Goal: Task Accomplishment & Management: Complete application form

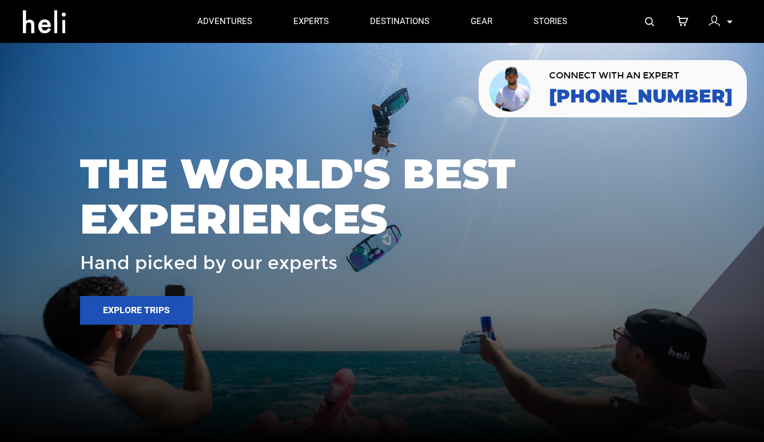
click at [724, 24] on div at bounding box center [717, 22] width 17 height 17
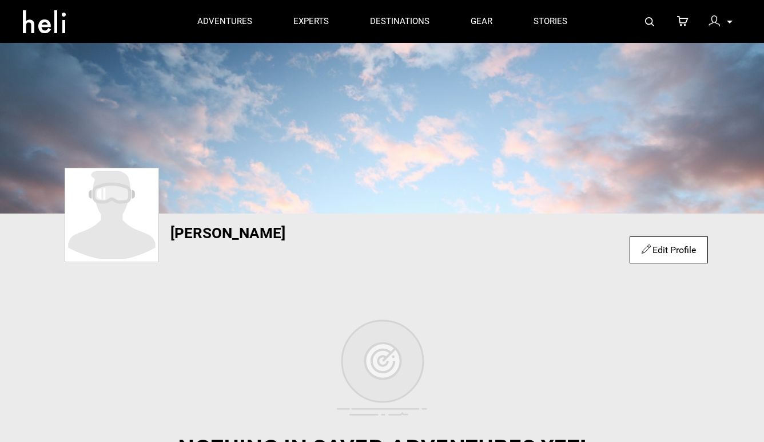
click at [726, 23] on p at bounding box center [729, 21] width 7 height 13
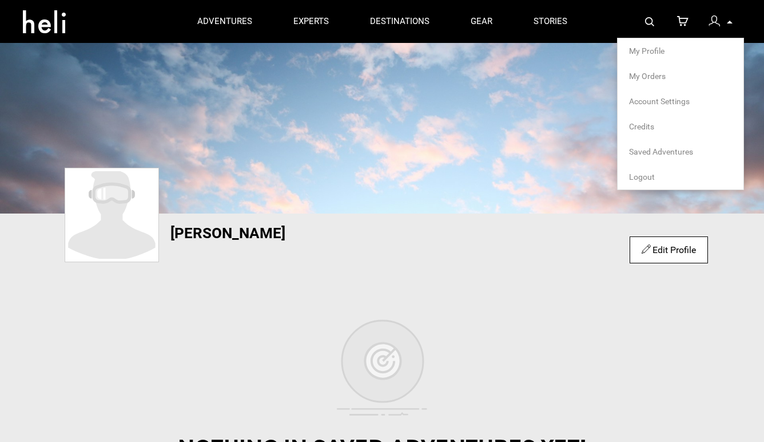
click at [647, 173] on span "Logout" at bounding box center [642, 176] width 26 height 9
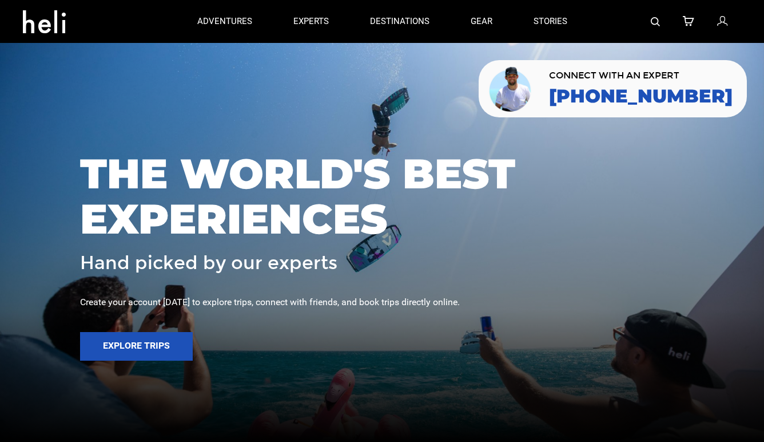
click at [724, 23] on icon at bounding box center [722, 21] width 10 height 15
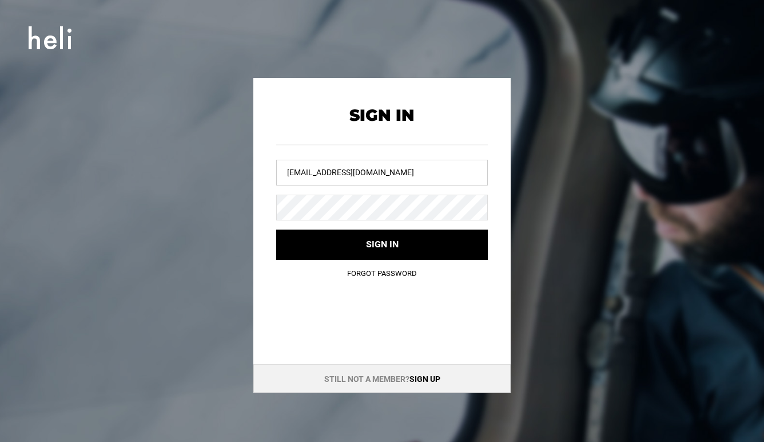
click at [400, 170] on input "liz@heli.life" at bounding box center [382, 173] width 212 height 26
type input "team@heli.life"
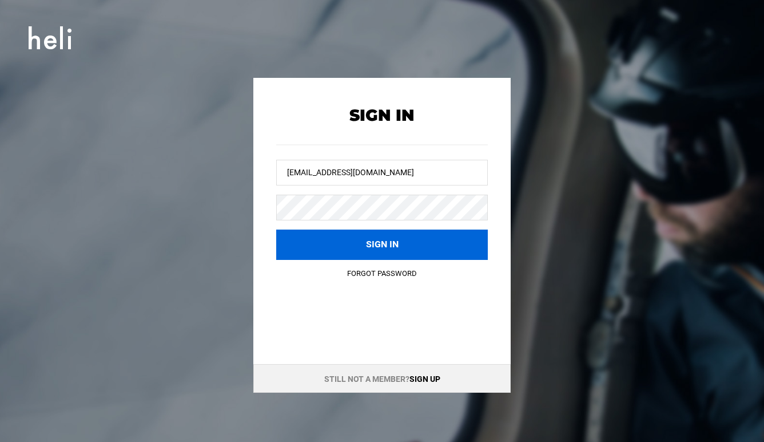
click at [388, 240] on button "Sign in" at bounding box center [382, 244] width 212 height 30
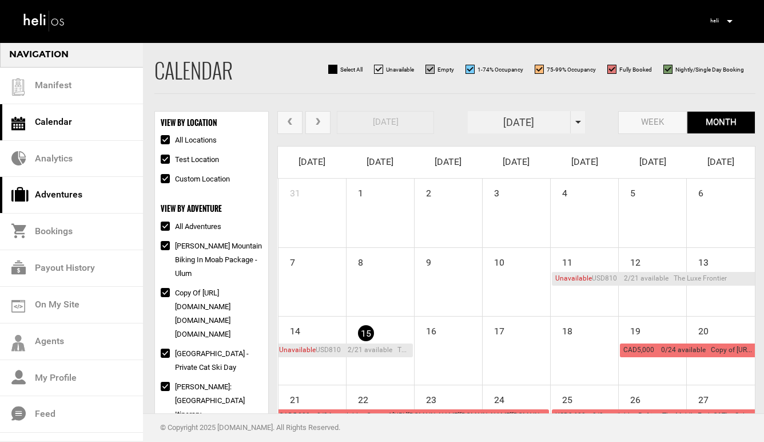
click at [71, 202] on link "Adventures" at bounding box center [71, 195] width 143 height 37
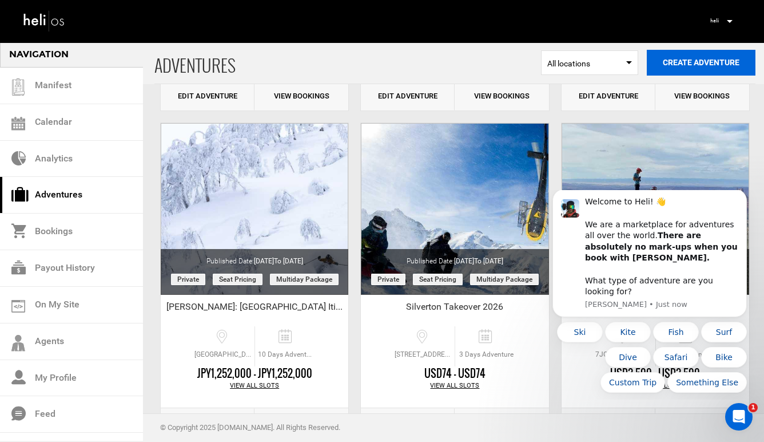
click at [686, 58] on button "Create Adventure" at bounding box center [701, 63] width 109 height 26
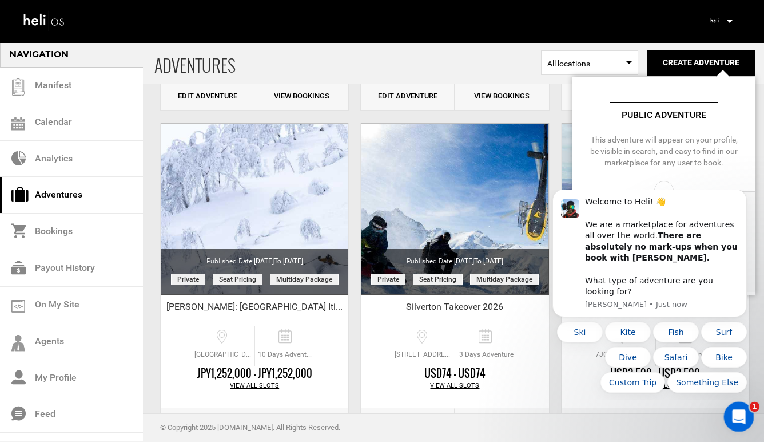
click at [738, 415] on icon "Open Intercom Messenger" at bounding box center [737, 415] width 19 height 19
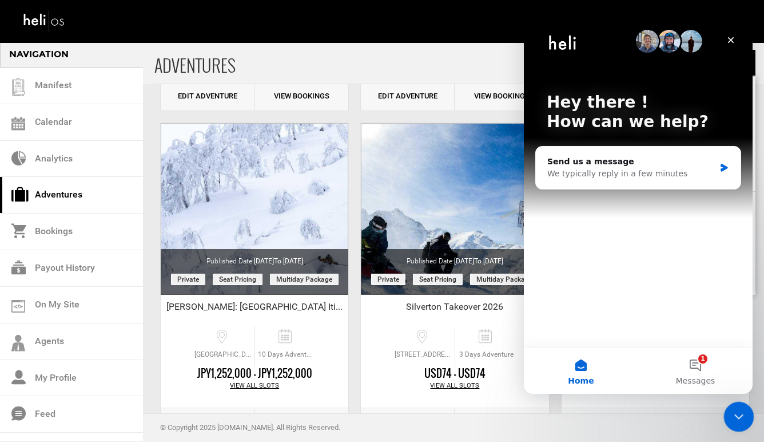
click at [738, 415] on icon "Close Intercom Messenger" at bounding box center [737, 415] width 14 height 14
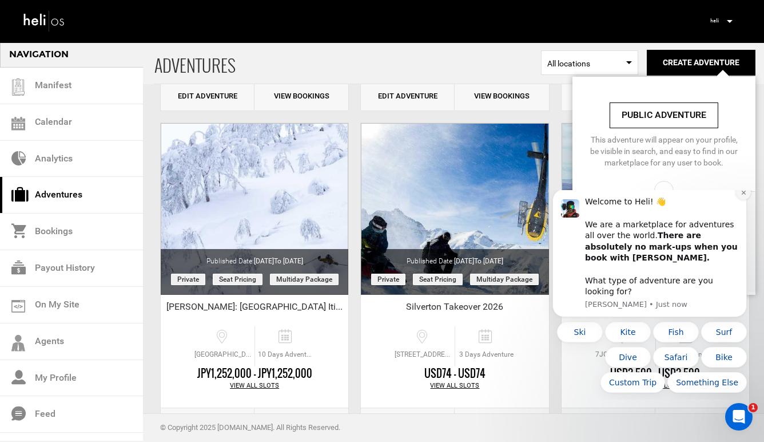
click at [744, 196] on icon "Dismiss notification" at bounding box center [744, 192] width 6 height 6
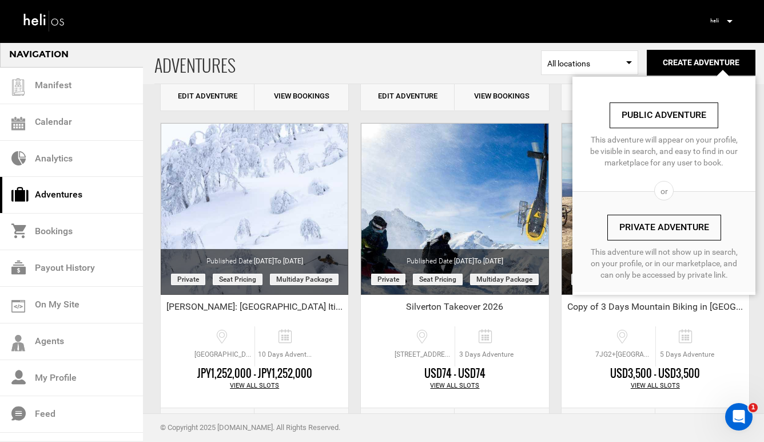
click at [690, 230] on link "Private Adventure" at bounding box center [664, 227] width 114 height 26
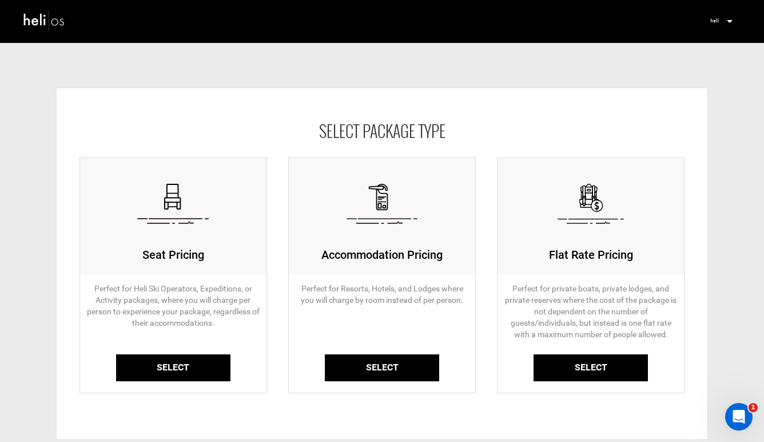
click at [352, 366] on link "Select" at bounding box center [382, 367] width 114 height 27
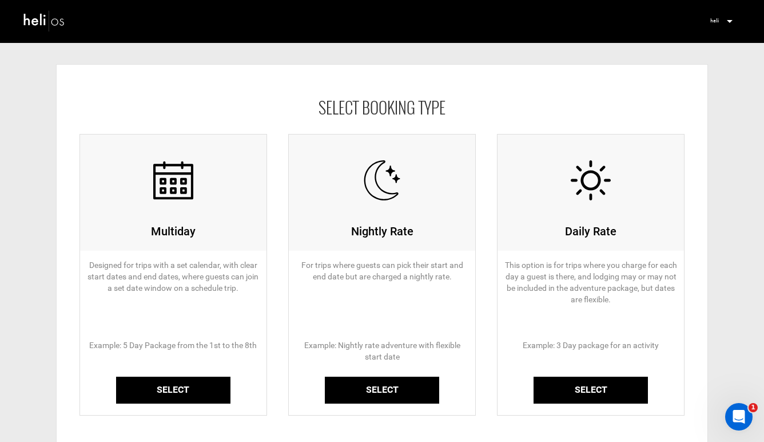
scroll to position [47, 0]
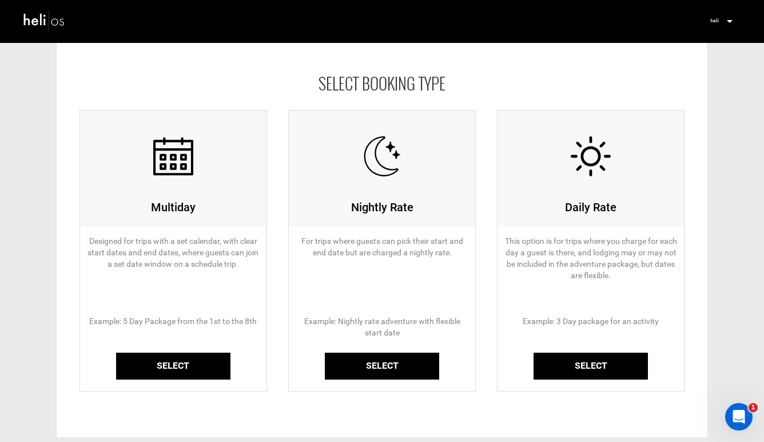
click at [133, 369] on link "Select" at bounding box center [173, 365] width 114 height 27
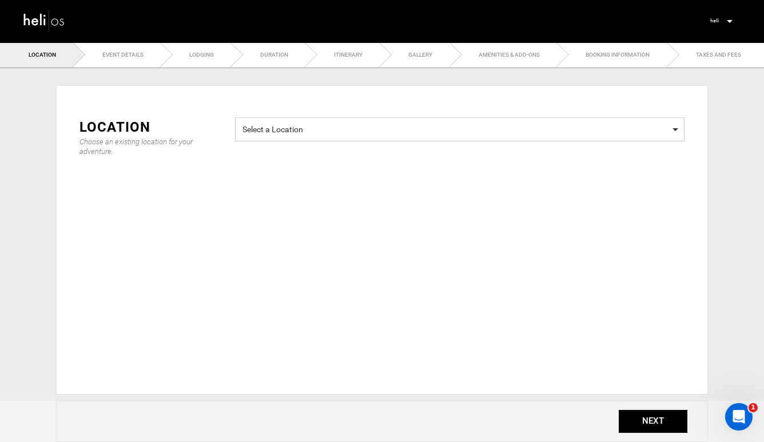
click at [282, 120] on span "Select a Location Select a Location" at bounding box center [460, 129] width 450 height 24
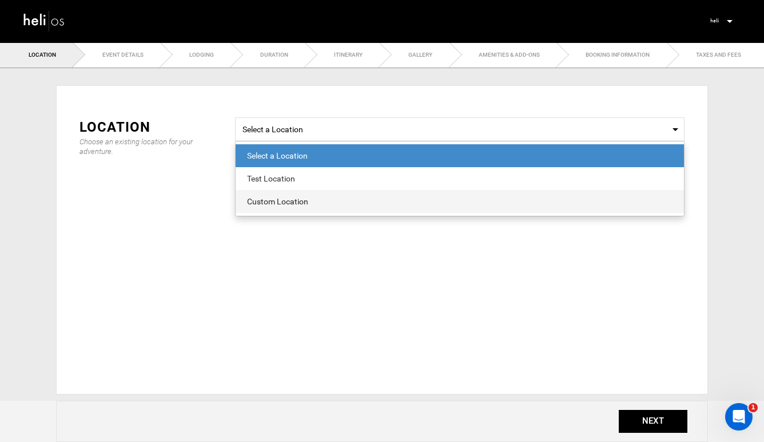
click at [305, 204] on div "Custom Location" at bounding box center [460, 201] width 426 height 11
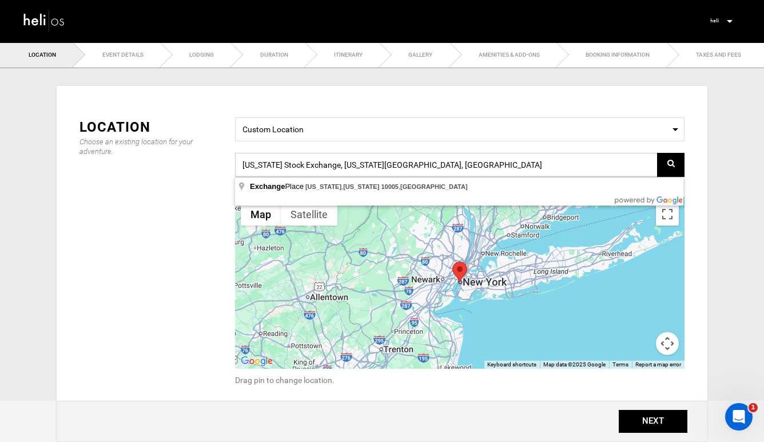
drag, startPoint x: 452, startPoint y: 171, endPoint x: 234, endPoint y: 164, distance: 218.6
click at [233, 164] on div "Select a Location Custom Location New York Stock Exchange, New York, NY 10005, …" at bounding box center [460, 258] width 467 height 283
paste input "1371 Greene St, Silverton, CO 81433"
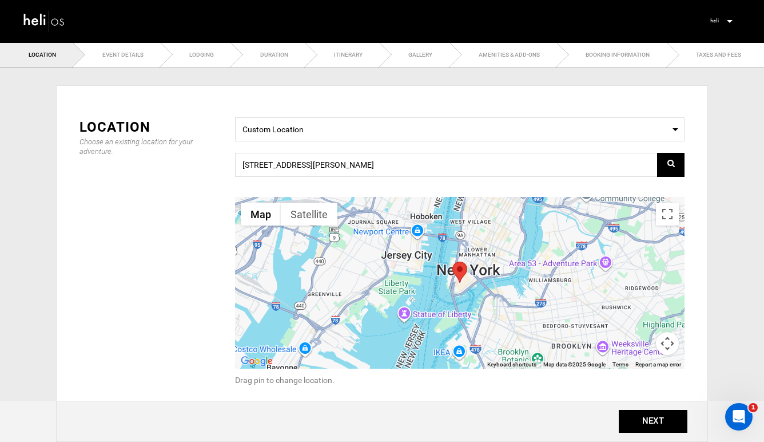
type input "[STREET_ADDRESS][PERSON_NAME][PERSON_NAME]"
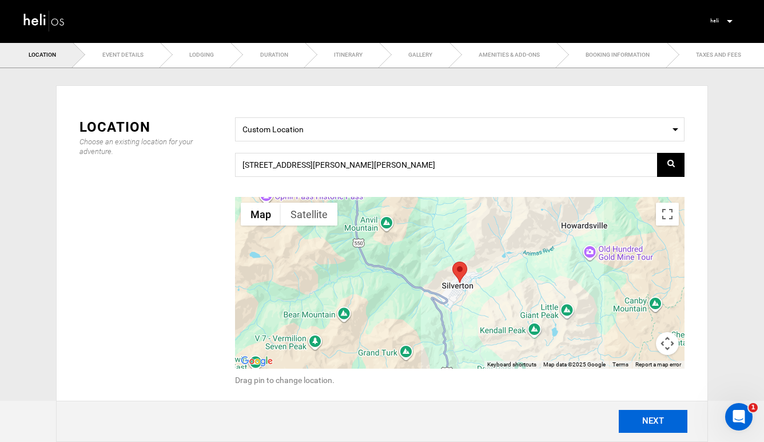
click at [651, 421] on button "NEXT" at bounding box center [653, 421] width 69 height 23
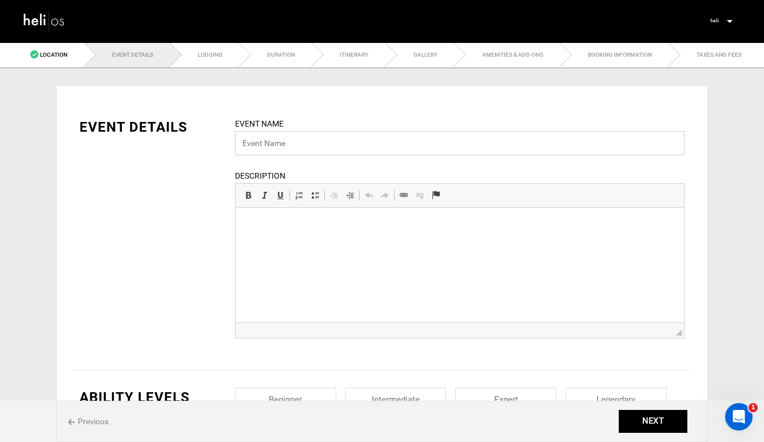
click at [390, 146] on input "text" at bounding box center [460, 143] width 450 height 24
paste input "Send It Silverton"
type input "Send It Silverton"
click at [319, 243] on html at bounding box center [460, 225] width 448 height 35
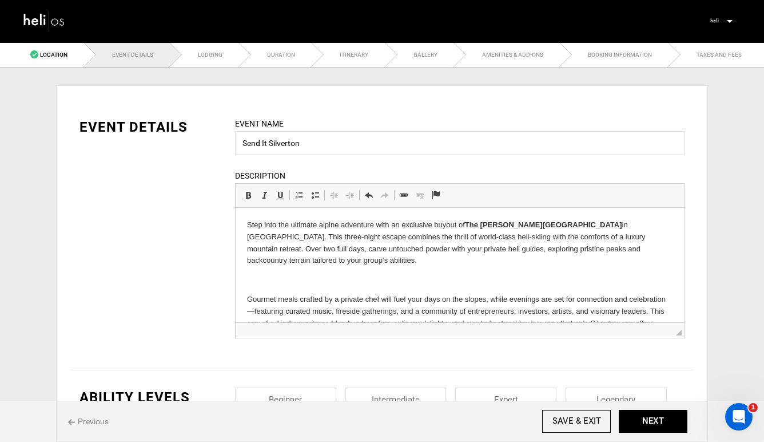
click at [317, 258] on body "Step into the ultimate alpine adventure with an exclusive buyout of The Wyman H…" at bounding box center [460, 299] width 426 height 161
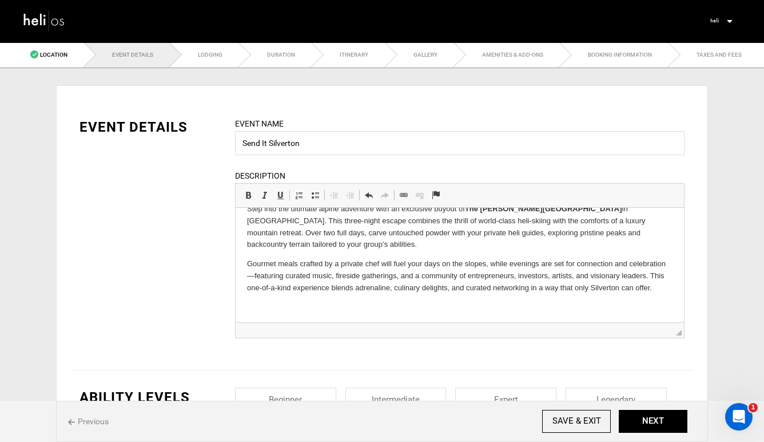
scroll to position [23, 0]
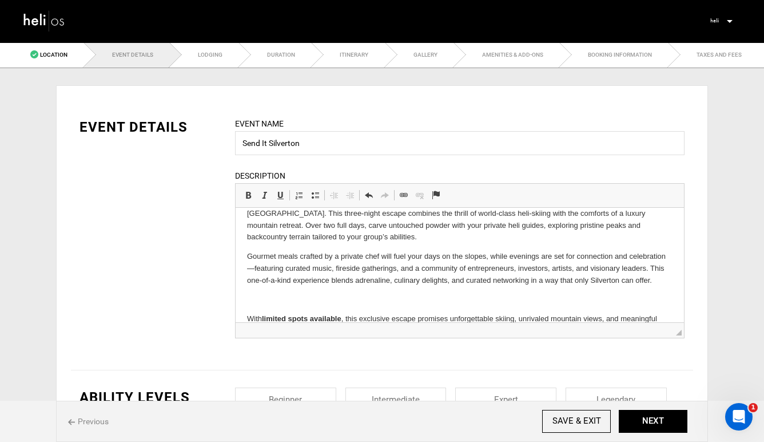
click at [469, 294] on p at bounding box center [460, 300] width 426 height 12
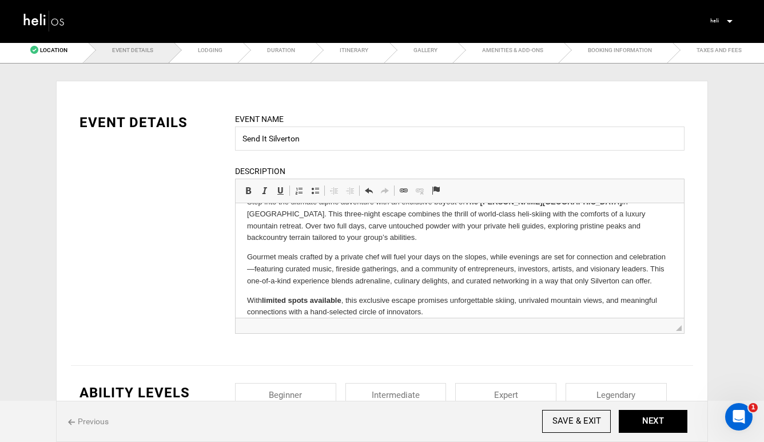
scroll to position [6, 0]
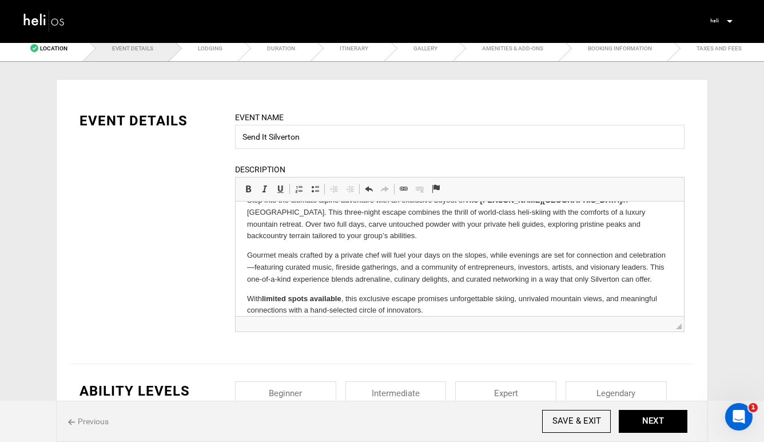
click at [427, 301] on p "With limited spots available , this exclusive escape promises unforgettable ski…" at bounding box center [460, 305] width 426 height 24
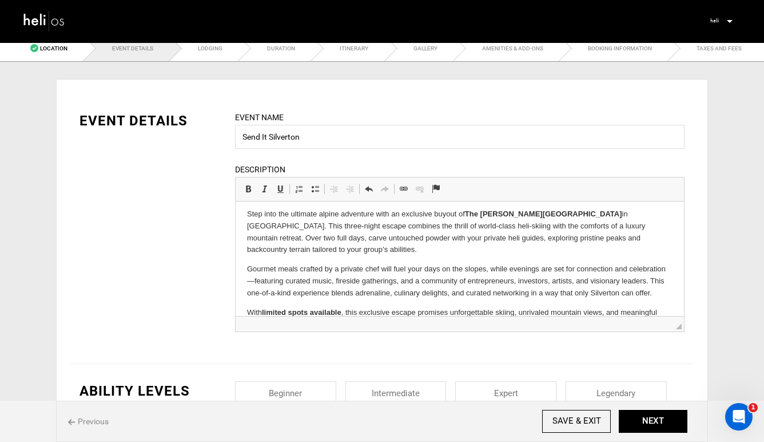
scroll to position [5, 0]
drag, startPoint x: 637, startPoint y: 237, endPoint x: 527, endPoint y: 241, distance: 109.3
click at [527, 241] on p "Step into the ultimate alpine adventure with an exclusive buyout of The Wyman H…" at bounding box center [460, 231] width 426 height 47
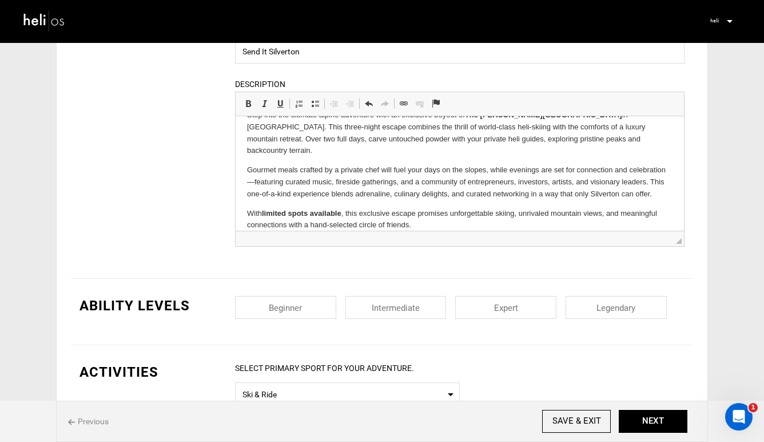
scroll to position [101, 0]
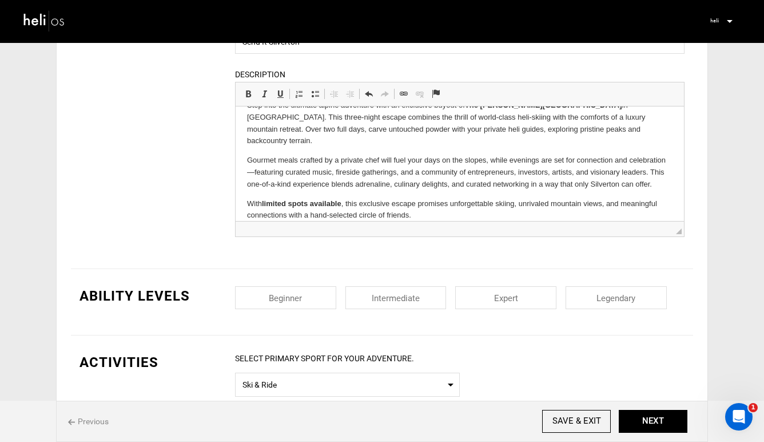
click at [519, 299] on input "checkbox" at bounding box center [505, 297] width 101 height 23
checkbox input "true"
click at [566, 293] on input "checkbox" at bounding box center [616, 297] width 101 height 23
checkbox input "true"
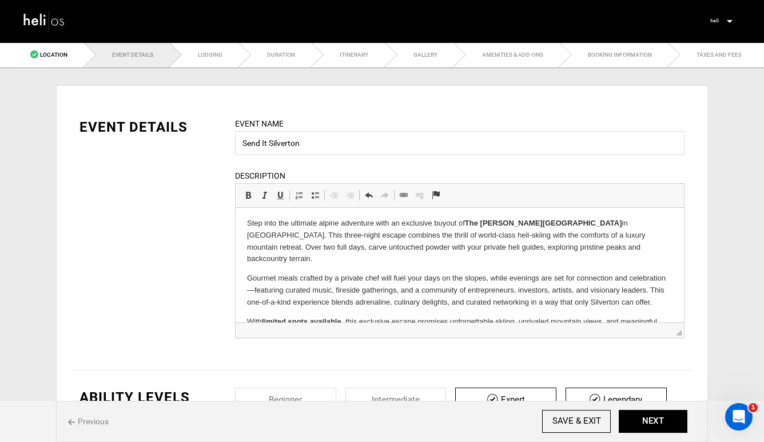
scroll to position [0, 0]
drag, startPoint x: 360, startPoint y: 144, endPoint x: 239, endPoint y: 136, distance: 122.1
click at [239, 136] on input "Send It Silverton" at bounding box center [460, 143] width 450 height 24
paste input "Ultimate Mountain Town Ski Experience – [GEOGRAPHIC_DATA], [GEOGRAPHIC_DATA]"
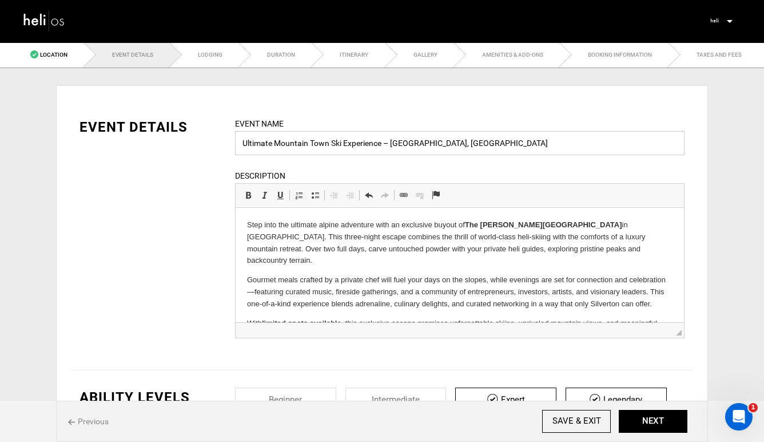
type input "Ultimate Mountain Town Ski Experience – [GEOGRAPHIC_DATA], [GEOGRAPHIC_DATA]"
click at [174, 223] on div "EVENT DETAILS Event Name Ultimate Mountain Town Ski Experience – Silverton, CO …" at bounding box center [382, 234] width 622 height 235
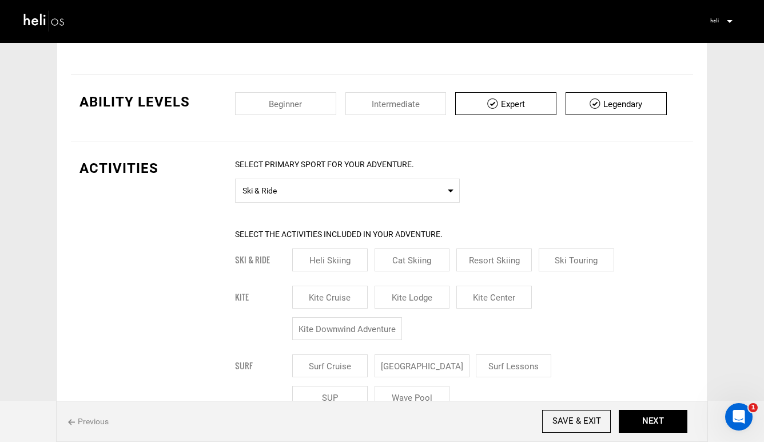
scroll to position [312, 0]
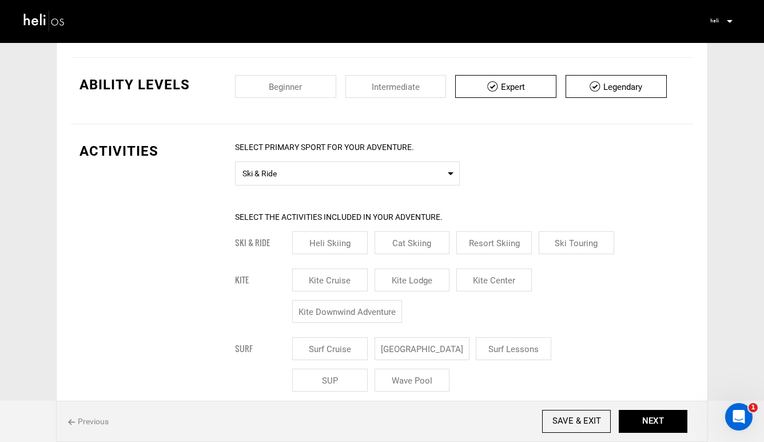
click at [342, 247] on input "Heli Skiing" at bounding box center [330, 242] width 76 height 23
checkbox input "true"
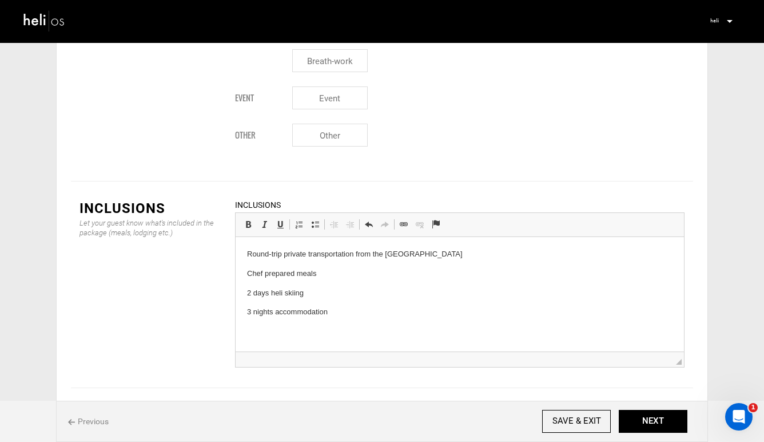
scroll to position [1341, 0]
click at [356, 256] on p "Round-trip private transportation from the Montrose Airport" at bounding box center [460, 254] width 426 height 12
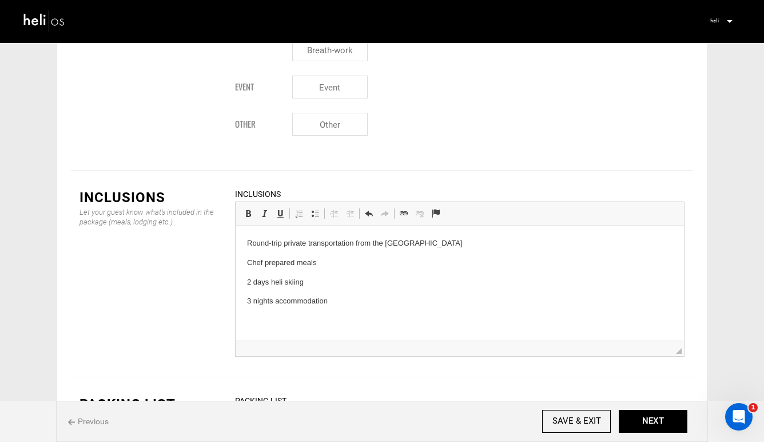
scroll to position [1352, 0]
click at [382, 244] on p "Round-trip private transportation from the Montrose Airport" at bounding box center [460, 243] width 426 height 12
click at [374, 308] on html "Round-trip private transportation from Montrose Airport Chef prepared meals 2 d…" at bounding box center [460, 271] width 448 height 93
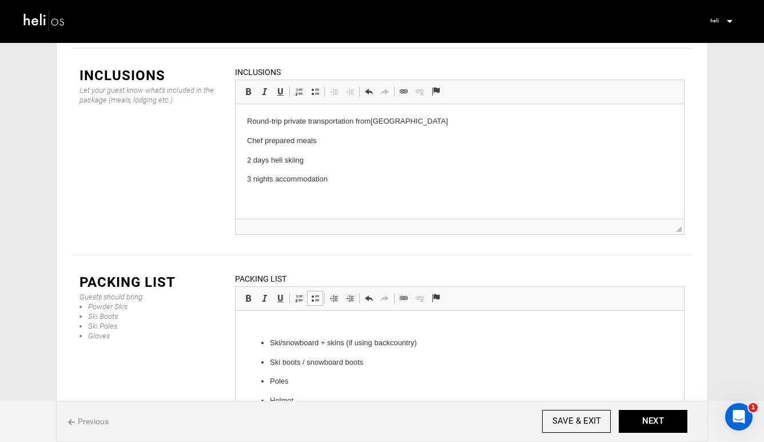
scroll to position [0, 0]
drag, startPoint x: 428, startPoint y: 347, endPoint x: 243, endPoint y: 343, distance: 185.9
click at [243, 344] on html "Ski/snowboard + skins (if using backcountry) Ski boots / snowboard boots Poles …" at bounding box center [460, 396] width 448 height 170
click at [370, 293] on span at bounding box center [368, 297] width 9 height 9
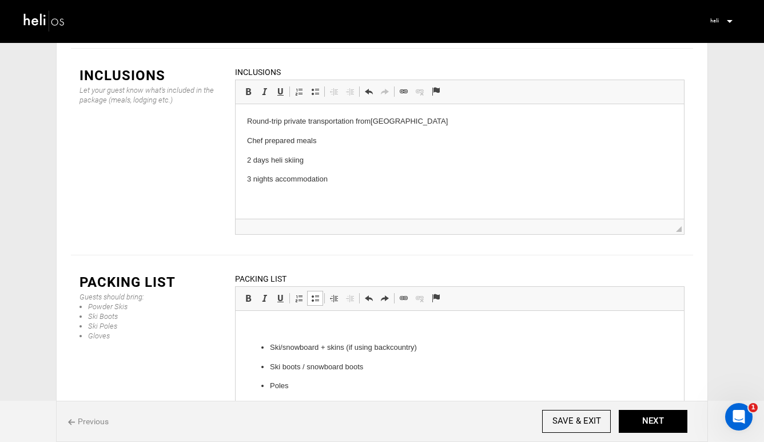
click at [436, 349] on p "Ski/snowboard + skins (if using backcountry)" at bounding box center [460, 347] width 380 height 12
drag, startPoint x: 434, startPoint y: 348, endPoint x: 319, endPoint y: 348, distance: 114.4
click at [319, 348] on p "Ski/snowboard + skins (if using backcountry)" at bounding box center [460, 347] width 380 height 12
click at [281, 347] on p "Ski/snowboard" at bounding box center [460, 347] width 380 height 12
click at [351, 349] on p "Skis/ snowboard" at bounding box center [460, 347] width 380 height 12
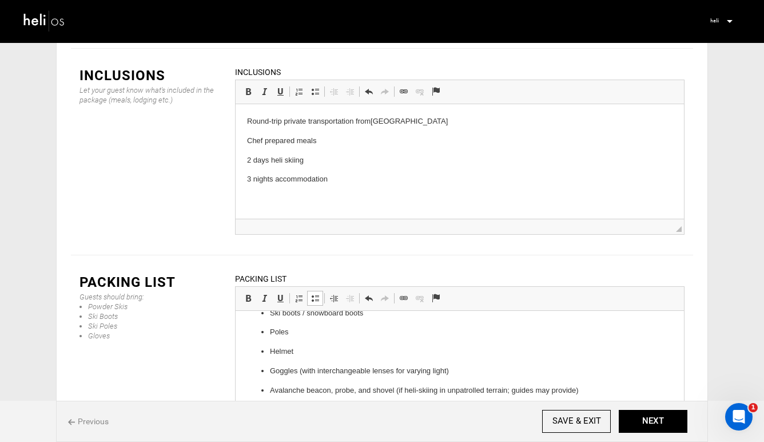
scroll to position [55, 0]
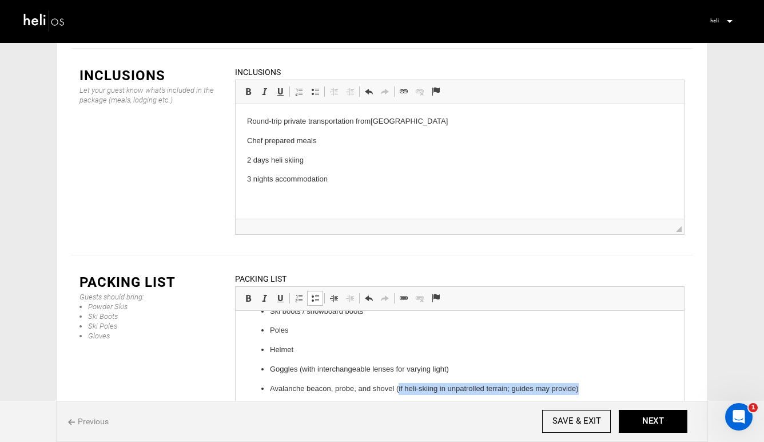
drag, startPoint x: 584, startPoint y: 390, endPoint x: 398, endPoint y: 387, distance: 185.9
click at [398, 387] on p "Avalanche beacon, probe, and shovel (if heli-skiing in unpatrolled terrain; gui…" at bounding box center [460, 389] width 380 height 12
click at [430, 412] on p "Ski/snowboard bag & boot bag" at bounding box center [460, 408] width 380 height 12
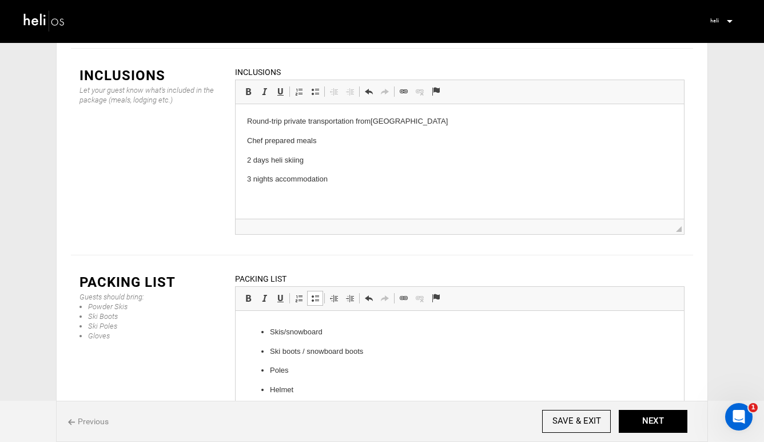
scroll to position [0, 0]
click at [268, 332] on p at bounding box center [460, 328] width 426 height 12
click at [248, 344] on strong "Ski & Snow Gear" at bounding box center [276, 347] width 59 height 9
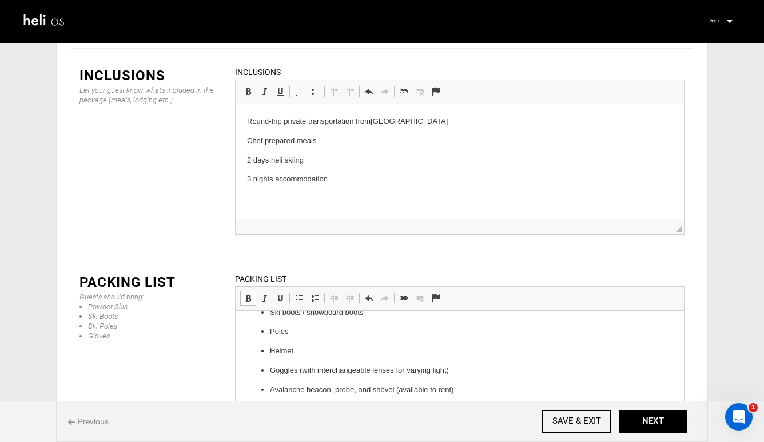
scroll to position [55, 0]
click at [380, 406] on p "Ski/snowboard bag & boot bag" at bounding box center [460, 408] width 380 height 12
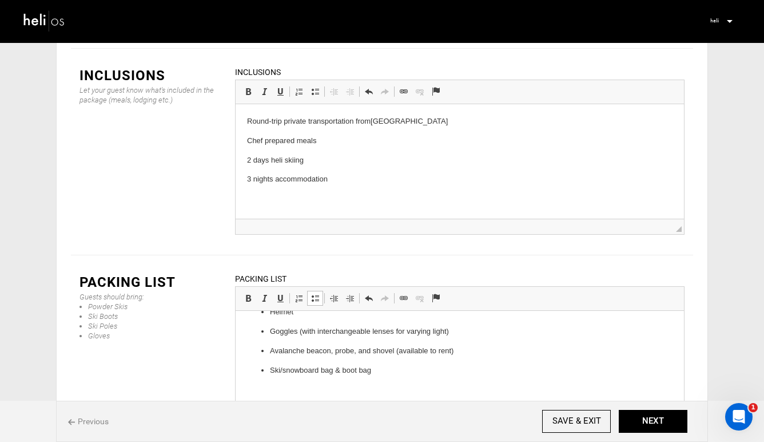
scroll to position [131, 0]
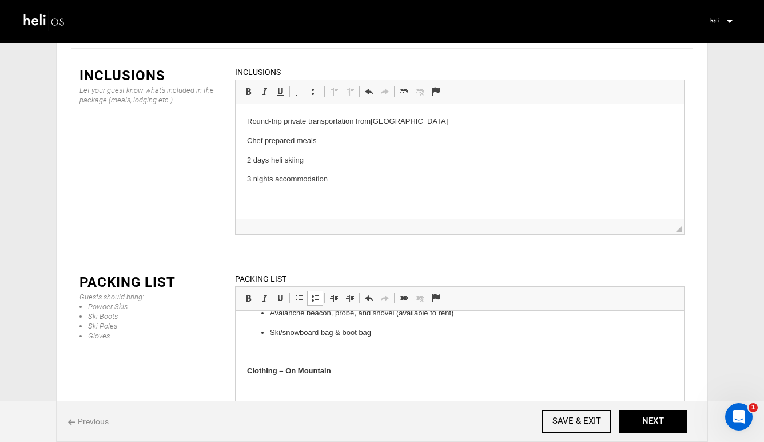
click at [323, 398] on body "Ski & Snow Gear Skis/ snowboard Ski boots / snowboard boots Poles Helmet Goggle…" at bounding box center [460, 371] width 426 height 360
click at [301, 394] on p at bounding box center [460, 390] width 426 height 12
click at [382, 410] on p "Sunglasses with UV protection" at bounding box center [460, 408] width 380 height 12
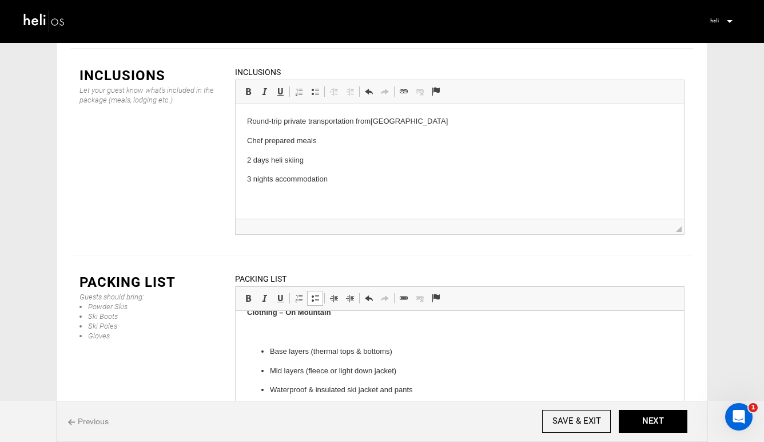
scroll to position [349, 0]
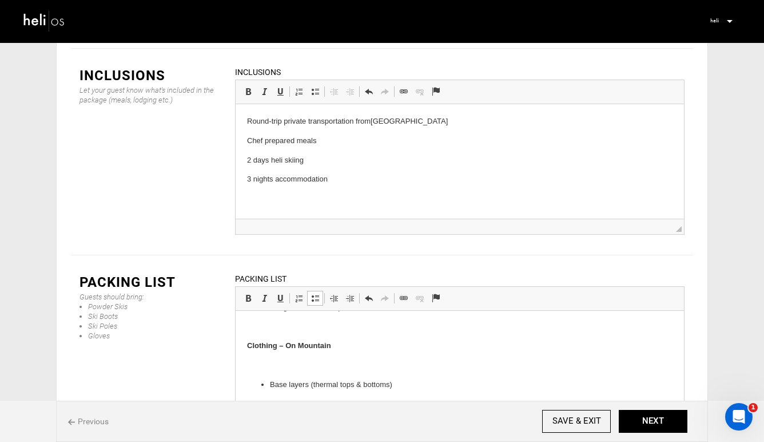
click at [318, 363] on p at bounding box center [460, 365] width 426 height 12
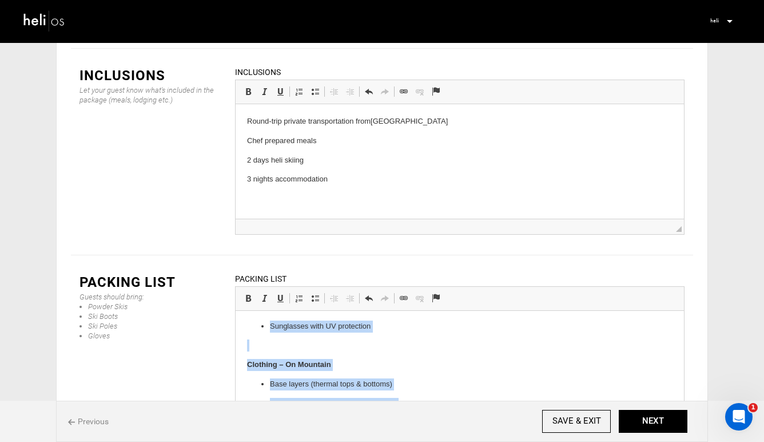
scroll to position [305, 0]
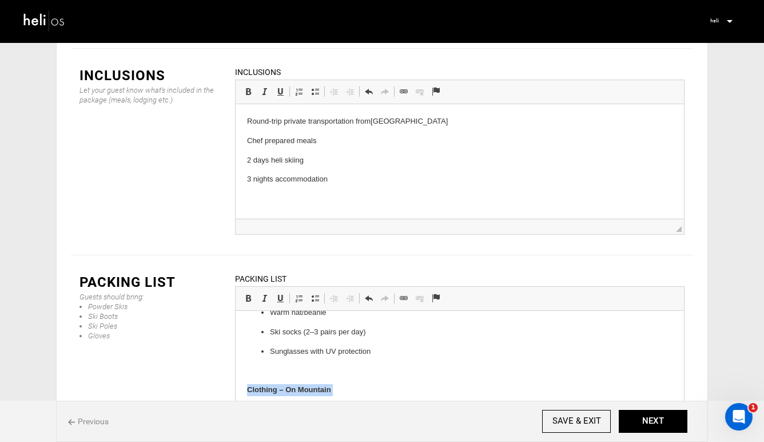
drag, startPoint x: 376, startPoint y: 408, endPoint x: 240, endPoint y: 388, distance: 137.7
click at [240, 388] on html "Ski & Snow Gear Skis/ snowboard Ski boots / snowboard boots Poles Helmet Goggle…" at bounding box center [460, 283] width 448 height 557
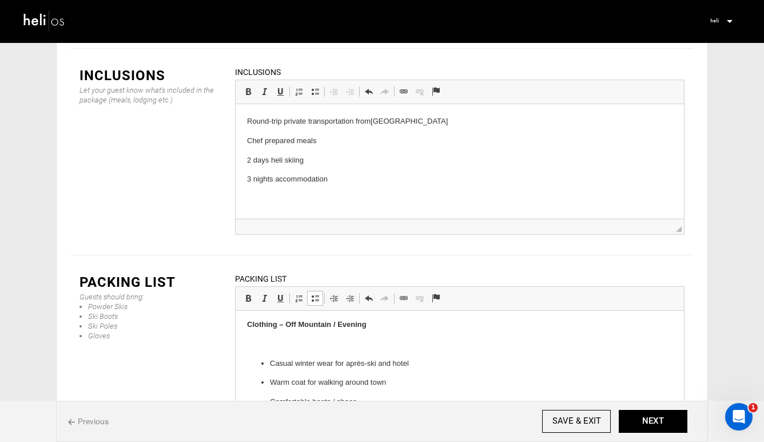
click at [293, 346] on p at bounding box center [460, 344] width 426 height 12
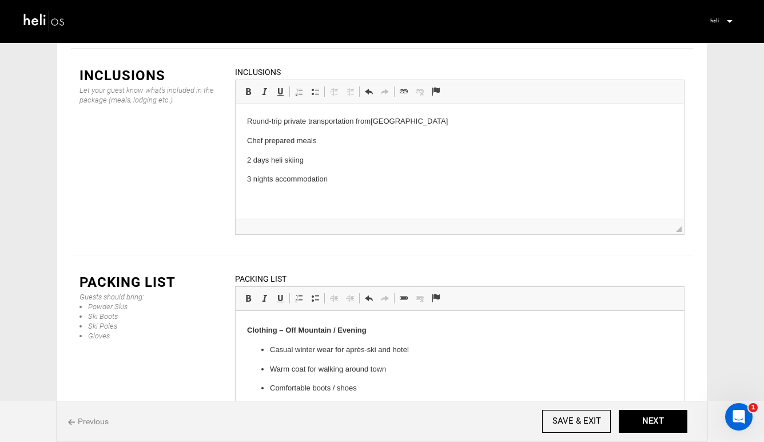
scroll to position [366, 0]
click at [297, 321] on body "Ski & Snow Gear Skis/ snowboard Ski boots / snowboard boots Poles Helmet Goggle…" at bounding box center [460, 194] width 426 height 476
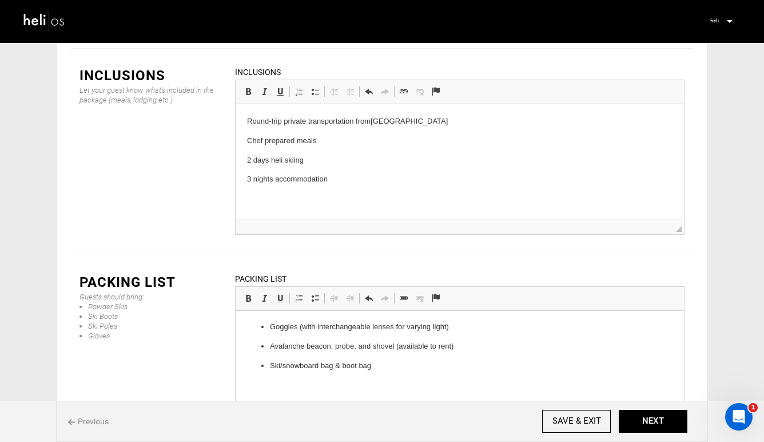
scroll to position [122, 0]
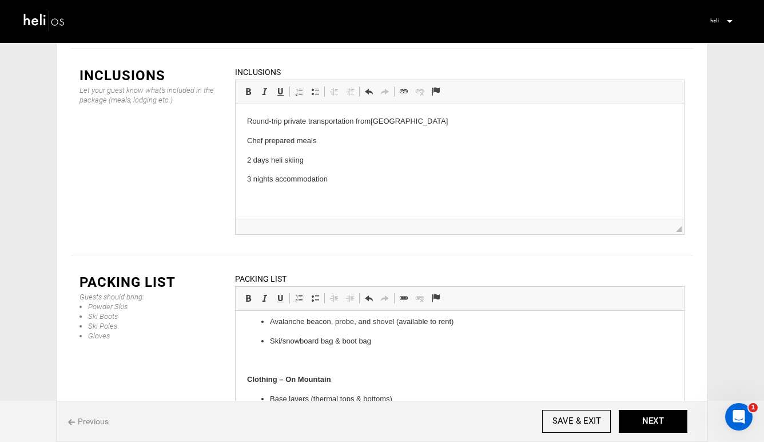
click at [305, 353] on body "Ski & Snow Gear Skis/ snowboard Ski boots / snowboard boots Poles Helmet Goggle…" at bounding box center [460, 428] width 426 height 456
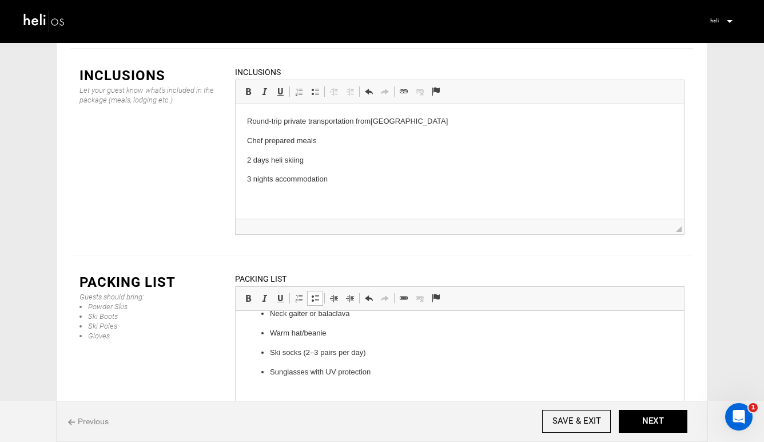
scroll to position [268, 0]
click at [329, 392] on p at bounding box center [460, 389] width 426 height 12
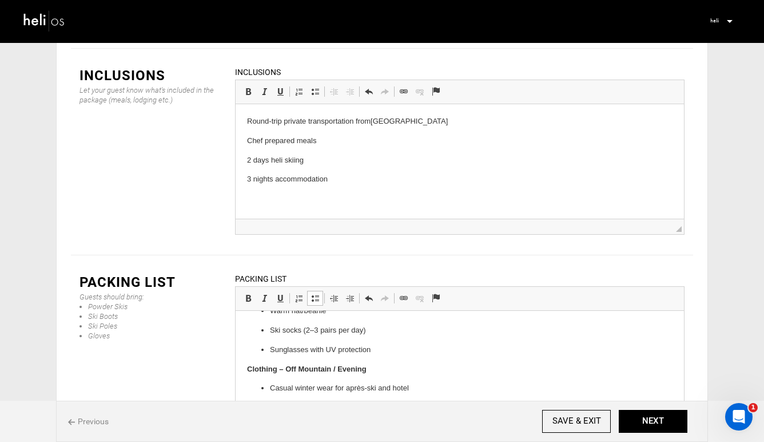
scroll to position [326, 0]
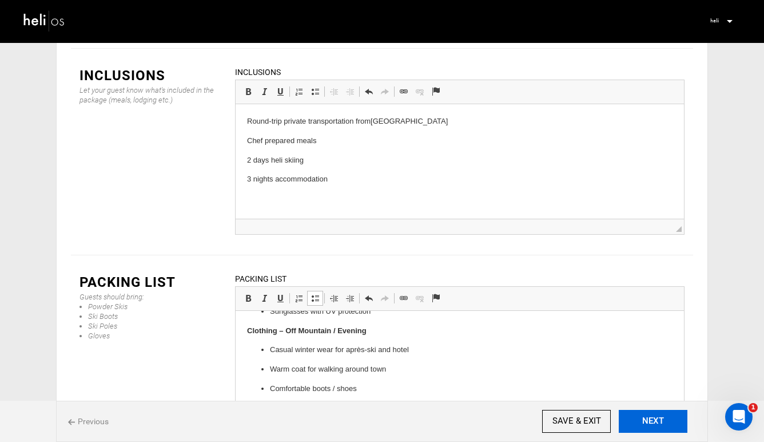
click at [658, 420] on button "NEXT" at bounding box center [653, 421] width 69 height 23
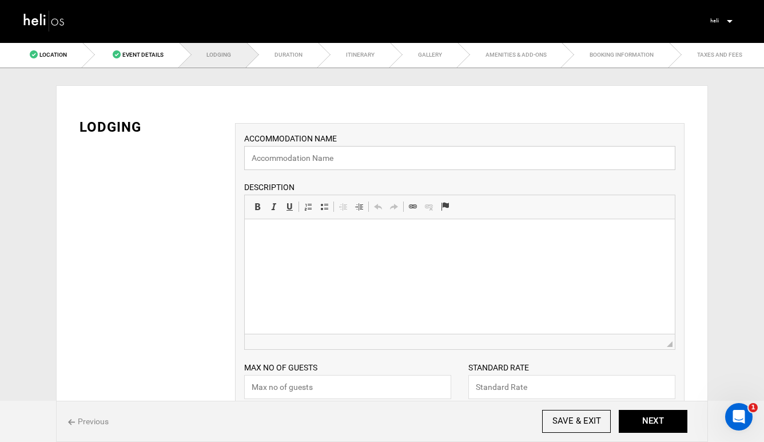
click at [349, 156] on input "text" at bounding box center [459, 158] width 431 height 24
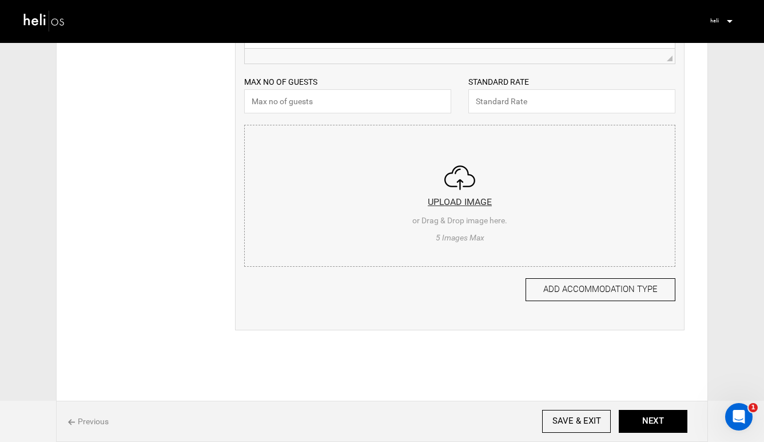
scroll to position [313, 0]
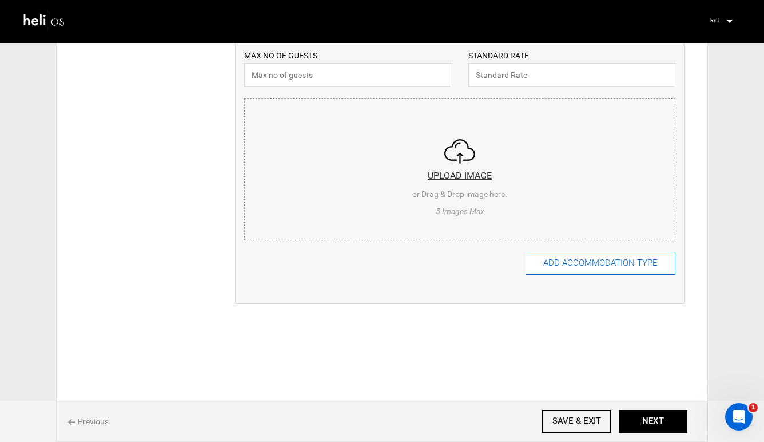
click at [575, 263] on button "ADD ACCOMMODATION TYPE" at bounding box center [601, 263] width 150 height 23
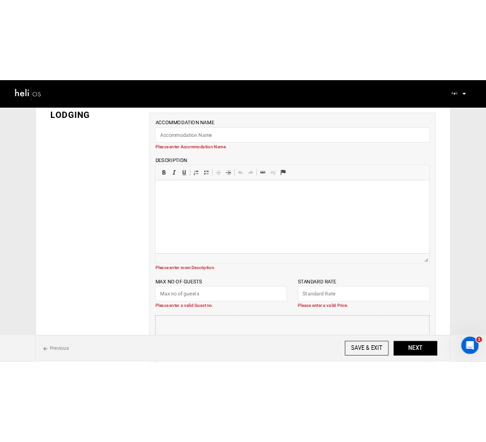
scroll to position [13, 0]
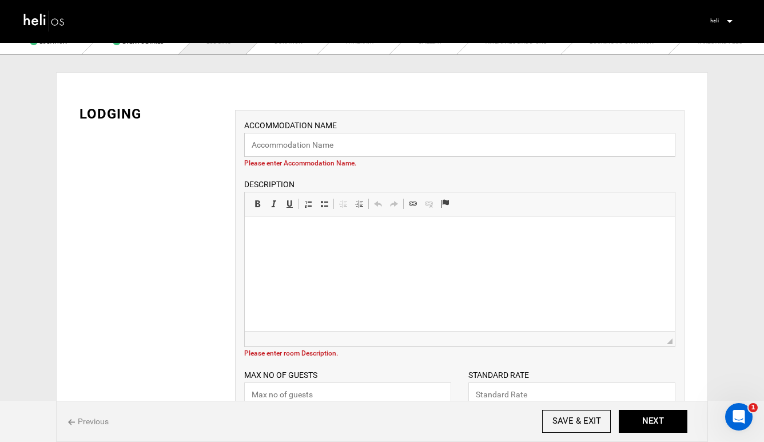
click at [324, 150] on input "text" at bounding box center [459, 145] width 431 height 24
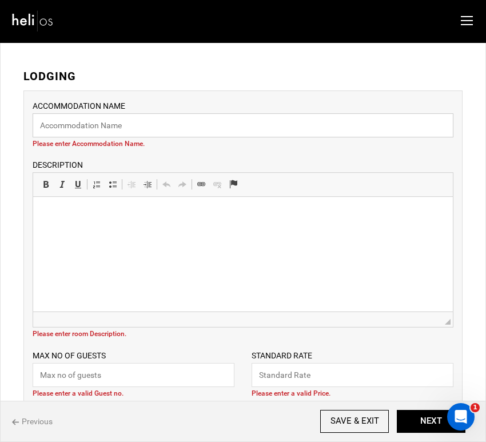
scroll to position [48, 0]
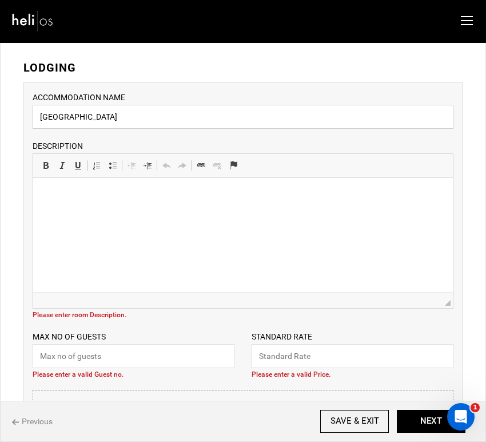
type input "[GEOGRAPHIC_DATA]"
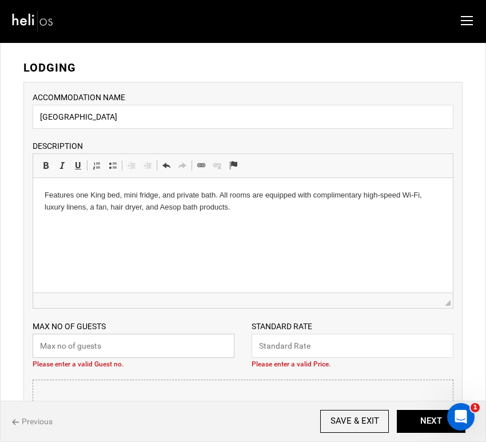
click at [67, 348] on input "text" at bounding box center [134, 345] width 202 height 24
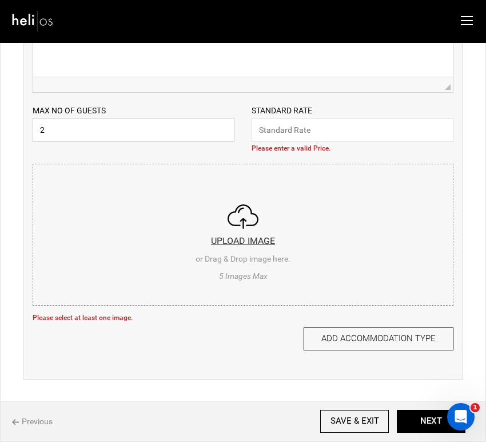
scroll to position [227, 0]
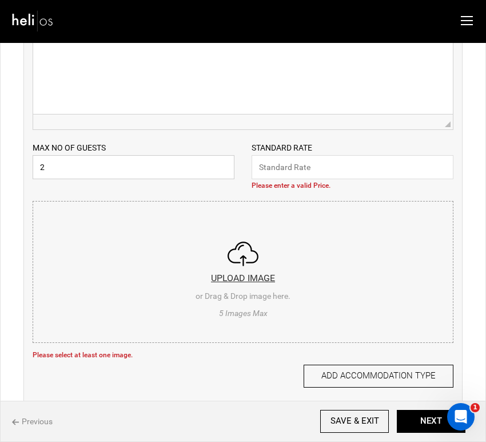
type input "2"
click at [247, 276] on input "file" at bounding box center [243, 269] width 420 height 137
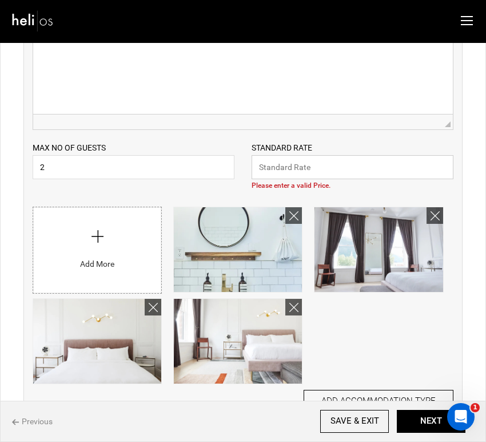
click at [392, 161] on input "text" at bounding box center [353, 167] width 202 height 24
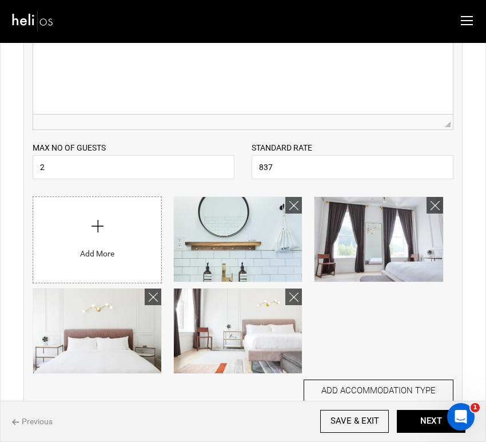
click at [466, 166] on div "IS Lodging Provided for These activities? YES NO Can Guests Select Their Room T…" at bounding box center [243, 176] width 456 height 557
click at [376, 166] on input "837" at bounding box center [353, 167] width 202 height 24
type input "837"
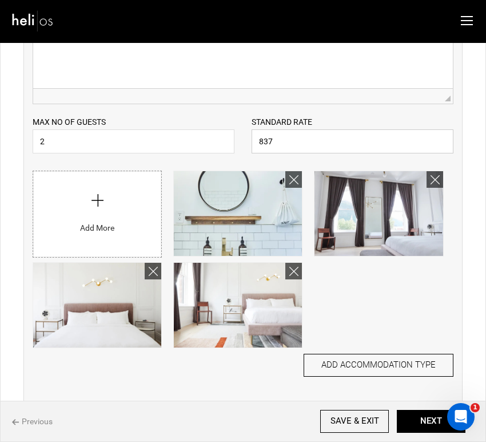
scroll to position [281, 0]
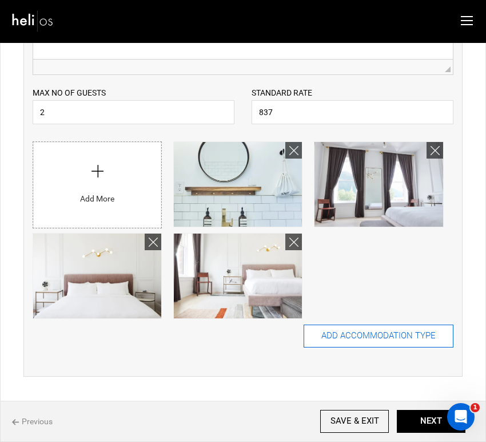
click at [405, 333] on button "ADD ACCOMMODATION TYPE" at bounding box center [379, 335] width 150 height 23
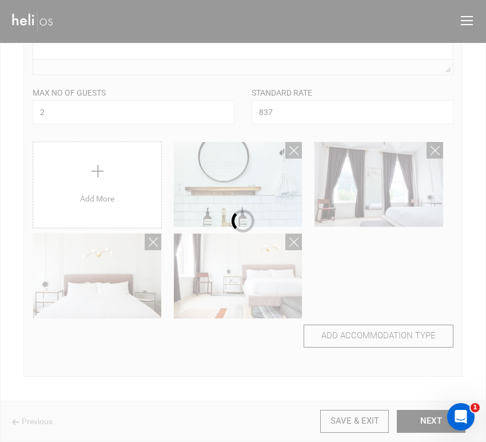
scroll to position [0, 0]
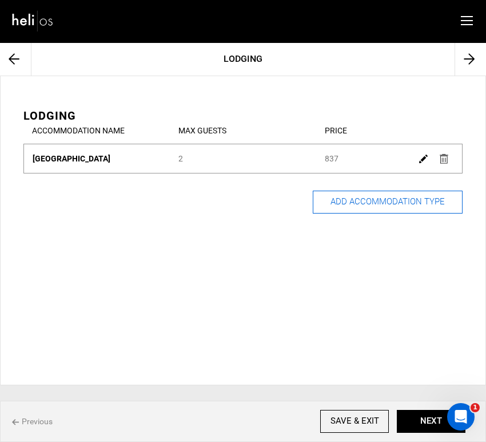
click at [382, 202] on button "ADD ACCOMMODATION TYPE" at bounding box center [388, 201] width 150 height 23
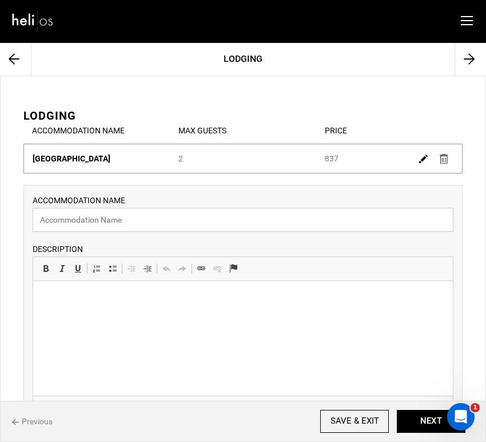
click at [307, 224] on input "text" at bounding box center [243, 220] width 421 height 24
type input "Q"
type input "Suite 1"
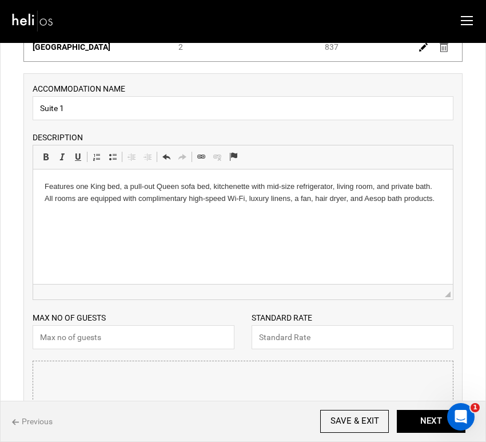
scroll to position [113, 0]
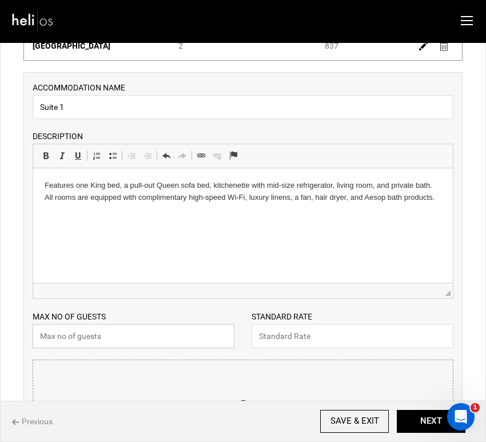
click at [192, 336] on input "text" at bounding box center [134, 336] width 202 height 24
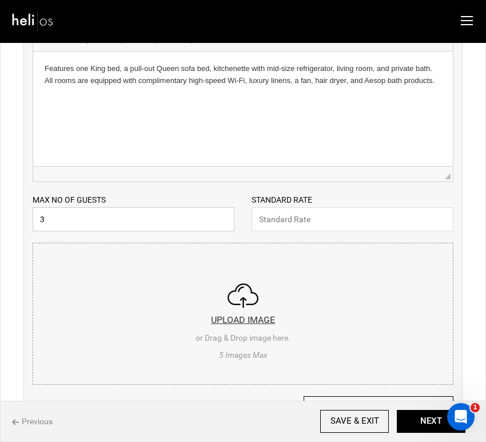
scroll to position [313, 0]
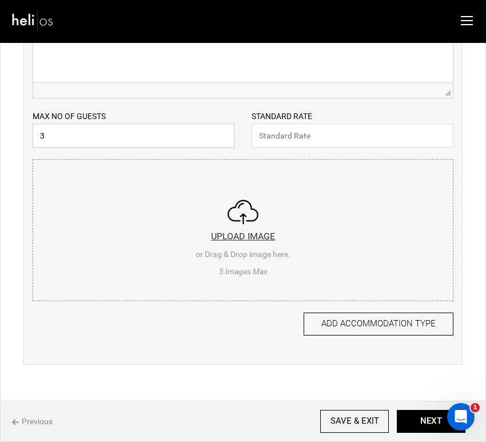
type input "3"
click at [244, 217] on input "file" at bounding box center [243, 228] width 420 height 137
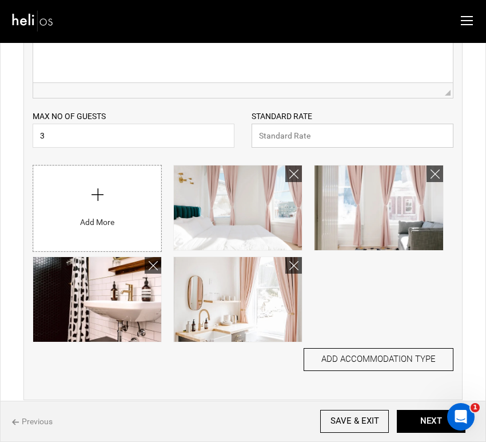
click at [408, 135] on input "text" at bounding box center [353, 136] width 202 height 24
type input "1343"
click at [424, 420] on button "NEXT" at bounding box center [431, 421] width 69 height 23
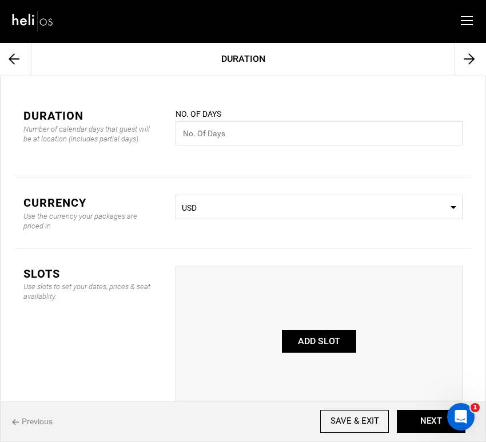
click at [14, 66] on icon at bounding box center [14, 59] width 11 height 34
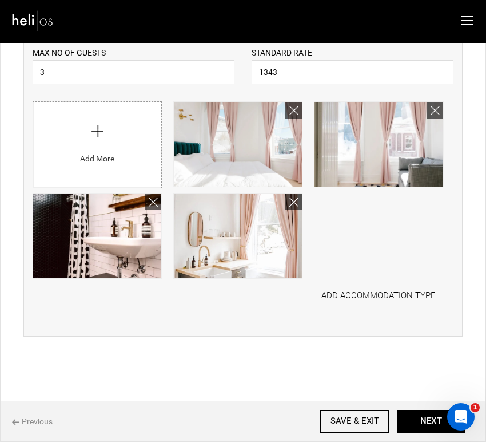
scroll to position [377, 0]
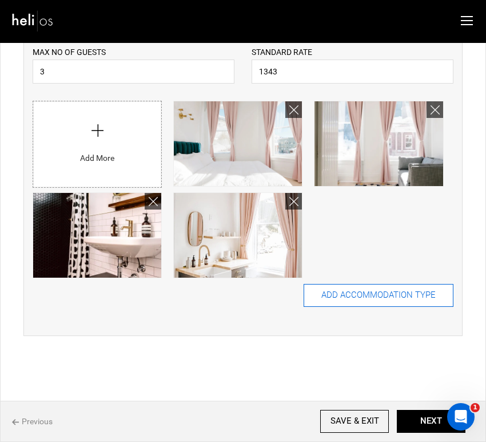
click at [329, 296] on button "ADD ACCOMMODATION TYPE" at bounding box center [379, 295] width 150 height 23
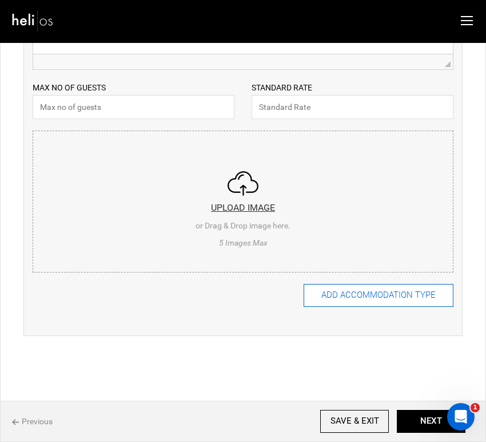
scroll to position [0, 0]
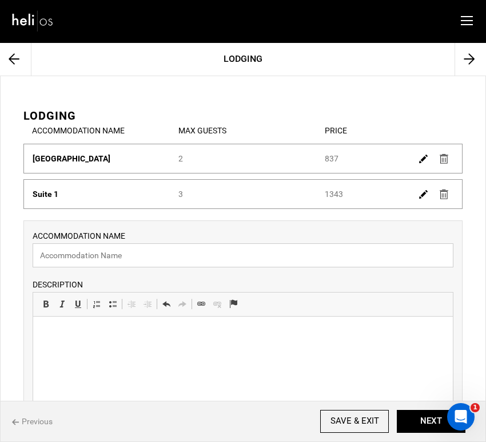
click at [273, 259] on input "text" at bounding box center [243, 255] width 421 height 24
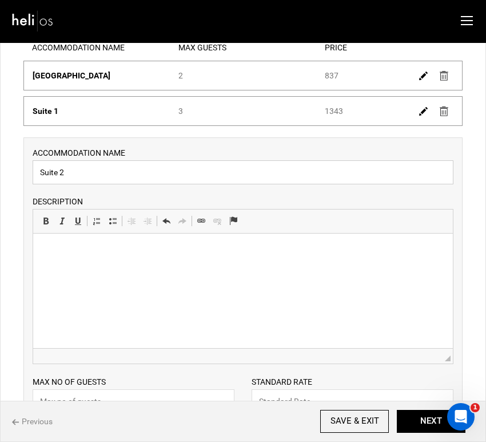
scroll to position [91, 0]
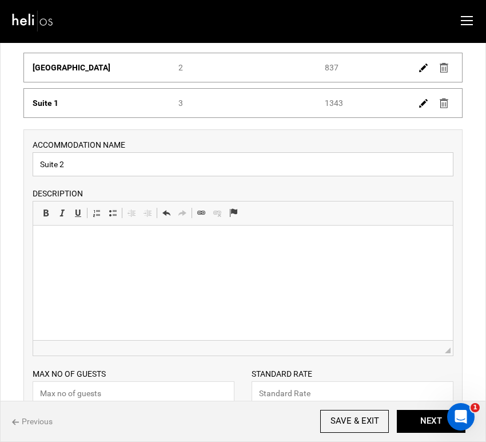
type input "Suite 2"
click at [248, 260] on html at bounding box center [243, 242] width 420 height 35
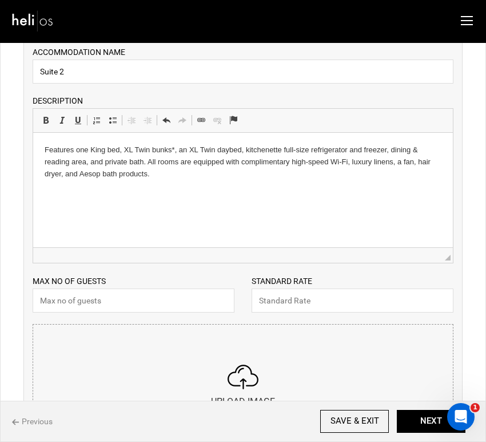
scroll to position [206, 0]
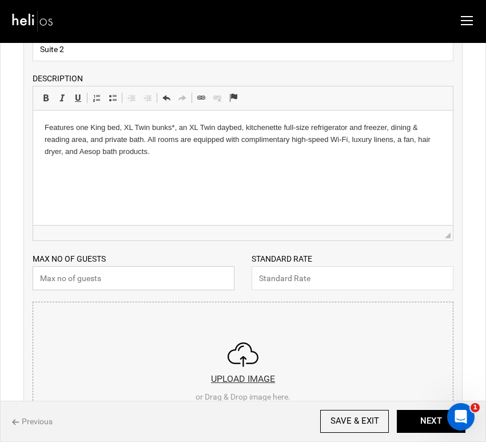
click at [158, 289] on input "text" at bounding box center [134, 278] width 202 height 24
type input "5"
click at [225, 367] on input "file" at bounding box center [243, 370] width 420 height 137
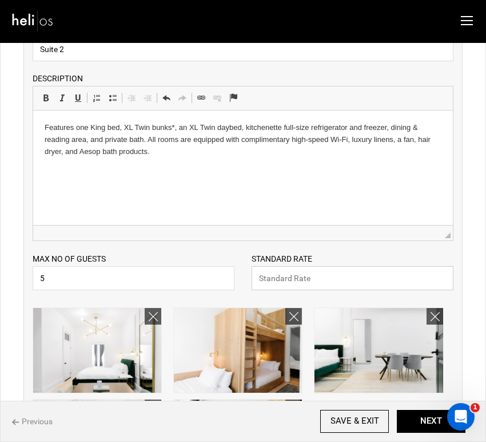
click at [387, 280] on input "text" at bounding box center [353, 278] width 202 height 24
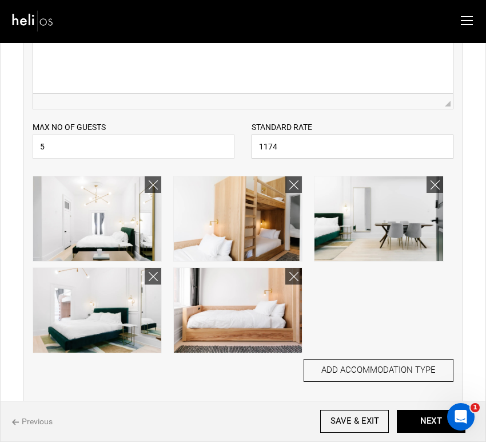
scroll to position [347, 0]
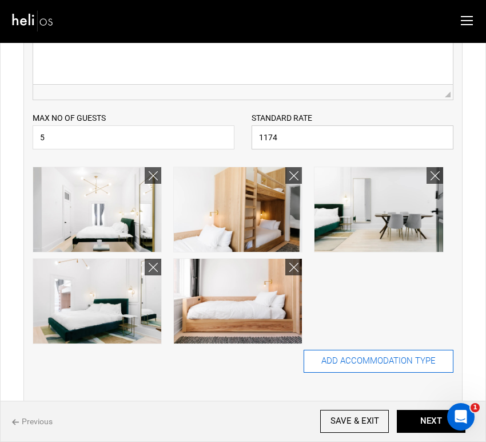
type input "1174"
click at [385, 366] on button "ADD ACCOMMODATION TYPE" at bounding box center [379, 360] width 150 height 23
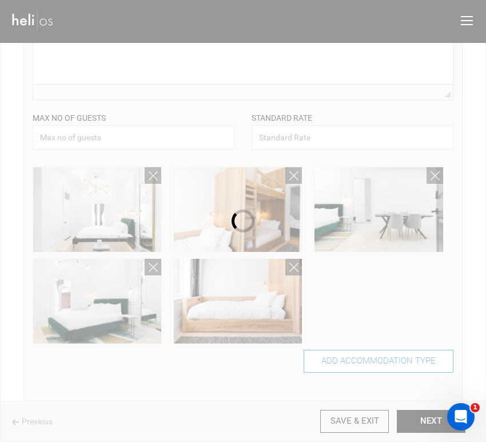
scroll to position [0, 0]
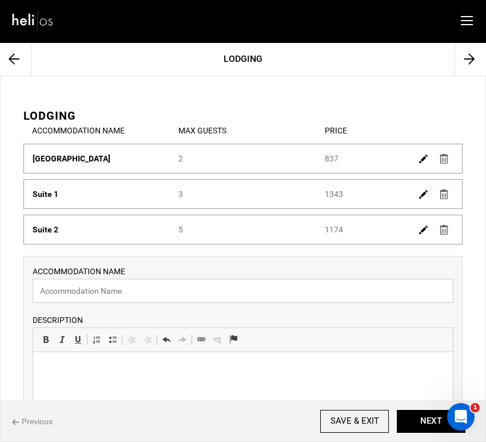
click at [180, 292] on input "text" at bounding box center [243, 291] width 421 height 24
type input "Suite 3"
click at [314, 376] on html at bounding box center [243, 368] width 420 height 35
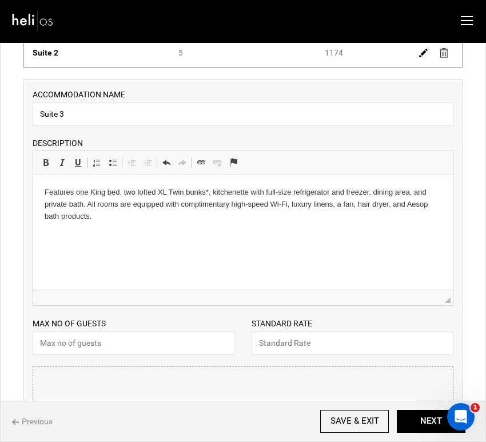
scroll to position [178, 0]
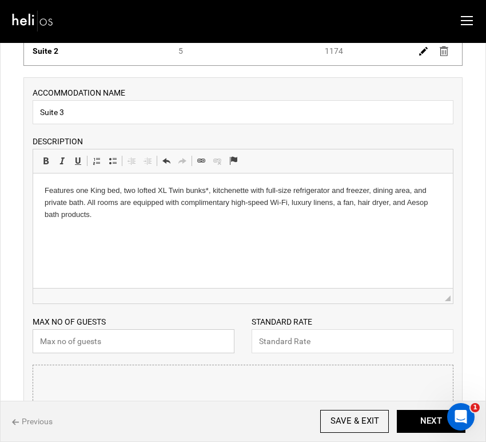
click at [194, 342] on input "text" at bounding box center [134, 341] width 202 height 24
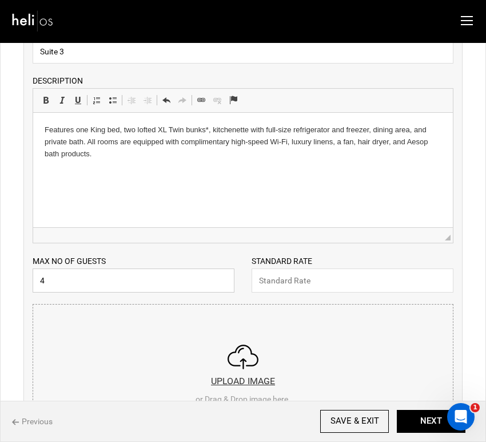
scroll to position [261, 0]
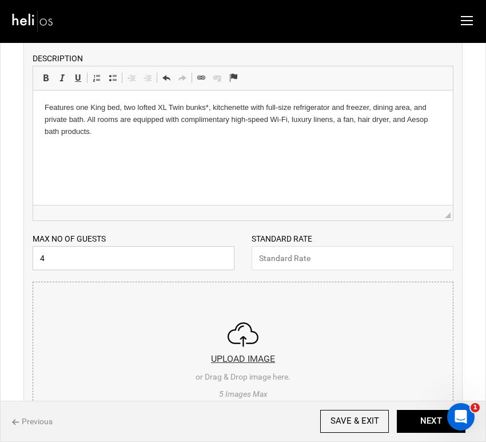
type input "4"
click at [231, 344] on input "file" at bounding box center [243, 350] width 420 height 137
click at [240, 358] on input "file" at bounding box center [243, 350] width 420 height 137
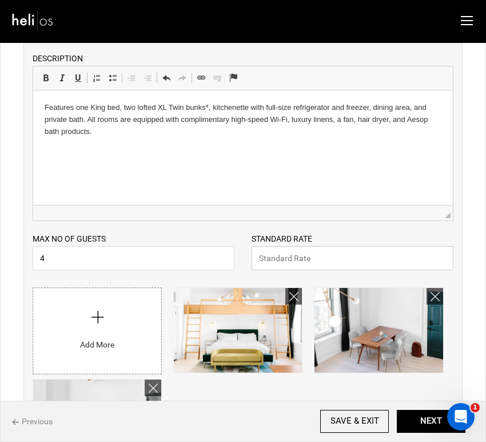
click at [398, 259] on input "text" at bounding box center [353, 258] width 202 height 24
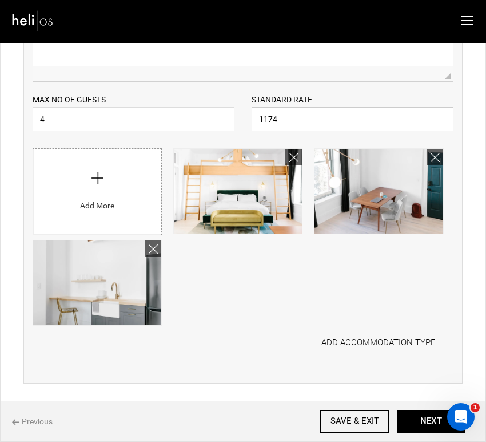
scroll to position [409, 0]
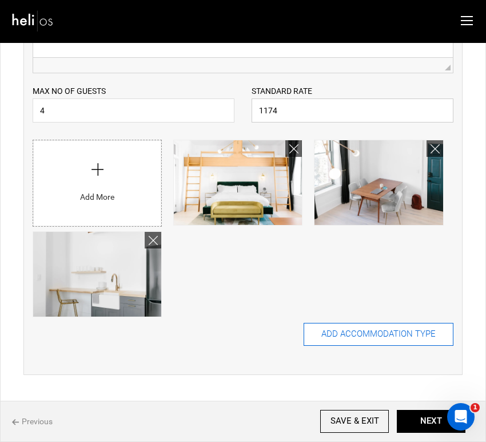
type input "1174"
click at [402, 337] on button "ADD ACCOMMODATION TYPE" at bounding box center [379, 334] width 150 height 23
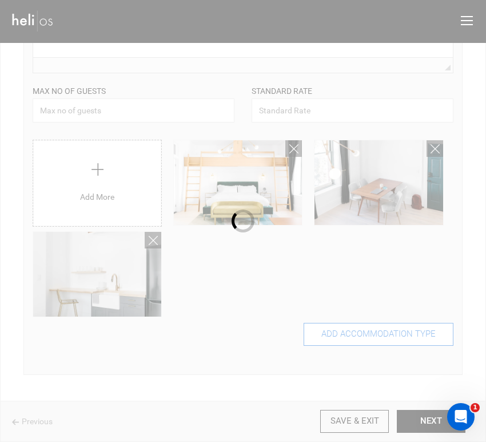
scroll to position [0, 0]
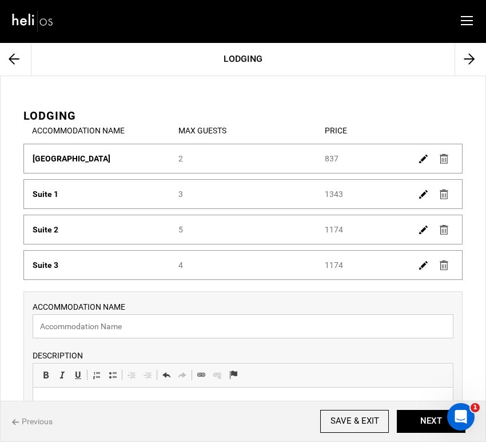
click at [187, 332] on input "text" at bounding box center [243, 326] width 421 height 24
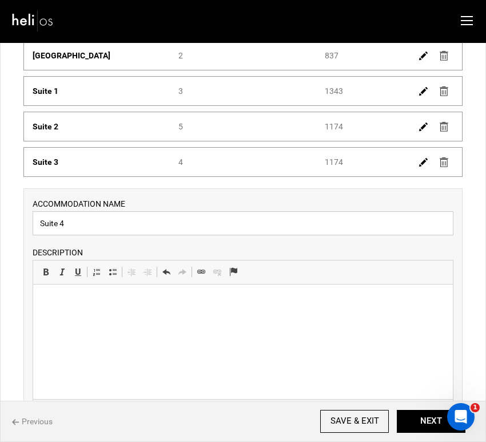
scroll to position [151, 0]
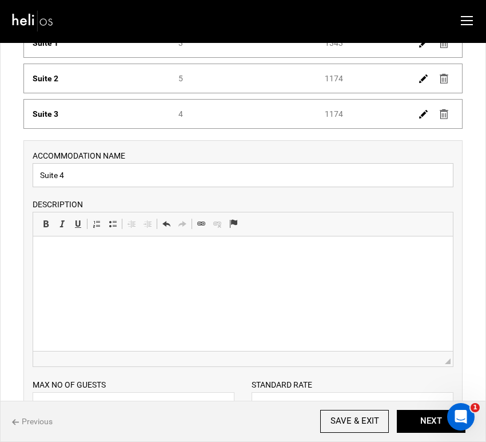
type input "Suite 4"
click at [339, 271] on html at bounding box center [243, 253] width 420 height 35
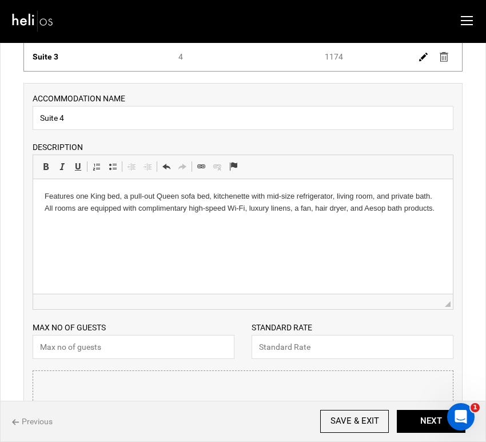
scroll to position [235, 0]
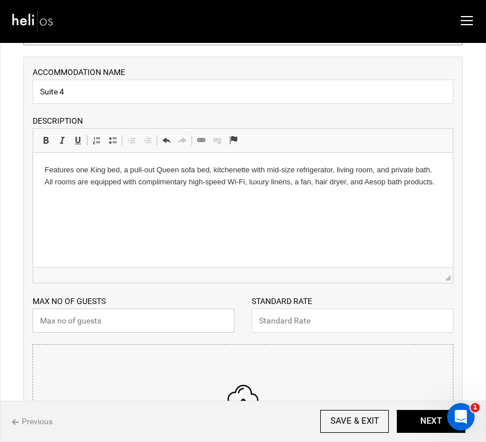
click at [182, 323] on input "text" at bounding box center [134, 320] width 202 height 24
type input "3"
click at [274, 323] on input "text" at bounding box center [353, 320] width 202 height 24
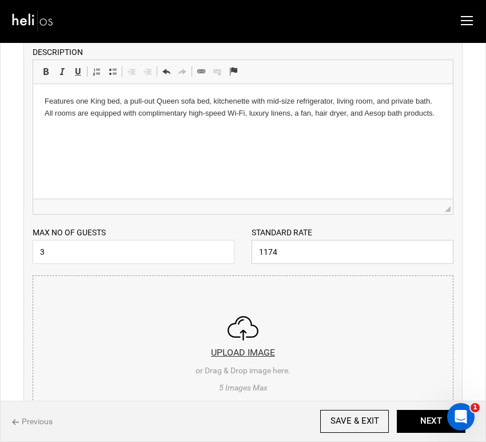
scroll to position [399, 0]
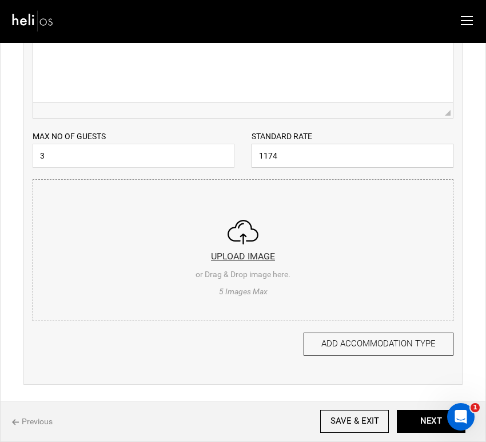
type input "1174"
click at [264, 258] on input "file" at bounding box center [243, 248] width 420 height 137
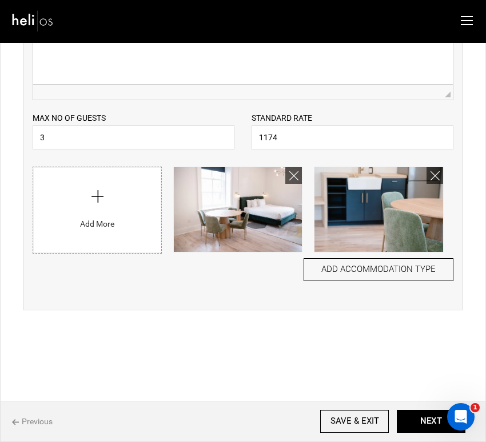
scroll to position [425, 0]
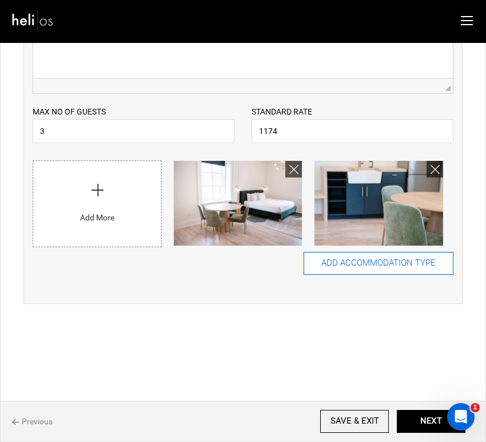
click at [372, 268] on button "ADD ACCOMMODATION TYPE" at bounding box center [379, 263] width 150 height 23
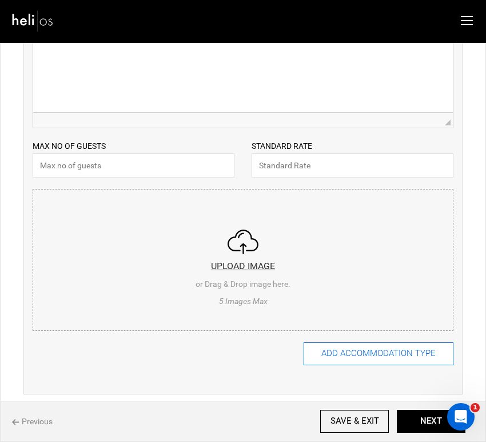
scroll to position [0, 0]
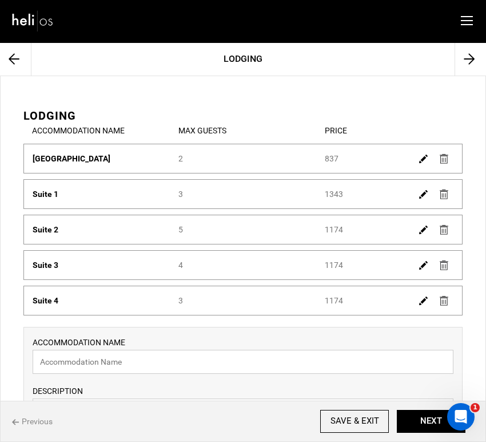
click at [105, 363] on input "text" at bounding box center [243, 361] width 421 height 24
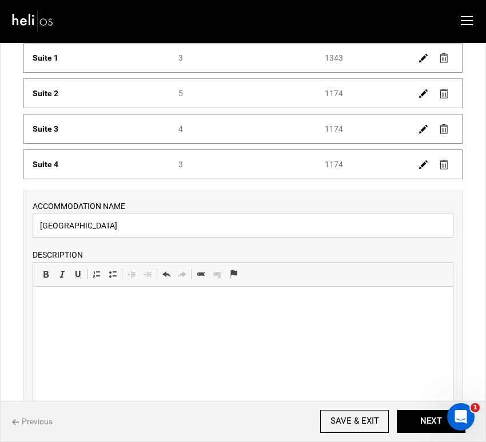
scroll to position [152, 0]
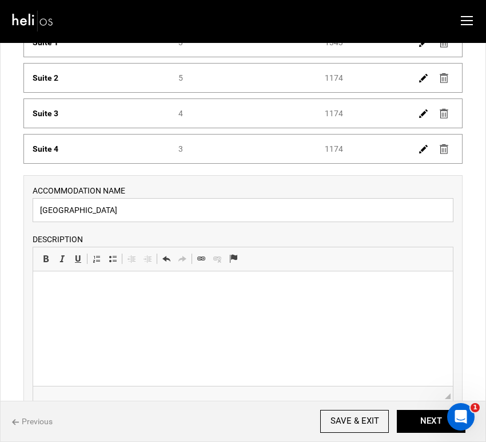
type input "[GEOGRAPHIC_DATA]"
click at [395, 305] on html at bounding box center [243, 288] width 420 height 35
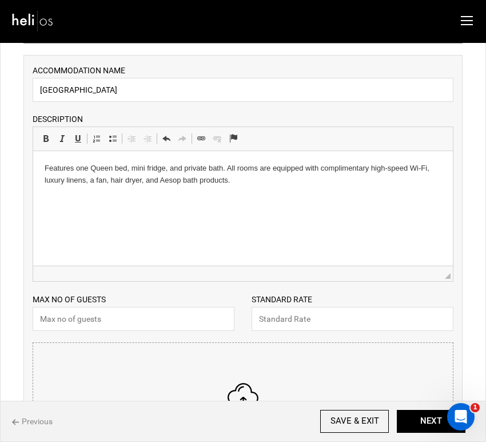
scroll to position [272, 0]
click at [180, 323] on input "text" at bounding box center [134, 318] width 202 height 24
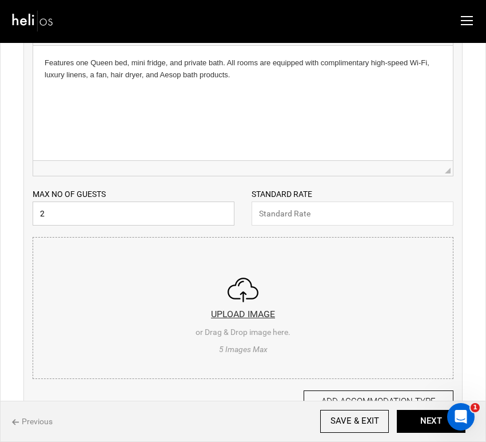
scroll to position [402, 0]
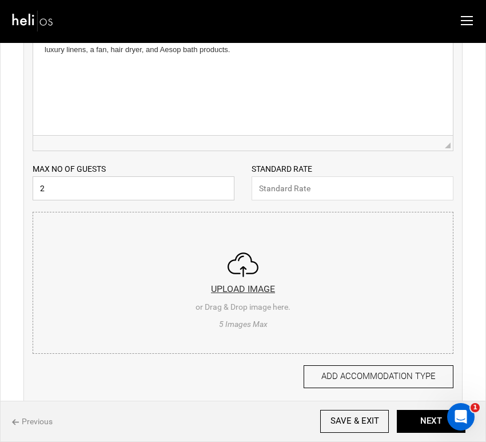
type input "2"
click at [380, 193] on input "text" at bounding box center [353, 188] width 202 height 24
type input "735"
click at [247, 285] on input "file" at bounding box center [243, 280] width 420 height 137
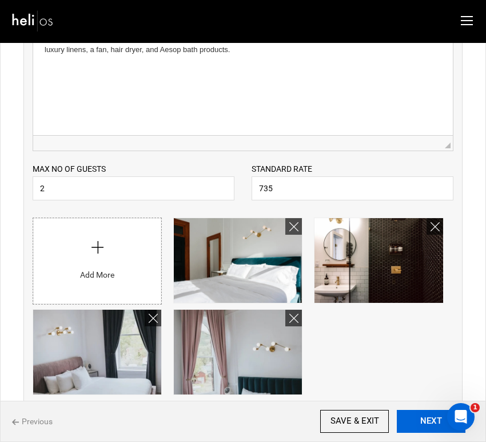
click at [421, 421] on button "NEXT" at bounding box center [431, 421] width 69 height 23
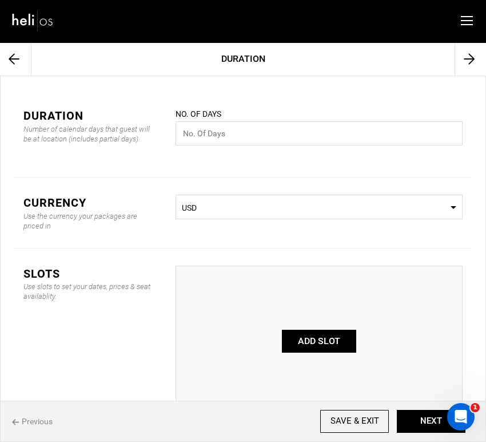
click at [20, 61] on link at bounding box center [15, 59] width 31 height 35
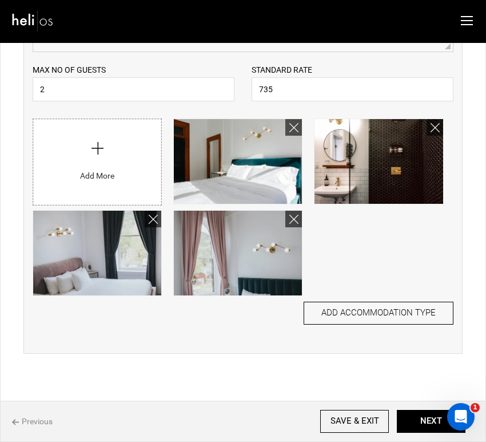
scroll to position [552, 0]
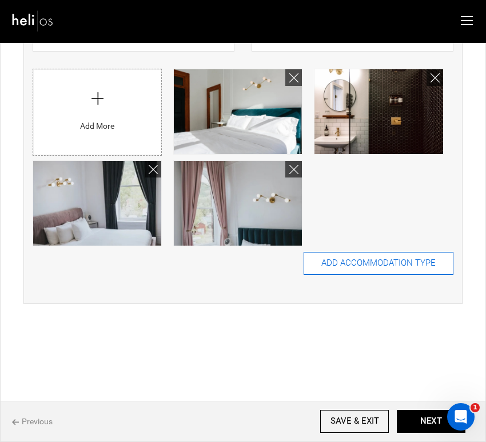
click at [346, 263] on button "ADD ACCOMMODATION TYPE" at bounding box center [379, 263] width 150 height 23
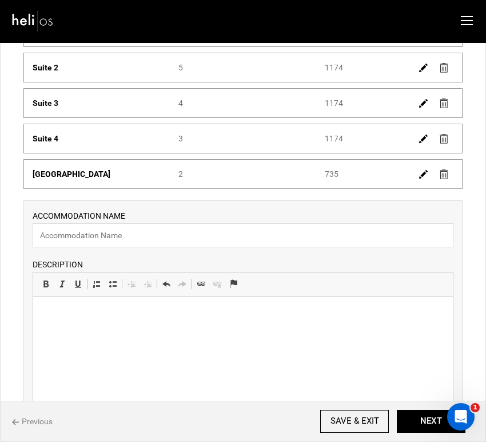
scroll to position [203, 0]
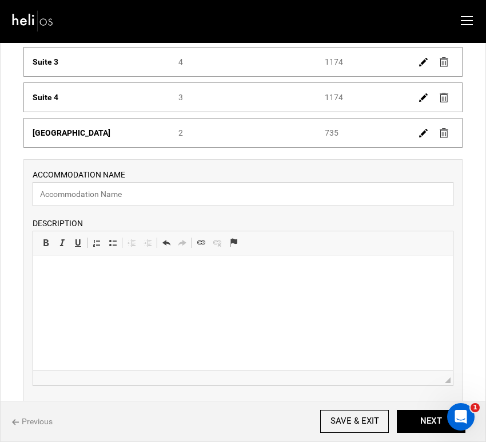
click at [72, 195] on input "text" at bounding box center [243, 194] width 421 height 24
type input "Double Queen Room"
click at [333, 289] on html at bounding box center [243, 272] width 420 height 35
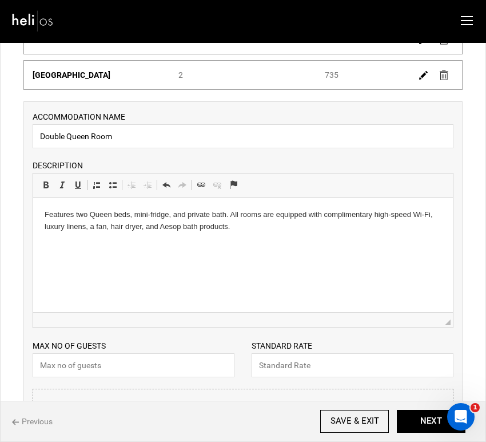
scroll to position [267, 0]
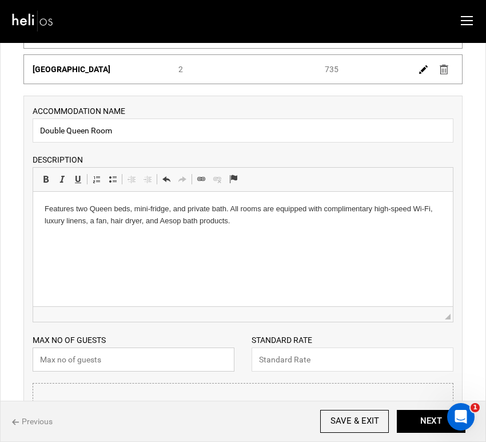
click at [177, 371] on input "text" at bounding box center [134, 359] width 202 height 24
type input "4"
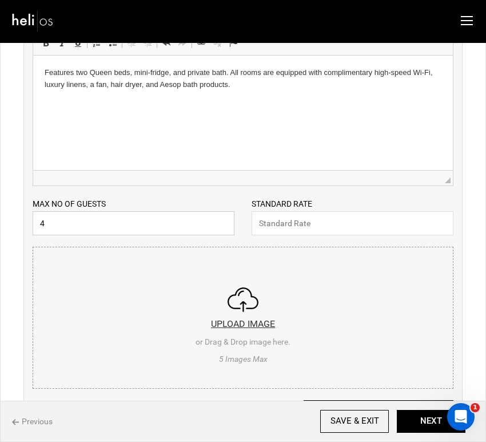
scroll to position [402, 0]
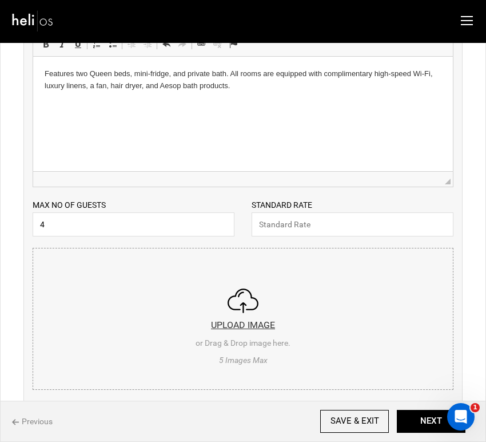
click at [243, 301] on input "file" at bounding box center [243, 316] width 420 height 137
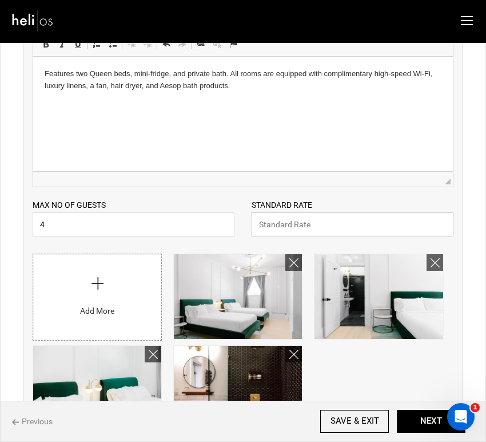
click at [382, 232] on input "text" at bounding box center [353, 224] width 202 height 24
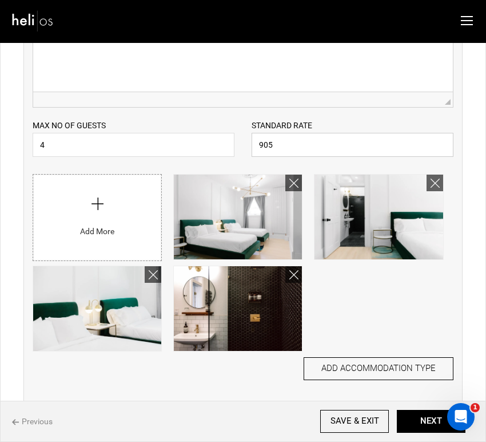
scroll to position [482, 0]
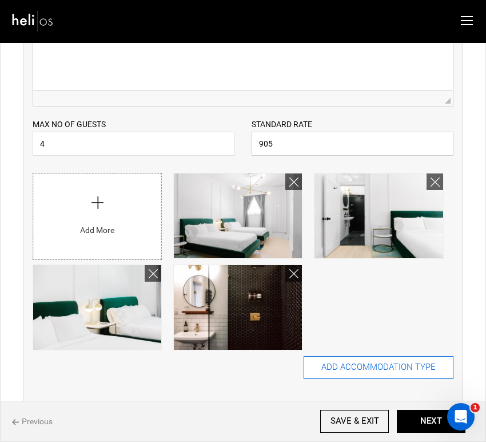
type input "905"
click at [379, 366] on button "ADD ACCOMMODATION TYPE" at bounding box center [379, 367] width 150 height 23
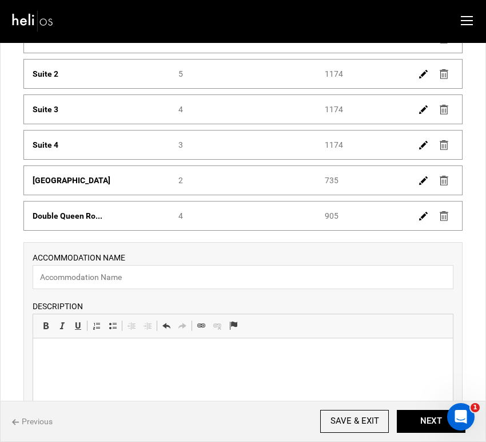
scroll to position [161, 0]
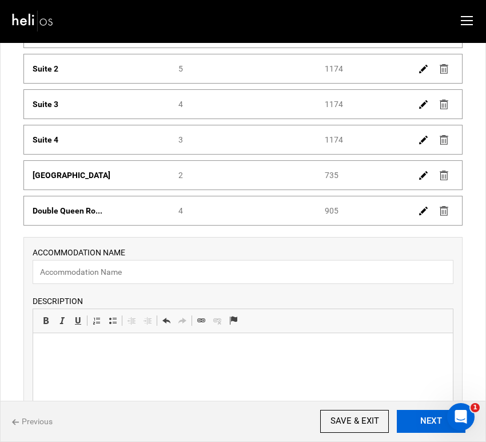
click at [419, 419] on button "NEXT" at bounding box center [431, 421] width 69 height 23
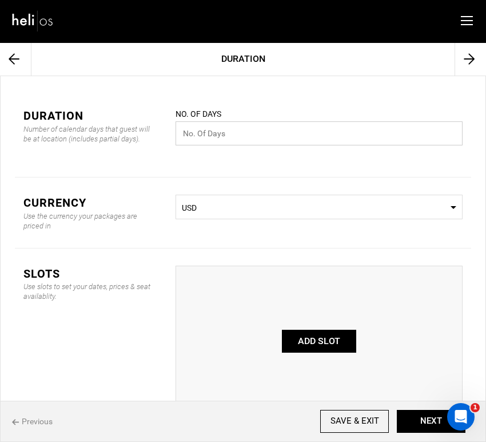
click at [328, 137] on input "text" at bounding box center [319, 133] width 287 height 24
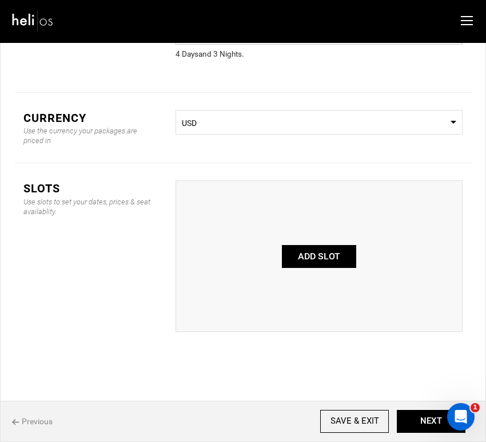
scroll to position [104, 0]
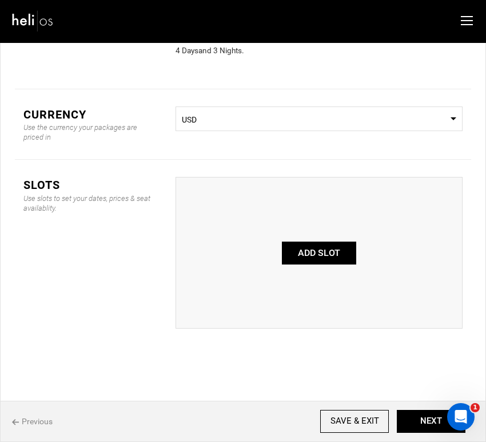
type input "4"
click at [324, 253] on button "ADD SLOT" at bounding box center [319, 252] width 74 height 23
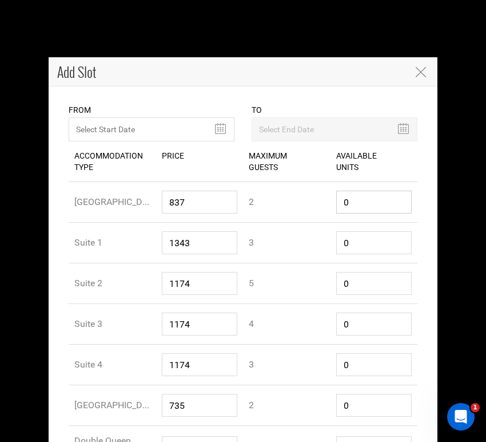
click at [363, 208] on input "0" at bounding box center [374, 201] width 76 height 23
drag, startPoint x: 363, startPoint y: 208, endPoint x: 335, endPoint y: 205, distance: 27.6
click at [335, 206] on div "Available Units 0" at bounding box center [375, 202] width 88 height 40
type input "6"
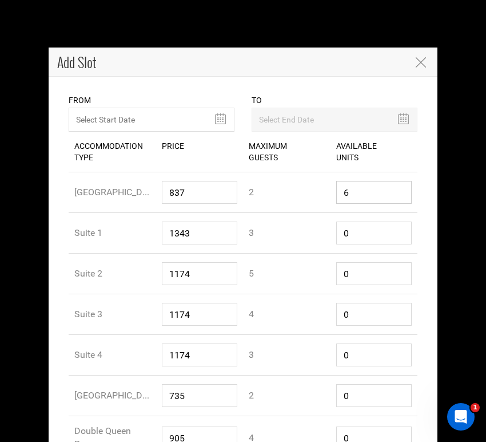
scroll to position [0, 0]
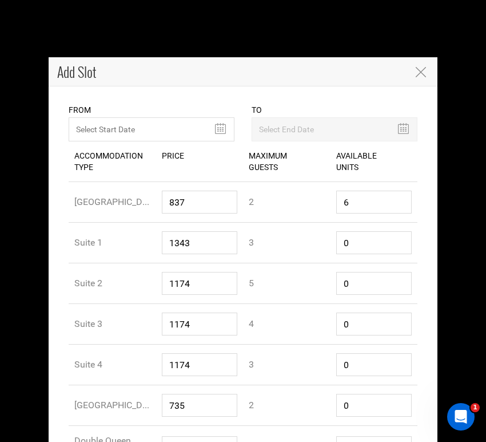
click at [420, 71] on icon "Close" at bounding box center [421, 72] width 10 height 10
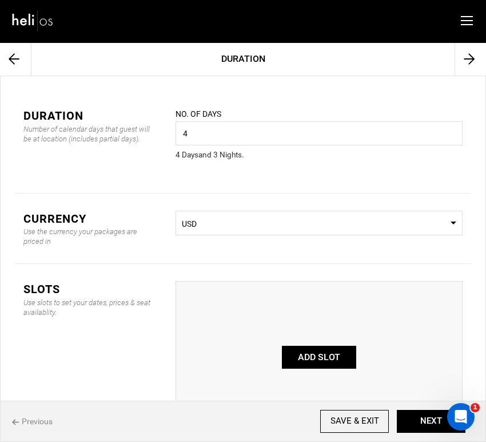
click at [13, 58] on icon at bounding box center [14, 59] width 11 height 34
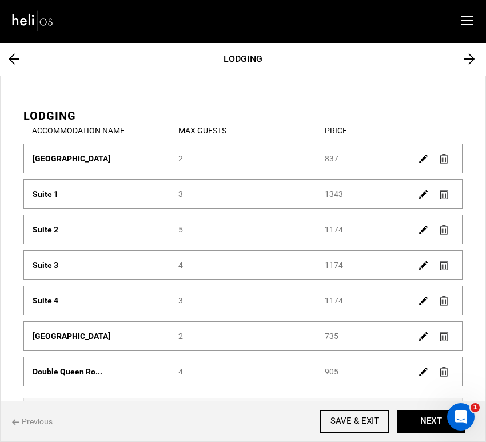
click at [424, 229] on img at bounding box center [423, 229] width 9 height 9
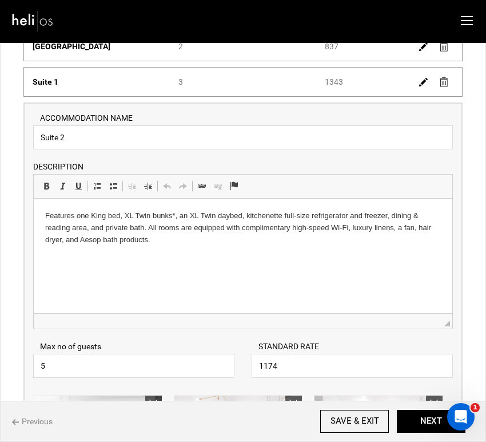
scroll to position [245, 0]
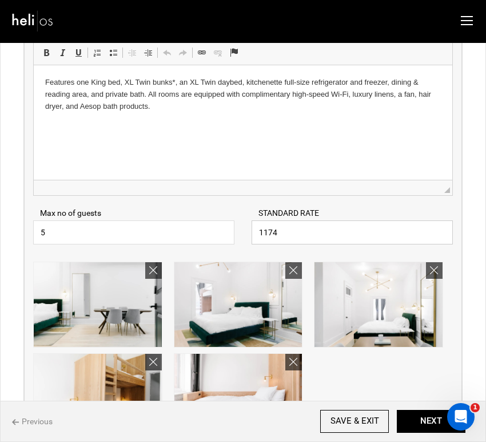
click at [287, 231] on input "1174" at bounding box center [352, 232] width 201 height 24
drag, startPoint x: 291, startPoint y: 231, endPoint x: 236, endPoint y: 231, distance: 54.9
click at [236, 231] on div "Max no of guests 5 Please enter a valid Guest no. STANDARD RATE 1216 Please ent…" at bounding box center [243, 220] width 437 height 49
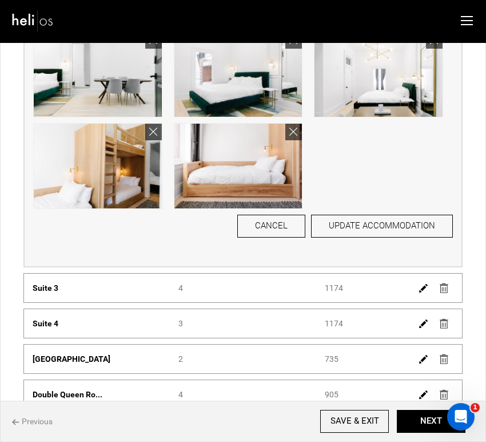
scroll to position [477, 0]
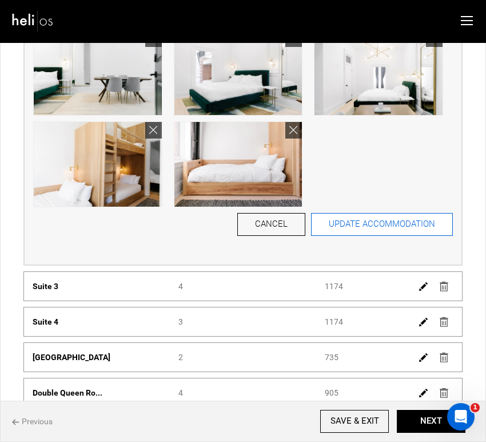
type input "1216"
click at [350, 225] on button "UPDATE ACCOMMODATION" at bounding box center [382, 224] width 142 height 23
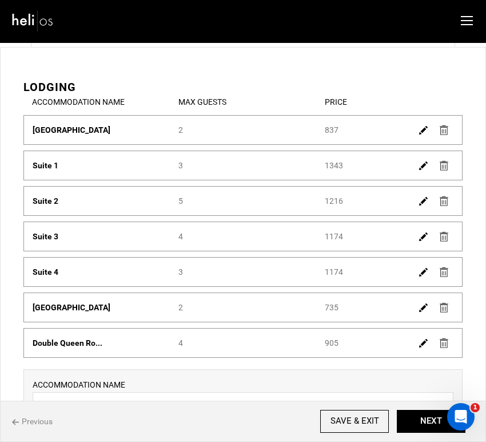
scroll to position [0, 0]
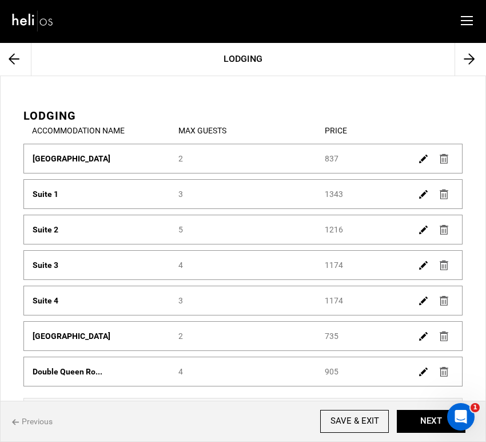
click at [422, 267] on img at bounding box center [423, 265] width 9 height 9
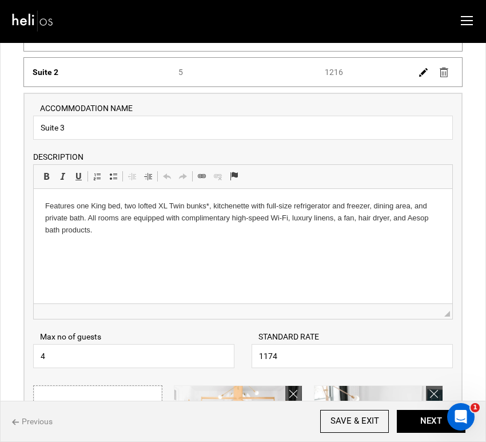
scroll to position [199, 0]
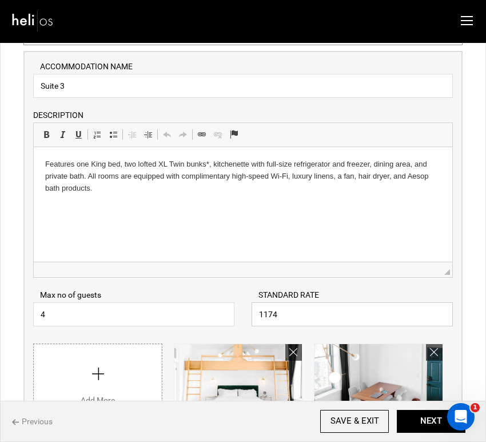
drag, startPoint x: 290, startPoint y: 319, endPoint x: 236, endPoint y: 315, distance: 53.9
click at [236, 315] on div "Max no of guests 4 Please enter a valid Guest no. STANDARD RATE 1174 Please ent…" at bounding box center [243, 301] width 437 height 49
paste input "216"
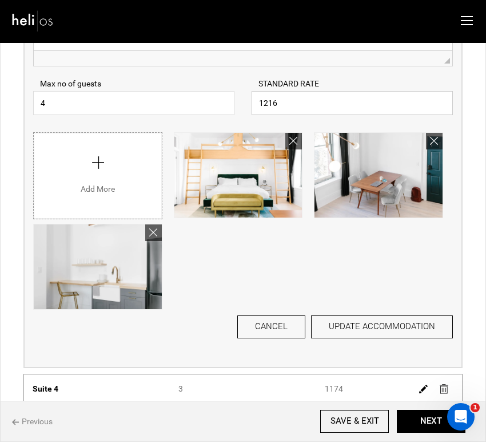
scroll to position [407, 0]
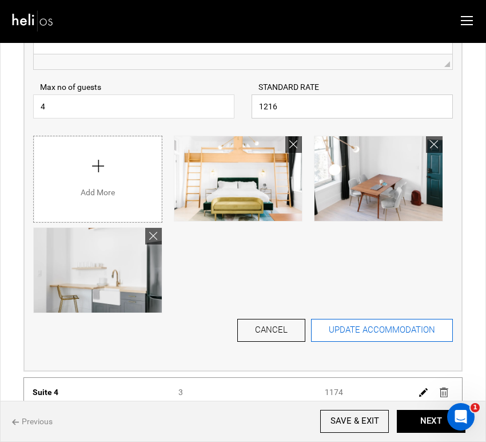
type input "1216"
click at [343, 329] on button "UPDATE ACCOMMODATION" at bounding box center [382, 330] width 142 height 23
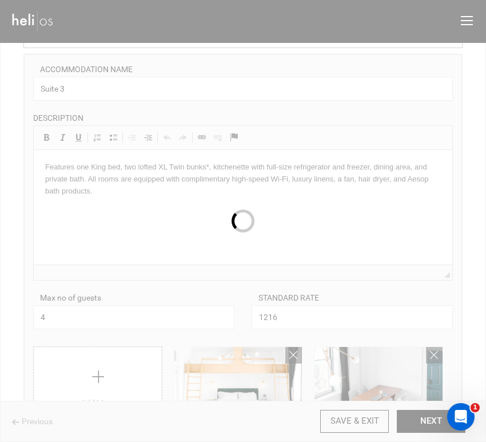
scroll to position [0, 0]
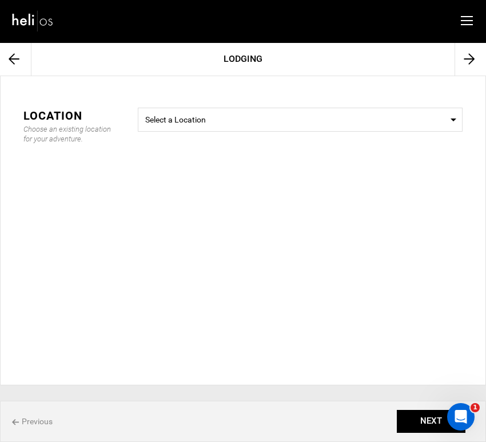
click at [466, 59] on icon at bounding box center [469, 59] width 11 height 34
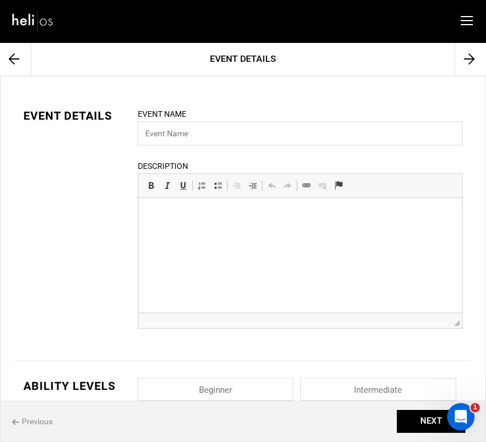
click at [466, 59] on icon at bounding box center [469, 59] width 11 height 34
click at [9, 61] on icon at bounding box center [14, 59] width 11 height 34
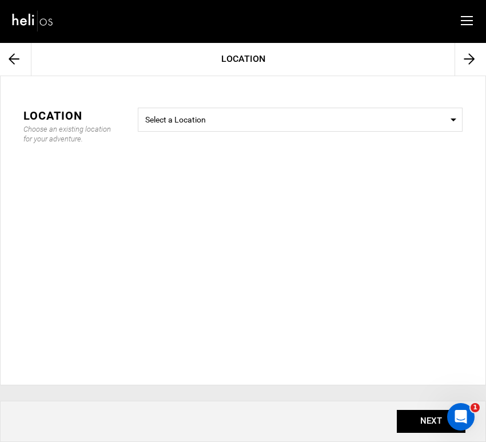
click at [9, 61] on icon at bounding box center [14, 59] width 11 height 34
click at [10, 60] on icon at bounding box center [14, 59] width 11 height 34
click at [27, 20] on img at bounding box center [32, 20] width 43 height 25
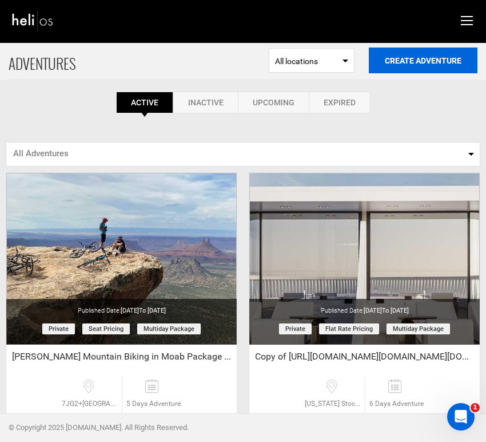
click at [411, 62] on button "Create Adventure" at bounding box center [423, 60] width 109 height 26
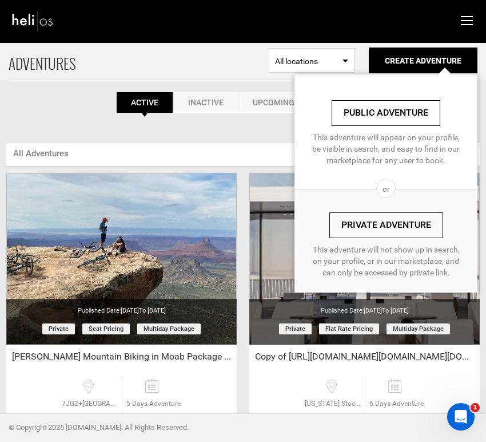
click at [400, 222] on link "Private Adventure" at bounding box center [386, 225] width 114 height 26
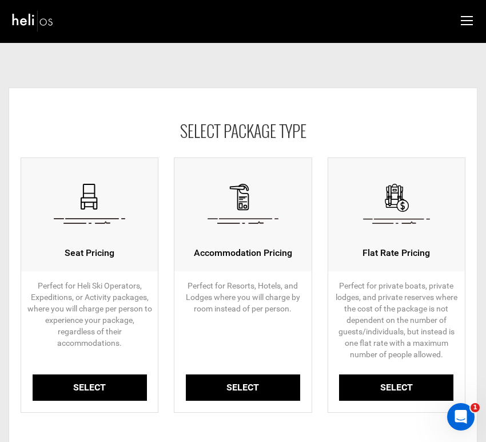
click at [229, 398] on link "Select" at bounding box center [243, 387] width 114 height 27
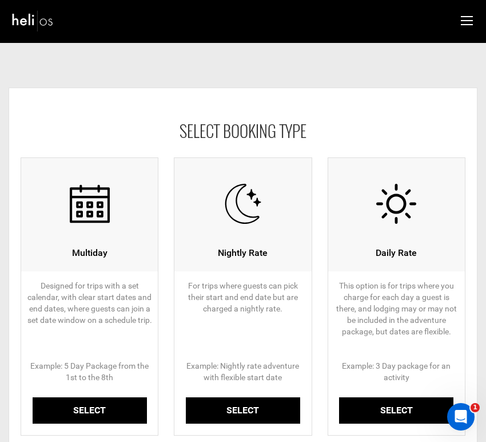
click at [105, 403] on link "Select" at bounding box center [90, 410] width 114 height 27
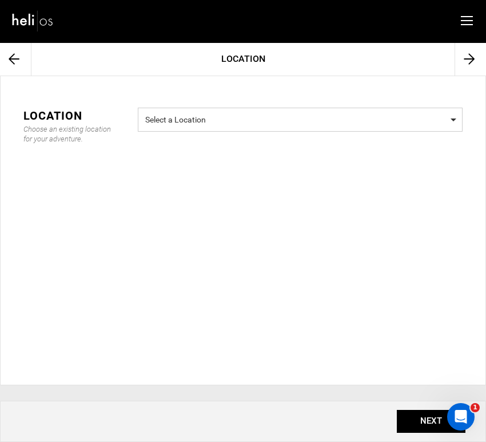
click at [296, 121] on span "Select a Location" at bounding box center [300, 118] width 311 height 14
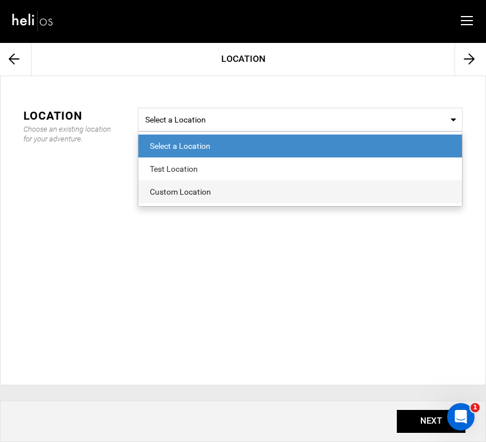
click at [265, 191] on div "Custom Location" at bounding box center [300, 191] width 301 height 11
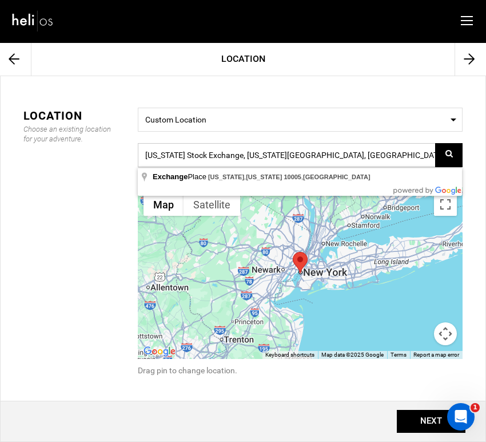
drag, startPoint x: 341, startPoint y: 160, endPoint x: 124, endPoint y: 147, distance: 217.2
click at [124, 146] on div "Location Choose an existing location for your adventure. Select a Location Cust…" at bounding box center [243, 249] width 456 height 283
paste input "[STREET_ADDRESS][PERSON_NAME]"
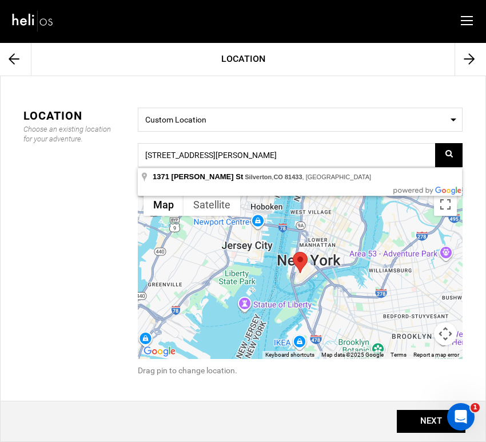
type input "[STREET_ADDRESS][PERSON_NAME][PERSON_NAME]"
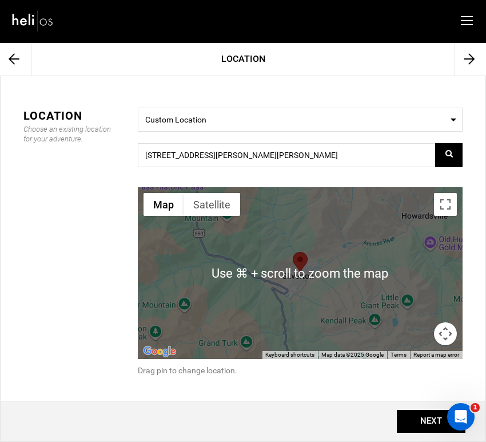
scroll to position [15, 0]
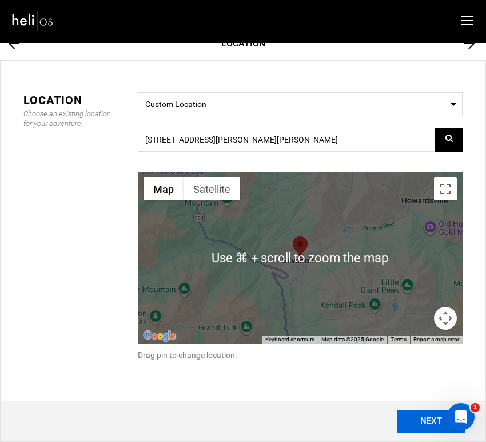
click at [419, 419] on button "NEXT" at bounding box center [431, 421] width 69 height 23
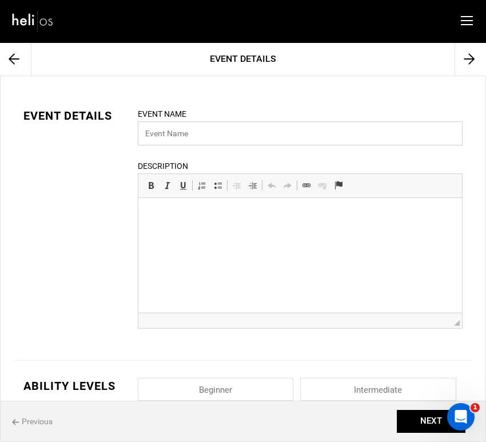
click at [178, 133] on input "text" at bounding box center [300, 133] width 325 height 24
paste input "Ultimate Mountain Town Ski Experience – [GEOGRAPHIC_DATA], [GEOGRAPHIC_DATA]"
type input "Ultimate Mountain Town Ski Experience – [GEOGRAPHIC_DATA], [GEOGRAPHIC_DATA]"
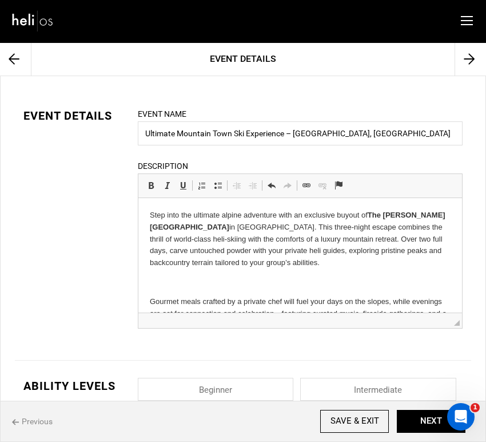
click at [190, 285] on p at bounding box center [299, 282] width 301 height 12
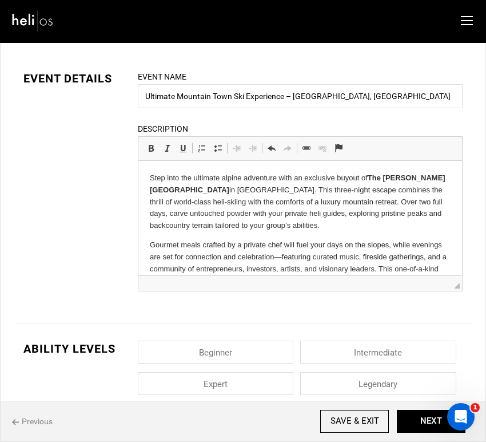
scroll to position [38, 0]
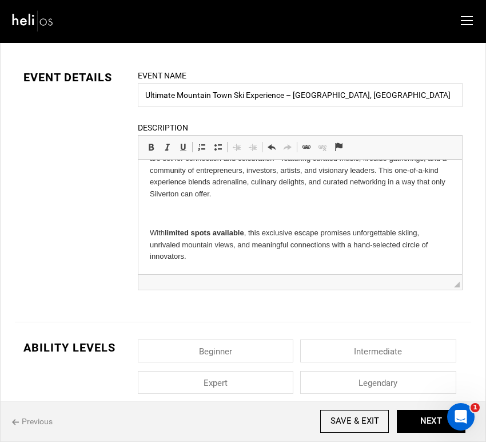
click at [189, 216] on p at bounding box center [299, 214] width 301 height 12
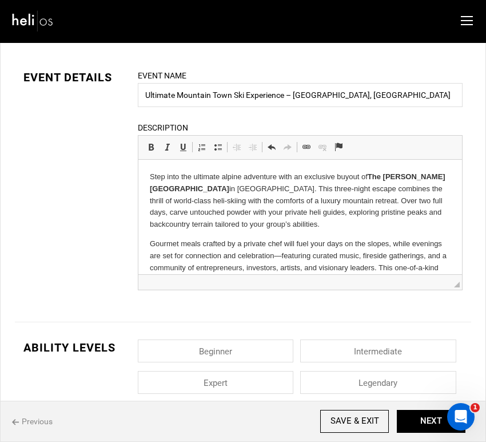
scroll to position [7, 0]
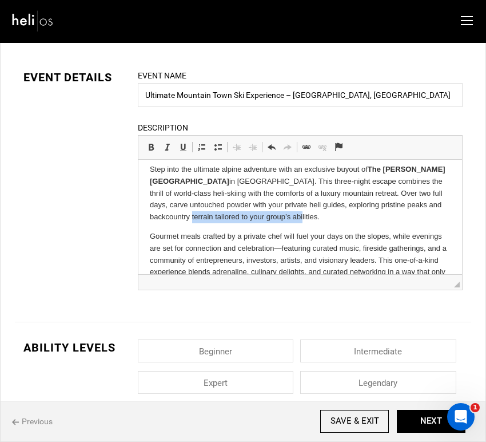
drag, startPoint x: 290, startPoint y: 217, endPoint x: 388, endPoint y: 202, distance: 98.8
click at [388, 202] on p "Step into the ultimate alpine adventure with an exclusive buyout of The Wyman H…" at bounding box center [299, 193] width 301 height 59
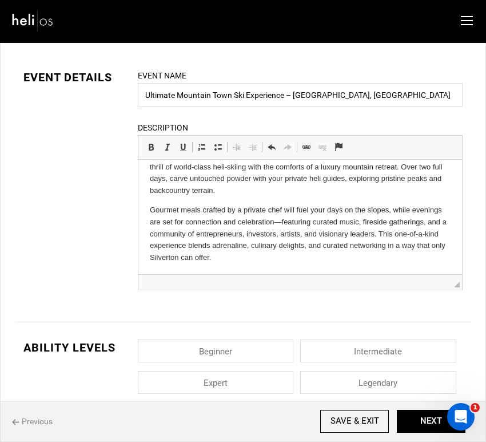
scroll to position [37, 0]
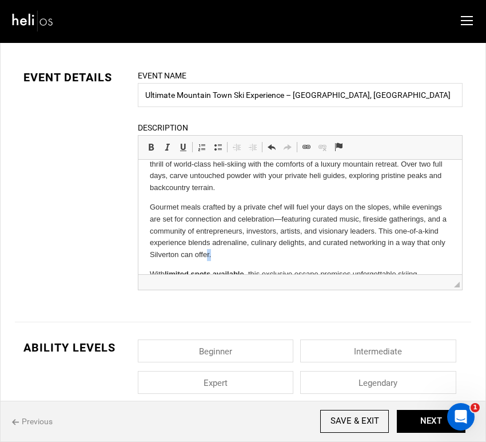
drag, startPoint x: 223, startPoint y: 243, endPoint x: 205, endPoint y: 244, distance: 17.7
click at [205, 244] on p "Gourmet meals crafted by a private chef will fuel your days on the slopes, whil…" at bounding box center [299, 230] width 301 height 59
click at [242, 243] on p "Gourmet meals crafted by a private chef will fuel your days on the slopes, whil…" at bounding box center [299, 230] width 301 height 59
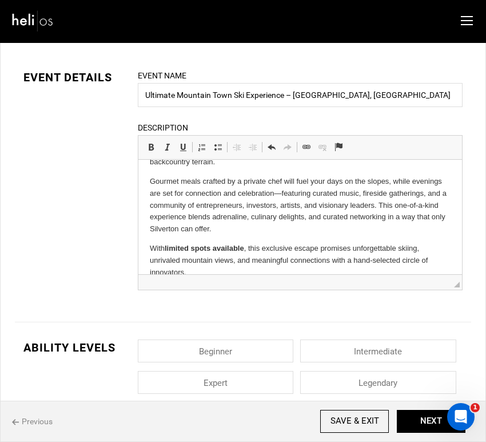
scroll to position [66, 0]
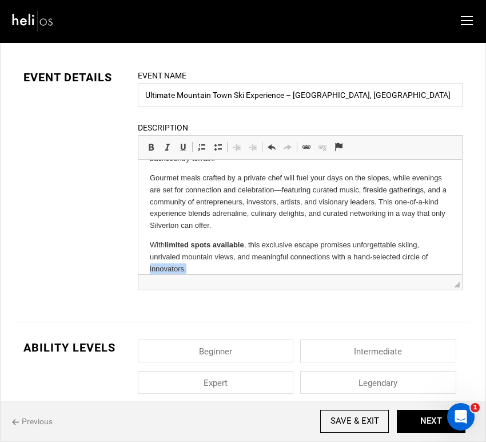
drag, startPoint x: 205, startPoint y: 258, endPoint x: 147, endPoint y: 258, distance: 58.3
click at [147, 258] on html "Step into the ultimate alpine adventure with an exclusive buyout of The Wyman H…" at bounding box center [300, 190] width 324 height 192
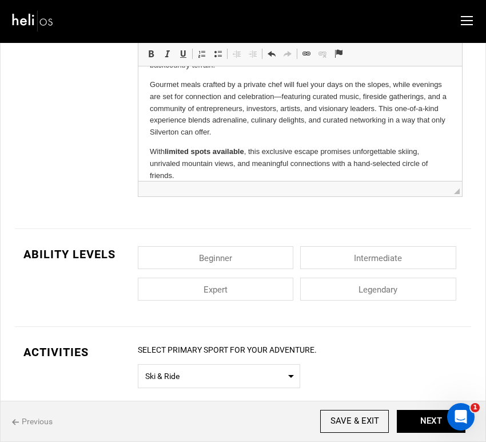
scroll to position [168, 0]
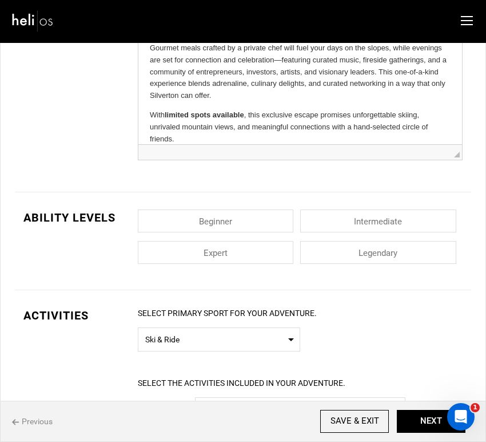
click at [270, 255] on input "checkbox" at bounding box center [216, 252] width 156 height 23
checkbox input "true"
click at [320, 256] on input "checkbox" at bounding box center [378, 252] width 156 height 23
checkbox input "true"
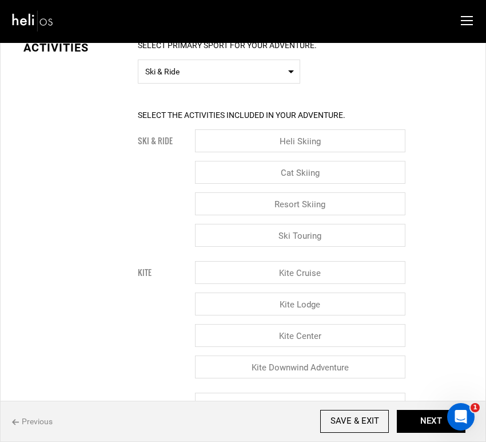
scroll to position [433, 0]
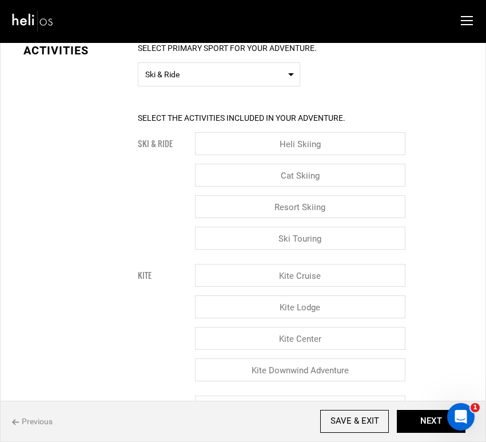
click at [323, 149] on input "Heli Skiing" at bounding box center [300, 143] width 211 height 23
checkbox input "true"
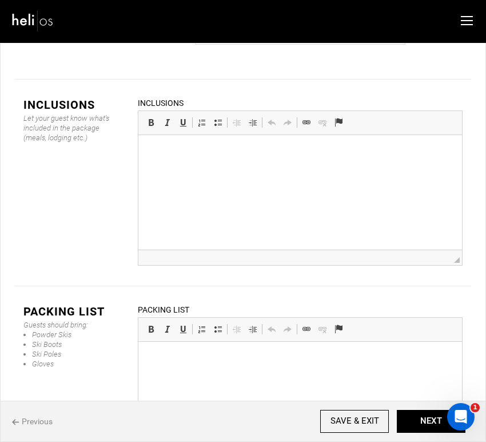
scroll to position [2693, 0]
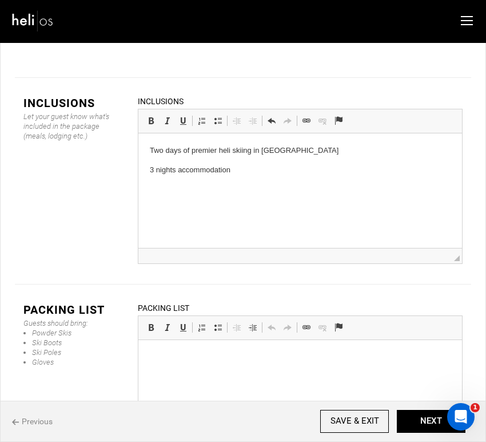
click at [248, 175] on p "3 nights accommodation" at bounding box center [299, 170] width 301 height 12
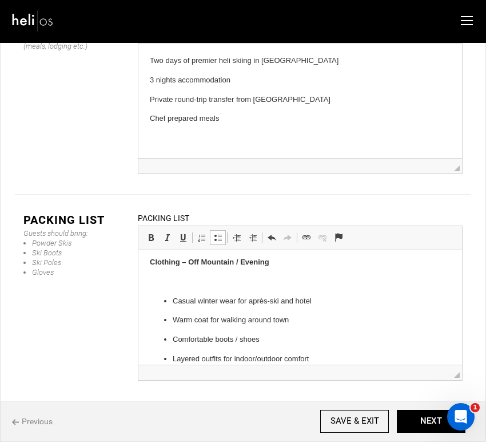
scroll to position [446, 0]
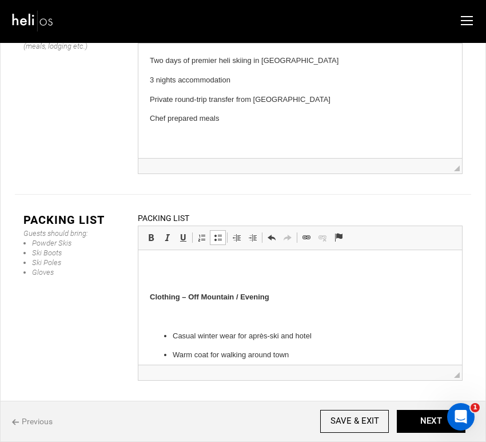
click at [178, 313] on p at bounding box center [299, 317] width 301 height 12
click at [180, 283] on p at bounding box center [299, 278] width 301 height 12
click at [149, 293] on strong "Clothing – Off Mountain / Evening" at bounding box center [209, 296] width 120 height 9
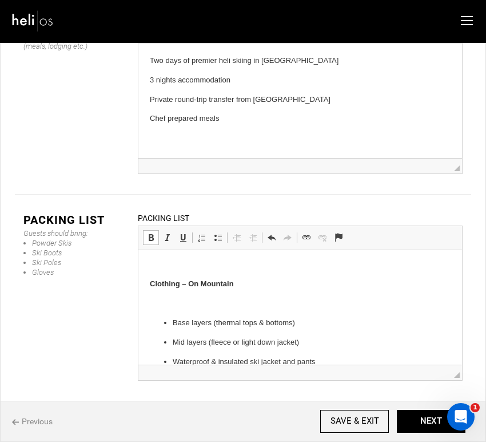
scroll to position [223, 0]
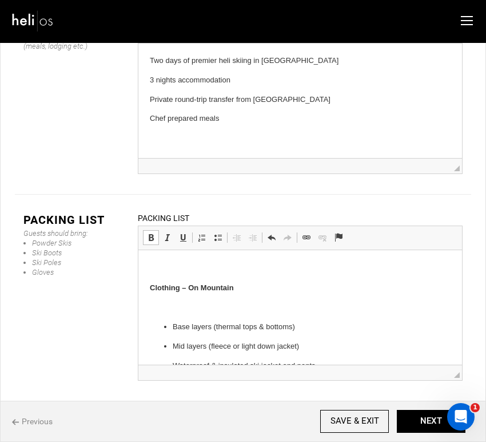
click at [220, 310] on p at bounding box center [299, 307] width 301 height 12
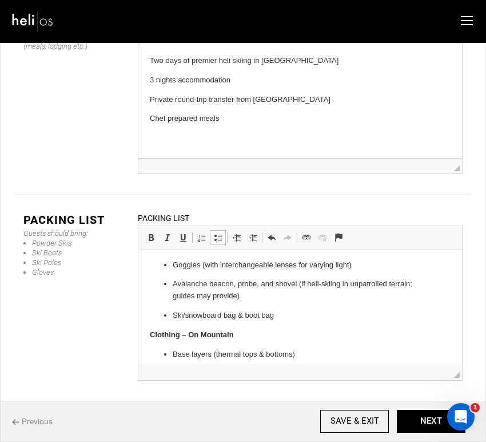
scroll to position [137, 0]
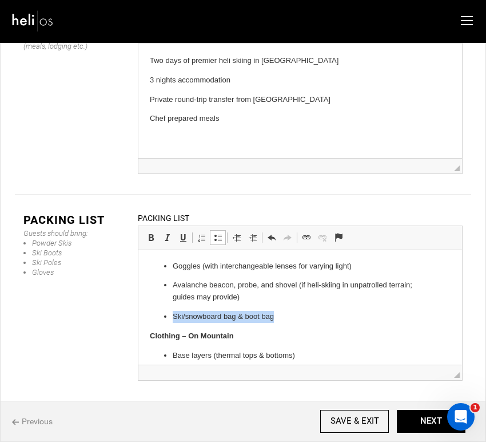
drag, startPoint x: 283, startPoint y: 316, endPoint x: 150, endPoint y: 309, distance: 133.4
click at [150, 311] on ul "Ski/snowboard + skins (if using backcountry) Ski boots / snowboard boots Poles …" at bounding box center [299, 252] width 301 height 140
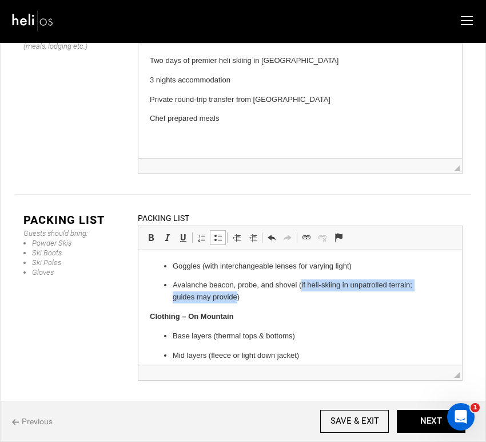
drag, startPoint x: 236, startPoint y: 298, endPoint x: 301, endPoint y: 288, distance: 65.9
click at [301, 288] on p "Avalanche beacon, probe, and shovel (if heli-skiing in unpatrolled terrain; gui…" at bounding box center [300, 291] width 256 height 24
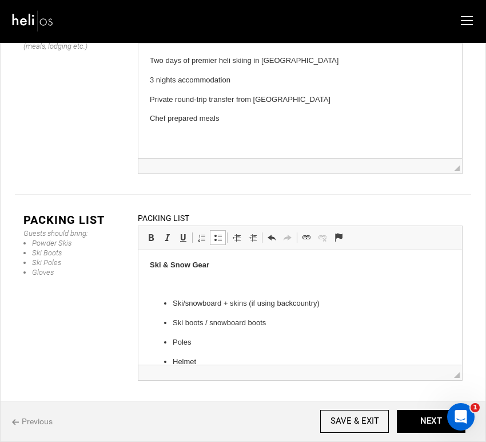
scroll to position [19, 0]
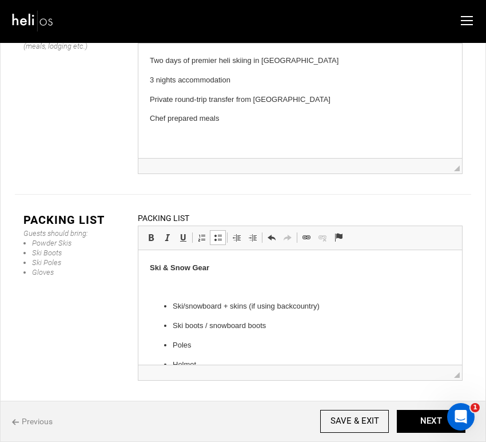
click at [222, 287] on p at bounding box center [299, 287] width 301 height 12
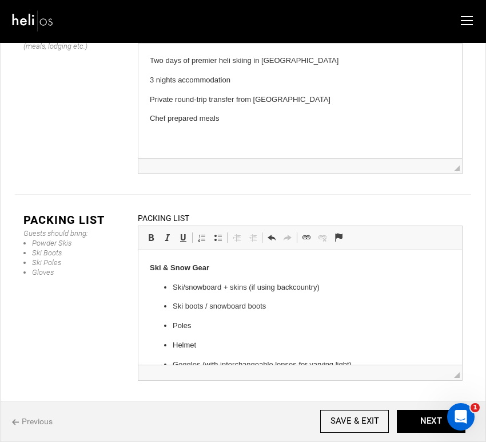
scroll to position [13, 0]
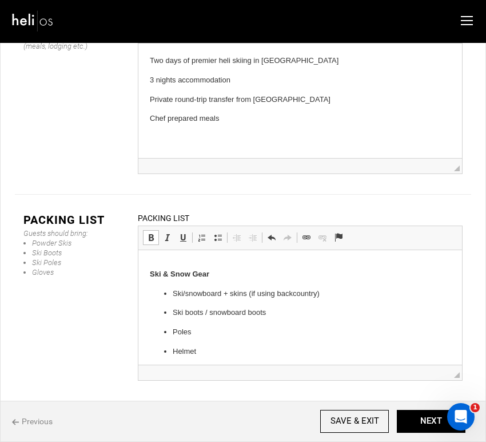
click at [150, 273] on strong "Ski & Snow Gear" at bounding box center [178, 273] width 59 height 9
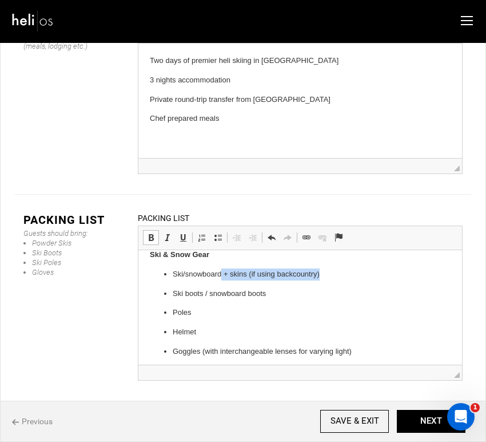
drag, startPoint x: 331, startPoint y: 276, endPoint x: 221, endPoint y: 275, distance: 110.4
click at [221, 275] on p "Ski/snowboard + skins (if using backcountry)" at bounding box center [300, 274] width 256 height 12
click at [183, 276] on p "Ski/snowboard" at bounding box center [300, 274] width 256 height 12
click at [280, 301] on ul "Skis/snowboard Ski boots / snowboard boots Poles Helmet Goggles (with interchan…" at bounding box center [299, 322] width 301 height 109
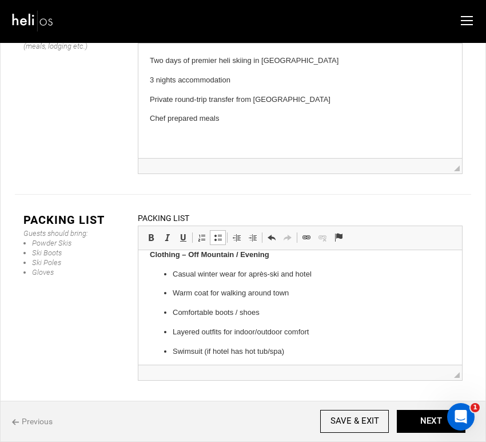
scroll to position [326, 0]
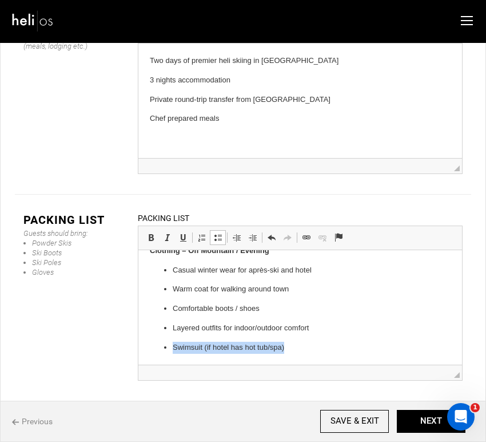
drag, startPoint x: 299, startPoint y: 347, endPoint x: 161, endPoint y: 348, distance: 137.9
click at [161, 348] on ul "Casual winter wear for après-ski and hotel Warm coat for walking around town Co…" at bounding box center [299, 308] width 301 height 89
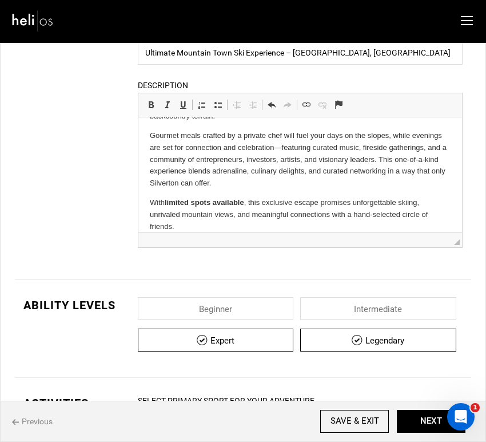
scroll to position [0, 0]
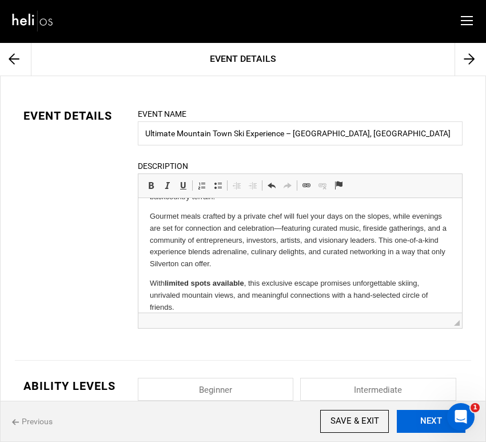
click at [427, 421] on button "NEXT" at bounding box center [431, 421] width 69 height 23
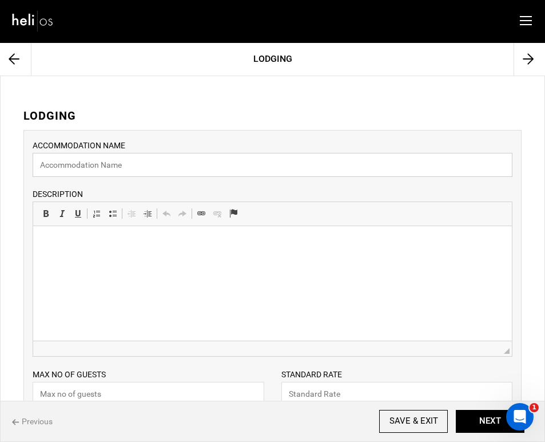
click at [286, 165] on input "text" at bounding box center [273, 165] width 480 height 24
type input "Suite 1"
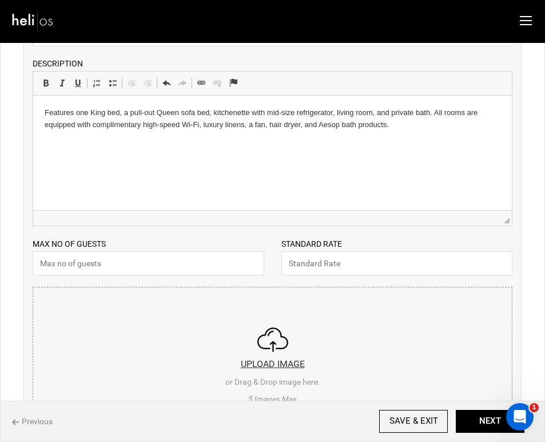
scroll to position [180, 0]
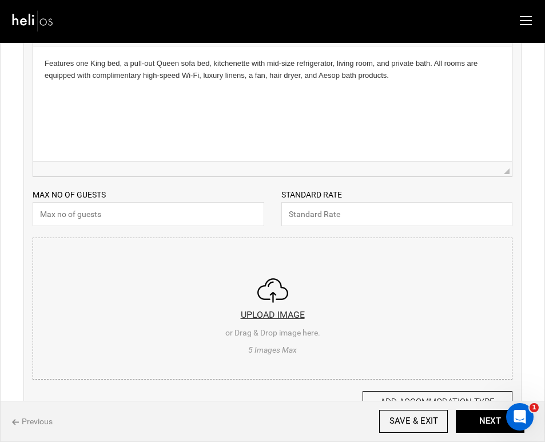
click at [147, 217] on input "text" at bounding box center [149, 214] width 232 height 24
type input "3"
click at [266, 311] on input "file" at bounding box center [272, 306] width 479 height 137
click at [296, 305] on input "file" at bounding box center [272, 306] width 479 height 137
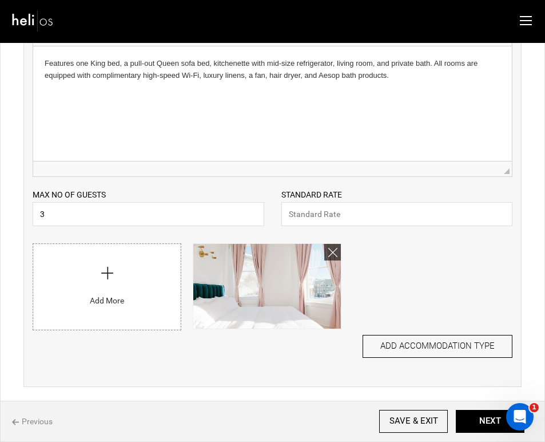
click at [117, 290] on input "file" at bounding box center [107, 284] width 148 height 80
type input "C:\fakepath\20190217-Wyman-09.jpeg"
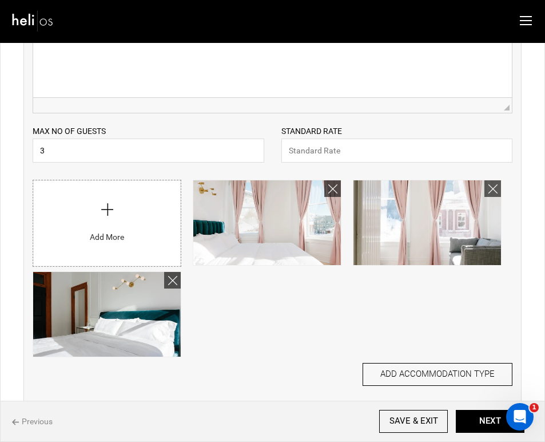
scroll to position [255, 0]
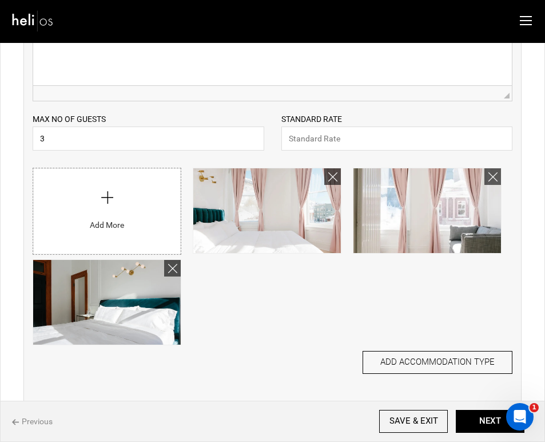
click at [98, 214] on input "file" at bounding box center [107, 208] width 148 height 80
click at [78, 212] on input "file" at bounding box center [107, 208] width 148 height 80
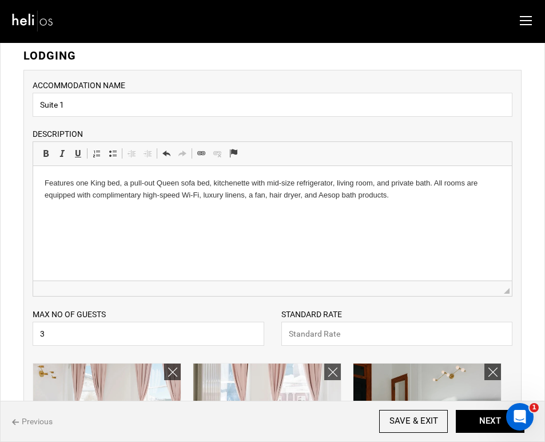
scroll to position [50, 0]
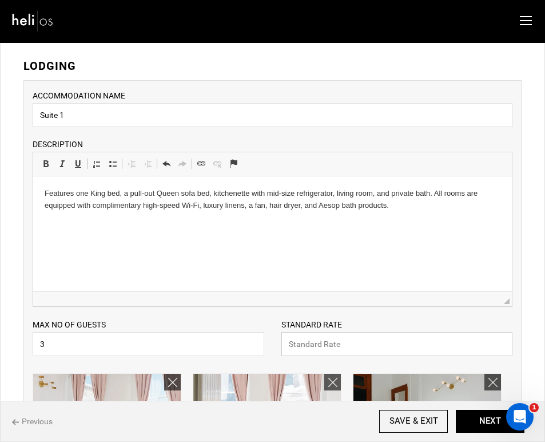
click at [407, 351] on input "text" at bounding box center [397, 344] width 232 height 24
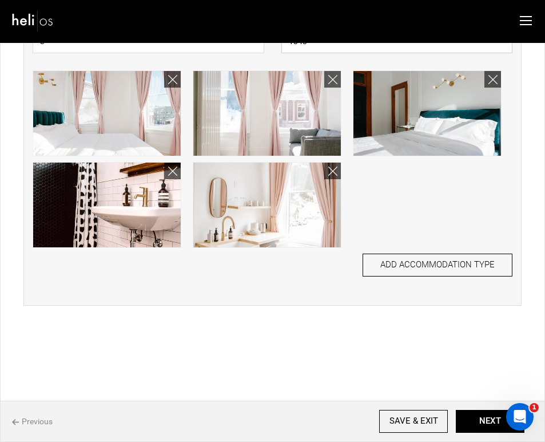
scroll to position [355, 0]
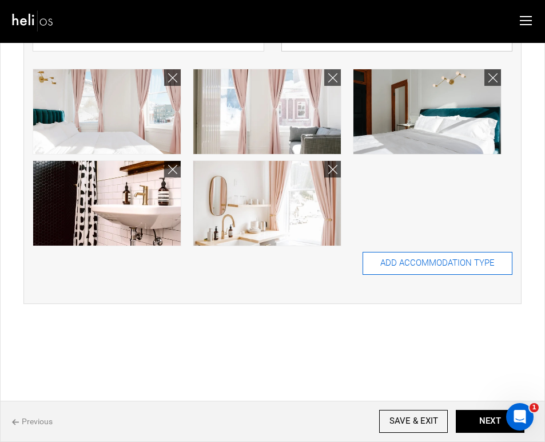
type input "1343"
click at [430, 269] on button "ADD ACCOMMODATION TYPE" at bounding box center [438, 263] width 150 height 23
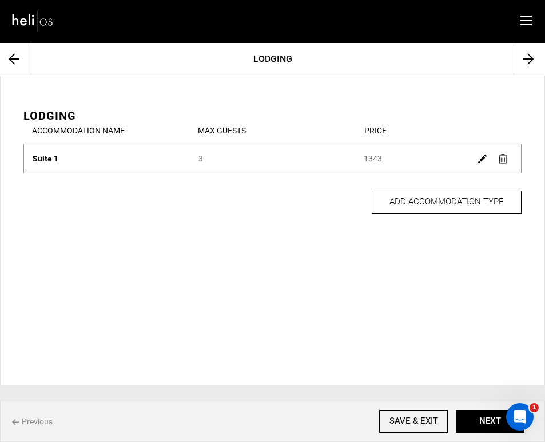
scroll to position [0, 0]
click at [473, 423] on button "NEXT" at bounding box center [490, 421] width 69 height 23
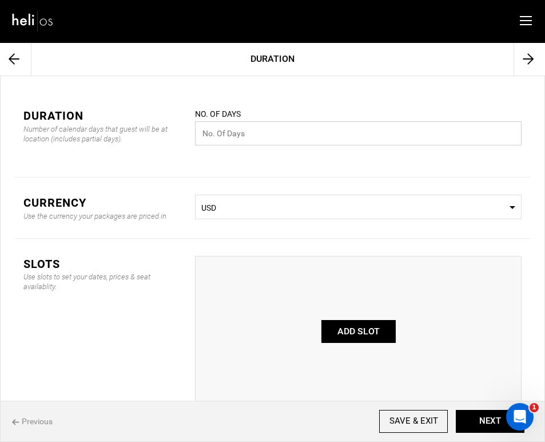
click at [382, 136] on input "text" at bounding box center [358, 133] width 327 height 24
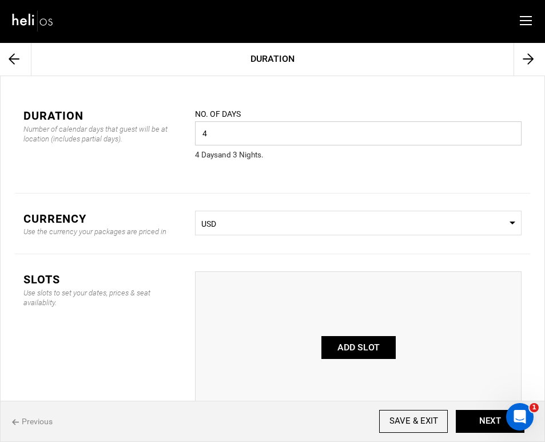
type input "4"
click at [345, 350] on button "ADD SLOT" at bounding box center [358, 347] width 74 height 23
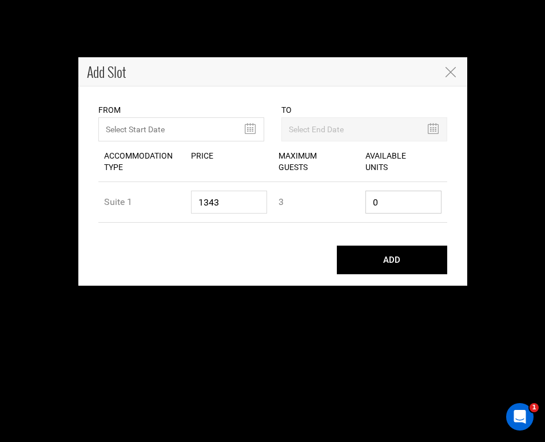
drag, startPoint x: 388, startPoint y: 205, endPoint x: 364, endPoint y: 205, distance: 24.6
click at [364, 205] on div "Available Units 0" at bounding box center [404, 202] width 88 height 40
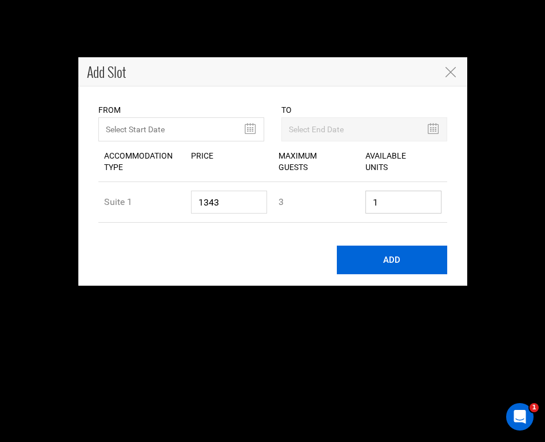
type input "1"
click at [390, 268] on button "ADD" at bounding box center [392, 259] width 110 height 29
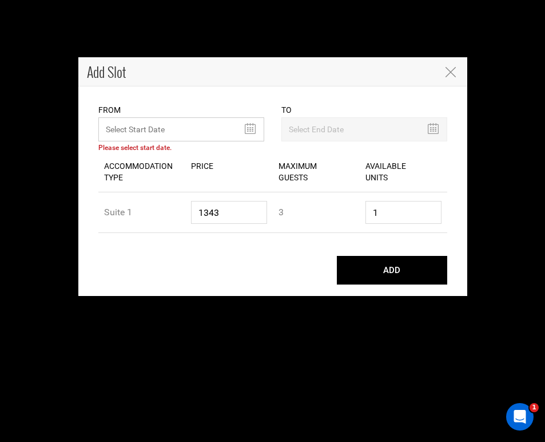
click at [251, 127] on input "text" at bounding box center [181, 129] width 166 height 24
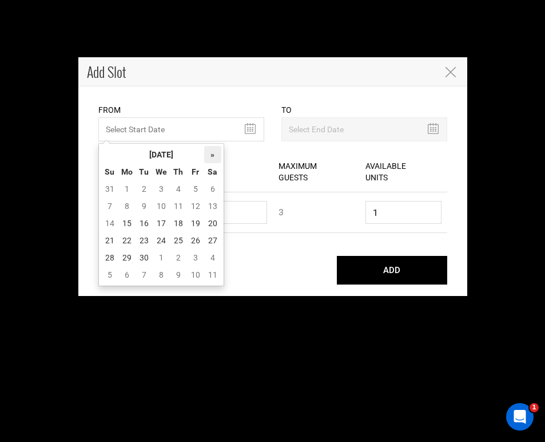
click at [212, 157] on th "»" at bounding box center [212, 154] width 17 height 17
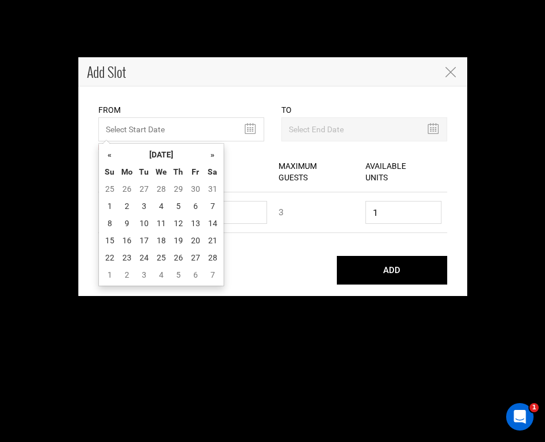
click at [212, 157] on th "»" at bounding box center [212, 154] width 17 height 17
click at [112, 237] on td "15" at bounding box center [109, 240] width 17 height 17
type input "[DATE]"
type input "03/18/2026"
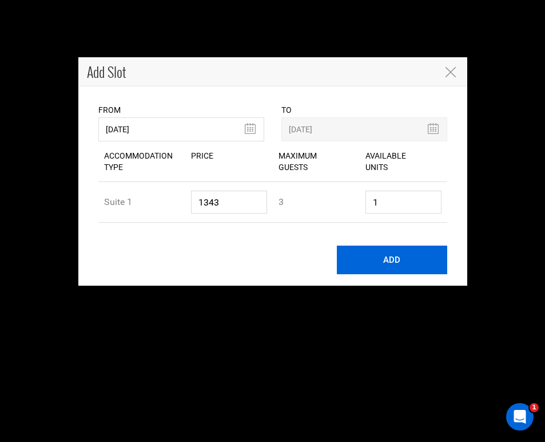
click at [406, 253] on button "ADD" at bounding box center [392, 259] width 110 height 29
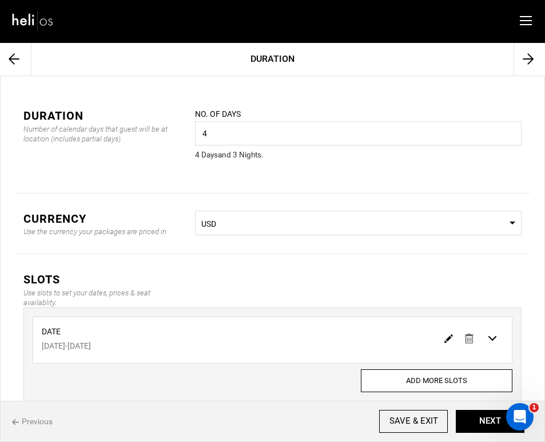
scroll to position [76, 0]
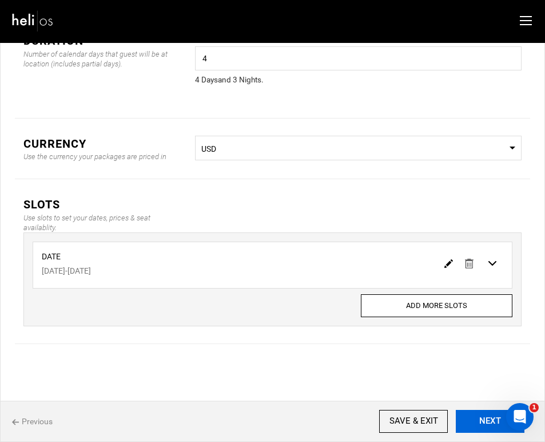
click at [468, 415] on button "NEXT" at bounding box center [490, 421] width 69 height 23
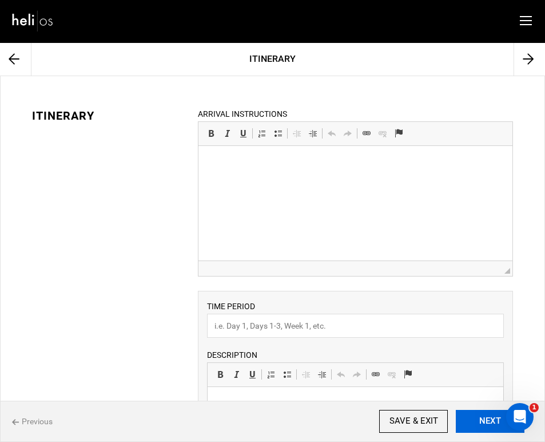
click at [468, 415] on button "NEXT" at bounding box center [490, 421] width 69 height 23
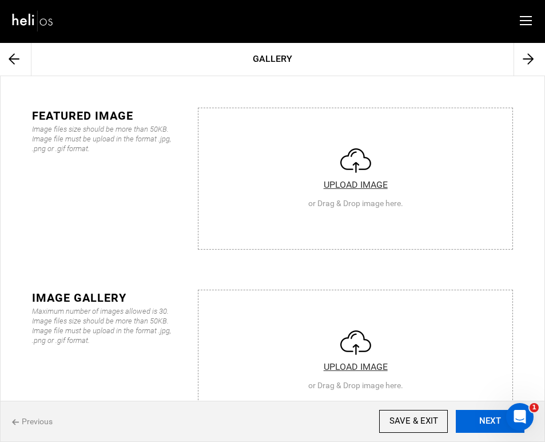
click at [468, 415] on button "NEXT" at bounding box center [490, 421] width 69 height 23
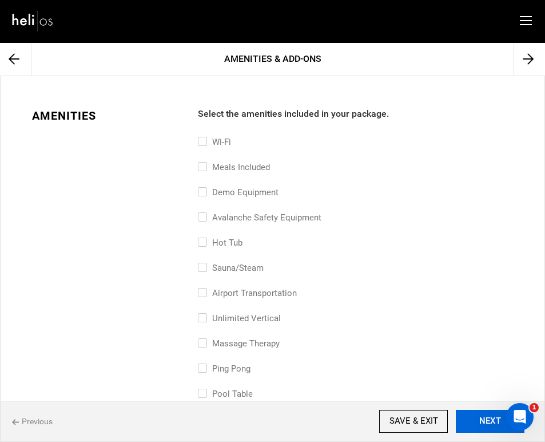
click at [468, 415] on button "NEXT" at bounding box center [490, 421] width 69 height 23
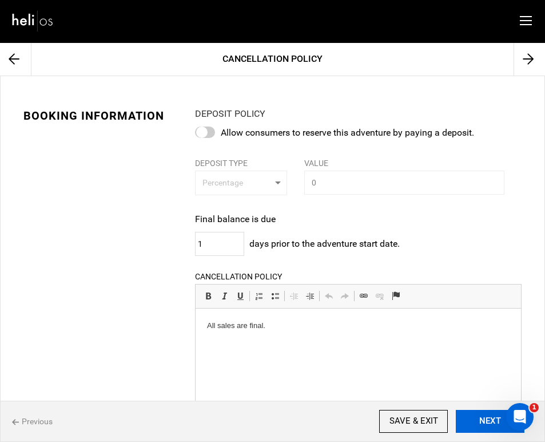
click at [468, 415] on button "NEXT" at bounding box center [490, 421] width 69 height 23
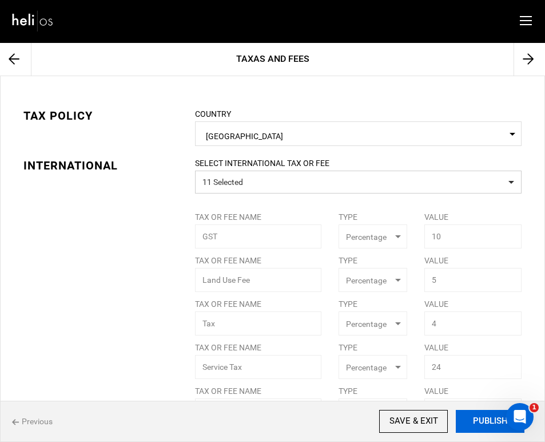
click at [468, 415] on button "PUBLISH" at bounding box center [490, 421] width 69 height 23
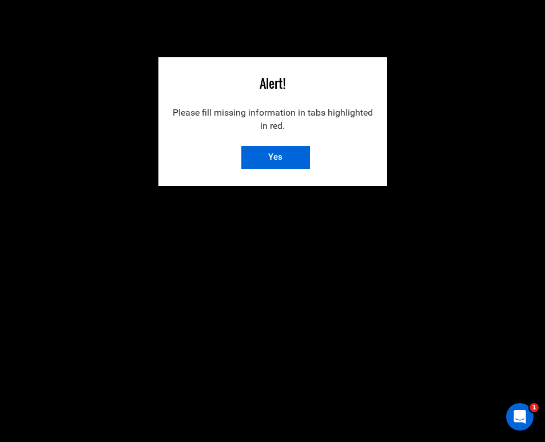
click at [287, 160] on input "Yes" at bounding box center [275, 157] width 69 height 23
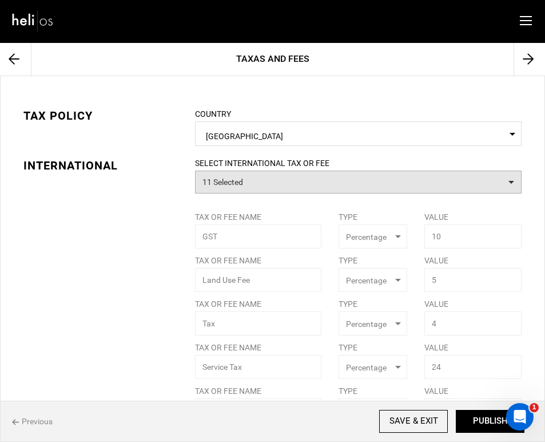
click at [308, 180] on button "11 Selected" at bounding box center [358, 181] width 327 height 23
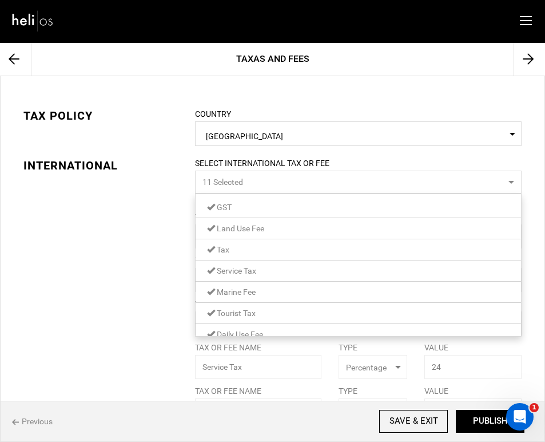
scroll to position [97, 0]
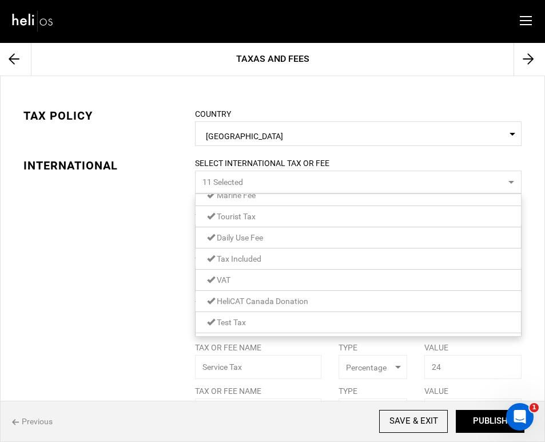
click at [271, 319] on link "Test Tax" at bounding box center [358, 322] width 325 height 15
click at [273, 297] on span "HeliCAT Canada Donation" at bounding box center [263, 300] width 92 height 9
click at [271, 283] on link "VAT" at bounding box center [358, 279] width 325 height 15
click at [270, 264] on link "Tax Included" at bounding box center [358, 258] width 325 height 15
click at [270, 244] on link "Daily Use Fee" at bounding box center [358, 237] width 325 height 15
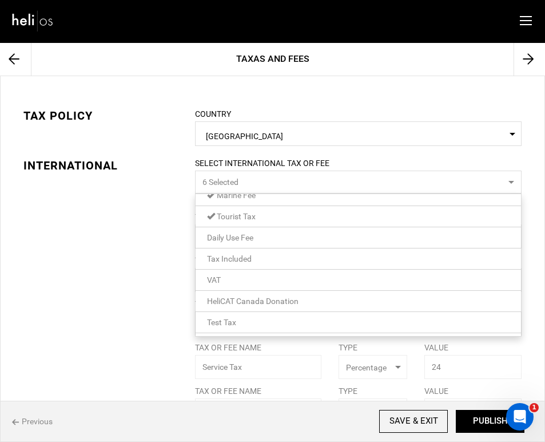
click at [269, 221] on link "Tourist Tax" at bounding box center [358, 216] width 325 height 15
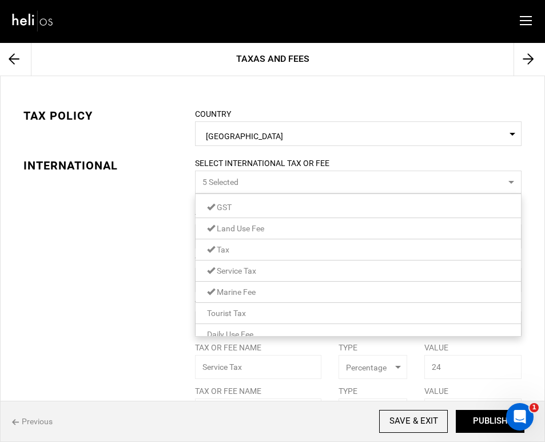
click at [269, 290] on link "Marine Fee" at bounding box center [358, 291] width 325 height 15
click at [269, 276] on link "Service Tax" at bounding box center [358, 270] width 325 height 15
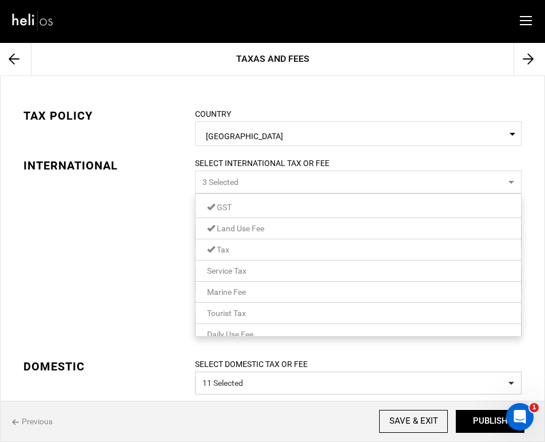
click at [267, 254] on link "Tax" at bounding box center [358, 249] width 325 height 15
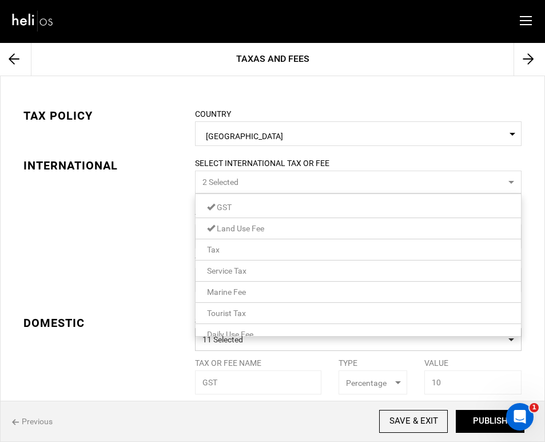
click at [268, 223] on link "Land Use Fee" at bounding box center [358, 228] width 325 height 15
click at [264, 204] on link "GST" at bounding box center [358, 207] width 325 height 15
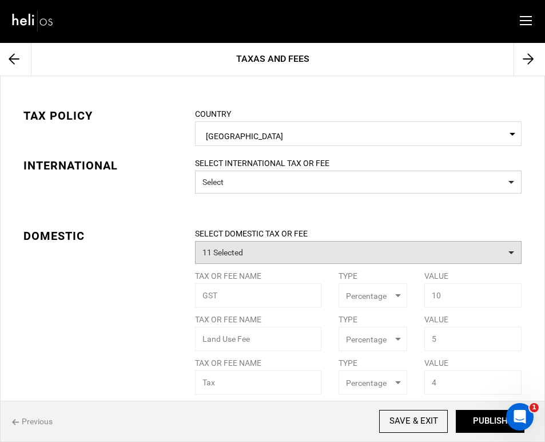
click at [239, 253] on button "11 Selected" at bounding box center [358, 252] width 327 height 23
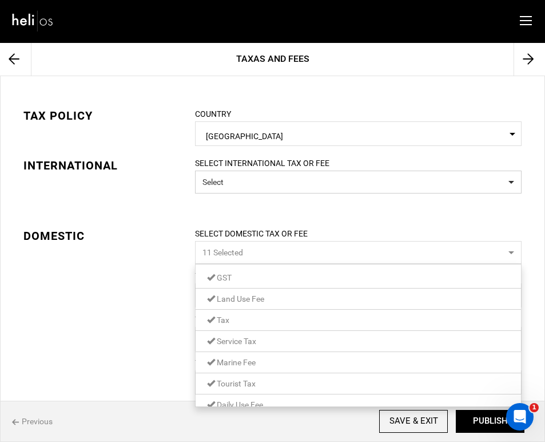
click at [249, 282] on link "GST" at bounding box center [358, 277] width 325 height 15
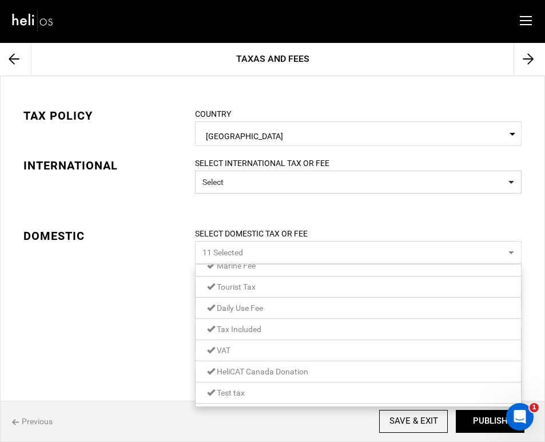
click at [244, 388] on span "Test tax" at bounding box center [231, 392] width 28 height 9
click at [249, 376] on link "HeliCAT Canada Donation" at bounding box center [358, 371] width 325 height 15
click at [247, 353] on link "VAT" at bounding box center [358, 350] width 325 height 15
click at [247, 332] on span "Tax Included" at bounding box center [239, 328] width 45 height 9
click at [249, 307] on span "Daily Use Fee" at bounding box center [240, 307] width 46 height 9
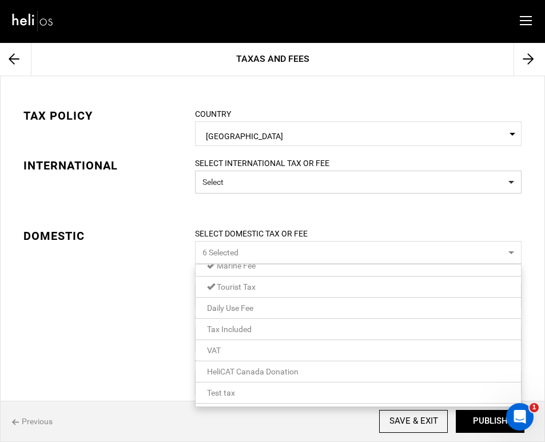
click at [247, 285] on span "Tourist Tax" at bounding box center [236, 286] width 39 height 9
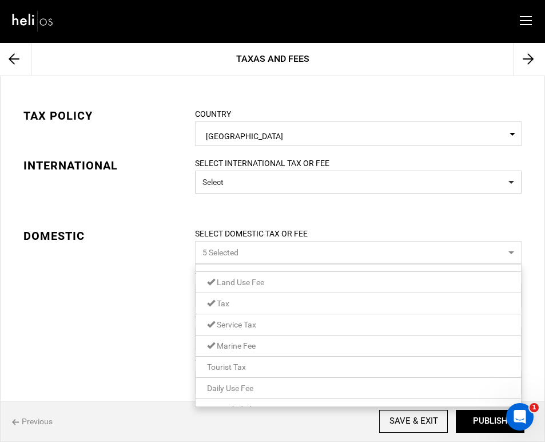
scroll to position [0, 0]
click at [251, 355] on link "Marine Fee" at bounding box center [358, 362] width 325 height 15
click at [252, 348] on link "Service Tax" at bounding box center [358, 340] width 325 height 15
click at [244, 319] on link "Tax" at bounding box center [358, 319] width 325 height 15
click at [247, 298] on span "Land Use Fee" at bounding box center [240, 298] width 47 height 9
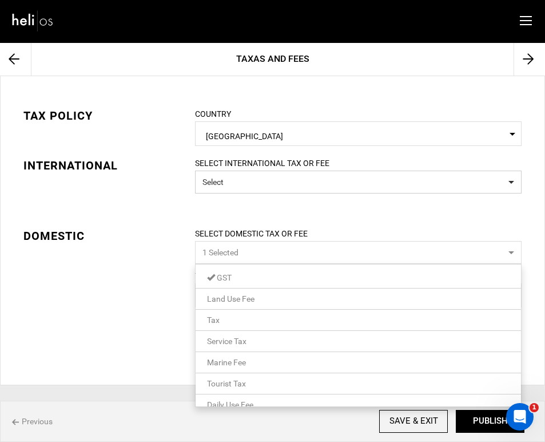
click at [241, 278] on link "GST" at bounding box center [358, 277] width 325 height 15
click at [153, 281] on div "TAX POLICY COUNTRY Select Country United States Please select a country. INTERN…" at bounding box center [272, 230] width 545 height 309
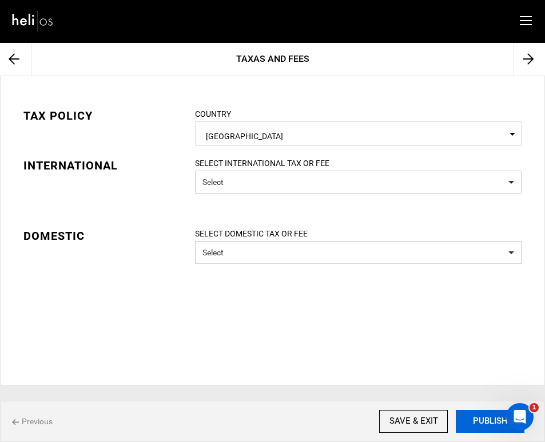
click at [472, 419] on button "PUBLISH" at bounding box center [490, 421] width 69 height 23
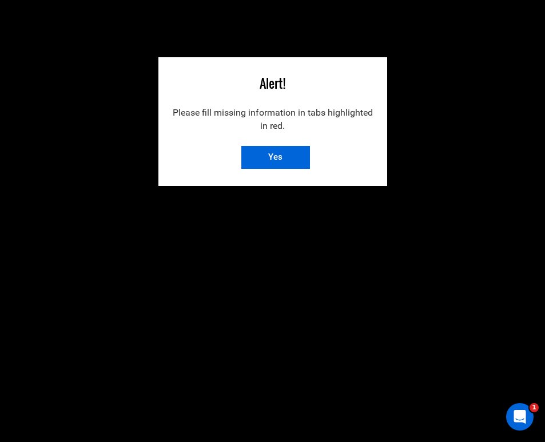
click at [278, 164] on input "Yes" at bounding box center [275, 157] width 69 height 23
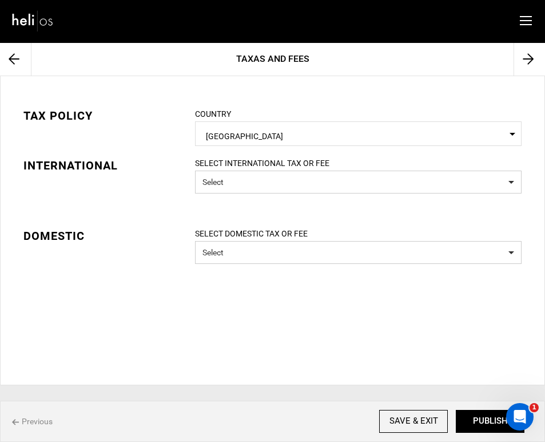
click at [12, 60] on icon at bounding box center [14, 59] width 11 height 34
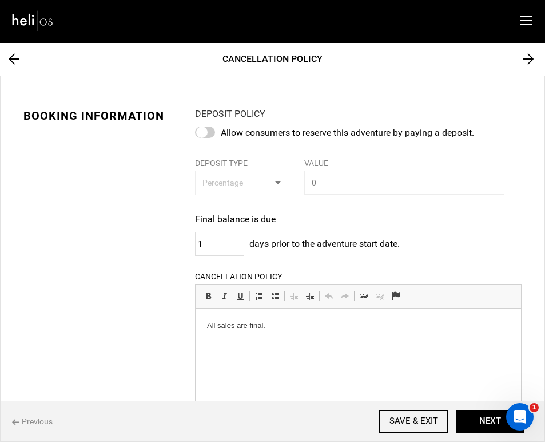
click at [18, 65] on icon at bounding box center [14, 59] width 11 height 34
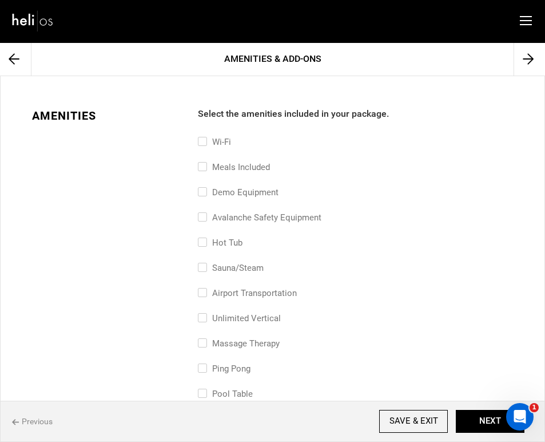
click at [202, 140] on input "Wi-Fi" at bounding box center [201, 147] width 7 height 25
checkbox input "true"
click at [204, 166] on input "Meals included" at bounding box center [201, 172] width 7 height 25
checkbox input "true"
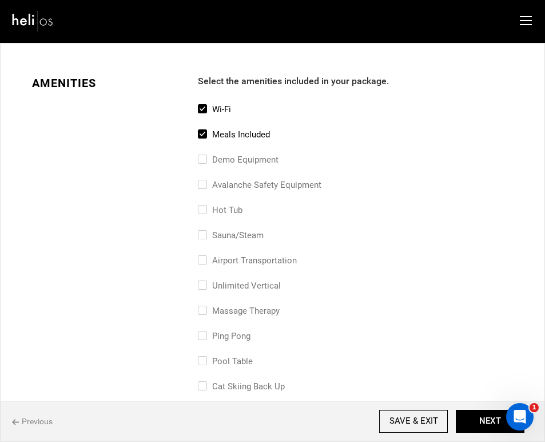
scroll to position [33, 0]
click at [204, 256] on input "airport transportation" at bounding box center [201, 265] width 7 height 25
checkbox input "true"
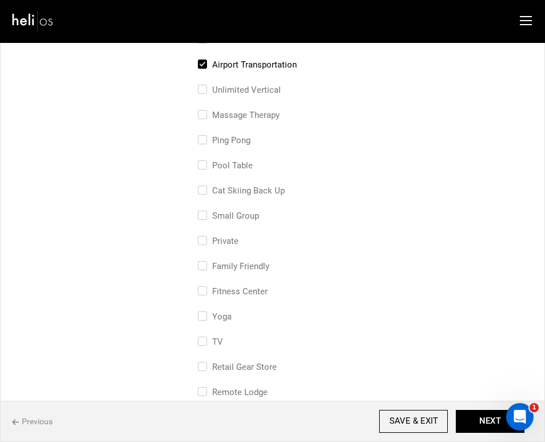
scroll to position [0, 0]
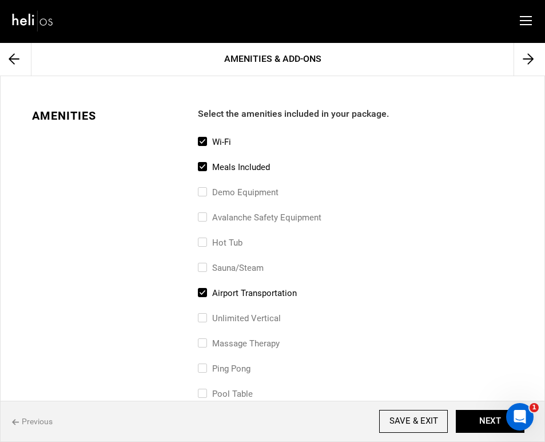
click at [17, 68] on icon at bounding box center [14, 59] width 11 height 34
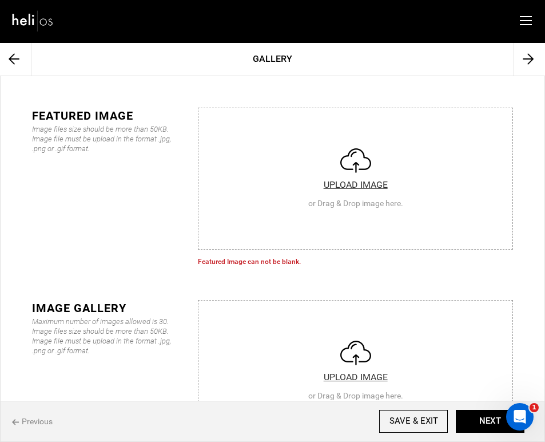
click at [374, 185] on input "file" at bounding box center [355, 176] width 314 height 137
type input "C:\fakepath\a251d6da-0275-4ea6-b558-ef3b259def47_6885_4f5e77cd797b423b4b03bc615…"
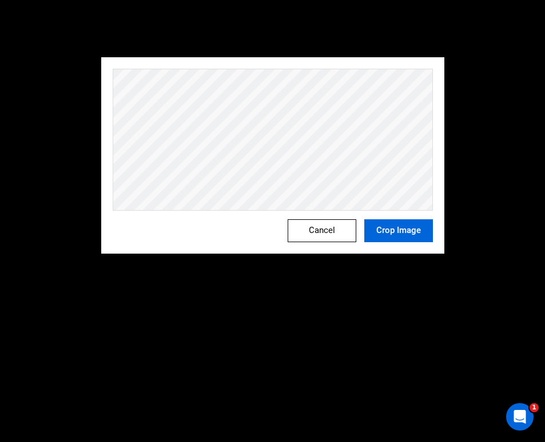
click at [391, 227] on button "Crop Image" at bounding box center [398, 230] width 69 height 23
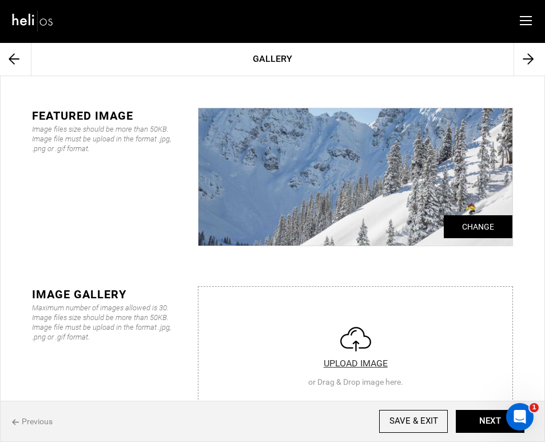
click at [18, 63] on icon at bounding box center [14, 59] width 11 height 34
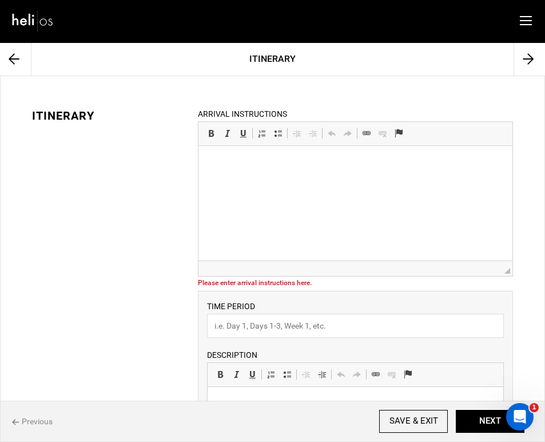
click at [250, 181] on html at bounding box center [355, 163] width 314 height 35
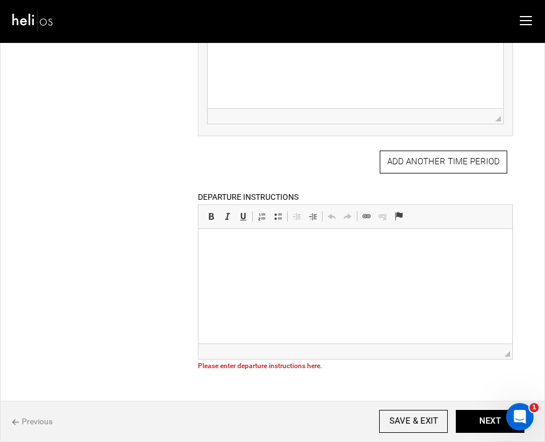
scroll to position [482, 0]
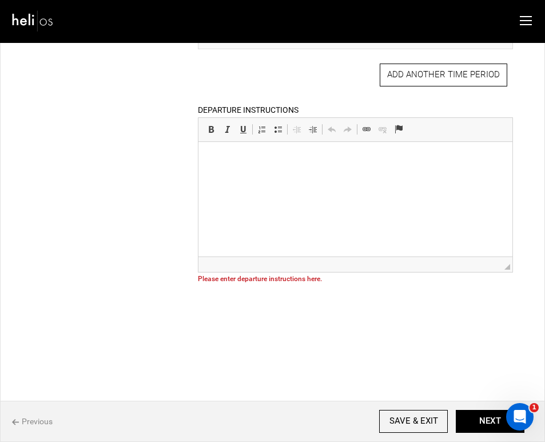
click at [231, 177] on html at bounding box center [355, 159] width 314 height 35
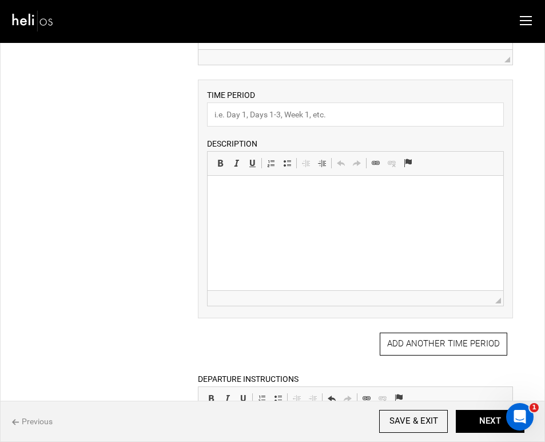
scroll to position [0, 0]
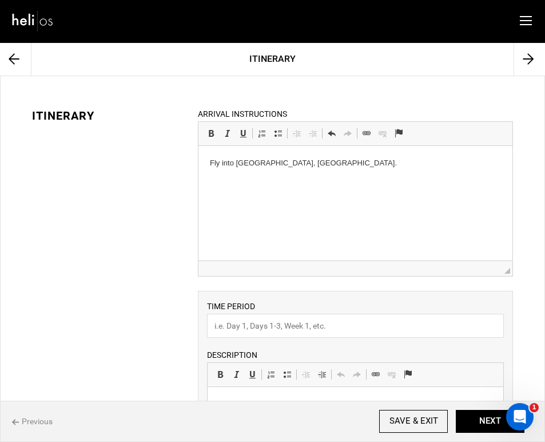
click at [15, 64] on icon at bounding box center [14, 59] width 11 height 34
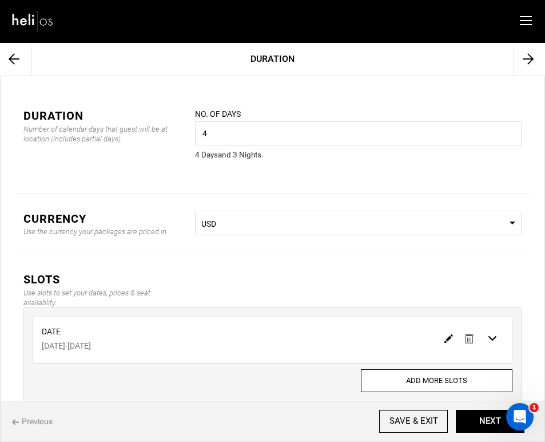
scroll to position [76, 0]
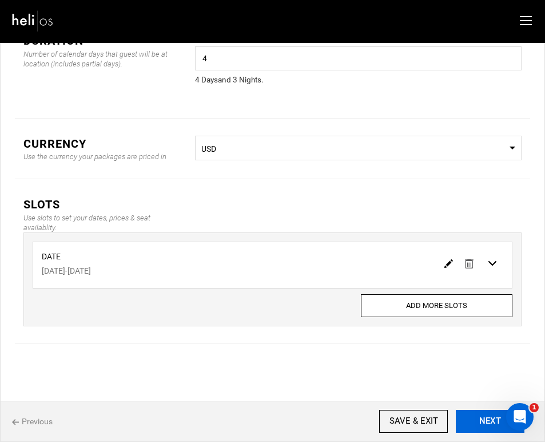
click at [475, 412] on button "NEXT" at bounding box center [490, 421] width 69 height 23
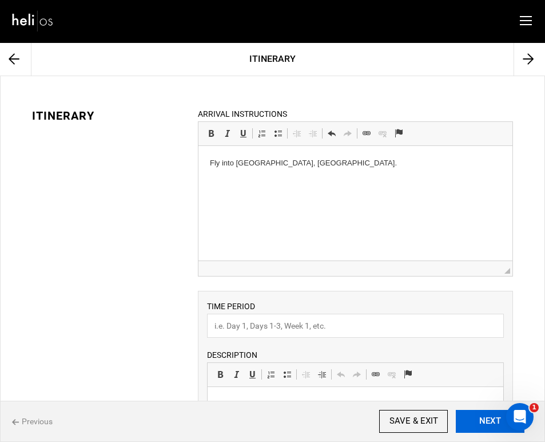
click at [475, 418] on button "NEXT" at bounding box center [490, 421] width 69 height 23
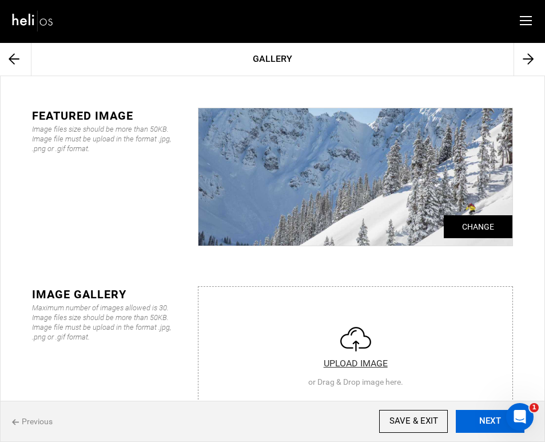
click at [475, 418] on button "NEXT" at bounding box center [490, 421] width 69 height 23
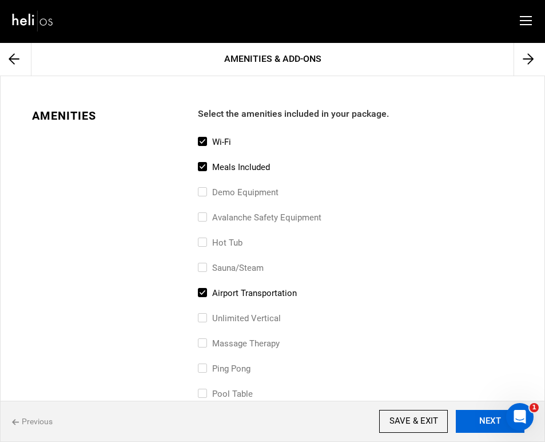
click at [475, 418] on button "NEXT" at bounding box center [490, 421] width 69 height 23
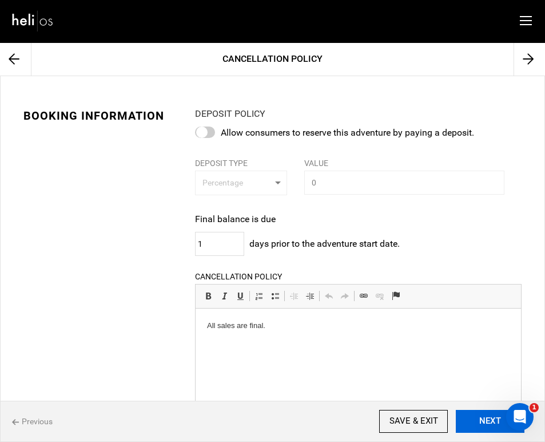
click at [475, 418] on button "NEXT" at bounding box center [490, 421] width 69 height 23
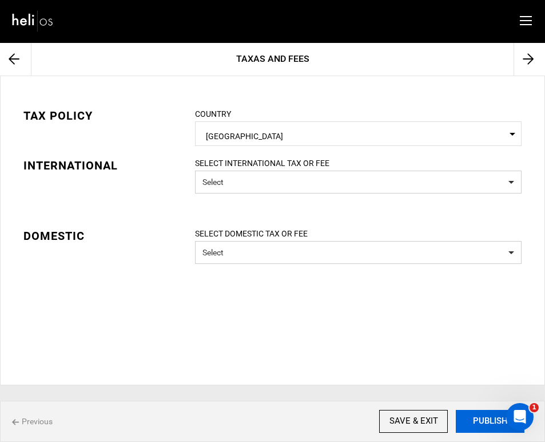
click at [475, 418] on button "PUBLISH" at bounding box center [490, 421] width 69 height 23
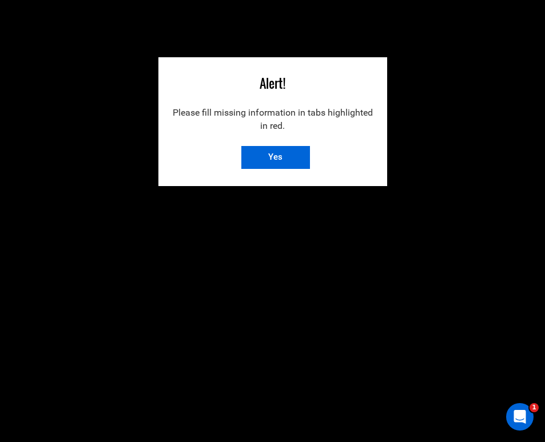
click at [277, 162] on input "Yes" at bounding box center [275, 157] width 69 height 23
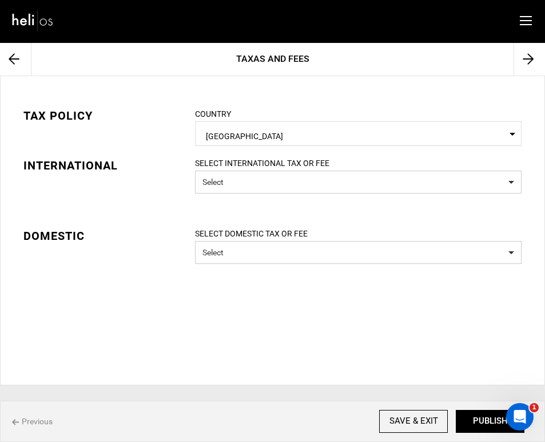
click at [11, 59] on icon at bounding box center [14, 59] width 11 height 34
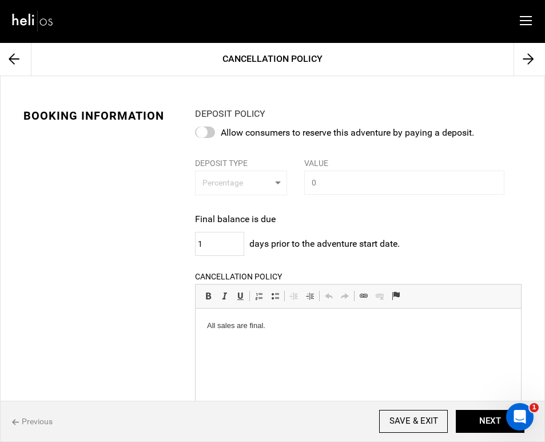
click at [13, 62] on icon at bounding box center [14, 59] width 11 height 34
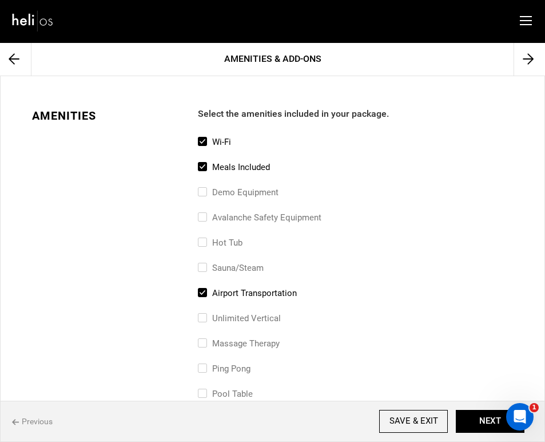
click at [15, 52] on icon at bounding box center [14, 59] width 11 height 34
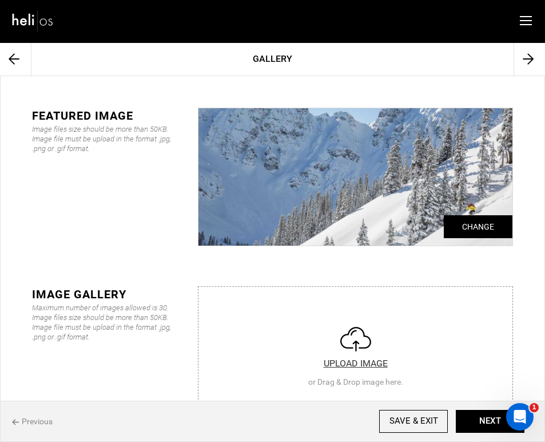
click at [19, 66] on icon at bounding box center [14, 59] width 11 height 34
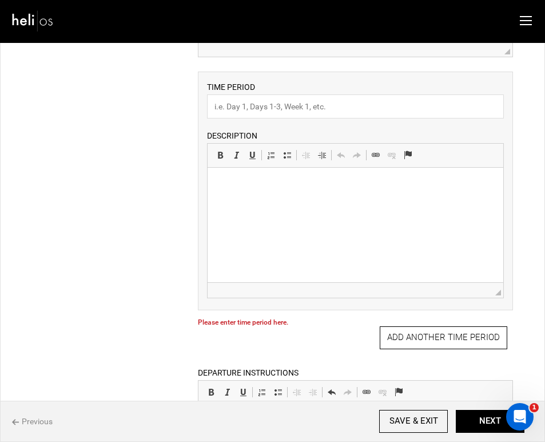
scroll to position [223, 0]
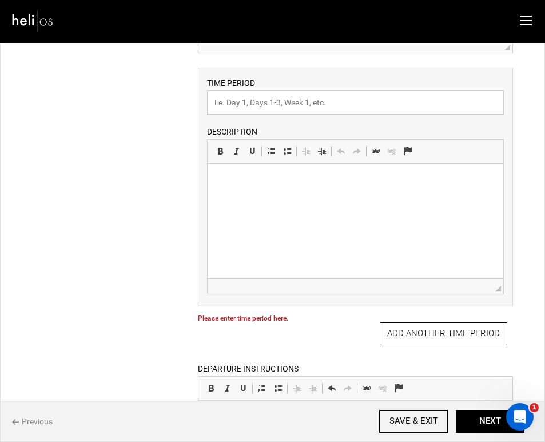
click at [259, 105] on input "text" at bounding box center [355, 102] width 297 height 24
type input "Day 1"
click at [291, 198] on html at bounding box center [356, 181] width 296 height 35
click at [146, 303] on div "ITINERARY ARRIVAL INSTRUCTIONS Rich Text Editor, editor33 Editor toolbars Basic…" at bounding box center [272, 234] width 515 height 735
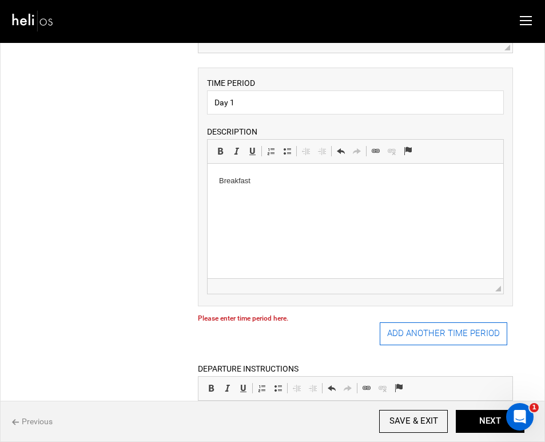
click at [411, 336] on button "ADD ANOTHER TIME PERIOD" at bounding box center [444, 333] width 128 height 23
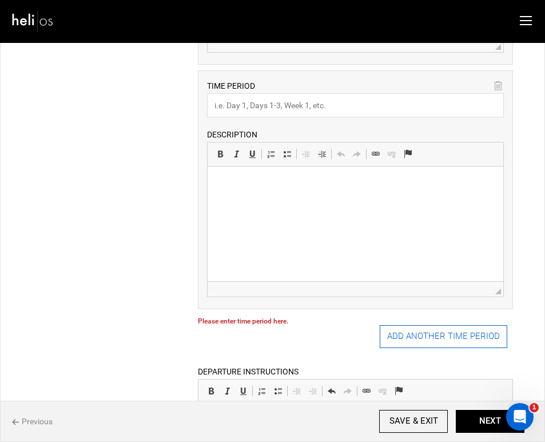
scroll to position [454, 0]
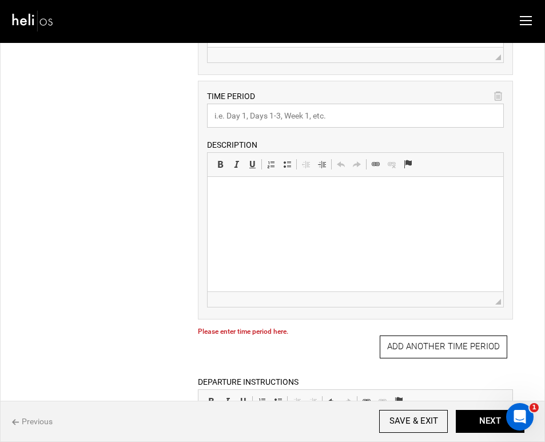
click at [313, 121] on input "text" at bounding box center [355, 116] width 297 height 24
type input "Day 2"
click at [312, 202] on html at bounding box center [356, 194] width 296 height 35
click at [177, 321] on div "ITINERARY ARRIVAL INSTRUCTIONS Rich Text Editor, editor33 Editor toolbars Basic…" at bounding box center [272, 125] width 515 height 979
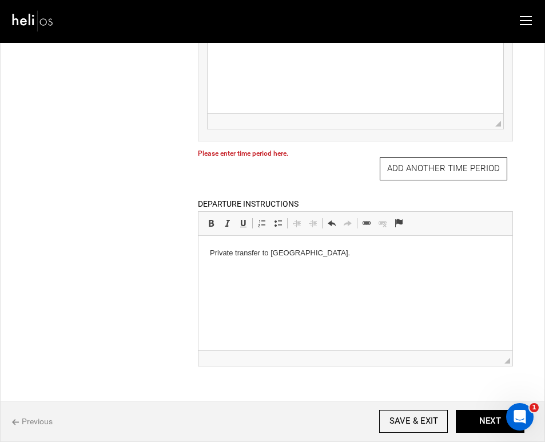
scroll to position [673, 0]
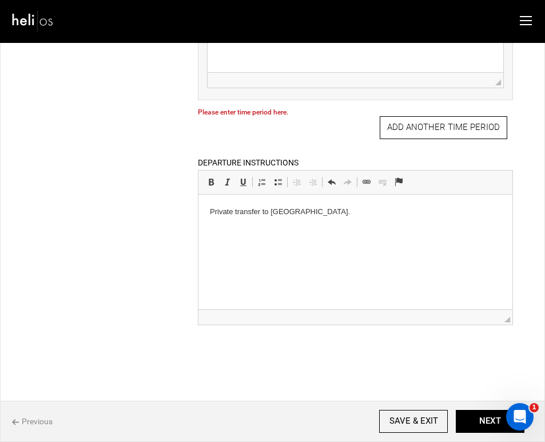
click at [402, 229] on html "Private transfer to Montrose Airport." at bounding box center [355, 211] width 314 height 35
click at [466, 416] on button "NEXT" at bounding box center [490, 421] width 69 height 23
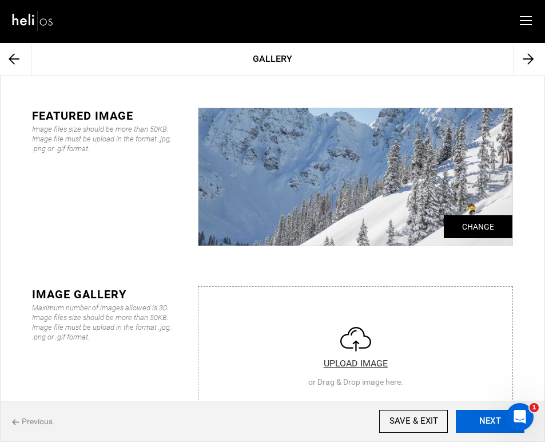
click at [466, 416] on button "NEXT" at bounding box center [490, 421] width 69 height 23
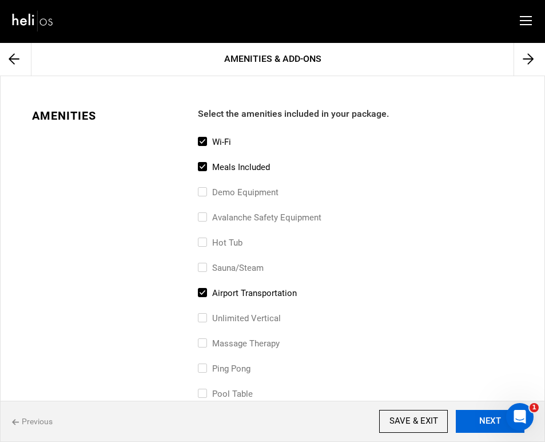
click at [466, 416] on button "NEXT" at bounding box center [490, 421] width 69 height 23
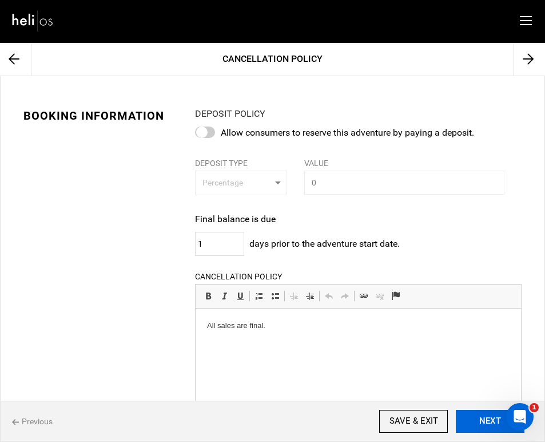
click at [466, 416] on button "NEXT" at bounding box center [490, 421] width 69 height 23
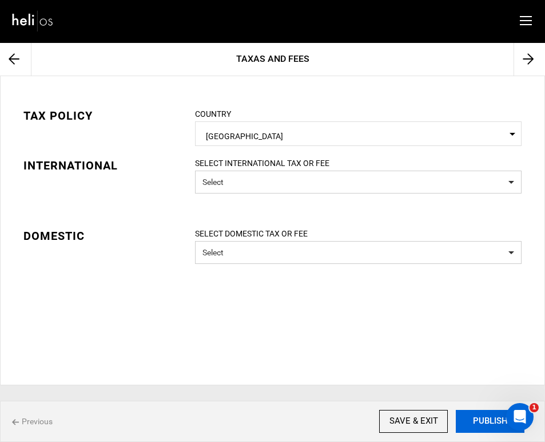
click at [466, 416] on button "PUBLISH" at bounding box center [490, 421] width 69 height 23
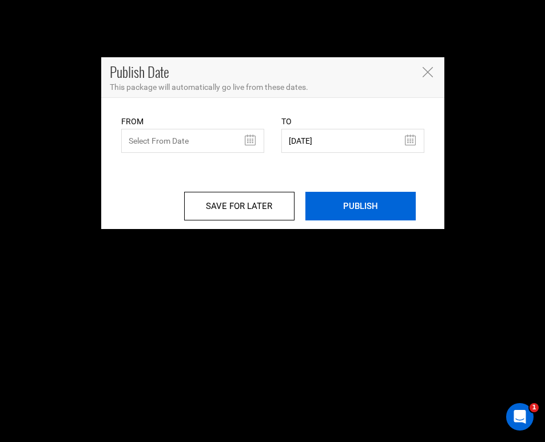
click at [374, 209] on input "PUBLISH" at bounding box center [360, 206] width 110 height 29
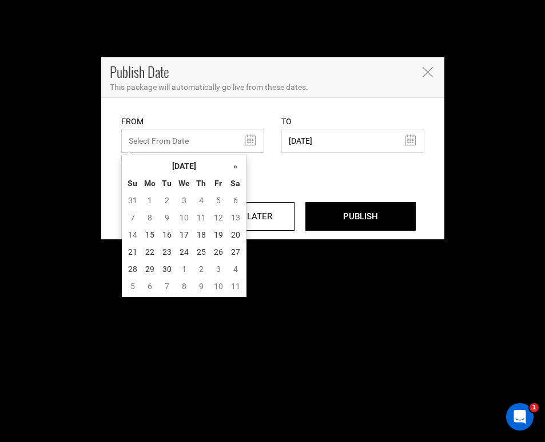
click at [252, 140] on input "text" at bounding box center [192, 141] width 143 height 24
click at [149, 236] on td "15" at bounding box center [149, 234] width 17 height 17
type input "[DATE]"
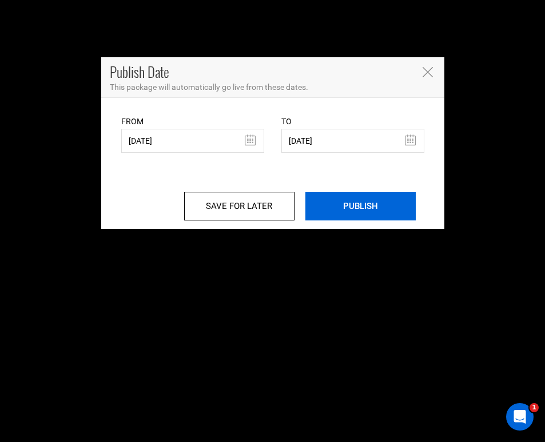
click at [368, 204] on input "PUBLISH" at bounding box center [360, 206] width 110 height 29
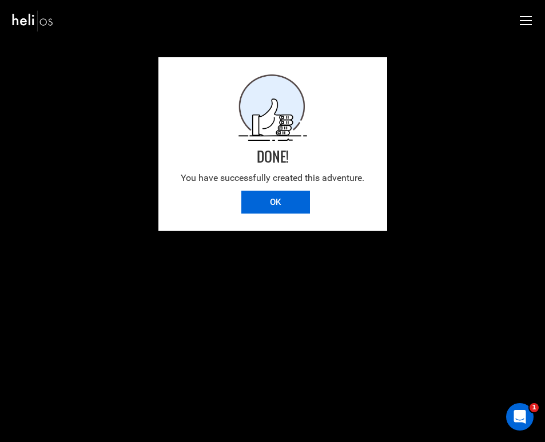
click at [283, 198] on input "OK" at bounding box center [275, 201] width 69 height 23
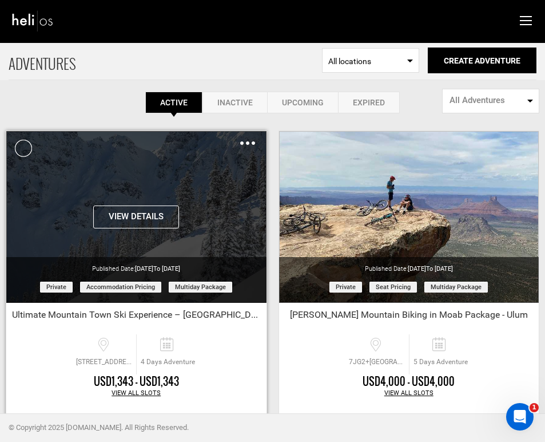
click at [243, 143] on img at bounding box center [247, 142] width 15 height 3
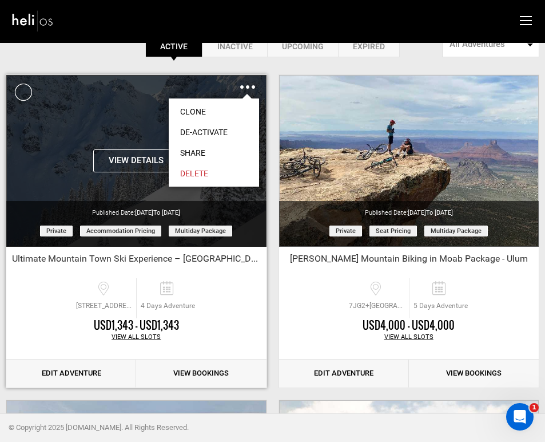
scroll to position [55, 0]
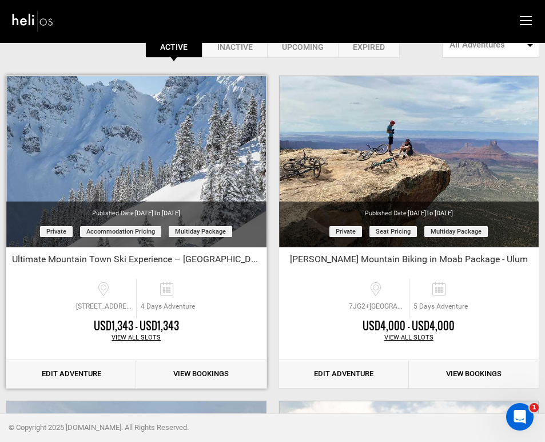
click at [92, 376] on link "Edit Adventure" at bounding box center [71, 374] width 130 height 28
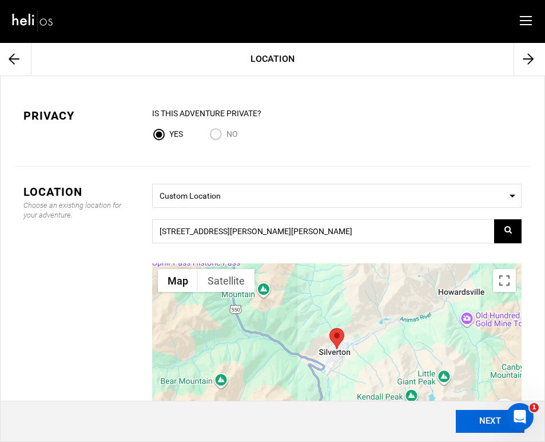
click at [471, 422] on button "NEXT" at bounding box center [490, 421] width 69 height 23
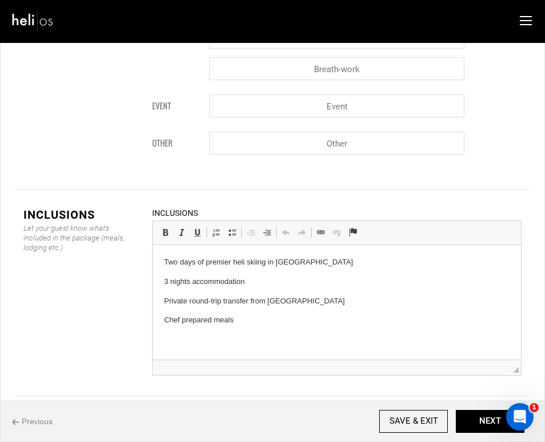
scroll to position [2718, 0]
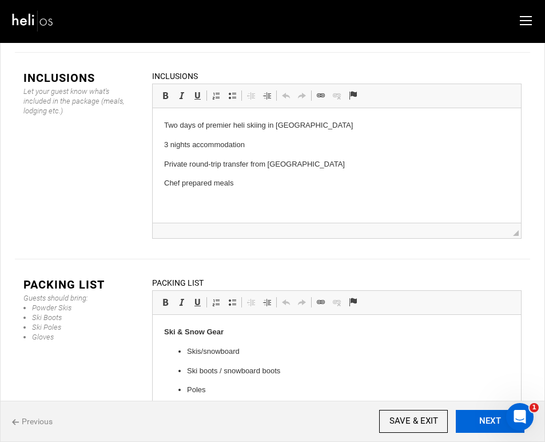
click at [483, 419] on button "NEXT" at bounding box center [490, 421] width 69 height 23
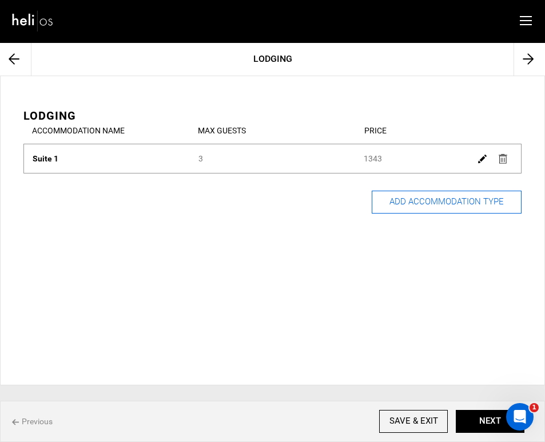
click at [415, 204] on button "ADD ACCOMMODATION TYPE" at bounding box center [447, 201] width 150 height 23
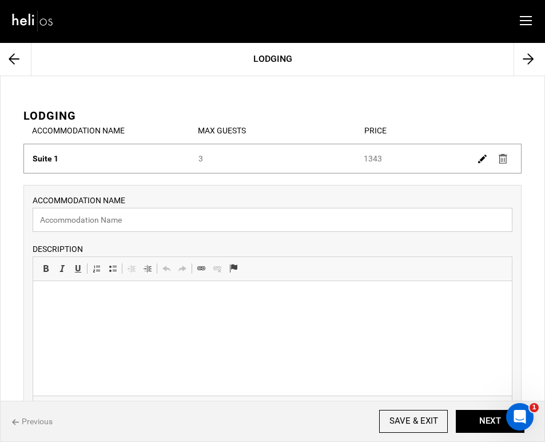
click at [375, 221] on input "text" at bounding box center [273, 220] width 480 height 24
type input "Suite 2"
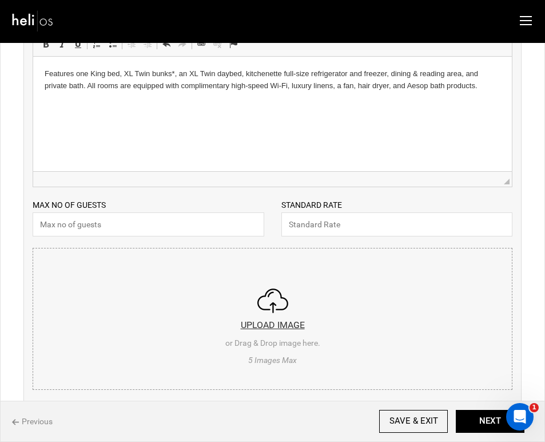
scroll to position [226, 0]
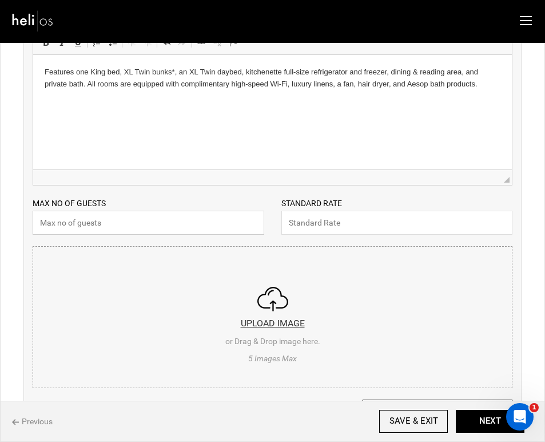
click at [198, 231] on input "text" at bounding box center [149, 222] width 232 height 24
type input "5"
click at [267, 324] on input "file" at bounding box center [272, 315] width 479 height 137
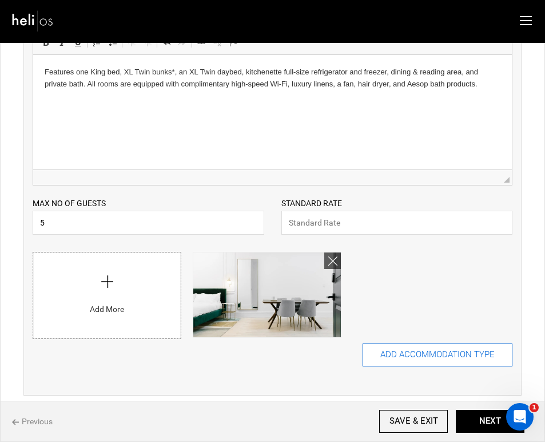
click at [443, 351] on button "ADD ACCOMMODATION TYPE" at bounding box center [438, 354] width 150 height 23
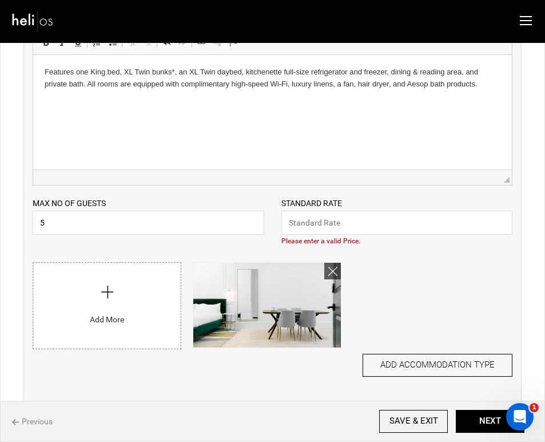
click at [141, 294] on input "file" at bounding box center [107, 303] width 148 height 80
type input "C:\fakepath\lucybeaugard-7.jpeg"
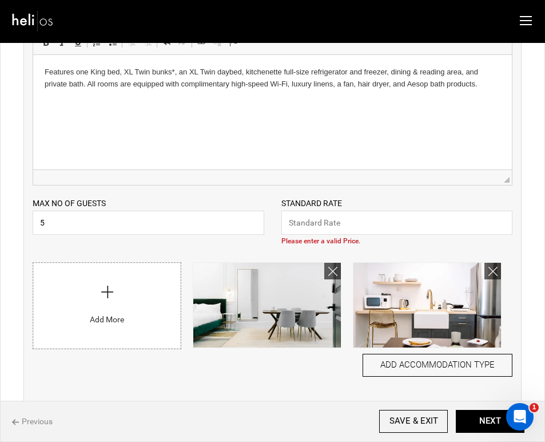
click at [124, 328] on input "file" at bounding box center [107, 303] width 148 height 80
type input "C:\fakepath\lucybeaugard-38.jpeg"
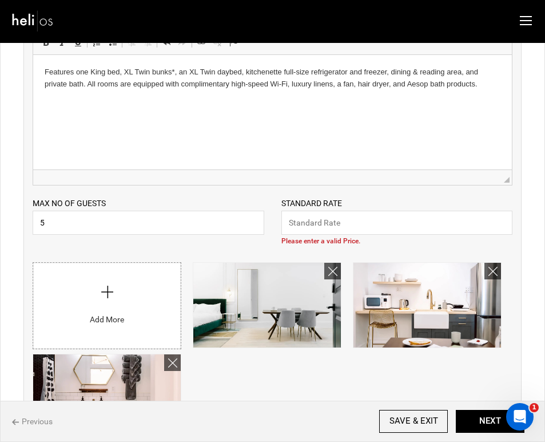
click at [70, 319] on input "file" at bounding box center [107, 303] width 148 height 80
type input "C:\fakepath\20190317-Wyman+Hotel-83.jpeg"
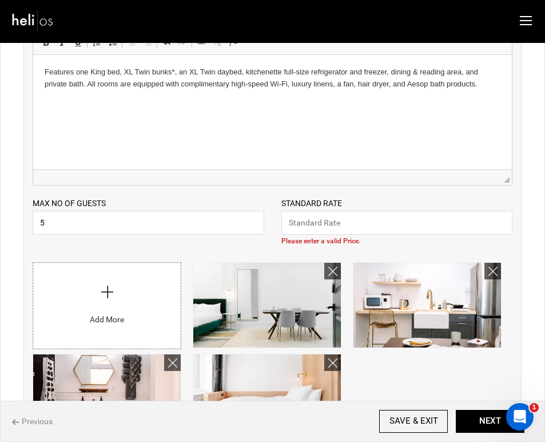
click at [139, 309] on input "file" at bounding box center [107, 303] width 148 height 80
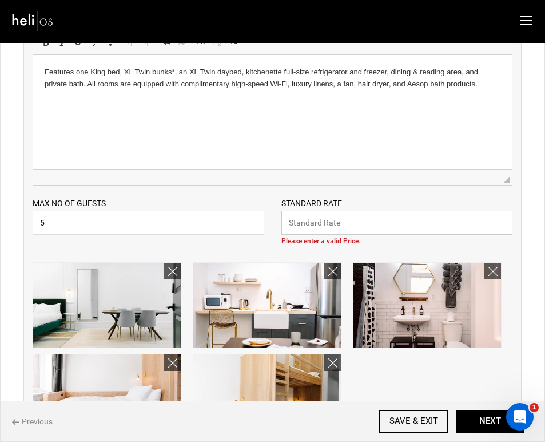
click at [434, 229] on input "text" at bounding box center [397, 222] width 232 height 24
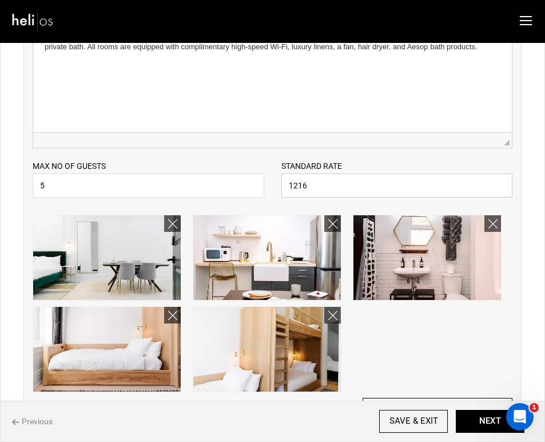
scroll to position [300, 0]
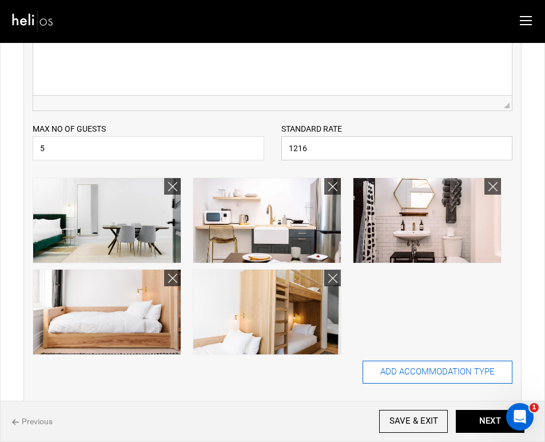
type input "1216"
click at [425, 376] on button "ADD ACCOMMODATION TYPE" at bounding box center [438, 371] width 150 height 23
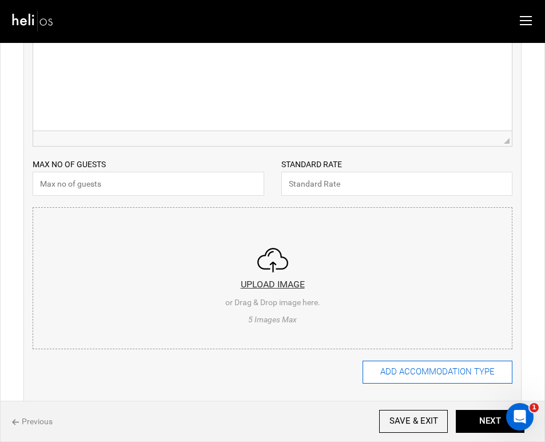
scroll to position [0, 0]
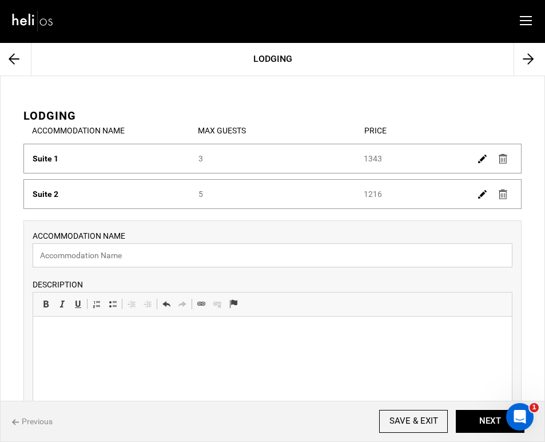
click at [208, 248] on input "text" at bounding box center [273, 255] width 480 height 24
type input "Suite 3"
click at [273, 343] on html at bounding box center [272, 333] width 479 height 35
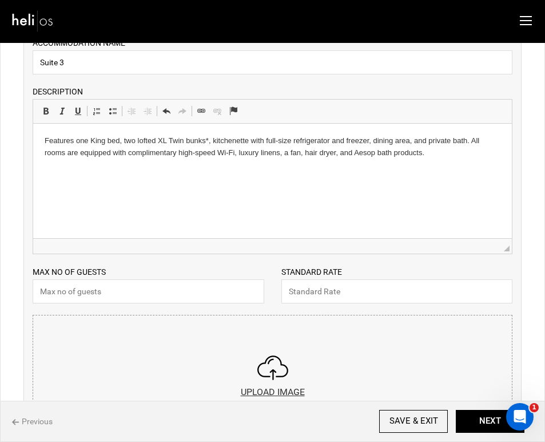
scroll to position [196, 0]
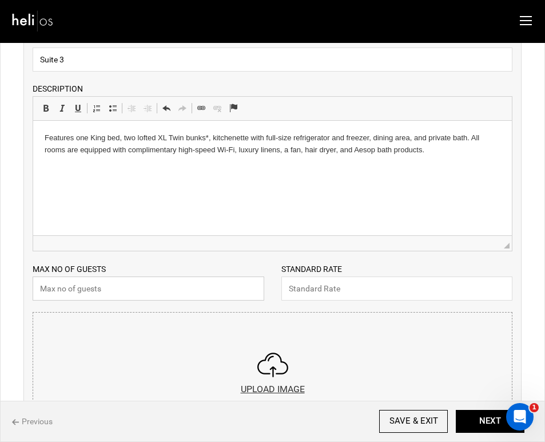
click at [193, 295] on input "text" at bounding box center [149, 288] width 232 height 24
type input "4"
click at [323, 284] on input "text" at bounding box center [397, 288] width 232 height 24
type input "1216"
click at [267, 366] on input "file" at bounding box center [272, 380] width 479 height 137
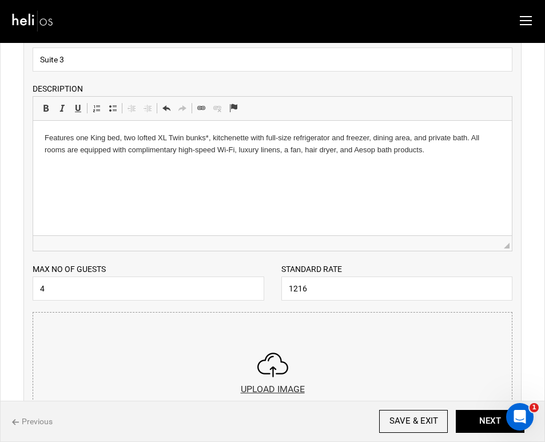
click at [269, 363] on input "file" at bounding box center [272, 380] width 479 height 137
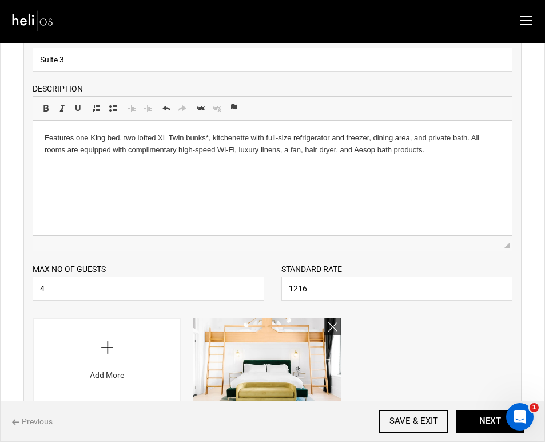
click at [100, 348] on input "file" at bounding box center [107, 358] width 148 height 80
type input "C:\fakepath\20190317-Wyman+Hotel-05.jpeg"
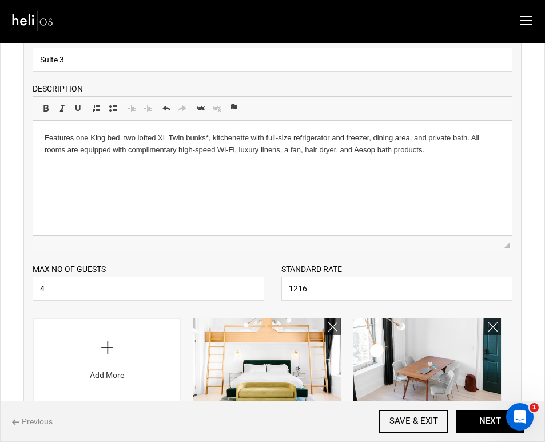
click at [130, 358] on input "file" at bounding box center [107, 358] width 148 height 80
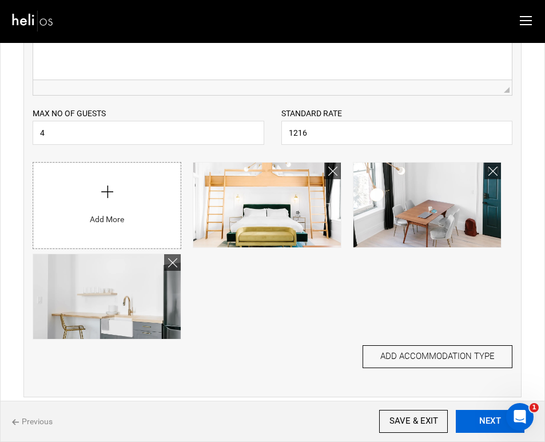
scroll to position [361, 0]
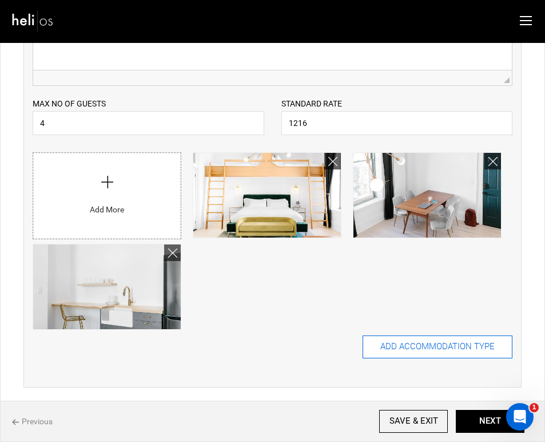
click at [398, 347] on button "ADD ACCOMMODATION TYPE" at bounding box center [438, 346] width 150 height 23
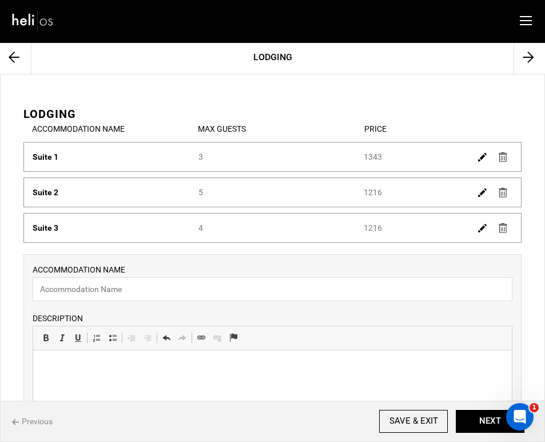
scroll to position [6, 0]
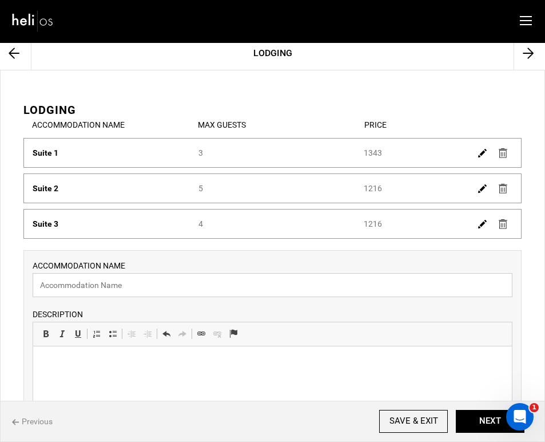
click at [311, 285] on input "text" at bounding box center [273, 285] width 480 height 24
type input "Suite 4"
click at [237, 370] on html at bounding box center [272, 362] width 479 height 35
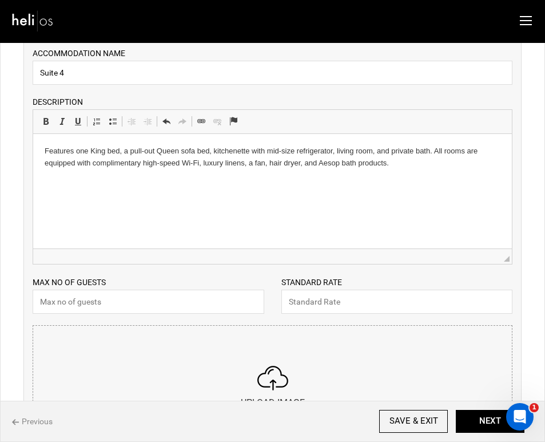
scroll to position [218, 0]
click at [165, 304] on input "text" at bounding box center [149, 301] width 232 height 24
type input "3"
click at [398, 307] on input "text" at bounding box center [397, 301] width 232 height 24
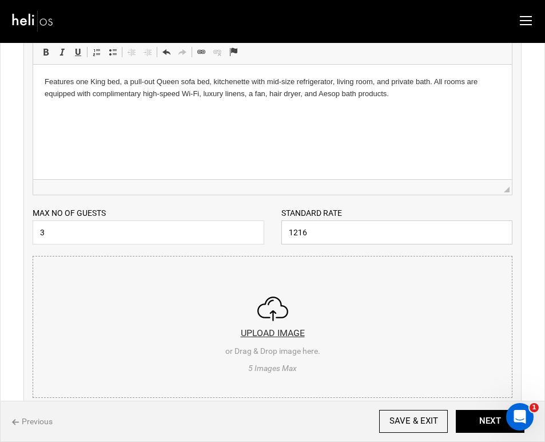
scroll to position [289, 0]
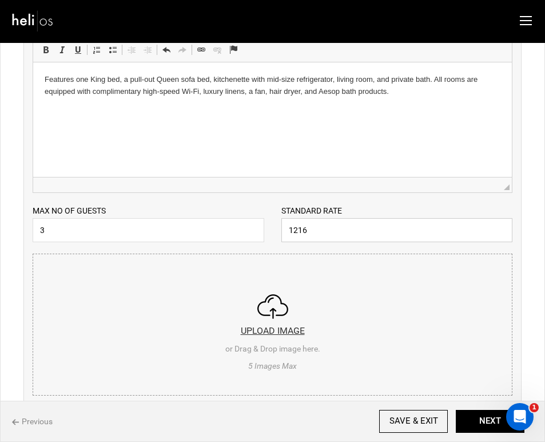
type input "1216"
click at [259, 307] on input "file" at bounding box center [272, 322] width 479 height 137
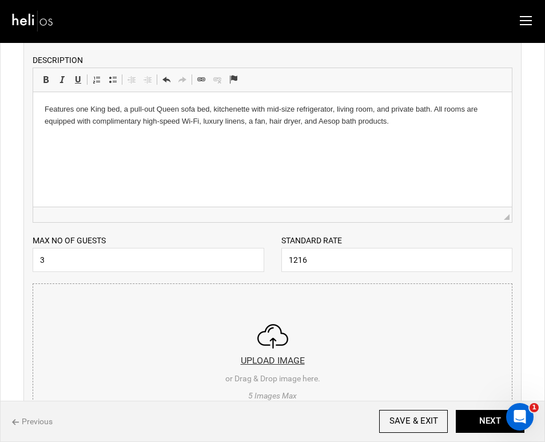
scroll to position [261, 0]
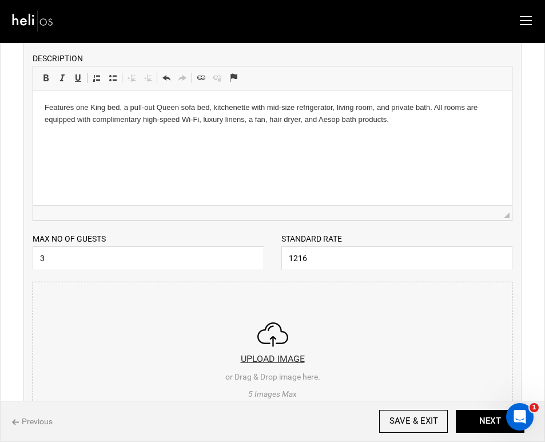
click at [277, 339] on input "file" at bounding box center [272, 350] width 479 height 137
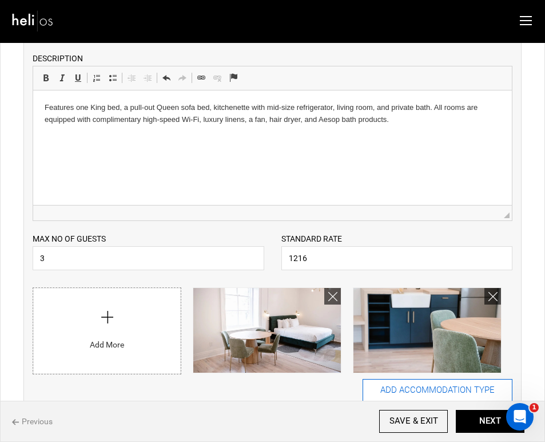
click at [444, 390] on button "ADD ACCOMMODATION TYPE" at bounding box center [438, 390] width 150 height 23
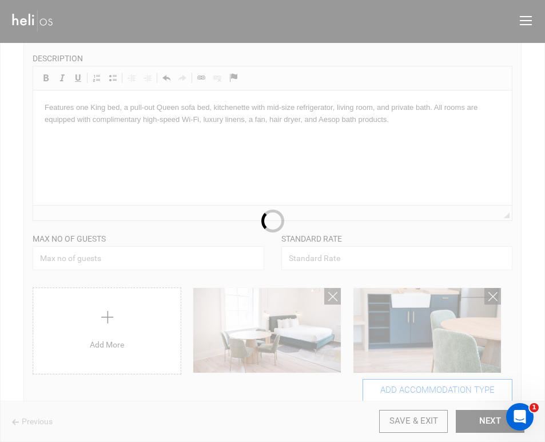
scroll to position [0, 0]
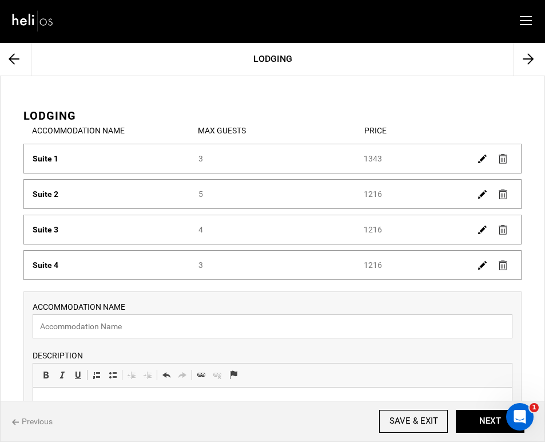
click at [168, 325] on input "text" at bounding box center [273, 326] width 480 height 24
type input "[GEOGRAPHIC_DATA]"
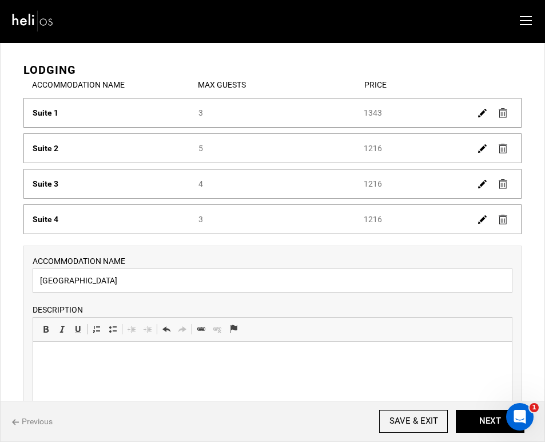
scroll to position [170, 0]
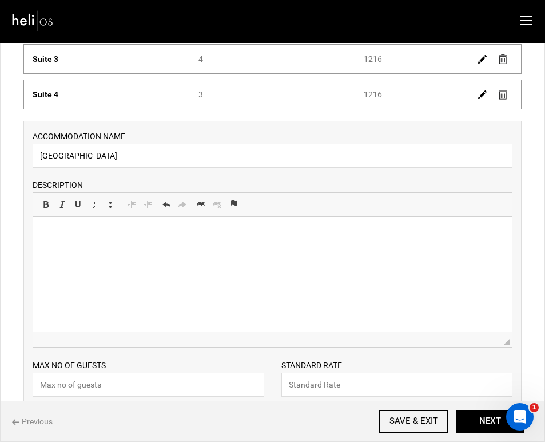
click at [201, 251] on html at bounding box center [272, 233] width 479 height 35
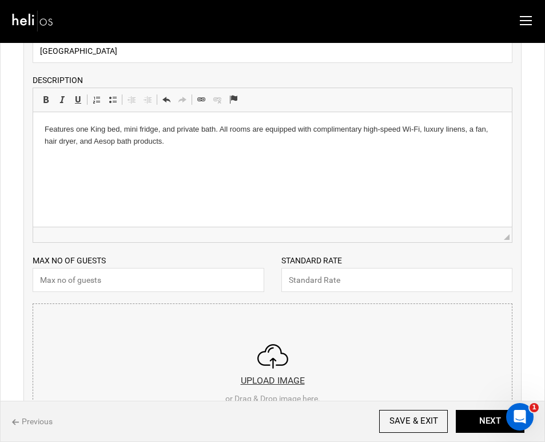
scroll to position [283, 0]
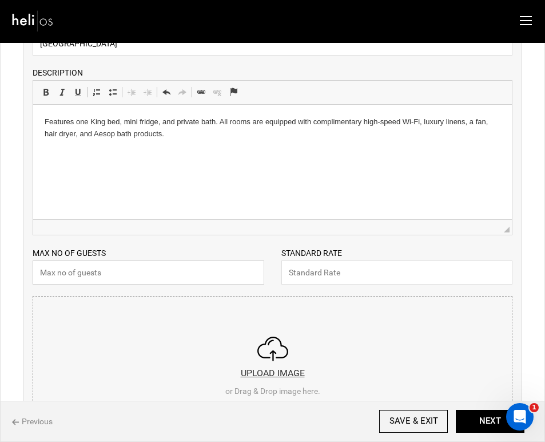
click at [206, 281] on input "text" at bounding box center [149, 272] width 232 height 24
type input "2"
click at [297, 279] on input "text" at bounding box center [397, 272] width 232 height 24
type input "839"
click at [275, 361] on input "file" at bounding box center [272, 364] width 479 height 137
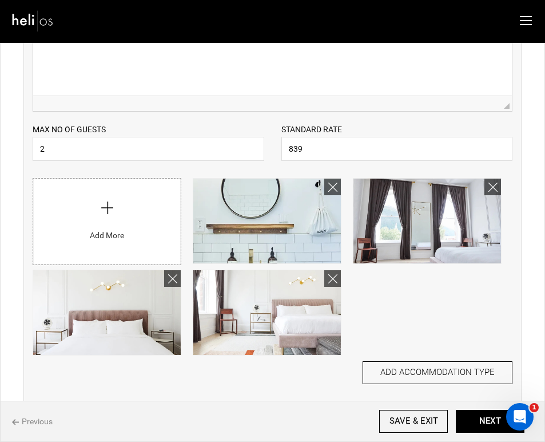
scroll to position [427, 0]
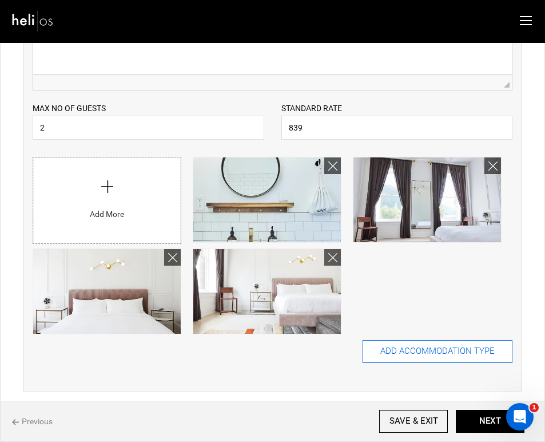
click at [427, 352] on button "ADD ACCOMMODATION TYPE" at bounding box center [438, 351] width 150 height 23
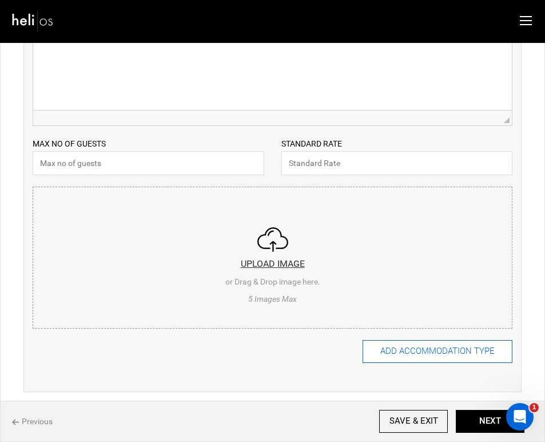
scroll to position [0, 0]
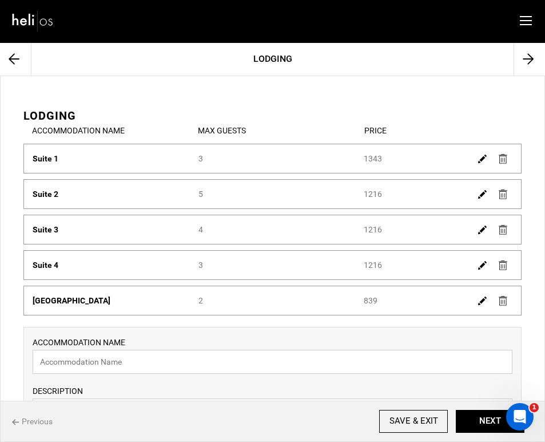
click at [348, 366] on input "text" at bounding box center [273, 361] width 480 height 24
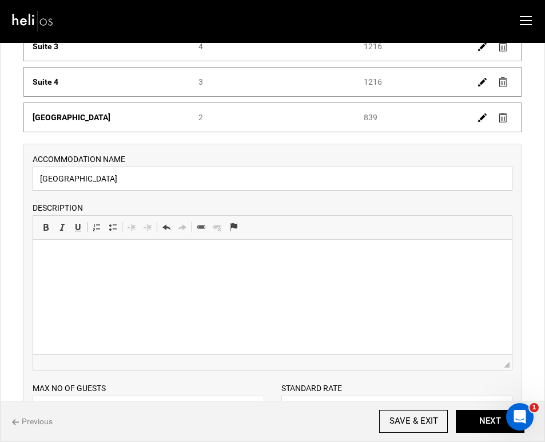
scroll to position [185, 0]
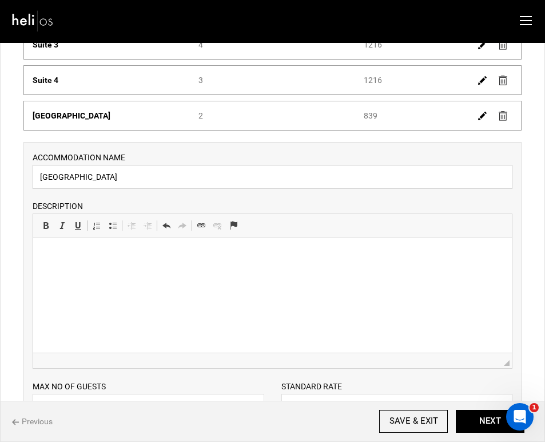
type input "[GEOGRAPHIC_DATA]"
click at [383, 272] on html at bounding box center [272, 254] width 479 height 35
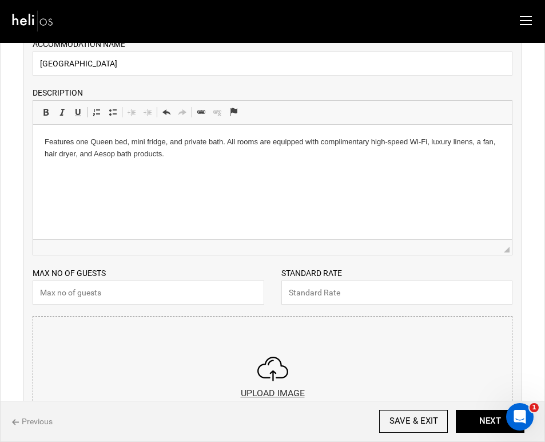
scroll to position [300, 0]
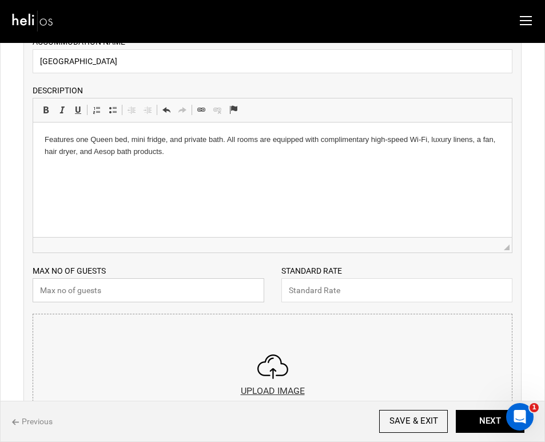
click at [199, 287] on input "text" at bounding box center [149, 290] width 232 height 24
type input "2"
click at [406, 291] on input "text" at bounding box center [397, 290] width 232 height 24
type input "735"
click at [274, 380] on input "file" at bounding box center [272, 382] width 479 height 137
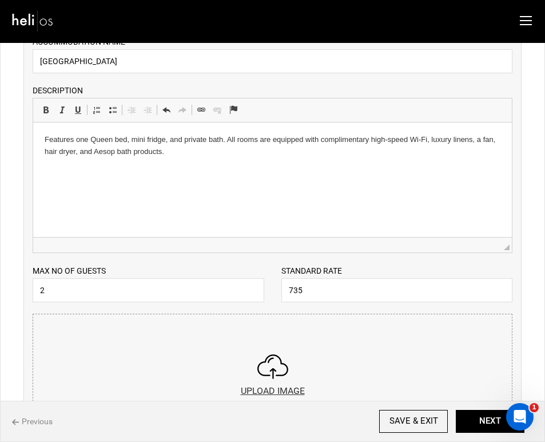
type input "C:\fakepath\20190217-Wyman-22.jpeg"
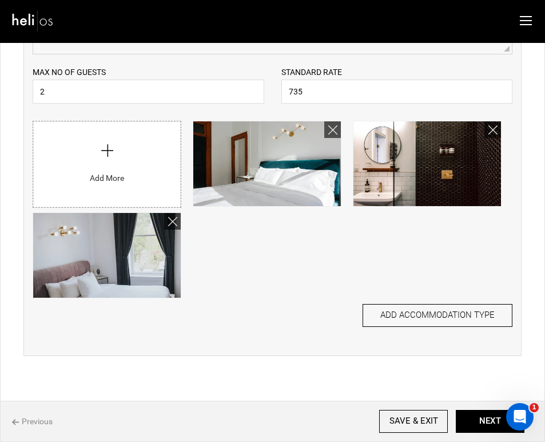
scroll to position [502, 0]
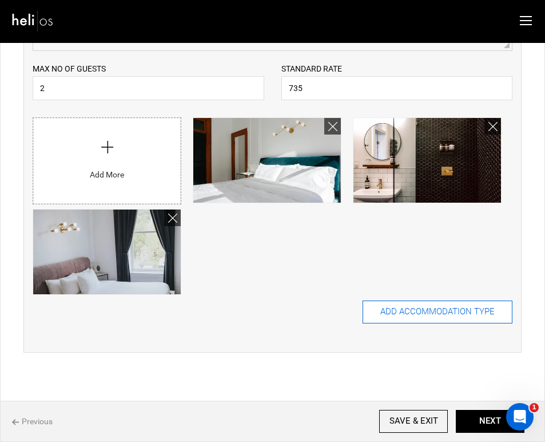
click at [460, 314] on button "ADD ACCOMMODATION TYPE" at bounding box center [438, 311] width 150 height 23
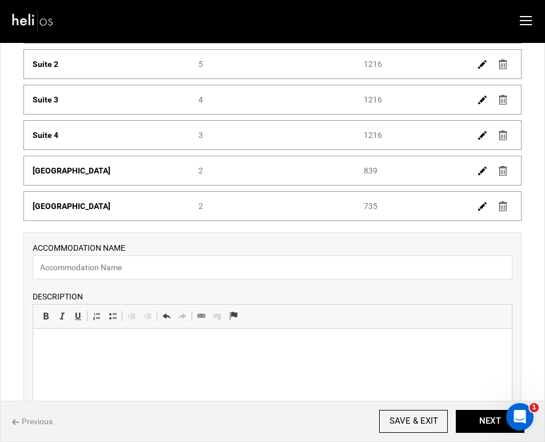
scroll to position [133, 0]
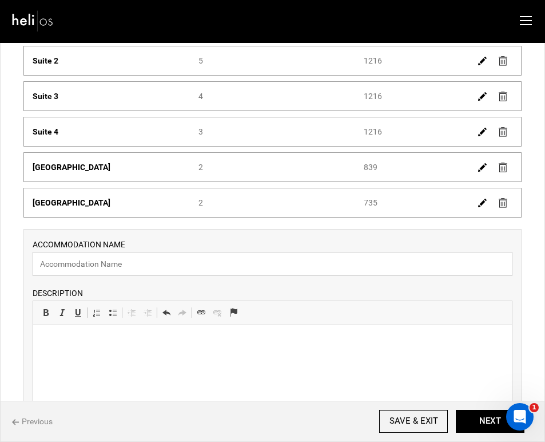
click at [189, 268] on input "text" at bounding box center [273, 264] width 480 height 24
type input "Double Queen Room"
click at [399, 356] on html at bounding box center [272, 341] width 479 height 35
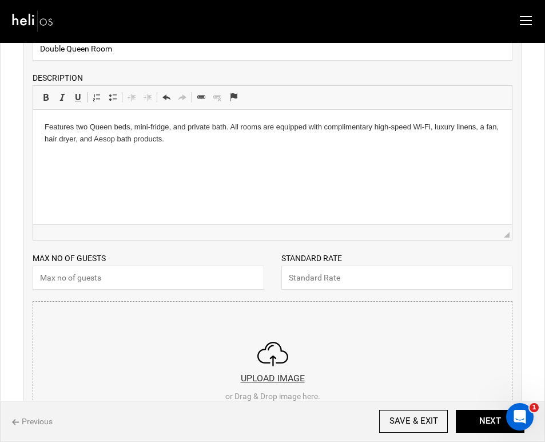
scroll to position [352, 0]
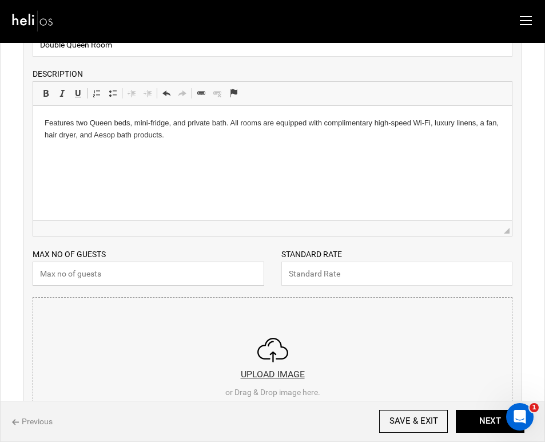
click at [201, 280] on input "text" at bounding box center [149, 273] width 232 height 24
type input "4"
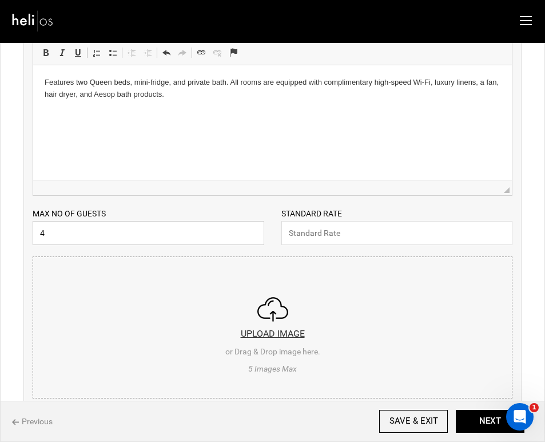
scroll to position [394, 0]
click at [259, 329] on input "file" at bounding box center [272, 324] width 479 height 137
click at [343, 233] on input "text" at bounding box center [397, 232] width 232 height 24
type input "905"
click at [281, 339] on input "file" at bounding box center [272, 324] width 479 height 137
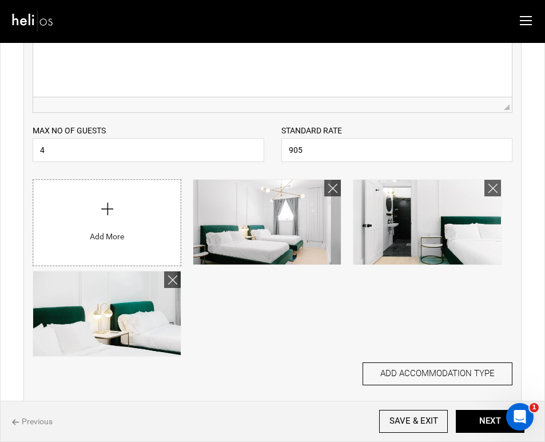
scroll to position [482, 0]
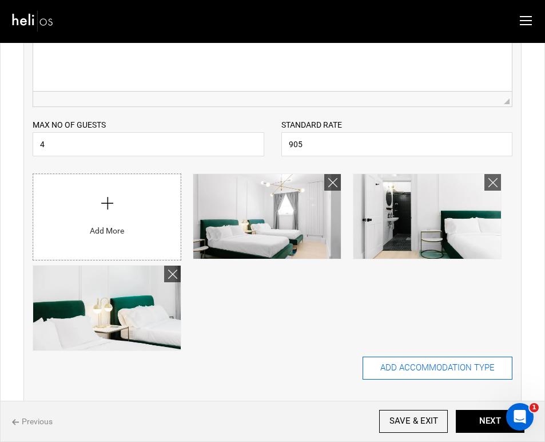
click at [430, 370] on button "ADD ACCOMMODATION TYPE" at bounding box center [438, 367] width 150 height 23
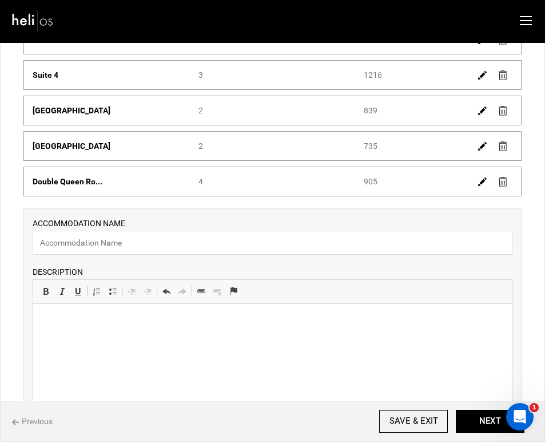
scroll to position [192, 0]
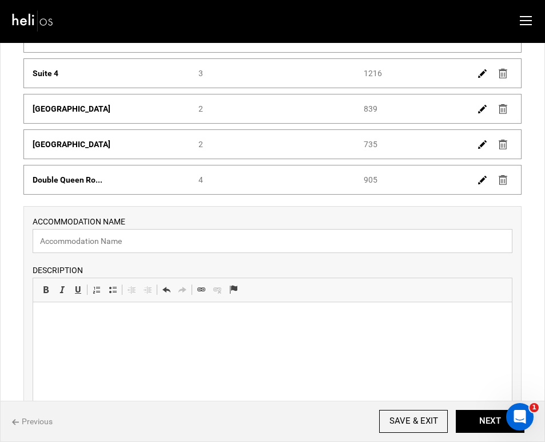
click at [197, 237] on input "text" at bounding box center [273, 241] width 480 height 24
click at [481, 420] on button "NEXT" at bounding box center [490, 421] width 69 height 23
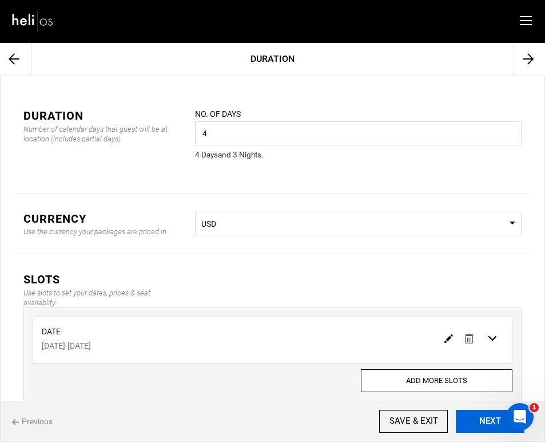
click at [481, 420] on button "NEXT" at bounding box center [490, 421] width 69 height 23
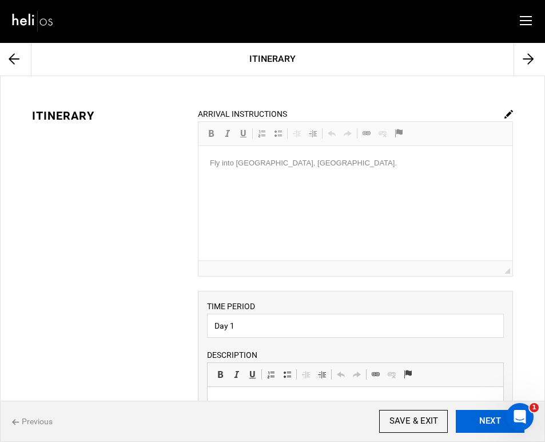
click at [481, 420] on button "NEXT" at bounding box center [490, 421] width 69 height 23
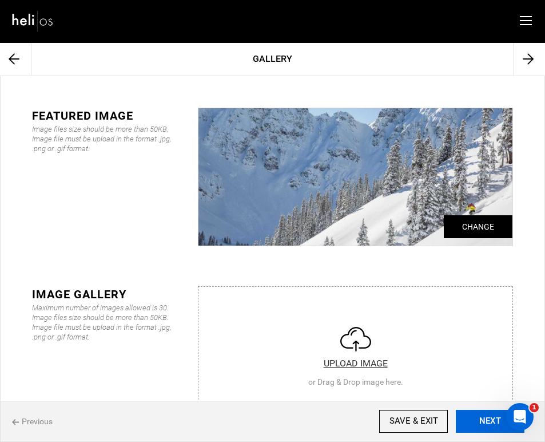
click at [481, 420] on button "NEXT" at bounding box center [490, 421] width 69 height 23
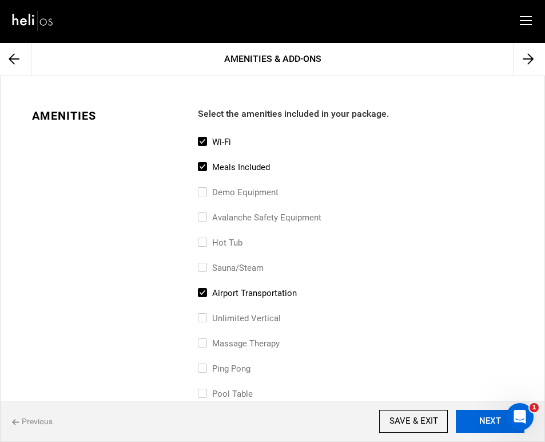
click at [481, 420] on button "NEXT" at bounding box center [490, 421] width 69 height 23
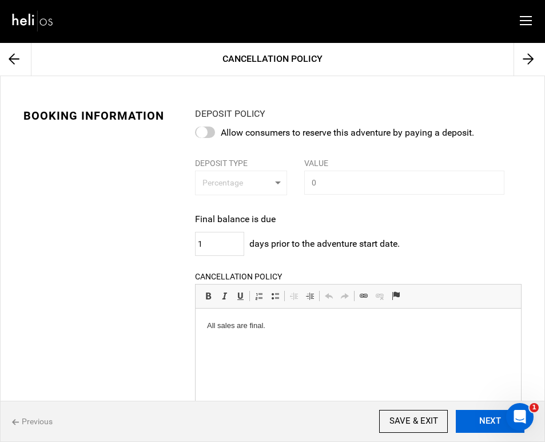
click at [481, 420] on button "NEXT" at bounding box center [490, 421] width 69 height 23
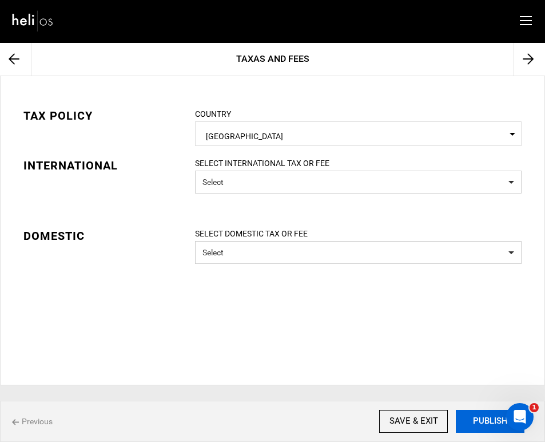
click at [481, 420] on button "PUBLISH" at bounding box center [490, 421] width 69 height 23
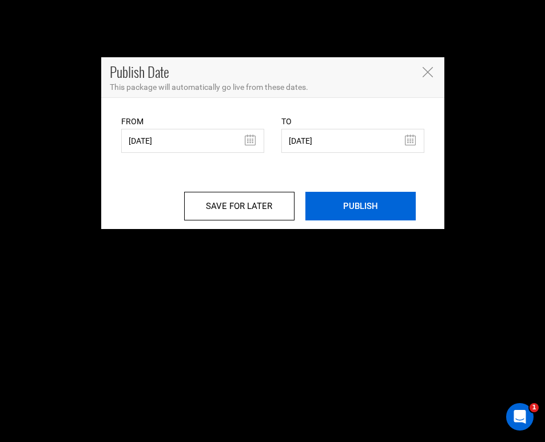
click at [377, 208] on input "PUBLISH" at bounding box center [360, 206] width 110 height 29
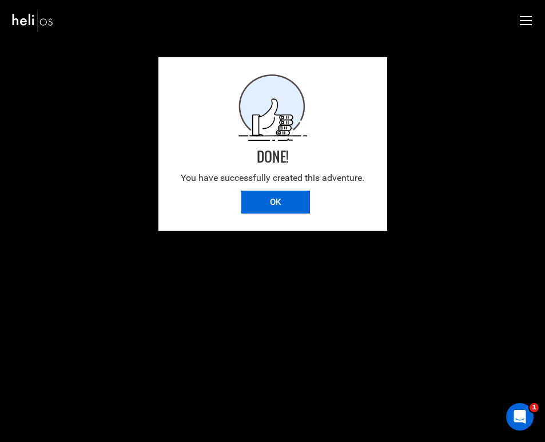
click at [297, 204] on input "OK" at bounding box center [275, 201] width 69 height 23
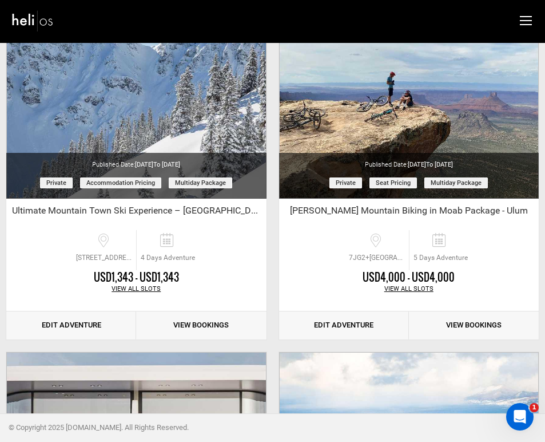
scroll to position [118, 0]
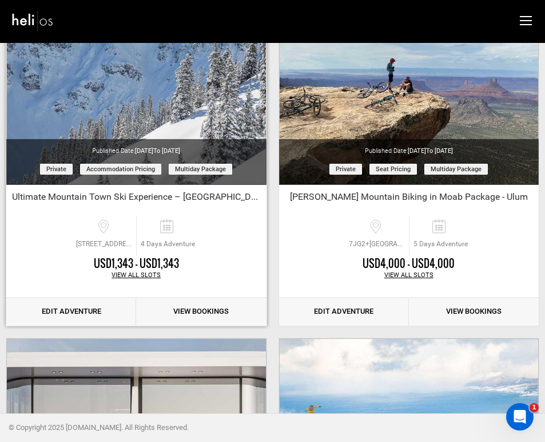
click at [108, 311] on link "Edit Adventure" at bounding box center [71, 311] width 130 height 28
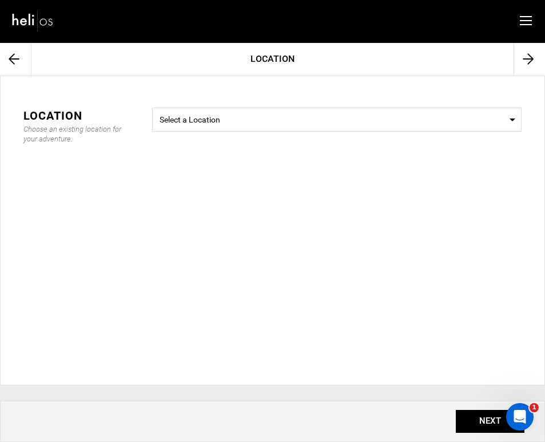
type input "4"
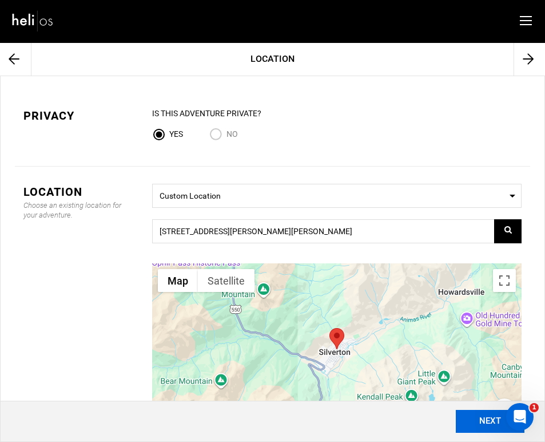
click at [479, 418] on button "NEXT" at bounding box center [490, 421] width 69 height 23
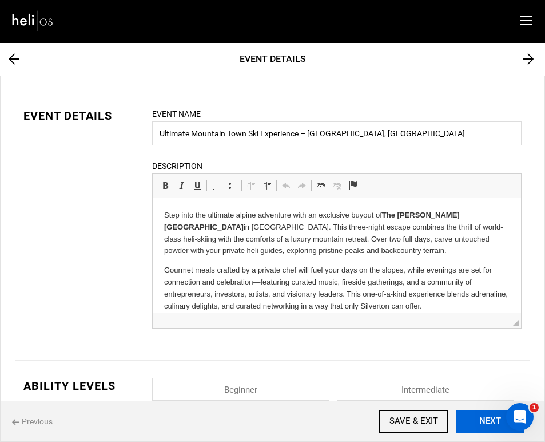
click at [479, 418] on button "NEXT" at bounding box center [490, 421] width 69 height 23
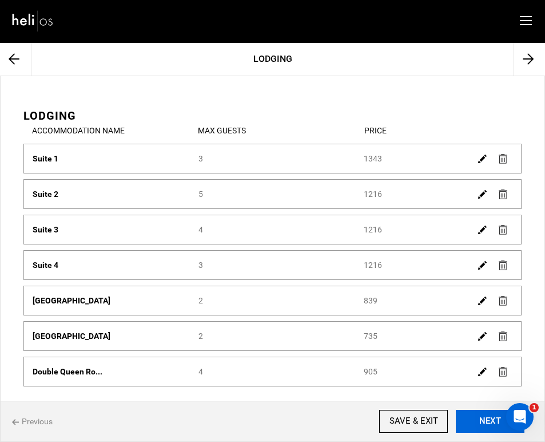
click at [474, 419] on button "NEXT" at bounding box center [490, 421] width 69 height 23
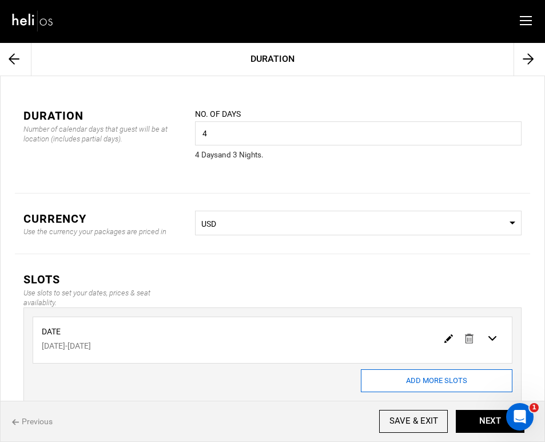
click at [389, 378] on input "ADD MORE SLOTS" at bounding box center [437, 380] width 152 height 23
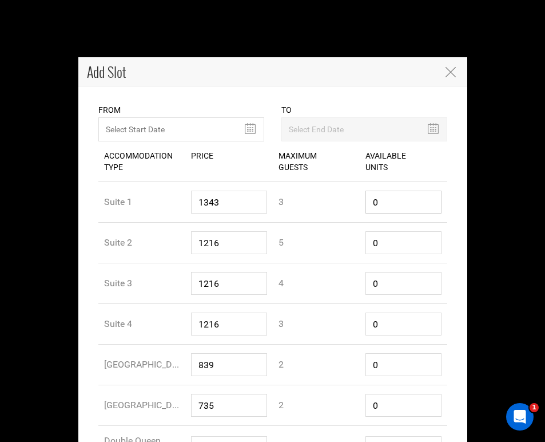
click at [380, 206] on input "0" at bounding box center [403, 201] width 76 height 23
click at [378, 206] on input "0" at bounding box center [403, 201] width 76 height 23
type input "1"
drag, startPoint x: 382, startPoint y: 245, endPoint x: 372, endPoint y: 247, distance: 9.9
click at [372, 247] on input "0" at bounding box center [403, 242] width 76 height 23
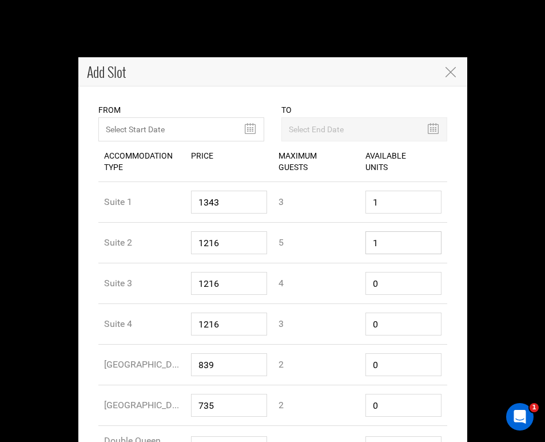
type input "1"
drag, startPoint x: 382, startPoint y: 285, endPoint x: 366, endPoint y: 285, distance: 16.0
click at [366, 285] on input "0" at bounding box center [403, 283] width 76 height 23
type input "1"
drag, startPoint x: 385, startPoint y: 329, endPoint x: 362, endPoint y: 328, distance: 22.9
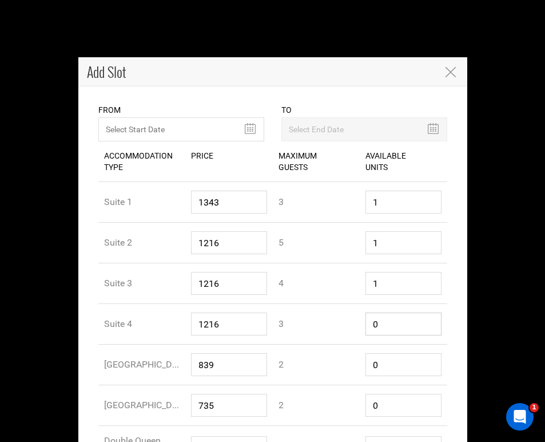
click at [362, 328] on div "Available Units 0" at bounding box center [404, 324] width 88 height 40
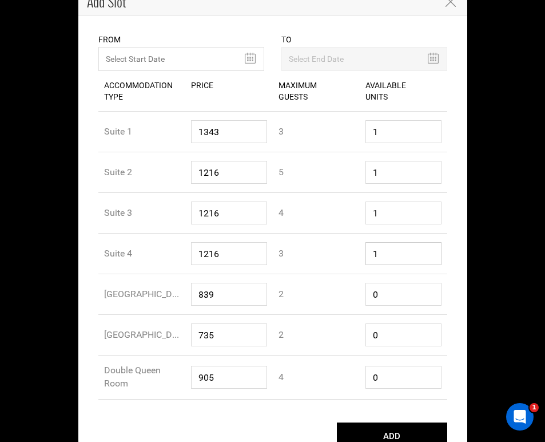
scroll to position [92, 0]
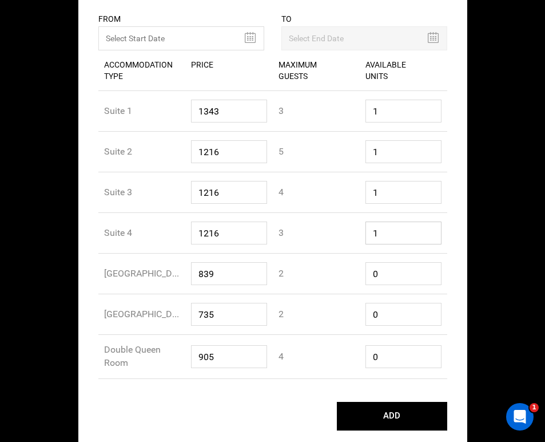
type input "1"
drag, startPoint x: 386, startPoint y: 276, endPoint x: 367, endPoint y: 273, distance: 19.7
click at [366, 275] on input "0" at bounding box center [403, 273] width 76 height 23
type input "6"
drag, startPoint x: 393, startPoint y: 319, endPoint x: 355, endPoint y: 317, distance: 38.4
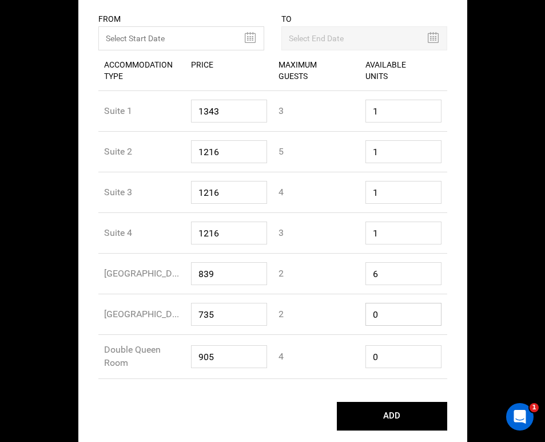
click at [355, 317] on div "Accommodation Type Queen Room Accommodation Price 735 Maximum Guest 2 Available…" at bounding box center [272, 314] width 349 height 41
type input "1"
drag, startPoint x: 385, startPoint y: 352, endPoint x: 357, endPoint y: 357, distance: 27.9
click at [359, 357] on div "Accommodation Type Double Queen Room Accommodation Price 905 Maximum Guest 4 Av…" at bounding box center [272, 357] width 349 height 44
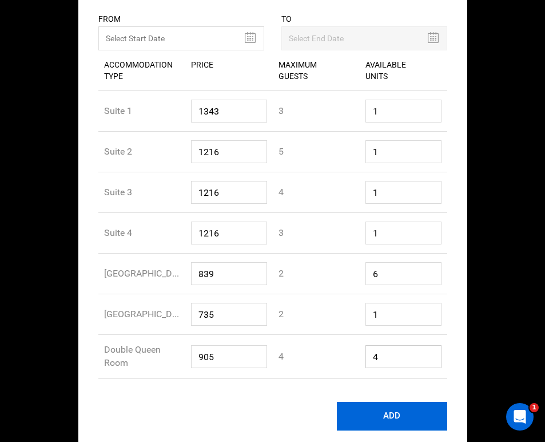
type input "4"
click at [377, 412] on button "ADD" at bounding box center [392, 416] width 110 height 29
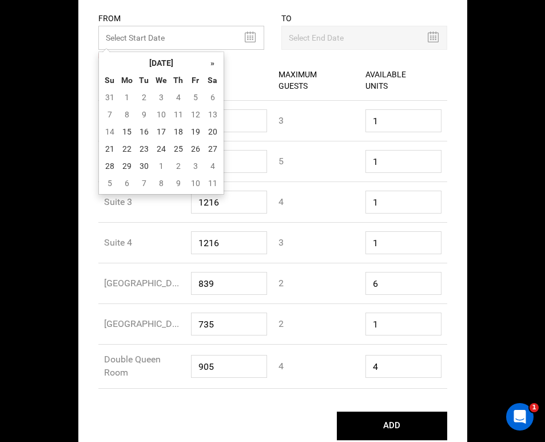
click at [251, 42] on input "text" at bounding box center [181, 38] width 166 height 24
click at [210, 66] on th "»" at bounding box center [212, 62] width 17 height 17
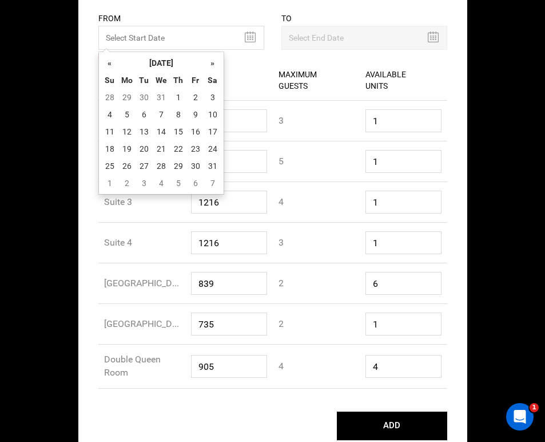
click at [210, 66] on th "»" at bounding box center [212, 62] width 17 height 17
click at [113, 149] on td "15" at bounding box center [109, 148] width 17 height 17
type input "[DATE]"
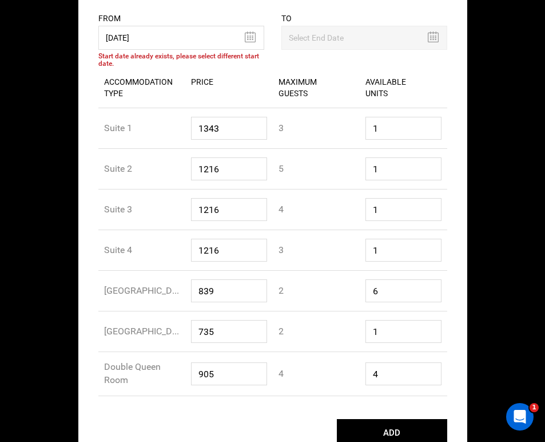
click at [434, 37] on icon at bounding box center [433, 36] width 11 height 11
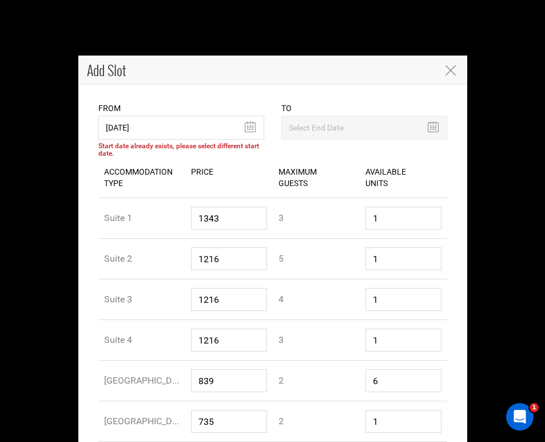
scroll to position [0, 0]
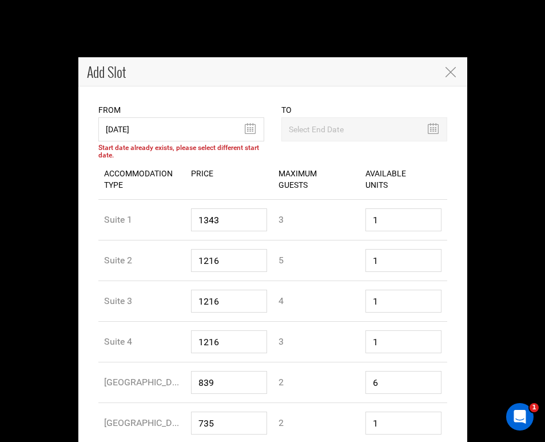
click at [435, 129] on icon at bounding box center [433, 128] width 11 height 11
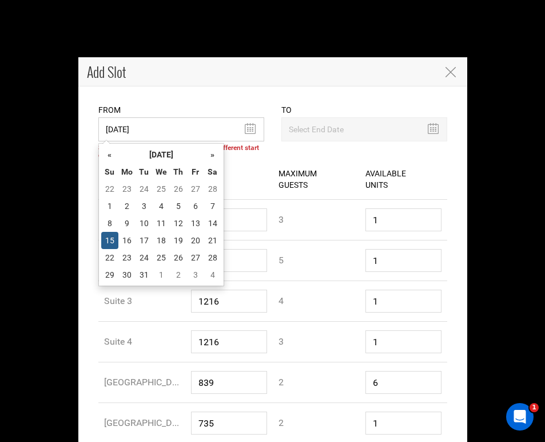
click at [254, 130] on input "[DATE]" at bounding box center [181, 129] width 166 height 24
click at [111, 240] on td "15" at bounding box center [109, 240] width 17 height 17
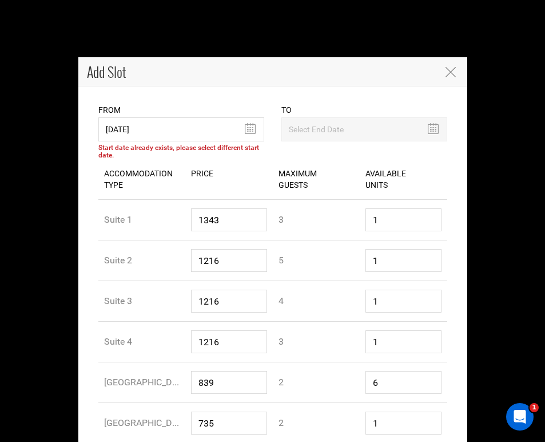
click at [449, 71] on icon "Close" at bounding box center [451, 72] width 10 height 10
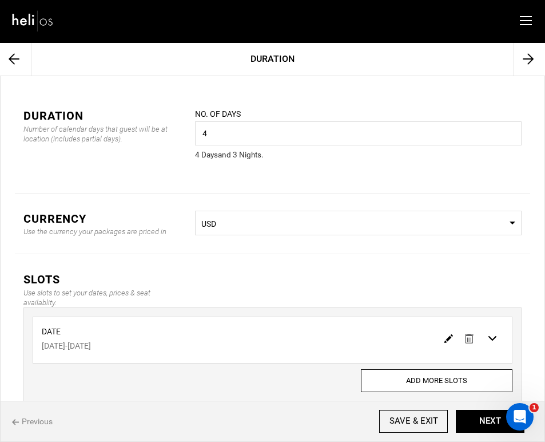
scroll to position [76, 0]
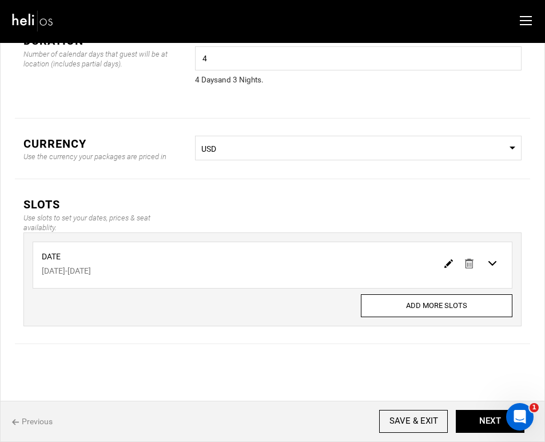
click at [469, 265] on img at bounding box center [469, 264] width 9 height 10
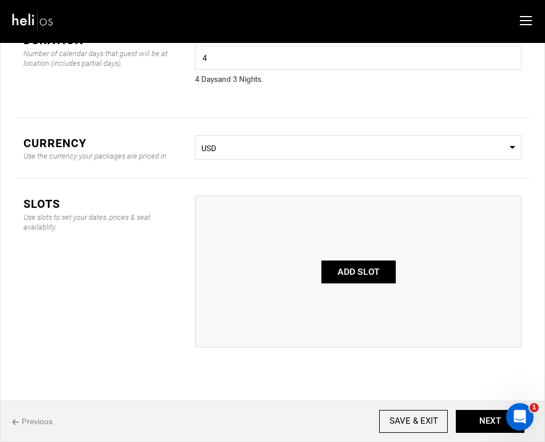
click at [375, 266] on button "ADD SLOT" at bounding box center [358, 271] width 74 height 23
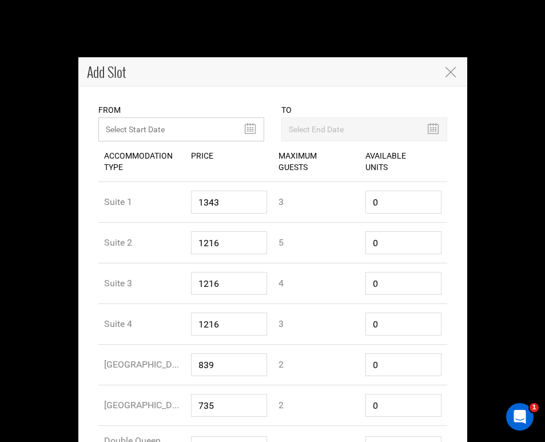
click at [248, 128] on input "text" at bounding box center [181, 129] width 166 height 24
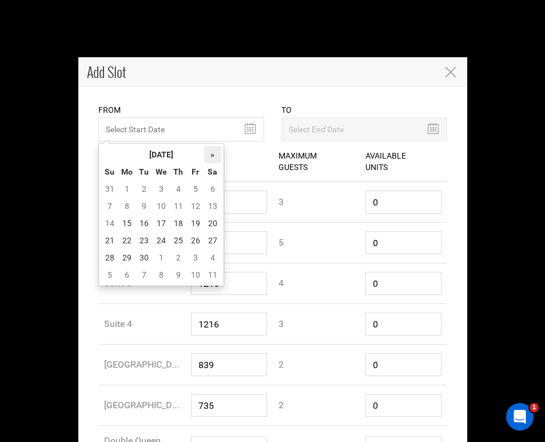
click at [210, 153] on th "»" at bounding box center [212, 154] width 17 height 17
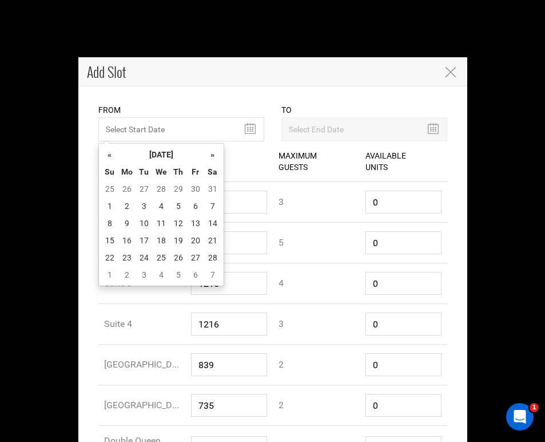
click at [210, 153] on th "»" at bounding box center [212, 154] width 17 height 17
click at [110, 240] on td "15" at bounding box center [109, 240] width 17 height 17
type input "[DATE]"
type input "03/18/2026"
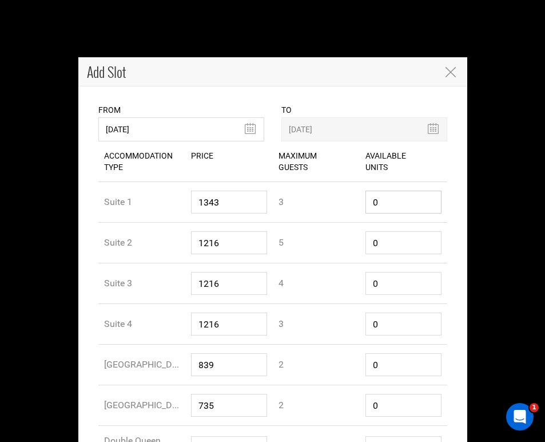
click at [412, 198] on input "0" at bounding box center [403, 201] width 76 height 23
type input "1"
click at [383, 247] on input "0" at bounding box center [403, 242] width 76 height 23
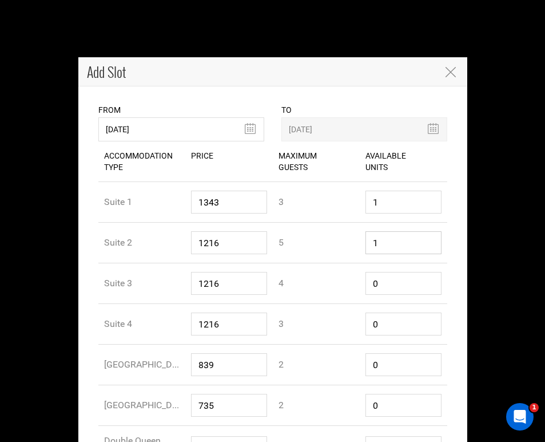
type input "1"
click at [379, 281] on input "0" at bounding box center [403, 283] width 76 height 23
type input "1"
click at [381, 328] on input "0" at bounding box center [403, 323] width 76 height 23
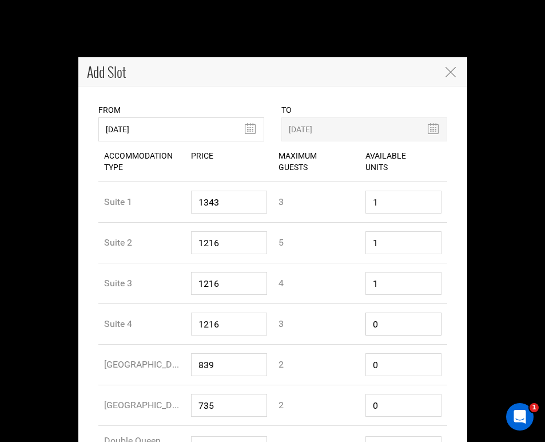
click at [381, 328] on input "0" at bounding box center [403, 323] width 76 height 23
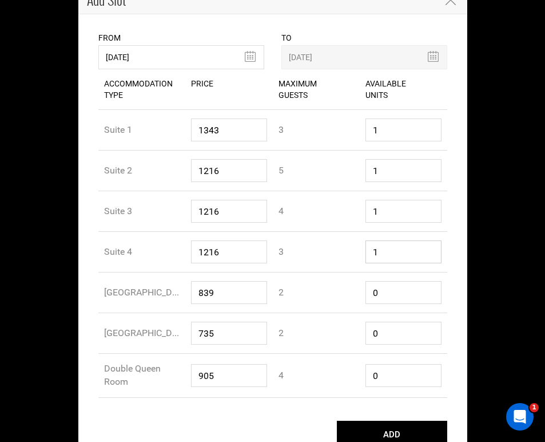
scroll to position [92, 0]
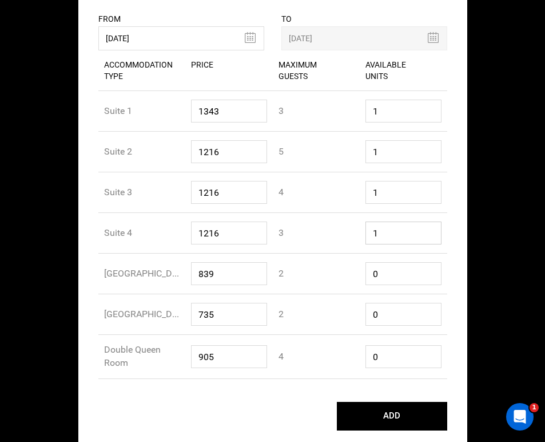
type input "1"
click at [386, 269] on input "0" at bounding box center [403, 273] width 76 height 23
type input "6"
click at [382, 321] on input "0" at bounding box center [403, 314] width 76 height 23
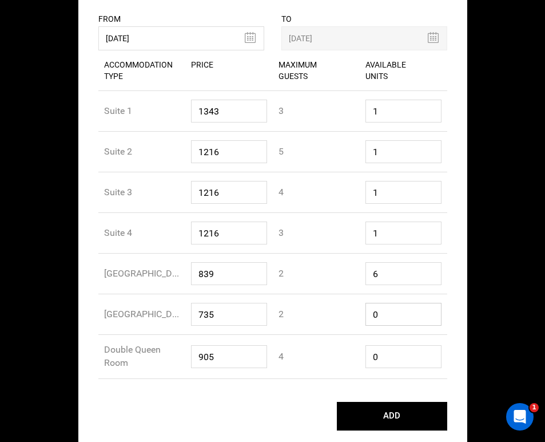
click at [382, 321] on input "0" at bounding box center [403, 314] width 76 height 23
type input "1"
click at [379, 354] on input "0" at bounding box center [403, 356] width 76 height 23
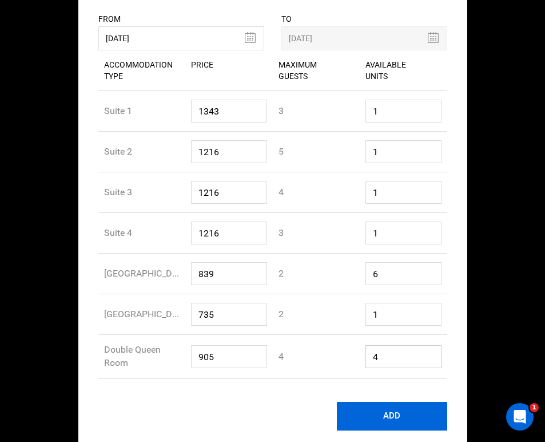
type input "4"
click at [394, 413] on button "ADD" at bounding box center [392, 416] width 110 height 29
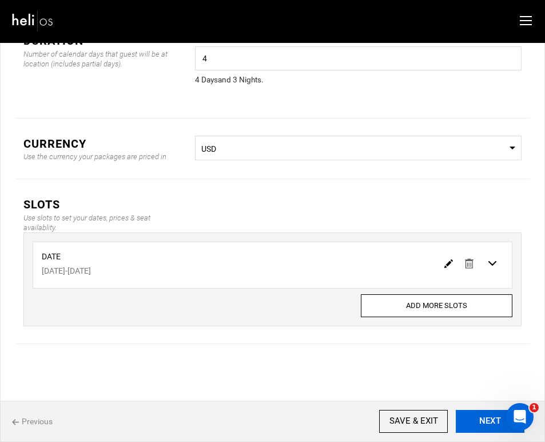
click at [484, 420] on button "NEXT" at bounding box center [490, 421] width 69 height 23
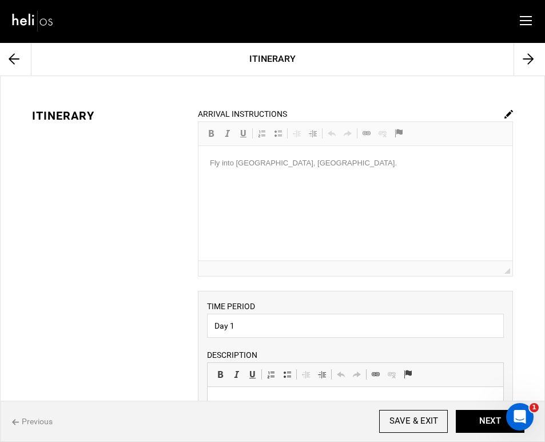
click at [321, 164] on div "ARRIVAL INSTRUCTIONS Rich Text Editor, editor71 Editor toolbars Basic Styles Bo…" at bounding box center [355, 192] width 315 height 169
click at [507, 114] on img at bounding box center [508, 114] width 9 height 9
click at [331, 163] on p "Fly into Montrose, CO airport." at bounding box center [355, 163] width 291 height 12
click at [343, 164] on p "Fly into the Montrose, CO airport." at bounding box center [355, 163] width 291 height 12
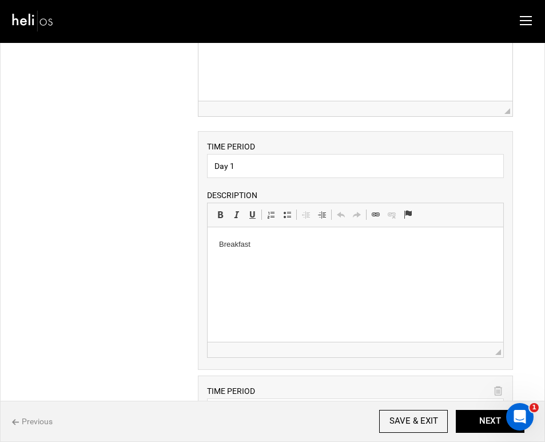
scroll to position [170, 0]
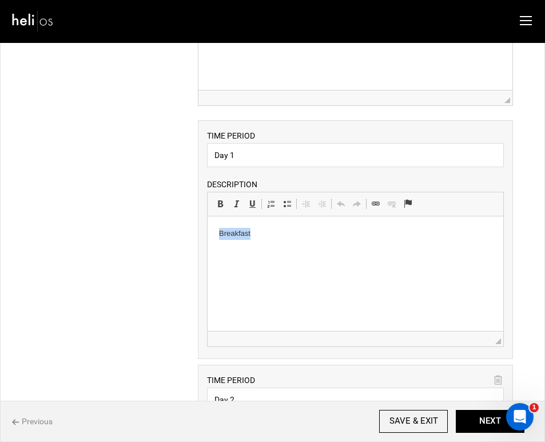
drag, startPoint x: 273, startPoint y: 237, endPoint x: 414, endPoint y: 449, distance: 254.6
click at [208, 232] on html "Breakfast" at bounding box center [356, 233] width 296 height 35
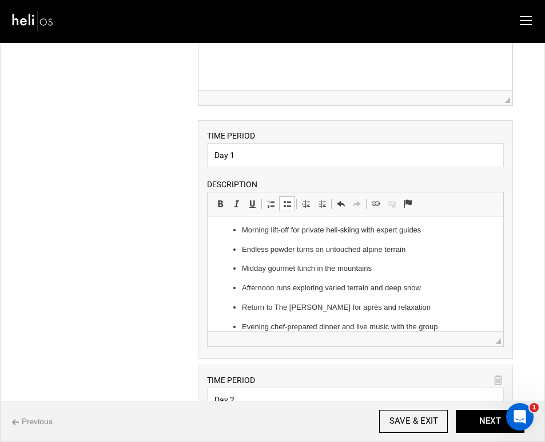
click at [243, 231] on p "Morning lift-off for private heli-skiing with expert guides" at bounding box center [355, 230] width 227 height 12
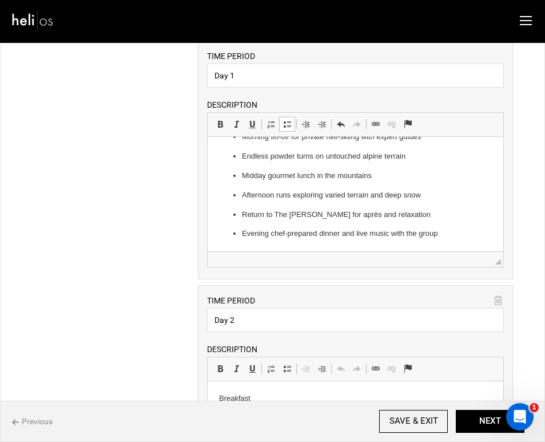
scroll to position [252, 0]
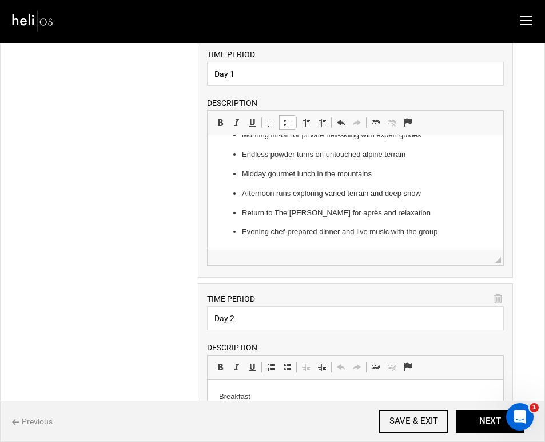
click at [367, 234] on p "Evening chef-prepared dinner and live music with the group" at bounding box center [355, 232] width 227 height 12
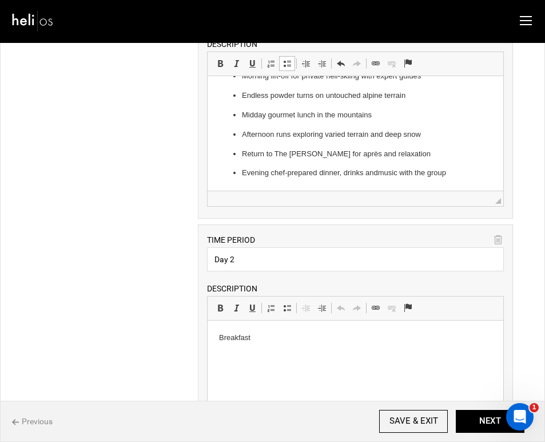
scroll to position [313, 0]
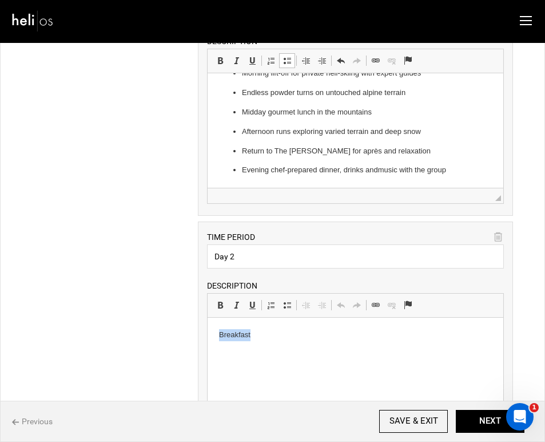
drag, startPoint x: 258, startPoint y: 333, endPoint x: 216, endPoint y: 334, distance: 41.8
click at [216, 334] on html "Breakfast" at bounding box center [356, 334] width 296 height 35
drag, startPoint x: 248, startPoint y: 337, endPoint x: 205, endPoint y: 333, distance: 43.1
click at [208, 333] on html "Repeat" at bounding box center [356, 334] width 296 height 35
drag, startPoint x: 243, startPoint y: 355, endPoint x: 209, endPoint y: 345, distance: 35.1
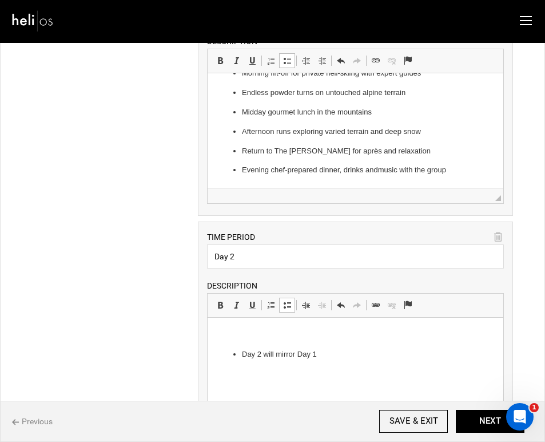
click at [210, 346] on html "Day 2 will mirror Day 1" at bounding box center [356, 344] width 296 height 54
click at [305, 334] on p "Day 2 will mirror Day 1" at bounding box center [355, 335] width 273 height 12
click at [242, 375] on p "—more heli drops, more untouched powder," at bounding box center [355, 374] width 227 height 12
click at [448, 336] on p "Day 2 will mirror Day 1 —more heli drops, more untouched powder," at bounding box center [355, 335] width 273 height 12
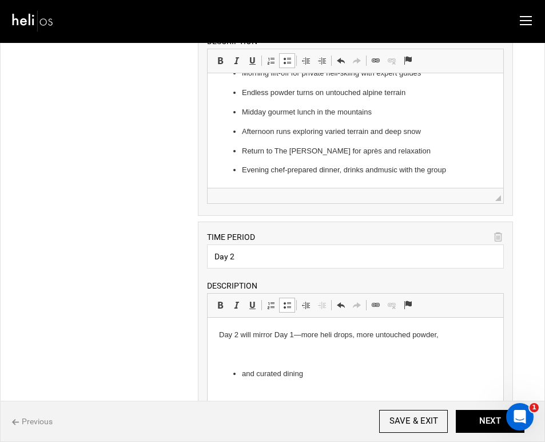
click at [243, 374] on p "and curated dining" at bounding box center [355, 374] width 227 height 12
click at [247, 350] on p "Day 2 will mirror Day 1 —more heli drops, more untouched powder, and curated di…" at bounding box center [355, 341] width 273 height 24
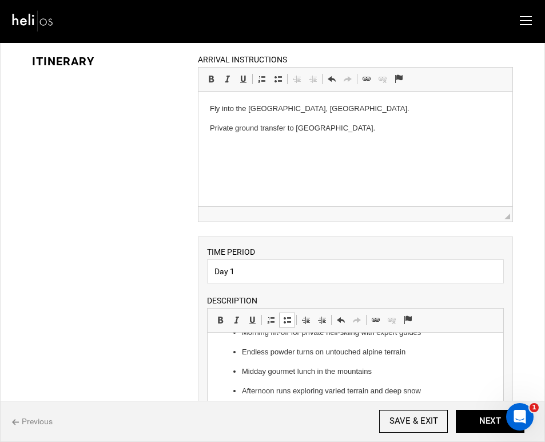
scroll to position [57, 0]
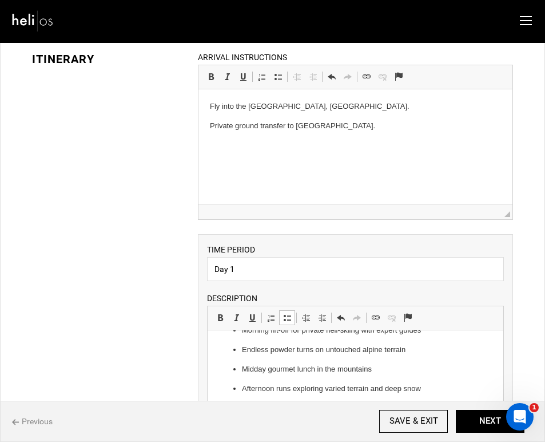
click at [333, 126] on p "Private ground transfer to Silverton." at bounding box center [355, 126] width 291 height 12
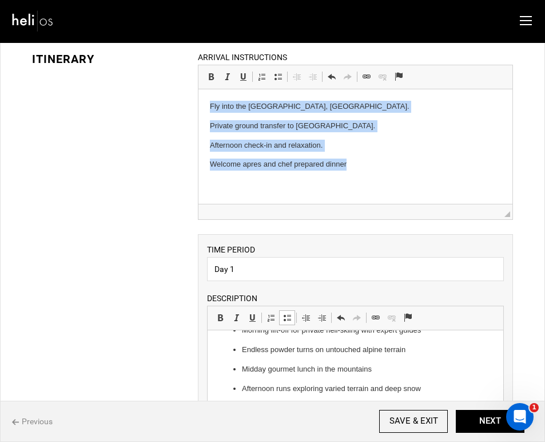
drag, startPoint x: 360, startPoint y: 164, endPoint x: 202, endPoint y: 102, distance: 168.8
click at [202, 102] on html "Fly into the Montrose, CO airport. Private ground transfer to Silverton. Aftern…" at bounding box center [355, 135] width 314 height 93
copy body "Fly into the Montrose, CO airport. Private ground transfer to Silverton. Aftern…"
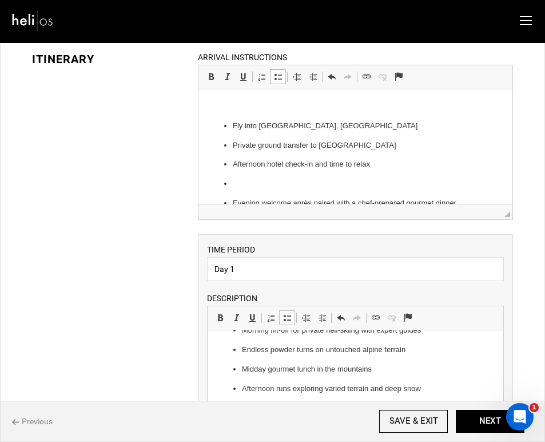
scroll to position [3, 0]
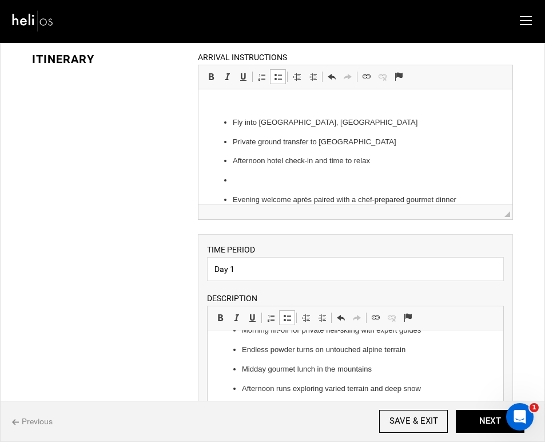
click at [232, 198] on ul "Fly into Montrose, CO airport Private ground transfer to Silverton Afternoon ho…" at bounding box center [355, 161] width 291 height 89
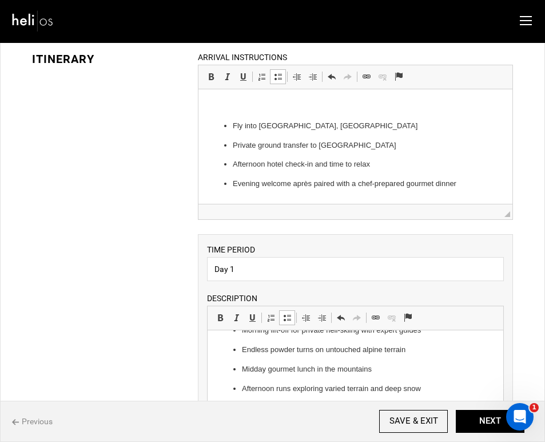
click at [370, 129] on p "Fly into Montrose, CO airport" at bounding box center [355, 126] width 245 height 12
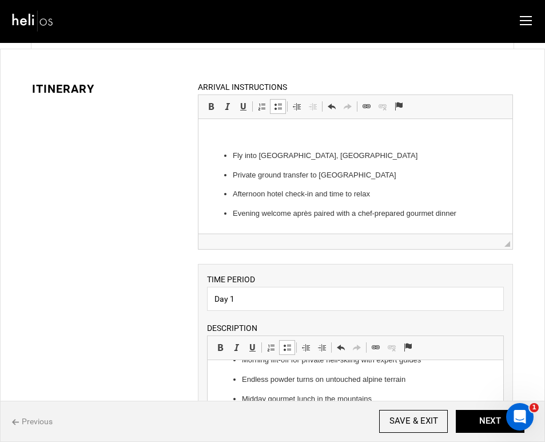
scroll to position [20, 0]
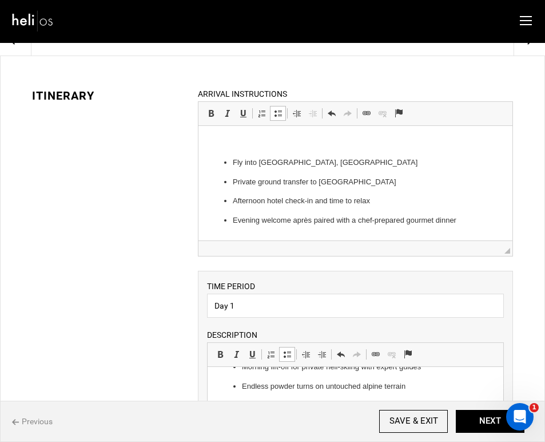
click at [235, 147] on p at bounding box center [355, 143] width 291 height 12
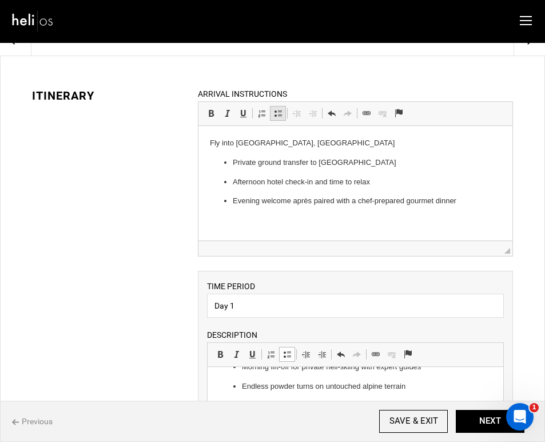
click at [275, 113] on span at bounding box center [277, 113] width 9 height 9
click at [468, 202] on p "Evening welcome après paired with a chef-prepared gourmet dinner" at bounding box center [355, 201] width 245 height 12
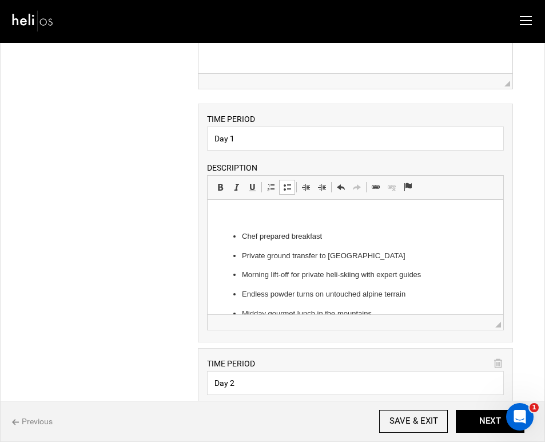
scroll to position [185, 0]
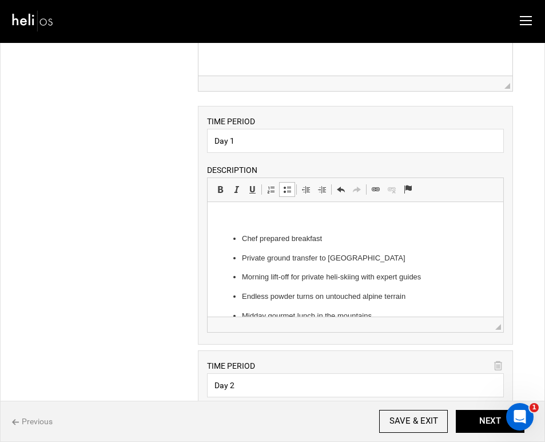
click at [252, 223] on p at bounding box center [355, 219] width 273 height 12
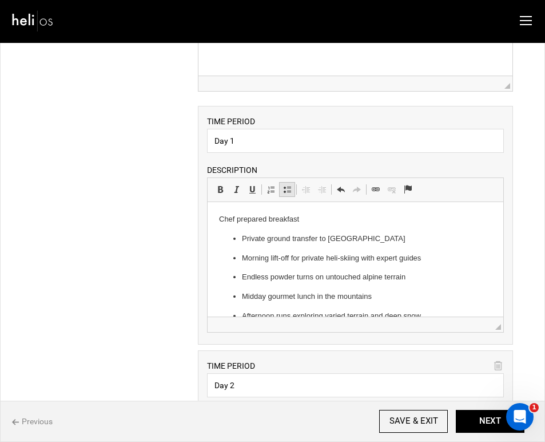
click at [288, 190] on span at bounding box center [287, 189] width 9 height 9
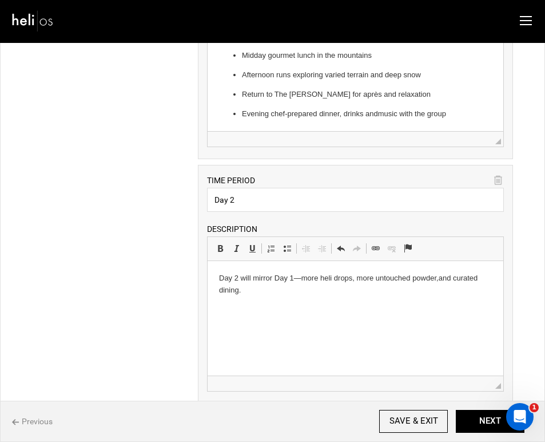
scroll to position [394, 0]
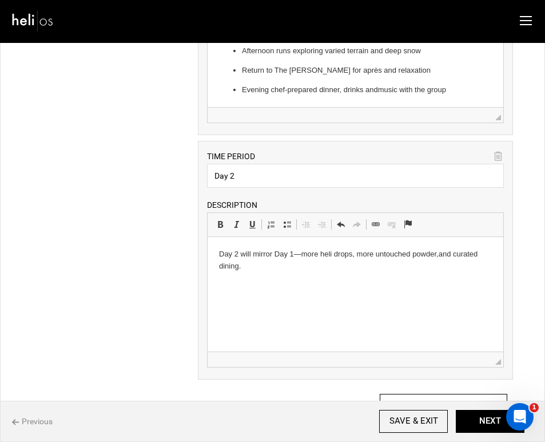
click at [219, 253] on p "Day 2 will mirror Day 1 —more heli drops, more untouched powder, and curated di…" at bounding box center [355, 260] width 273 height 24
click at [286, 227] on span at bounding box center [287, 224] width 9 height 9
click at [319, 284] on html "Day 2 will mirror Day 1 —more heli drops, more untouched powder, and curated di…" at bounding box center [356, 260] width 296 height 47
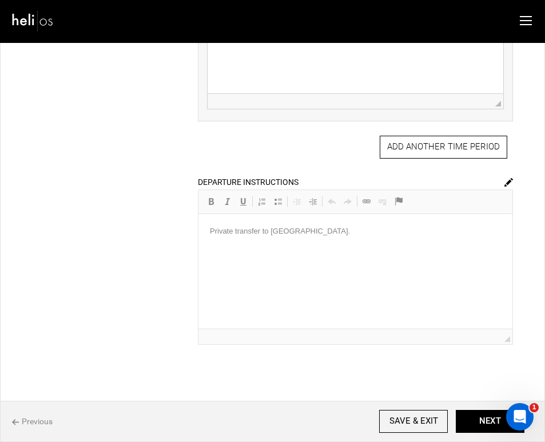
scroll to position [654, 0]
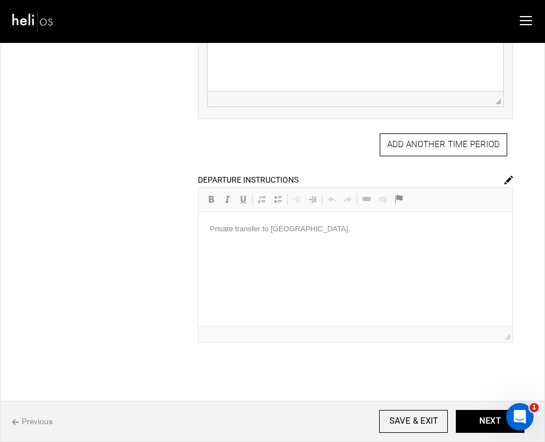
click at [260, 264] on div "DEPARTURE INSTRUCTIONS Rich Text Editor, editor74 Editor toolbars Basic Styles …" at bounding box center [355, 257] width 315 height 169
click at [232, 232] on div "DEPARTURE INSTRUCTIONS Rich Text Editor, editor74 Editor toolbars Basic Styles …" at bounding box center [355, 257] width 315 height 169
click at [506, 180] on img at bounding box center [508, 180] width 9 height 9
drag, startPoint x: 342, startPoint y: 229, endPoint x: 201, endPoint y: 228, distance: 140.7
drag, startPoint x: 343, startPoint y: 231, endPoint x: 174, endPoint y: 227, distance: 168.8
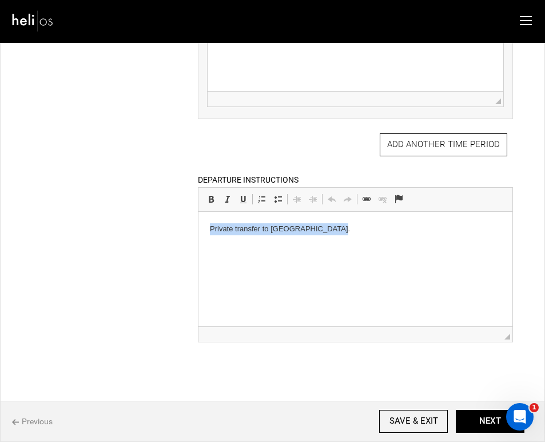
click at [198, 227] on html "Private transfer to Montrose Airport." at bounding box center [355, 229] width 314 height 35
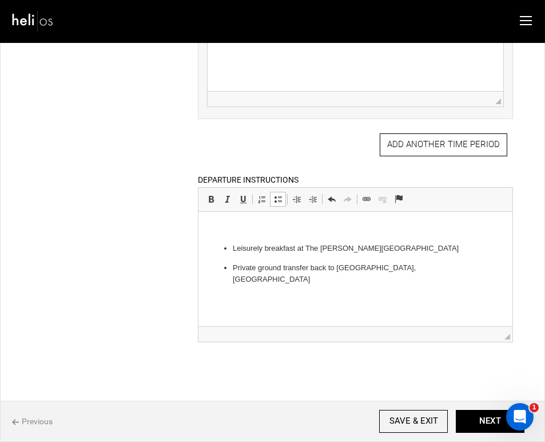
click at [245, 237] on body "Leisurely breakfast at The Wyman Hotel Private ground transfer back to Montrose…" at bounding box center [355, 254] width 291 height 62
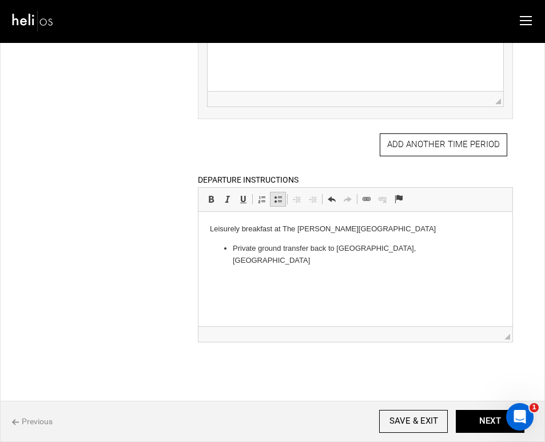
click at [276, 201] on span at bounding box center [277, 198] width 9 height 9
drag, startPoint x: 368, startPoint y: 231, endPoint x: 297, endPoint y: 233, distance: 71.6
click at [297, 233] on li "Leisurely breakfast at The Wyman Hotel" at bounding box center [355, 229] width 245 height 12
click at [420, 247] on p "Private ground transfer back to Montrose, CO airport" at bounding box center [355, 255] width 245 height 24
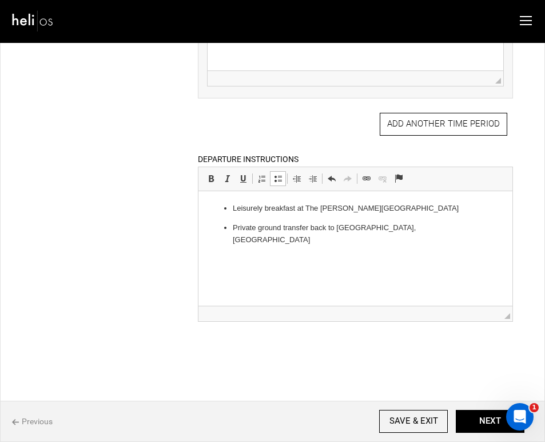
scroll to position [726, 0]
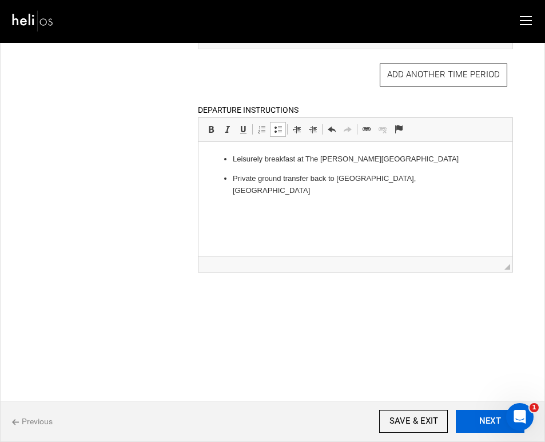
click at [473, 416] on button "NEXT" at bounding box center [490, 421] width 69 height 23
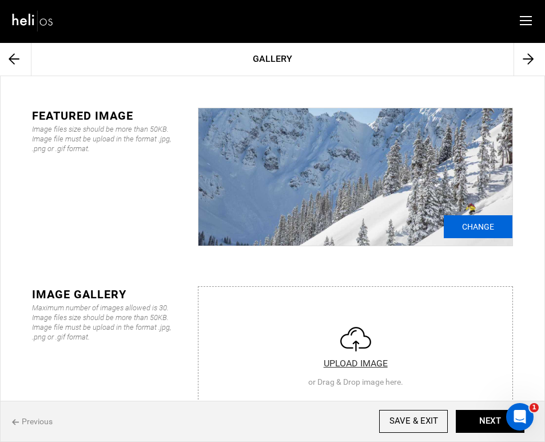
click at [486, 227] on input "Change" at bounding box center [478, 226] width 69 height 23
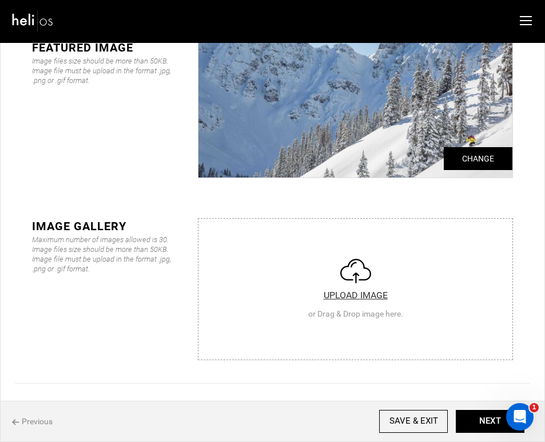
scroll to position [83, 0]
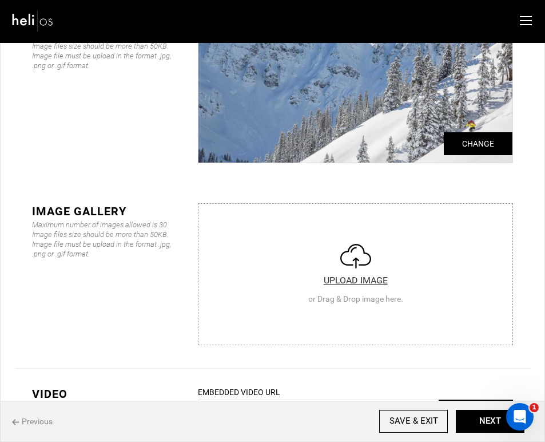
click at [366, 271] on input "file" at bounding box center [355, 272] width 314 height 137
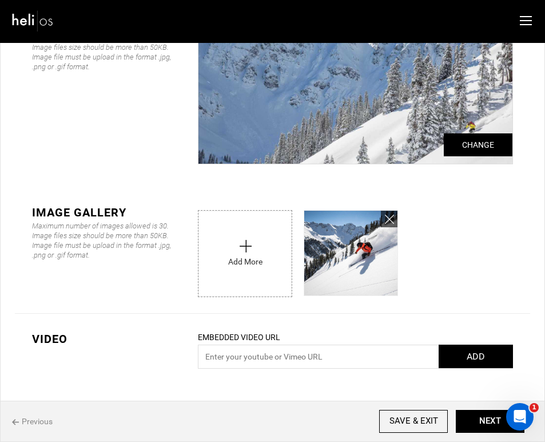
scroll to position [82, 0]
click at [248, 247] on input "file" at bounding box center [244, 250] width 93 height 80
type input "C:\fakepath\c20e5441-c473-47dc-b123-5557ae01914d_6885_55ab549a51ab58a8c5880b58d…"
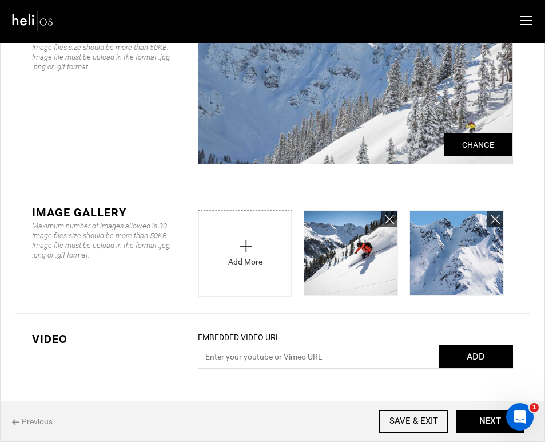
click at [263, 266] on input "file" at bounding box center [244, 250] width 93 height 80
type input "C:\fakepath\CNJ36U0m.jpeg"
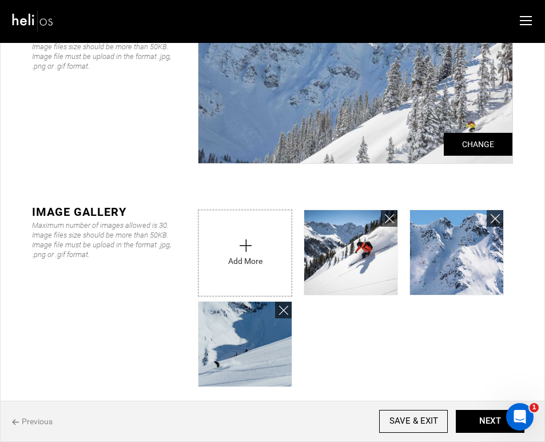
click at [257, 267] on input "file" at bounding box center [244, 250] width 93 height 80
type input "C:\fakepath\d7265a77181e4b8e3e6fd107bbb143ba.jpeg"
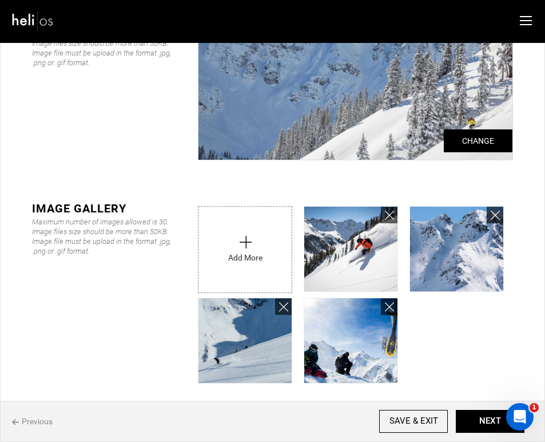
scroll to position [88, 0]
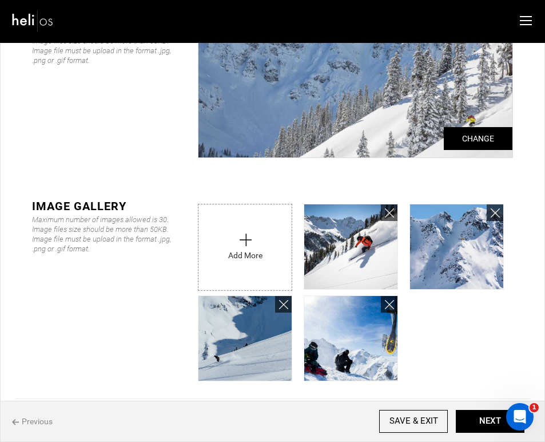
click at [231, 252] on input "file" at bounding box center [244, 244] width 93 height 80
type input "C:\fakepath\EDxRdeHU.jpeg"
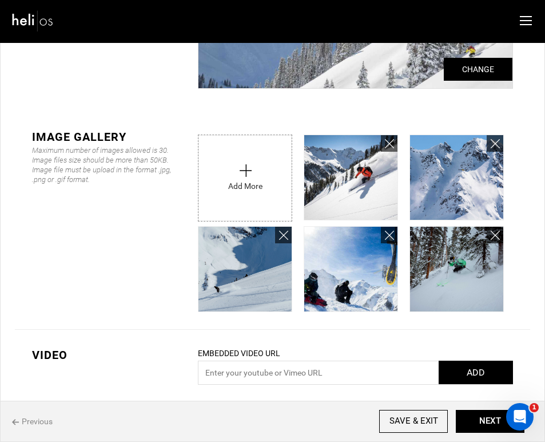
scroll to position [174, 0]
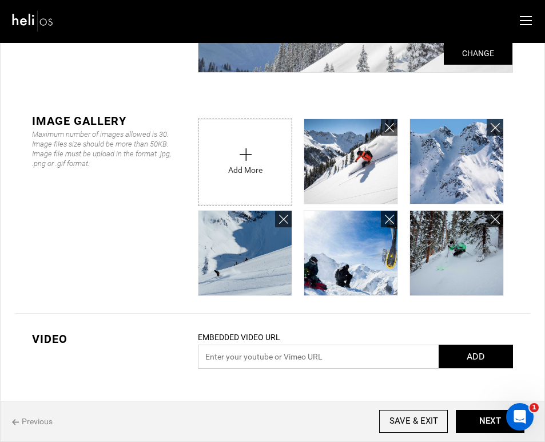
click at [416, 358] on input "text" at bounding box center [355, 356] width 315 height 24
click at [267, 355] on input "text" at bounding box center [355, 356] width 315 height 24
paste input "[URL][DOMAIN_NAME]"
type input "[URL][DOMAIN_NAME]"
click at [487, 360] on button "ADD" at bounding box center [476, 355] width 74 height 23
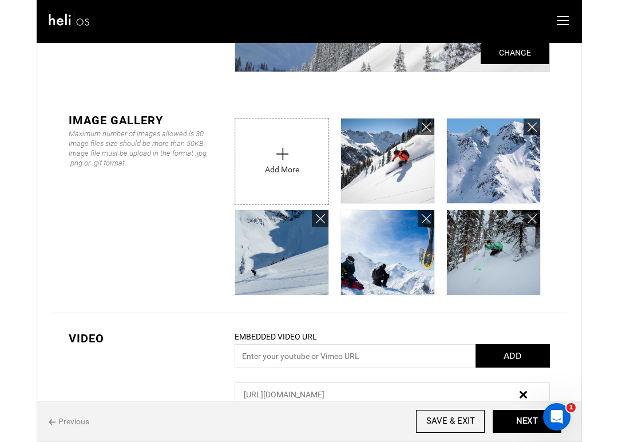
scroll to position [203, 0]
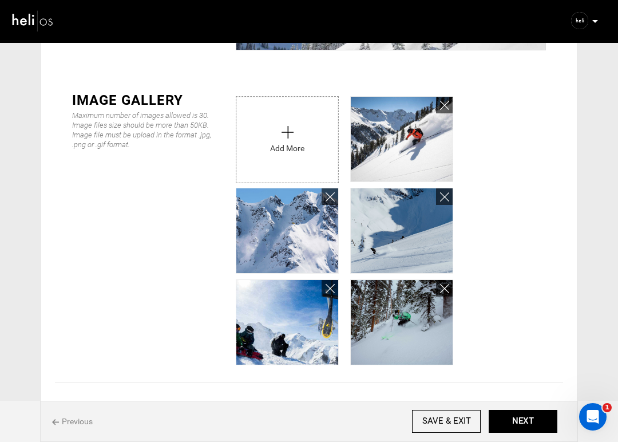
click at [292, 138] on input "file" at bounding box center [287, 137] width 102 height 80
type input "C:\fakepath\22c4e821b6ae6a12870a476ca2c41827aa640489-8368x5584.jpeg"
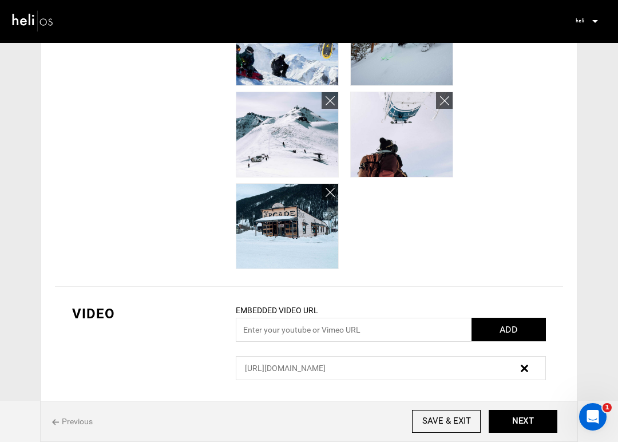
scroll to position [485, 0]
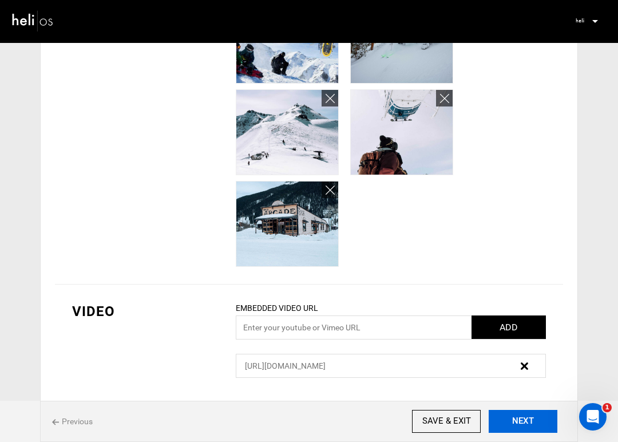
click at [526, 422] on button "NEXT" at bounding box center [522, 421] width 69 height 23
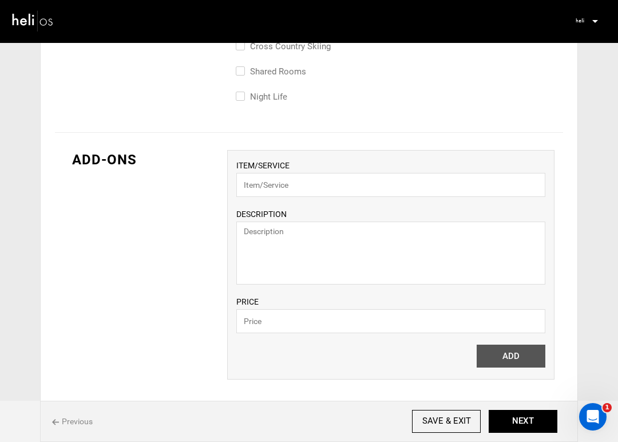
scroll to position [731, 0]
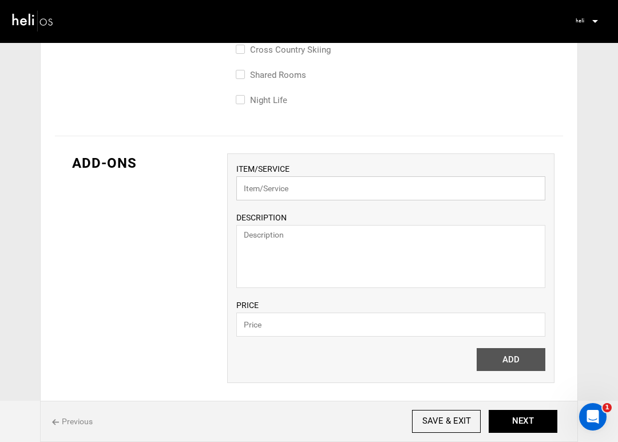
click at [320, 190] on input "text" at bounding box center [390, 188] width 309 height 24
drag, startPoint x: 274, startPoint y: 190, endPoint x: 231, endPoint y: 189, distance: 43.5
click at [231, 189] on div "ITEM/SERVICE Silverton Experience DESCRIPTION PRICE Please enter valid price. A…" at bounding box center [390, 267] width 327 height 229
type input "The Experience"
click at [267, 252] on textarea at bounding box center [390, 256] width 309 height 63
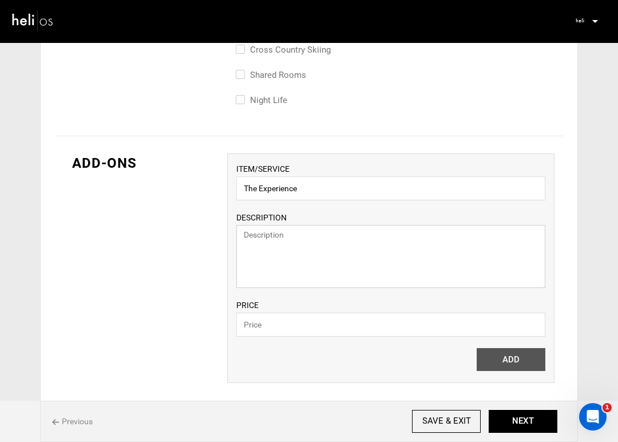
click at [352, 265] on textarea at bounding box center [390, 256] width 309 height 63
paste textarea "This add-on package includes all chef-prepared meals, private ground transporta…"
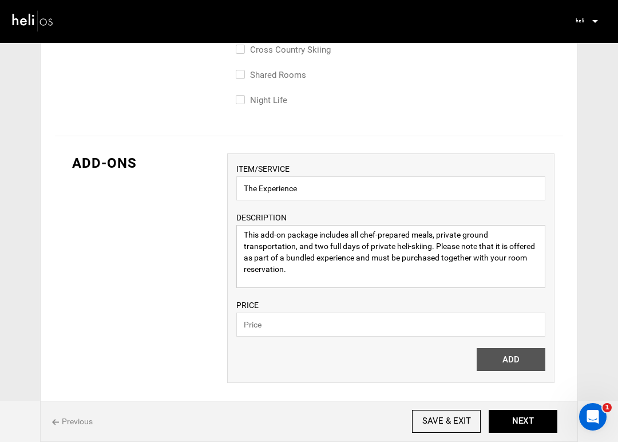
type textarea "This add-on package includes all chef-prepared meals, private ground transporta…"
click at [321, 191] on input "The Experience" at bounding box center [390, 188] width 309 height 24
drag, startPoint x: 321, startPoint y: 190, endPoint x: 235, endPoint y: 186, distance: 86.5
click at [235, 186] on div "ITEM/SERVICE The Experience DESCRIPTION This add-on package includes all chef-p…" at bounding box center [390, 267] width 327 height 229
type input "Single Skier"
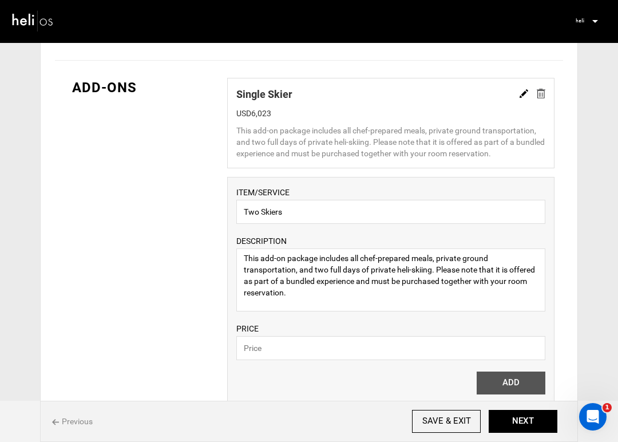
scroll to position [811, 0]
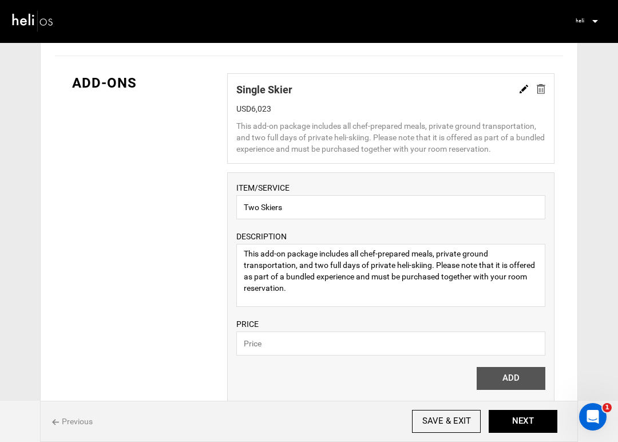
type textarea "This add-on package includes all chef-prepared meals, private ground transporta…"
click at [361, 349] on input "text" at bounding box center [390, 343] width 309 height 24
paste input "12046"
type input "12046"
click at [498, 373] on button "ADD" at bounding box center [510, 378] width 69 height 23
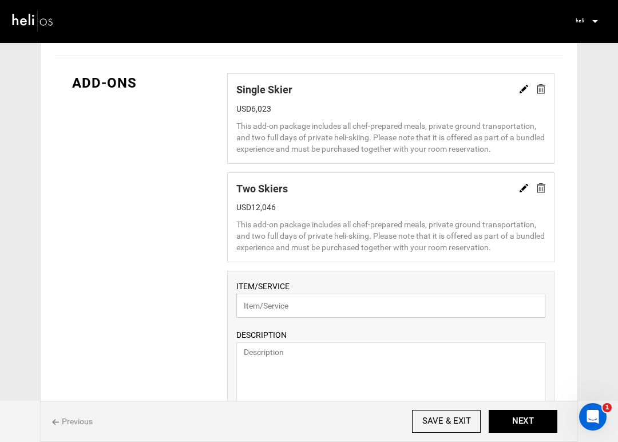
click at [379, 300] on input "text" at bounding box center [390, 305] width 309 height 24
type input "Three Skiers"
click at [383, 370] on textarea at bounding box center [390, 373] width 309 height 63
paste textarea "12046"
type textarea "12046"
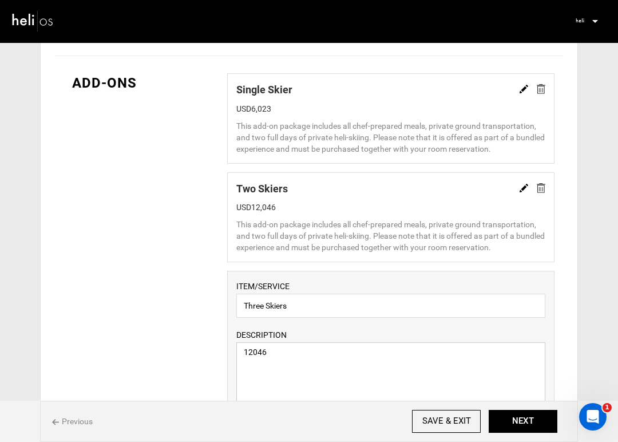
drag, startPoint x: 259, startPoint y: 356, endPoint x: 221, endPoint y: 348, distance: 39.2
click at [219, 349] on div "ADD-ONS Single Skier USD6,023 This add-on package includes all chef-prepared me…" at bounding box center [309, 309] width 508 height 507
drag, startPoint x: 269, startPoint y: 356, endPoint x: 225, endPoint y: 352, distance: 44.2
click at [225, 355] on div "ADD-ONS Single Skier USD6,023 This add-on package includes all chef-prepared me…" at bounding box center [309, 309] width 508 height 507
click at [422, 239] on div "This add-on package includes all chef-prepared meals, private ground transporta…" at bounding box center [390, 235] width 309 height 34
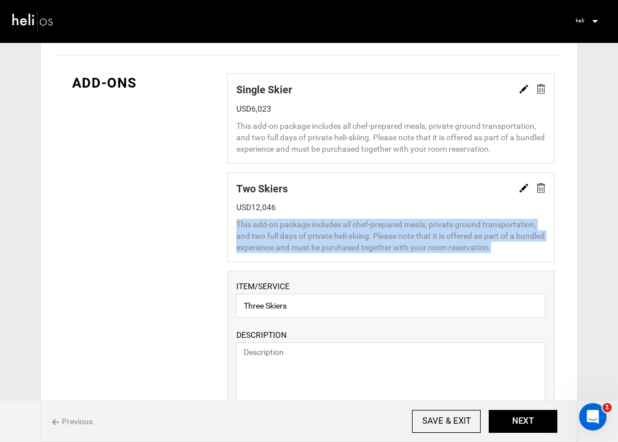
drag, startPoint x: 525, startPoint y: 247, endPoint x: 232, endPoint y: 228, distance: 293.5
click at [232, 228] on div "Two Skiers USD12,046 This add-on package includes all chef-prepared meals, priv…" at bounding box center [390, 217] width 327 height 90
copy div "This add-on package includes all chef-prepared meals, private ground transporta…"
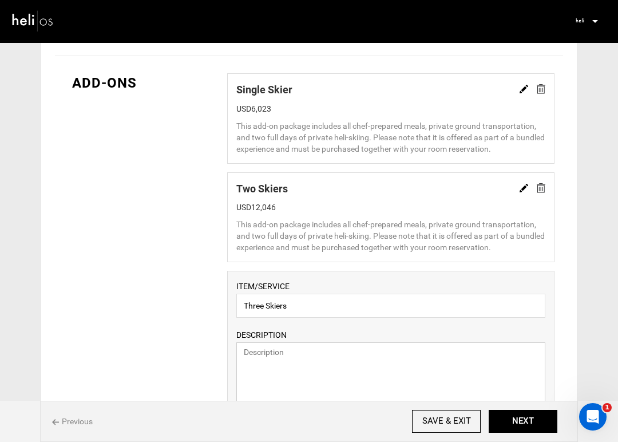
click at [266, 357] on textarea at bounding box center [390, 373] width 309 height 63
paste textarea "This add-on package includes all chef-prepared meals, private ground transporta…"
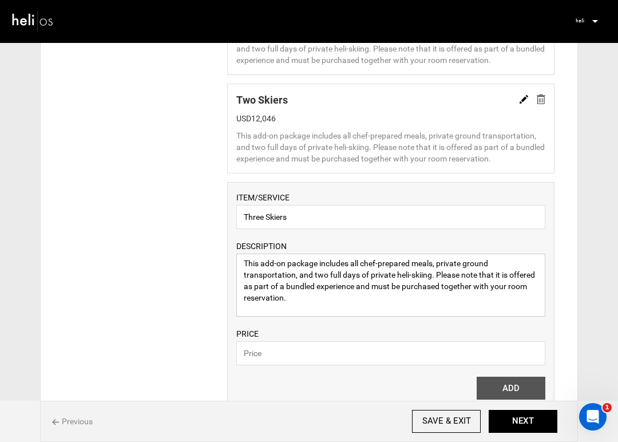
scroll to position [904, 0]
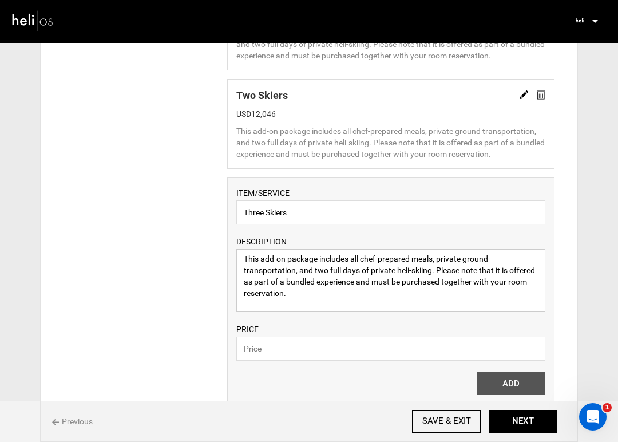
type textarea "This add-on package includes all chef-prepared meals, private ground transporta…"
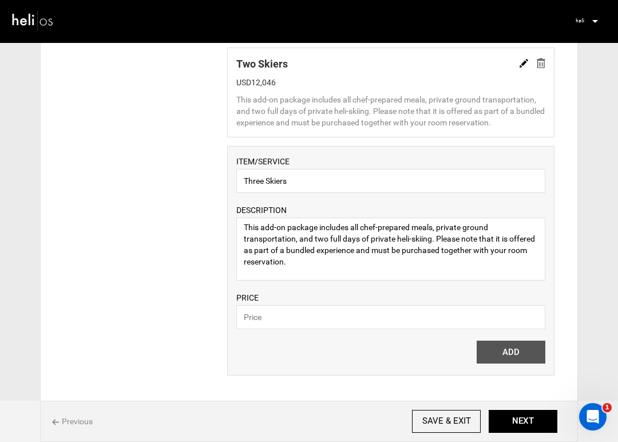
scroll to position [949, 0]
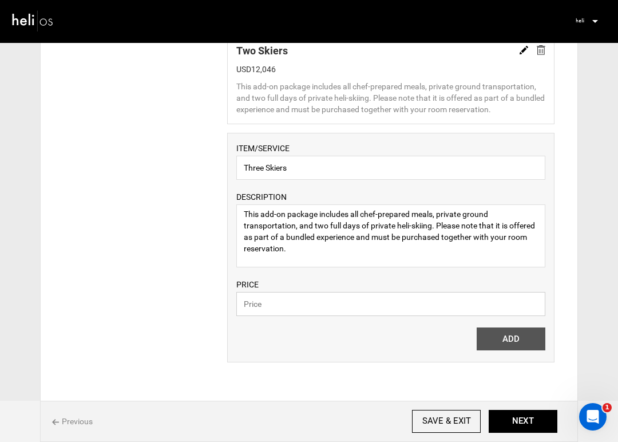
click at [321, 304] on input "text" at bounding box center [390, 304] width 309 height 24
paste input "18069"
type input "18069"
click at [483, 337] on button "ADD" at bounding box center [510, 338] width 69 height 23
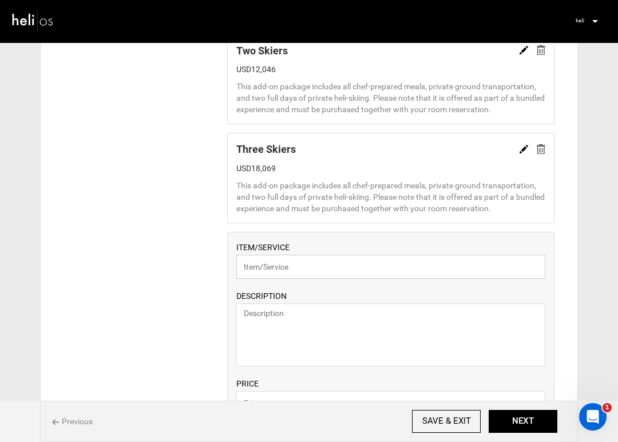
click at [361, 257] on input "text" at bounding box center [390, 267] width 309 height 24
type input "Four Skiers"
click at [509, 217] on div "Three Skiers USD18,069 This add-on package includes all chef-prepared meals, pr…" at bounding box center [390, 178] width 327 height 90
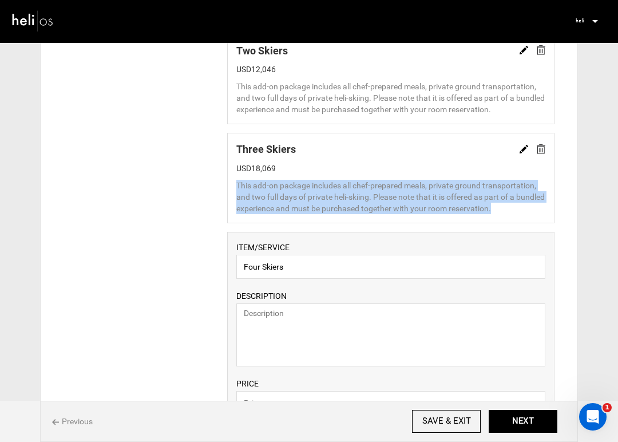
drag, startPoint x: 527, startPoint y: 212, endPoint x: 233, endPoint y: 186, distance: 295.1
click at [233, 186] on div "Three Skiers USD18,069 This add-on package includes all chef-prepared meals, pr…" at bounding box center [390, 178] width 327 height 90
copy div "This add-on package includes all chef-prepared meals, private ground transporta…"
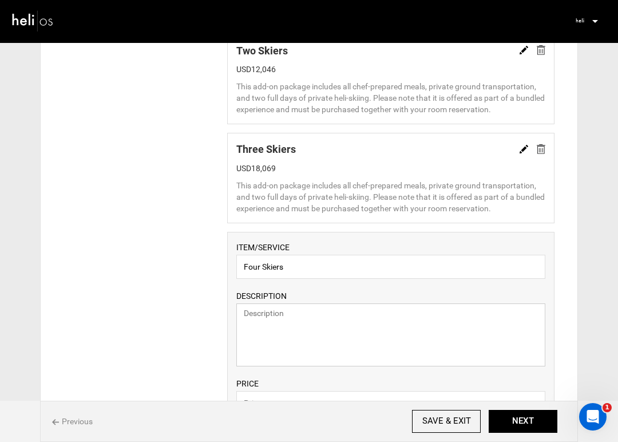
click at [261, 314] on textarea at bounding box center [390, 334] width 309 height 63
paste textarea "This add-on package includes all chef-prepared meals, private ground transporta…"
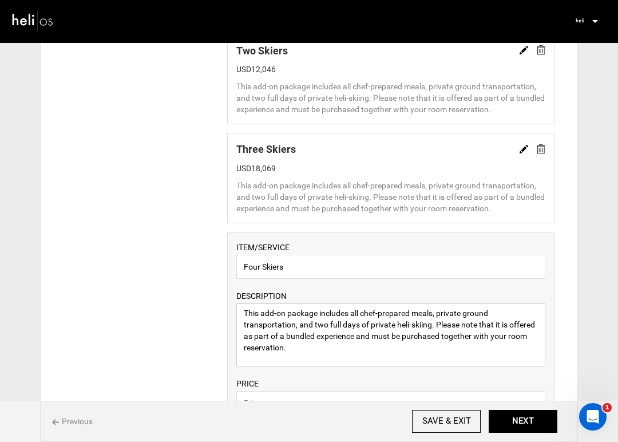
scroll to position [984, 0]
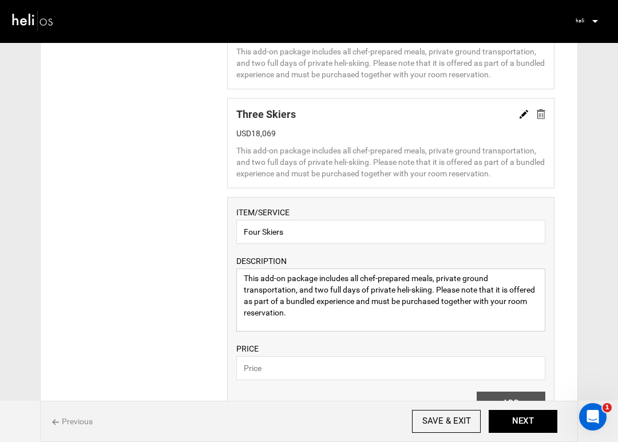
type textarea "This add-on package includes all chef-prepared meals, private ground transporta…"
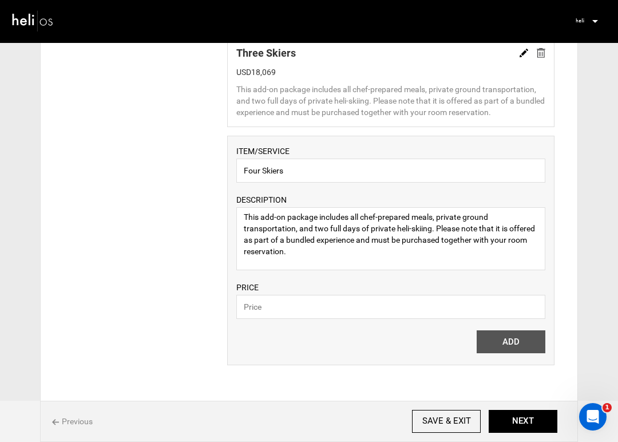
scroll to position [1053, 0]
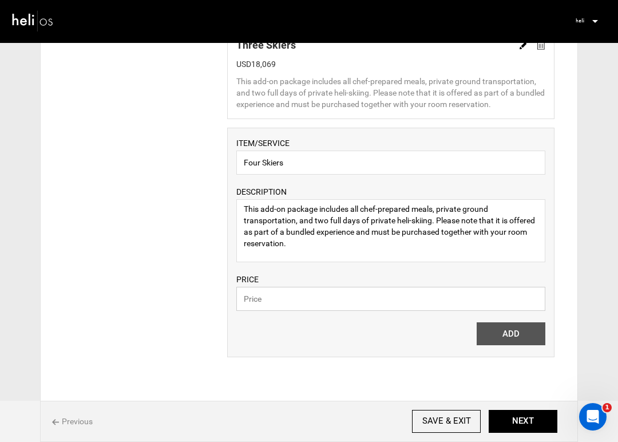
click at [333, 299] on input "text" at bounding box center [390, 299] width 309 height 24
paste input "24092"
type input "24092"
click at [491, 331] on button "ADD" at bounding box center [510, 333] width 69 height 23
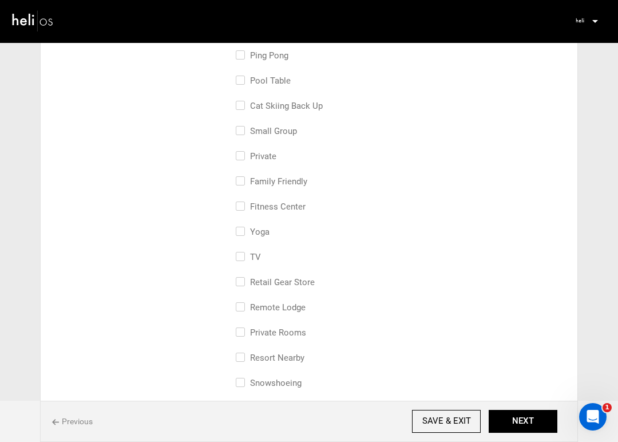
scroll to position [0, 0]
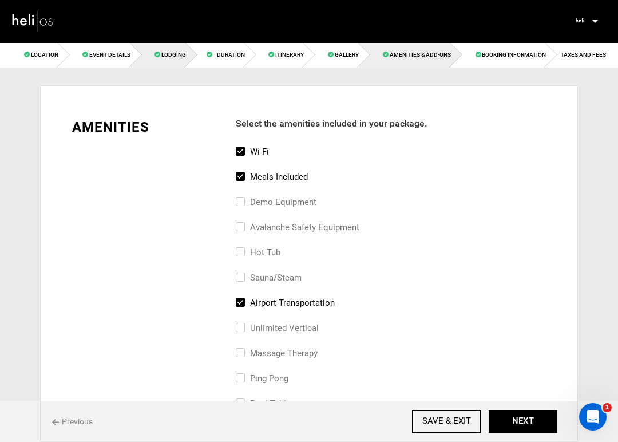
click at [165, 55] on span "Lodging" at bounding box center [173, 54] width 25 height 6
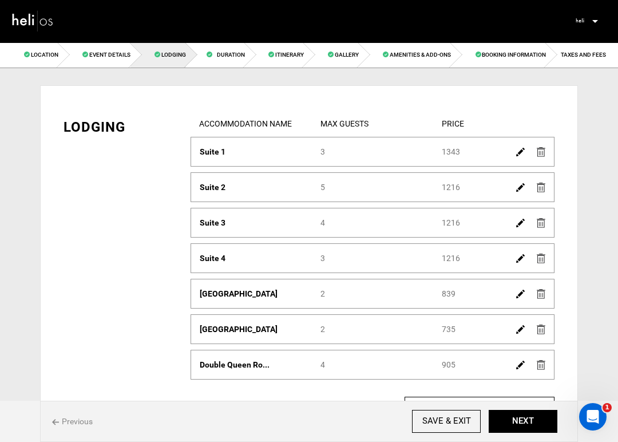
click at [518, 151] on img at bounding box center [520, 152] width 9 height 9
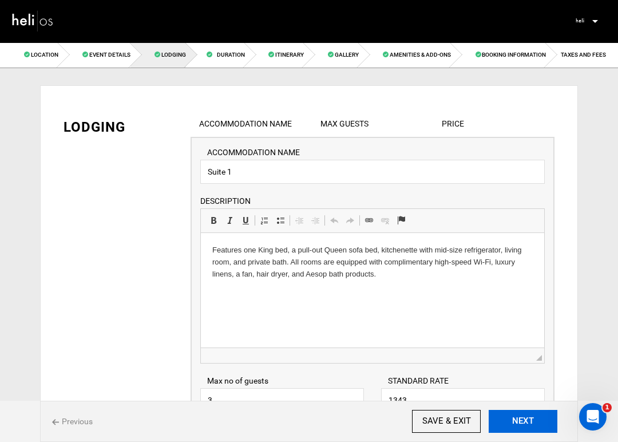
click at [513, 418] on button "NEXT" at bounding box center [522, 421] width 69 height 23
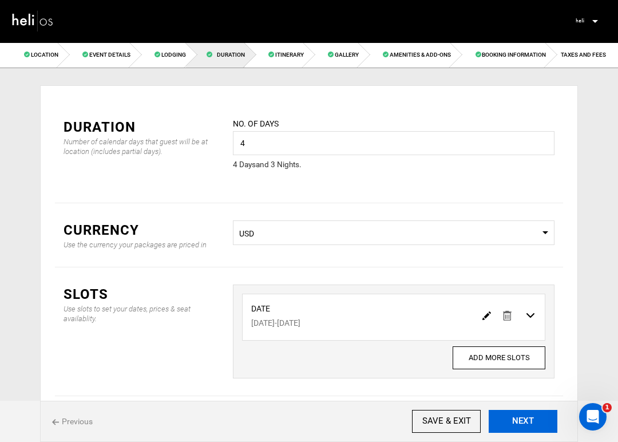
click at [514, 418] on button "NEXT" at bounding box center [522, 421] width 69 height 23
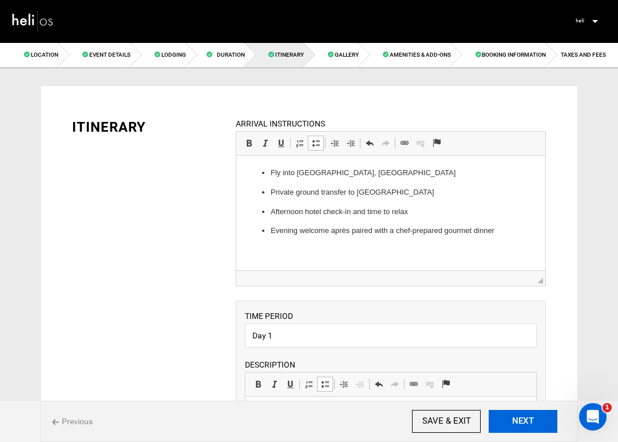
click at [514, 418] on button "NEXT" at bounding box center [522, 421] width 69 height 23
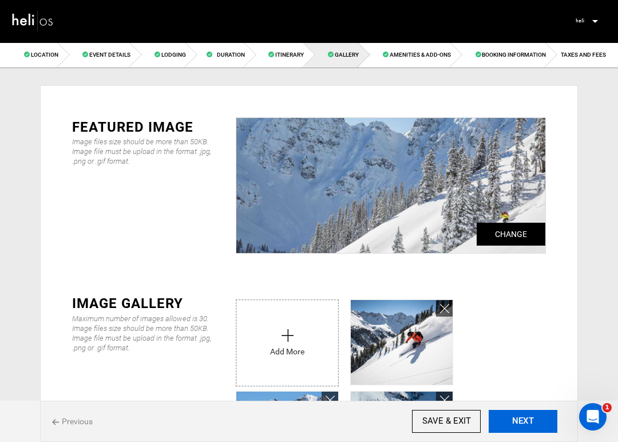
click at [514, 418] on button "NEXT" at bounding box center [522, 421] width 69 height 23
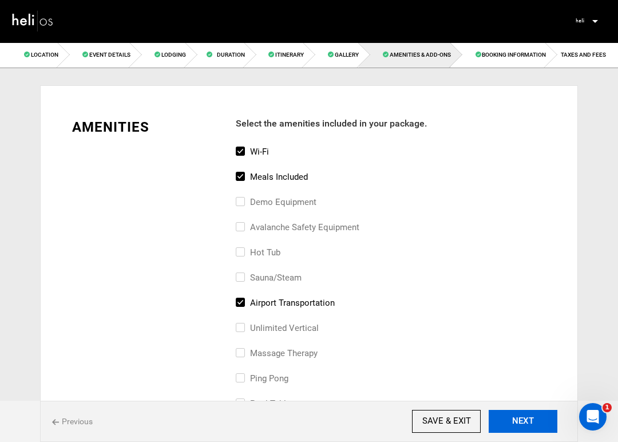
click at [514, 418] on button "NEXT" at bounding box center [522, 421] width 69 height 23
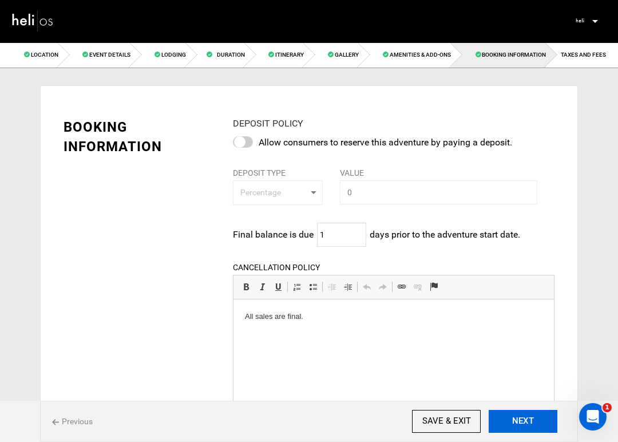
click at [514, 418] on button "NEXT" at bounding box center [522, 421] width 69 height 23
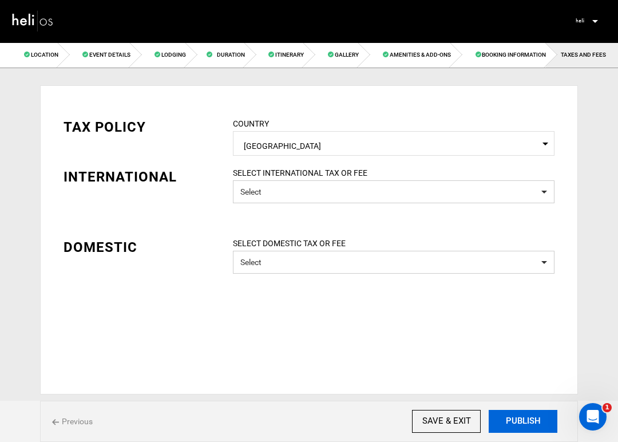
click at [514, 418] on button "PUBLISH" at bounding box center [522, 421] width 69 height 23
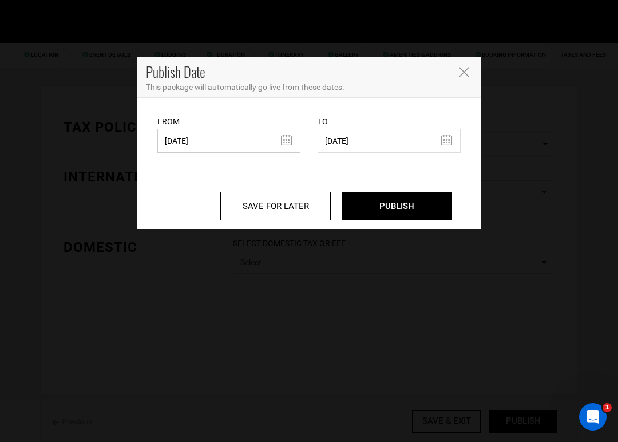
click at [285, 141] on input "[DATE]" at bounding box center [228, 141] width 143 height 24
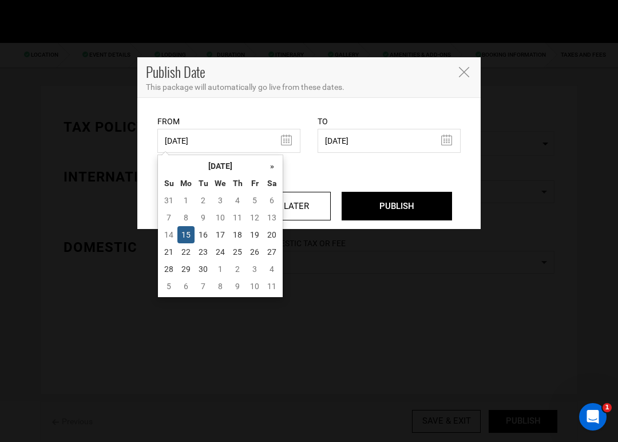
click at [337, 161] on div "SAVE FOR LATER PUBLISH" at bounding box center [309, 191] width 320 height 76
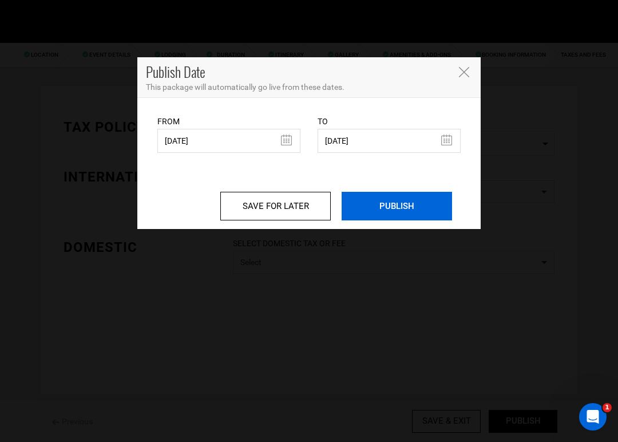
click at [378, 206] on input "PUBLISH" at bounding box center [396, 206] width 110 height 29
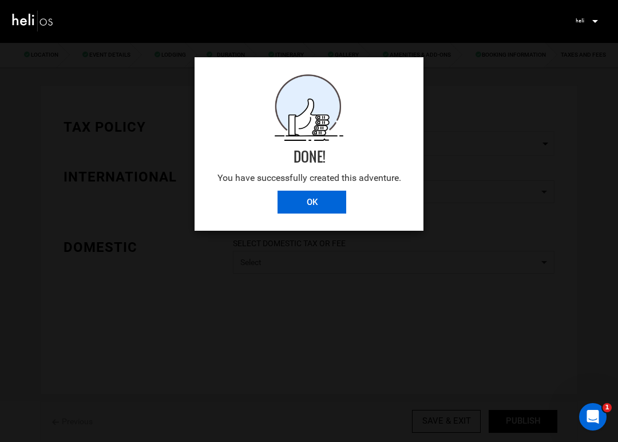
click at [308, 202] on input "OK" at bounding box center [311, 201] width 69 height 23
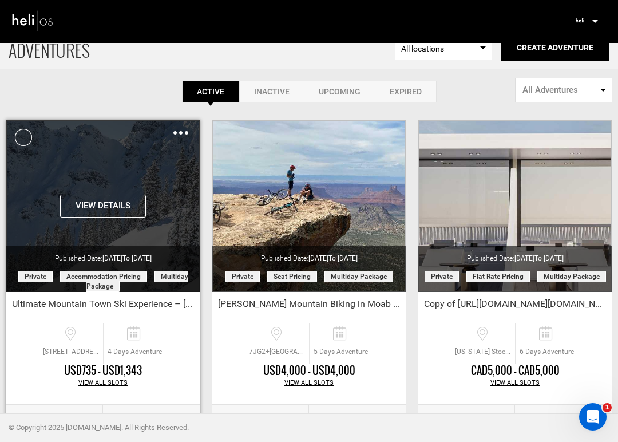
scroll to position [15, 0]
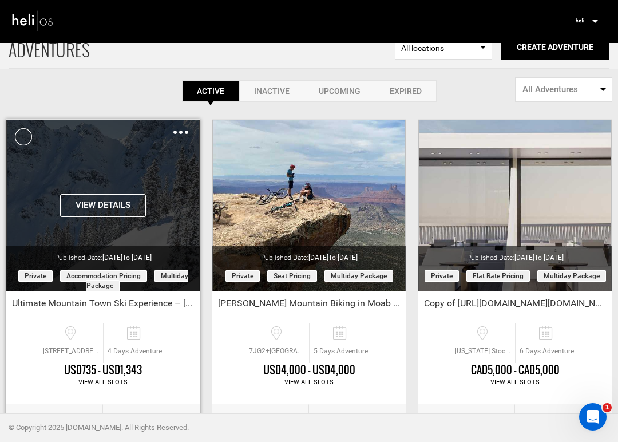
click at [181, 129] on div "Clone De-Activate Share Delete" at bounding box center [180, 131] width 15 height 13
click at [181, 131] on img at bounding box center [180, 131] width 15 height 3
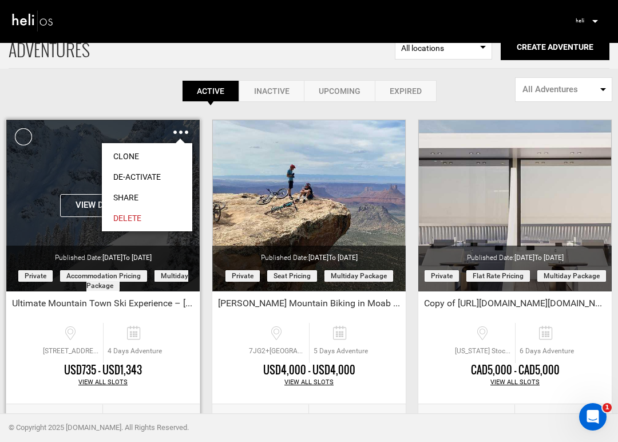
click at [132, 199] on link "Share" at bounding box center [147, 197] width 90 height 21
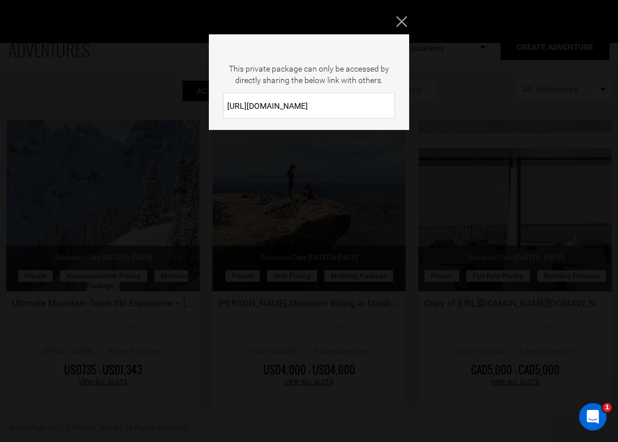
click at [320, 107] on input "[URL][DOMAIN_NAME]" at bounding box center [309, 106] width 172 height 26
click at [404, 21] on icon "Close" at bounding box center [401, 21] width 10 height 10
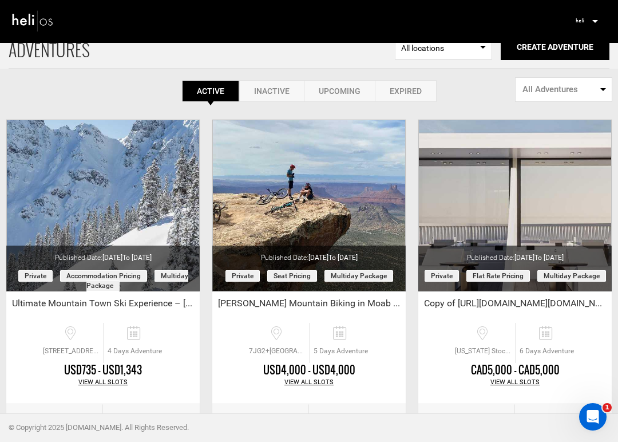
scroll to position [0, 0]
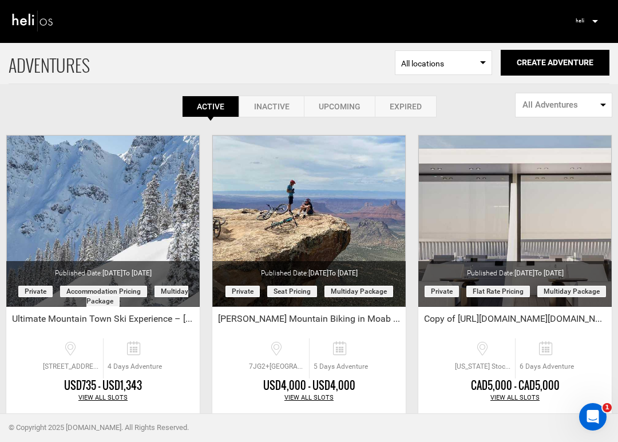
click at [585, 20] on img at bounding box center [579, 20] width 17 height 17
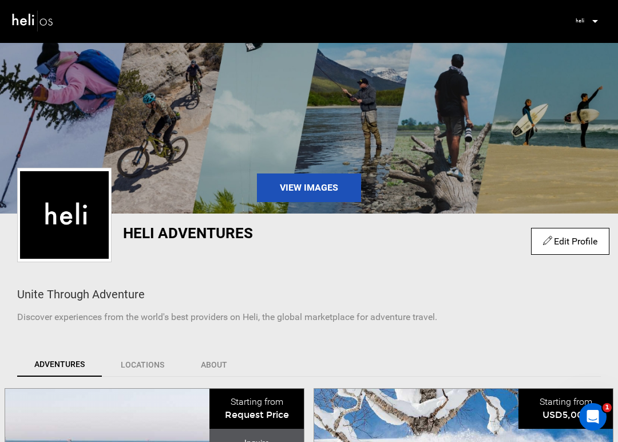
click at [593, 21] on icon at bounding box center [595, 21] width 6 height 3
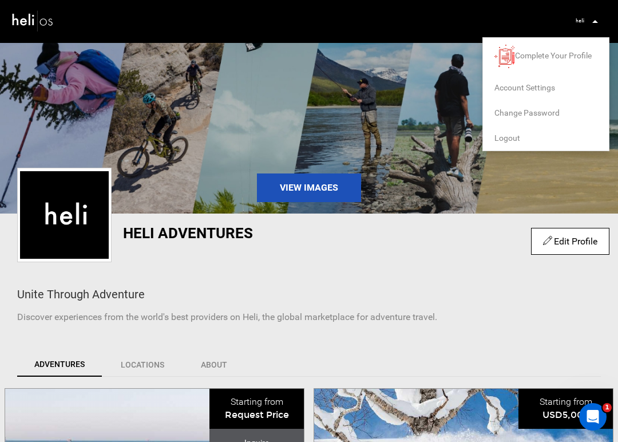
click at [514, 140] on span "Logout" at bounding box center [507, 137] width 26 height 9
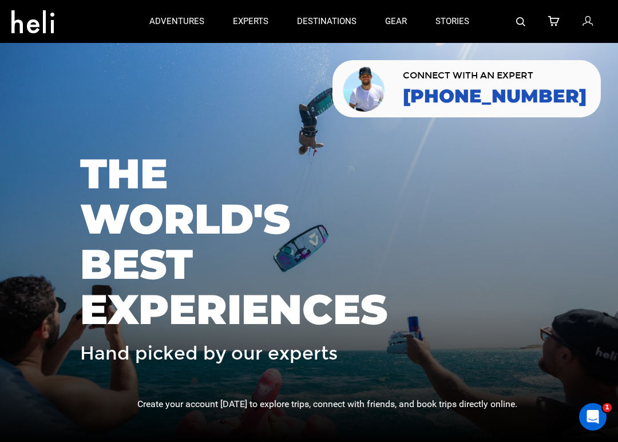
click at [586, 21] on icon at bounding box center [587, 21] width 10 height 15
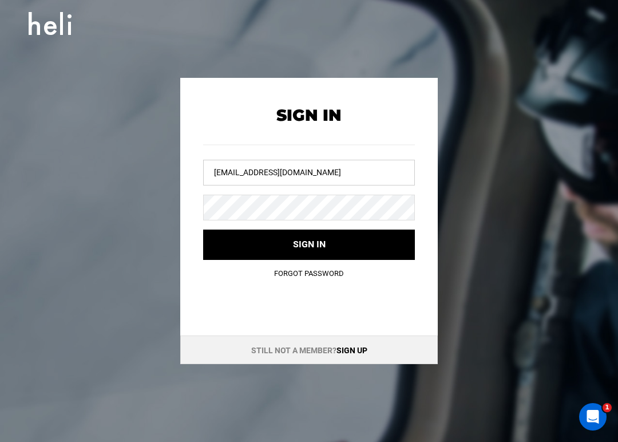
click at [310, 181] on input "[EMAIL_ADDRESS][DOMAIN_NAME]" at bounding box center [309, 173] width 212 height 26
type input "[EMAIL_ADDRESS][DOMAIN_NAME]"
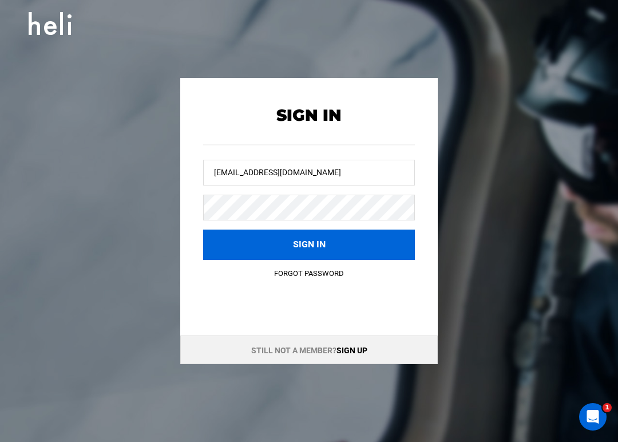
click at [300, 241] on button "Sign in" at bounding box center [309, 244] width 212 height 30
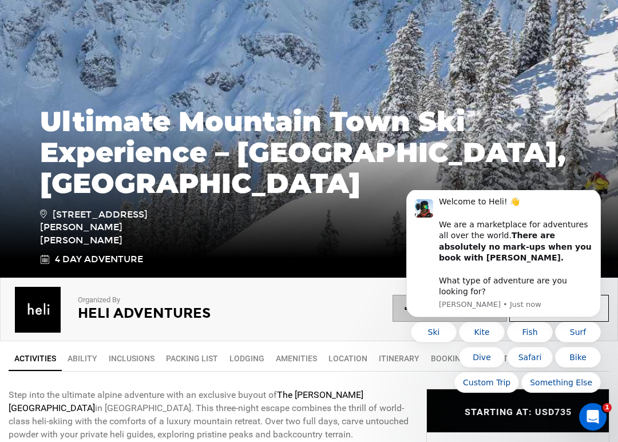
scroll to position [136, 0]
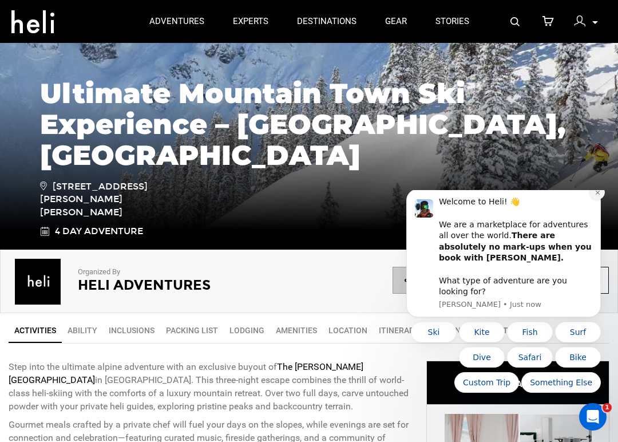
click at [596, 194] on icon "Dismiss notification" at bounding box center [597, 192] width 4 height 4
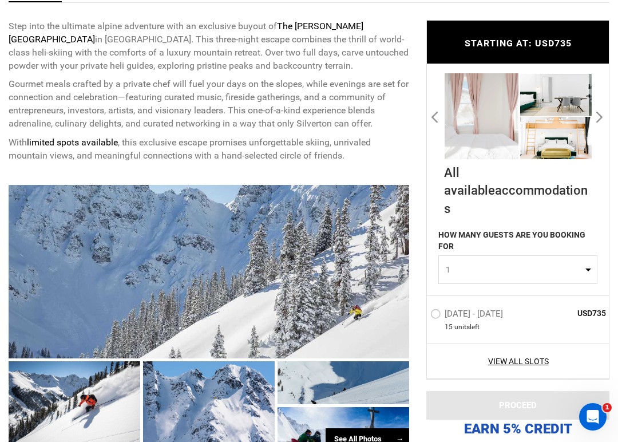
scroll to position [519, 0]
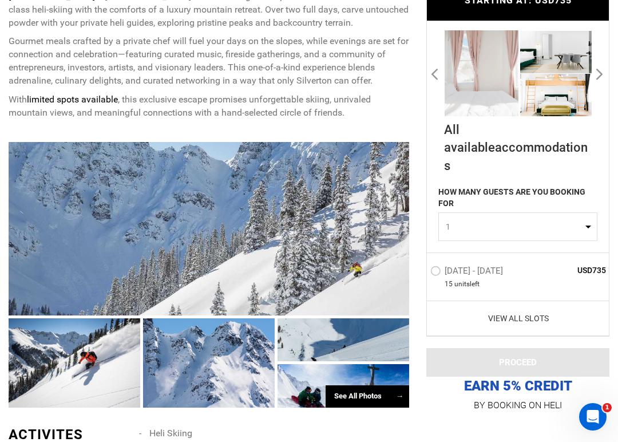
click at [539, 313] on link "View All Slots" at bounding box center [518, 317] width 176 height 11
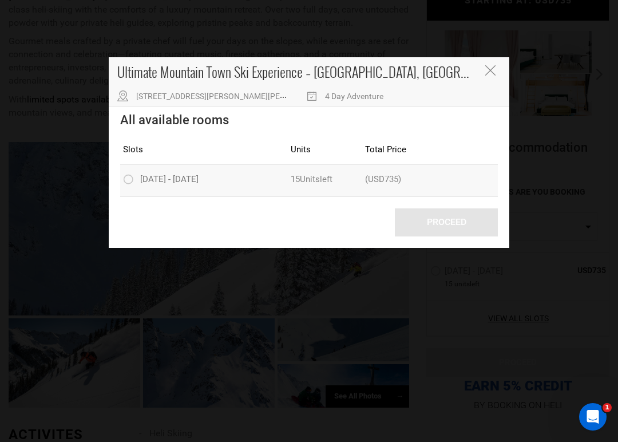
click at [130, 177] on label "[DATE] - [DATE]" at bounding box center [162, 181] width 78 height 14
click at [115, 177] on input "[DATE] - [DATE]" at bounding box center [115, 179] width 0 height 14
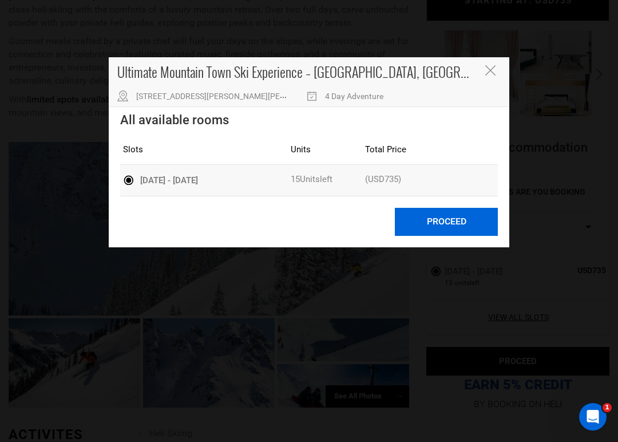
click at [427, 223] on button "Proceed" at bounding box center [446, 222] width 103 height 28
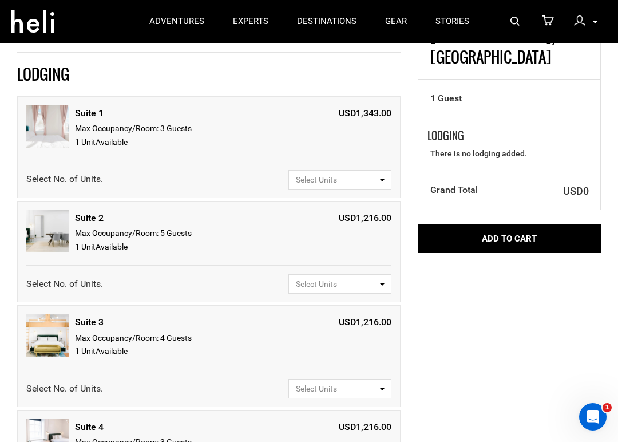
scroll to position [127, 0]
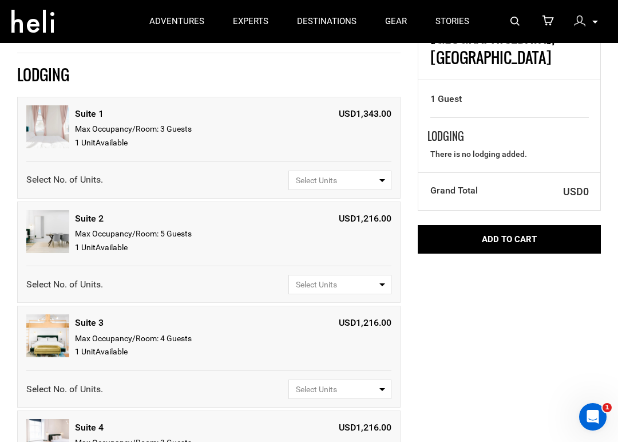
click at [383, 187] on button "Select Units" at bounding box center [339, 179] width 103 height 19
click at [362, 225] on link "1" at bounding box center [340, 224] width 102 height 21
select select "1"
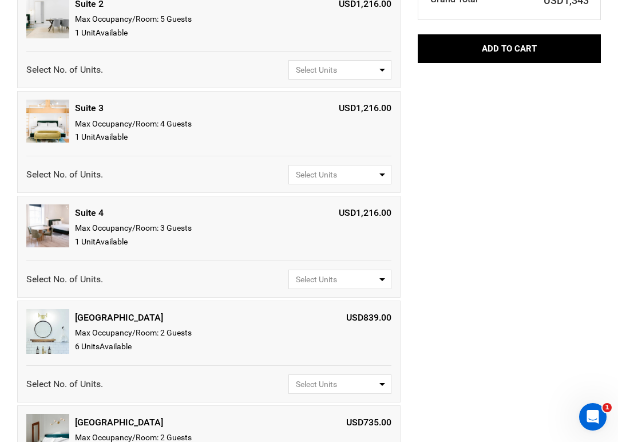
scroll to position [343, 0]
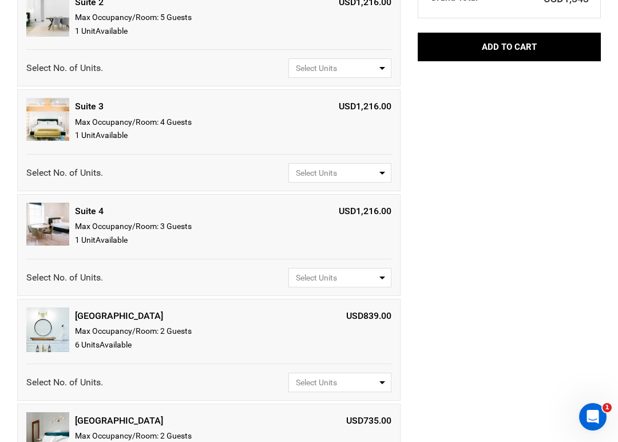
click at [360, 384] on span "Select Units" at bounding box center [336, 381] width 81 height 11
click at [360, 360] on link "3" at bounding box center [340, 362] width 102 height 21
select select "3"
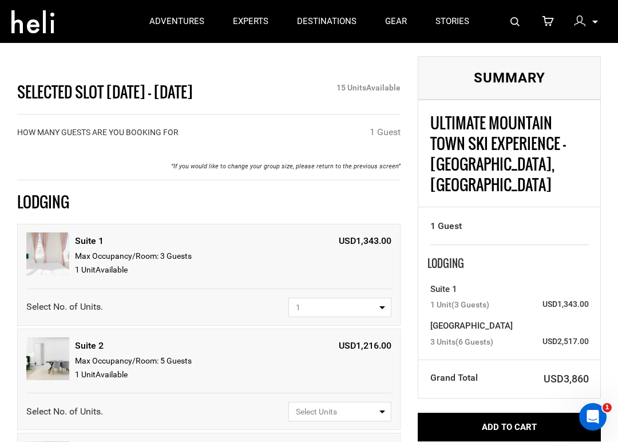
click at [522, 275] on div "Suite 1" at bounding box center [509, 286] width 158 height 23
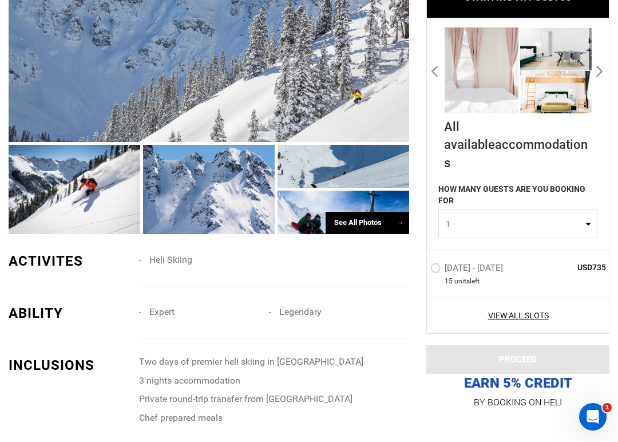
scroll to position [693, 0]
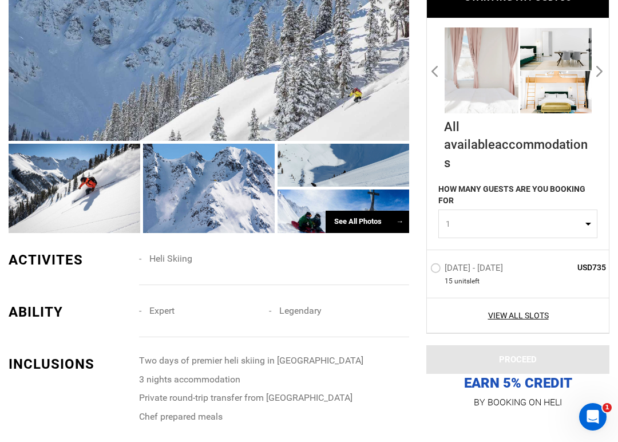
click at [339, 220] on div "See All Photos →" at bounding box center [367, 221] width 84 height 22
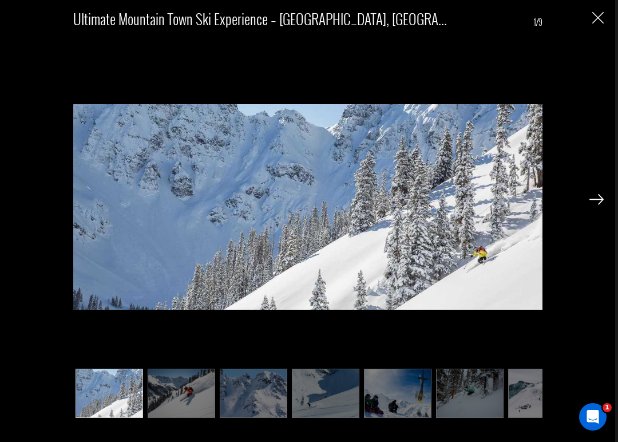
click at [593, 199] on img at bounding box center [596, 199] width 14 height 10
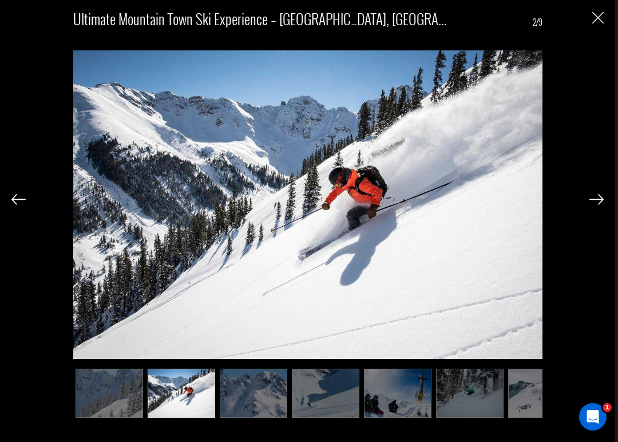
click at [593, 199] on img at bounding box center [596, 199] width 14 height 10
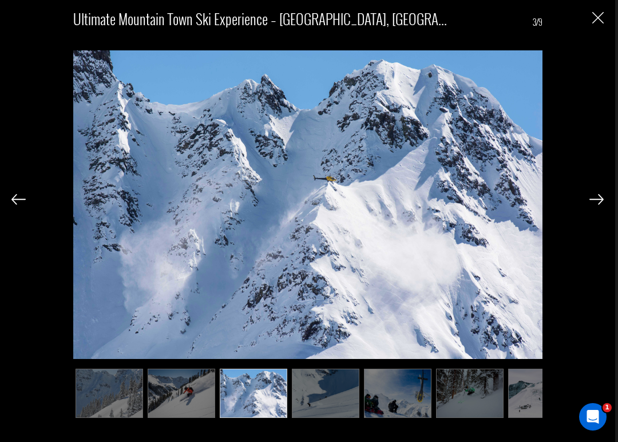
click at [593, 199] on img at bounding box center [596, 199] width 14 height 10
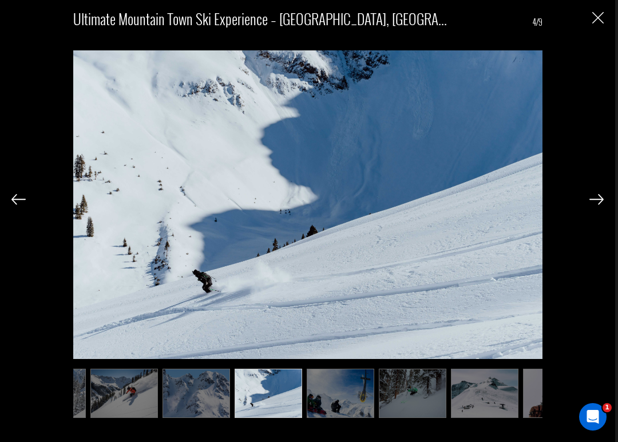
click at [593, 199] on img at bounding box center [596, 199] width 14 height 10
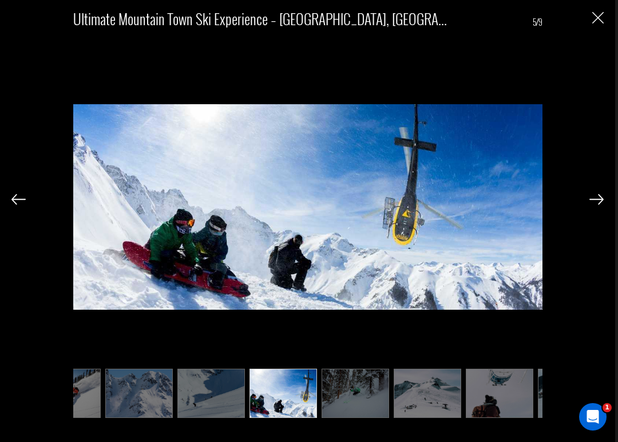
click at [593, 199] on img at bounding box center [596, 199] width 14 height 10
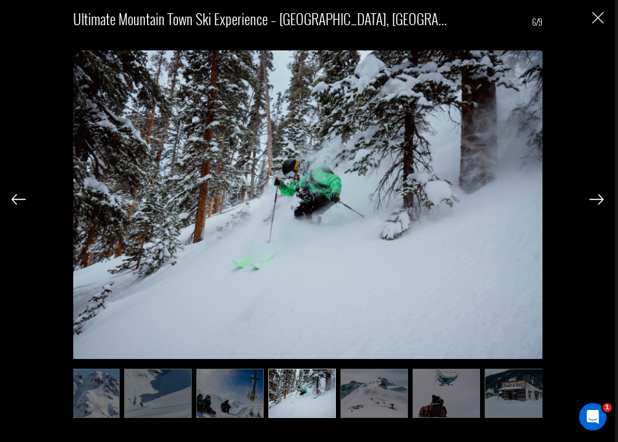
click at [593, 199] on img at bounding box center [596, 199] width 14 height 10
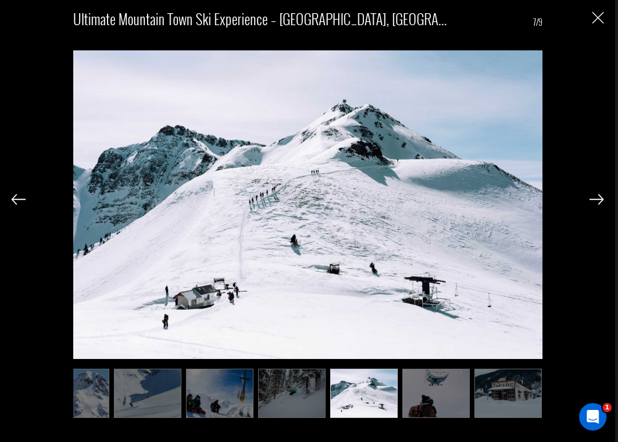
scroll to position [0, 180]
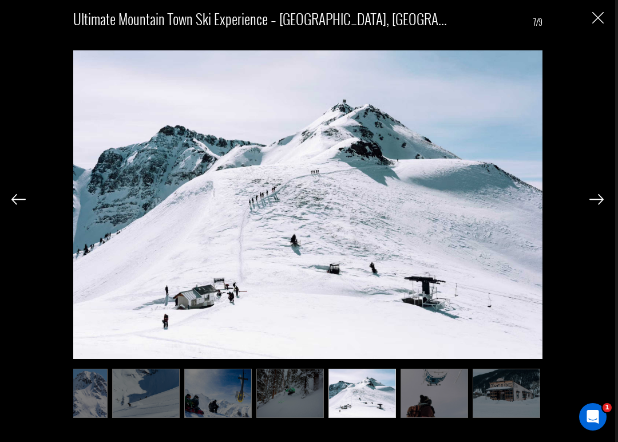
click at [593, 199] on img at bounding box center [596, 199] width 14 height 10
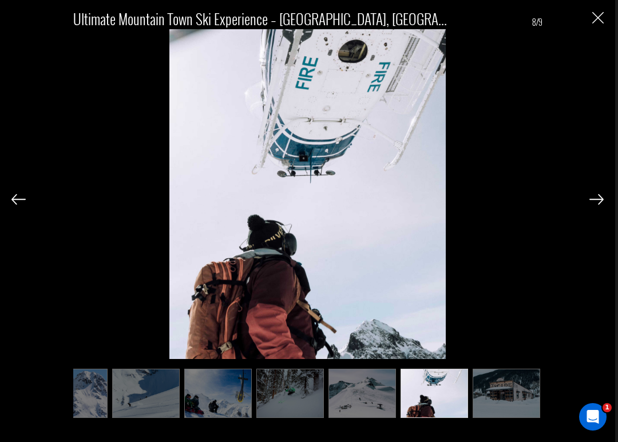
click at [593, 199] on img at bounding box center [596, 199] width 14 height 10
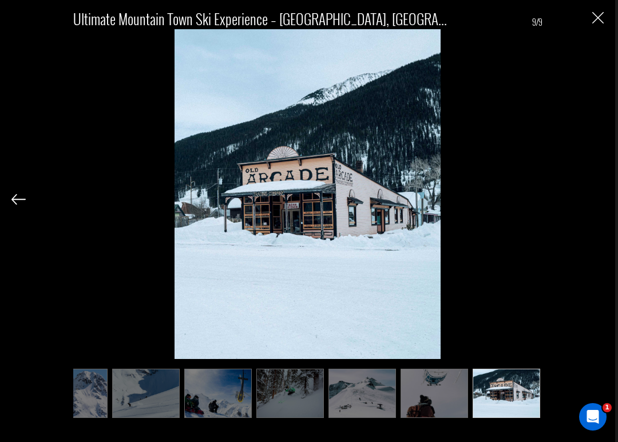
click at [603, 13] on div "Ultimate Mountain Town Ski Experience – Silverton, CO 9/9" at bounding box center [307, 221] width 615 height 442
click at [595, 18] on img "Close" at bounding box center [597, 17] width 11 height 11
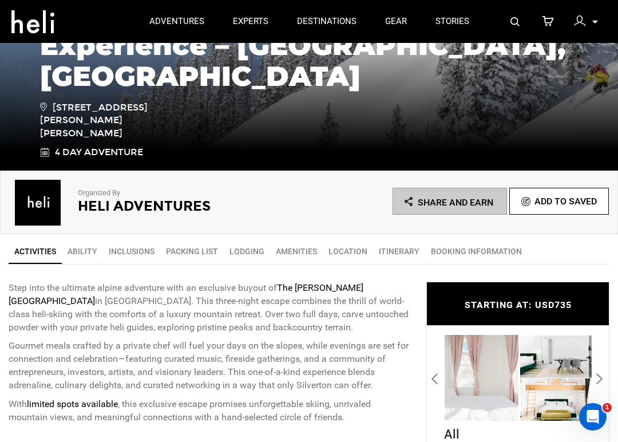
scroll to position [0, 0]
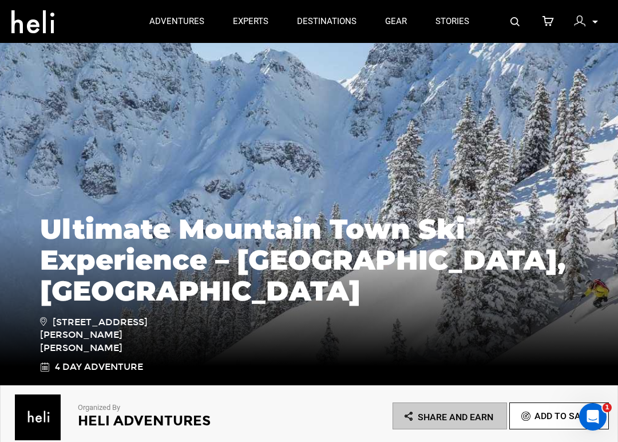
click at [582, 23] on img at bounding box center [579, 20] width 11 height 11
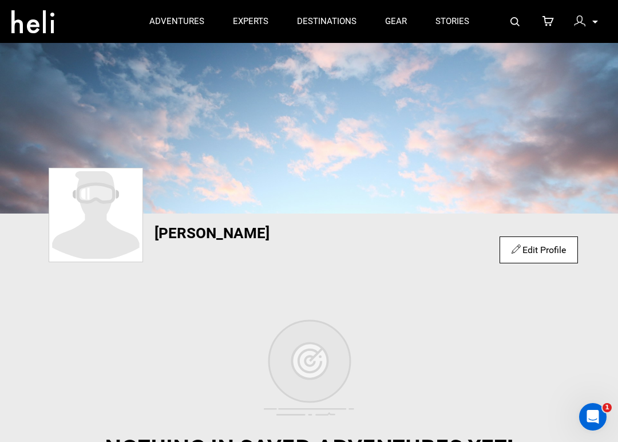
click at [591, 22] on p at bounding box center [594, 21] width 7 height 13
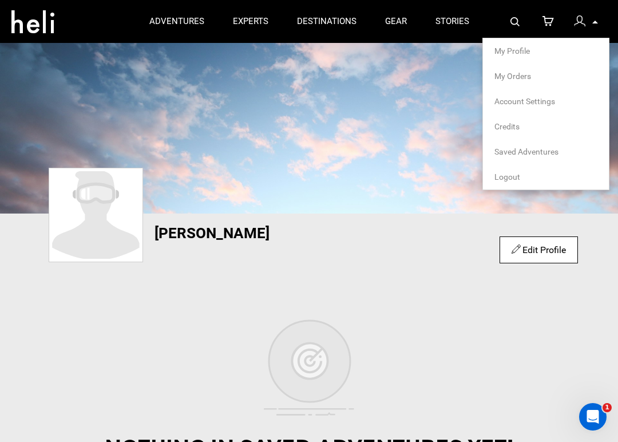
click at [502, 177] on span "Logout" at bounding box center [507, 176] width 26 height 9
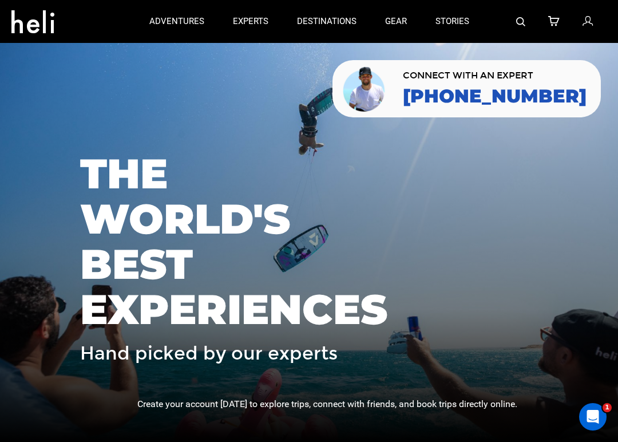
click at [589, 17] on icon at bounding box center [587, 21] width 10 height 15
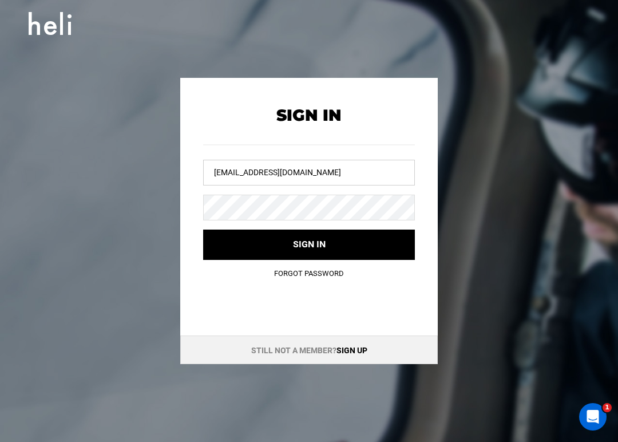
click at [370, 172] on input "[EMAIL_ADDRESS][DOMAIN_NAME]" at bounding box center [309, 173] width 212 height 26
type input "[EMAIL_ADDRESS][DOMAIN_NAME]"
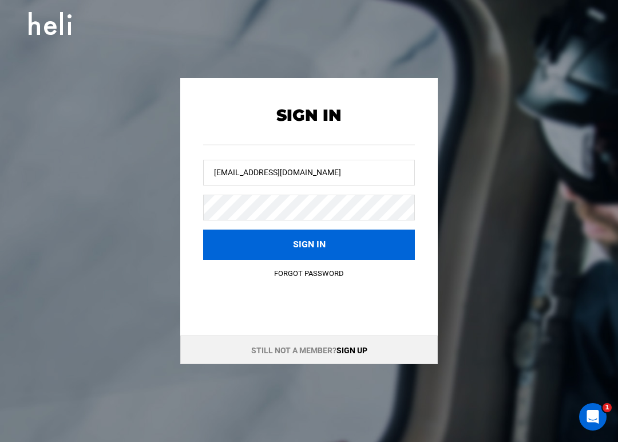
click at [325, 237] on button "Sign in" at bounding box center [309, 244] width 212 height 30
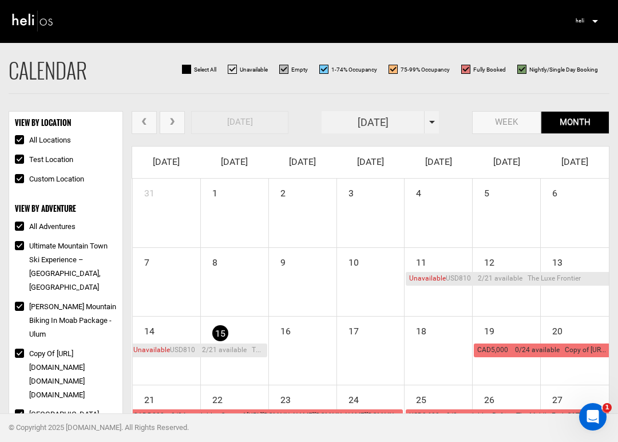
click at [37, 19] on img at bounding box center [32, 20] width 43 height 25
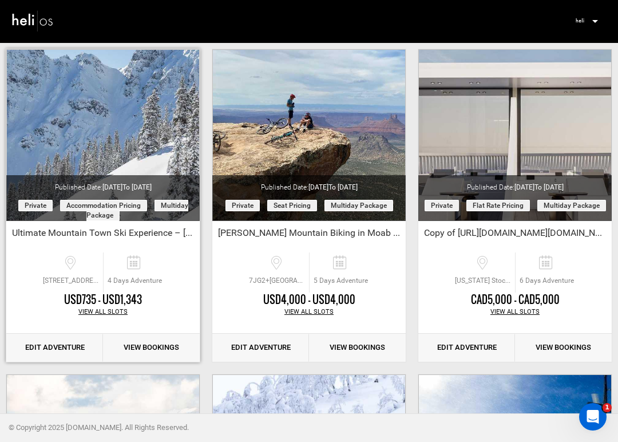
scroll to position [85, 0]
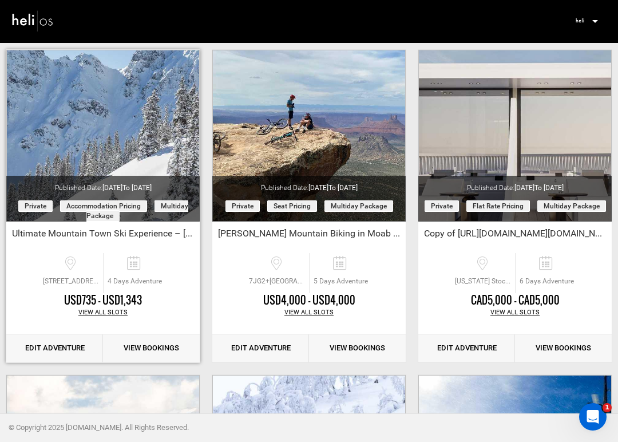
click at [79, 351] on link "Edit Adventure" at bounding box center [54, 348] width 97 height 28
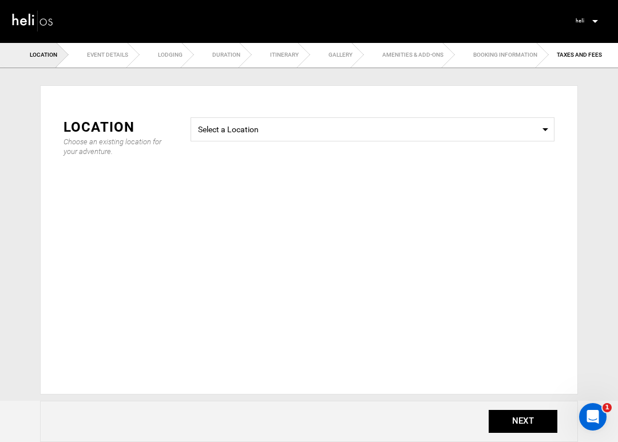
type input "Ultimate Mountain Town Ski Experience – [GEOGRAPHIC_DATA], [GEOGRAPHIC_DATA]"
checkbox input "true"
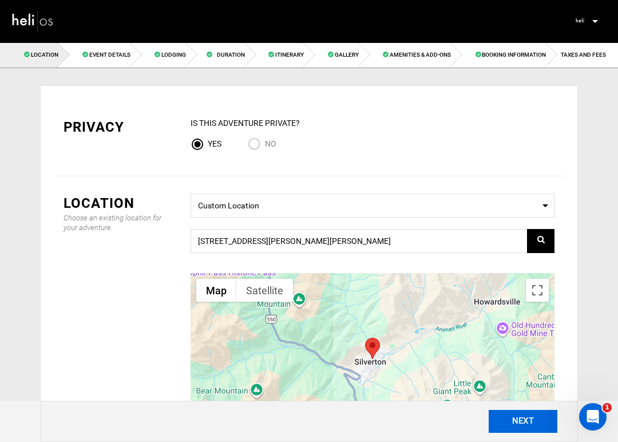
click at [529, 423] on button "NEXT" at bounding box center [522, 421] width 69 height 23
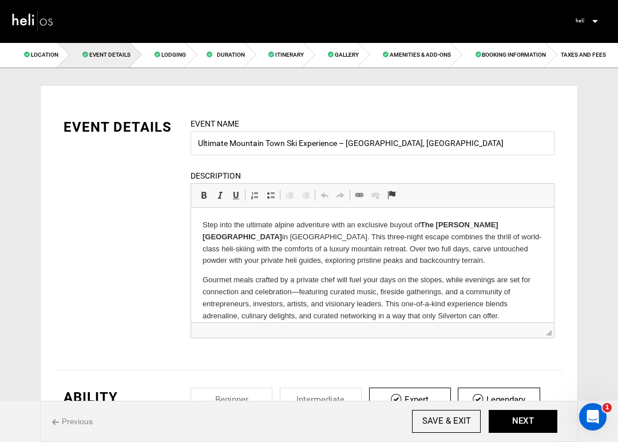
drag, startPoint x: 484, startPoint y: 227, endPoint x: 427, endPoint y: 223, distance: 56.8
click at [485, 225] on p "Step into the ultimate alpine adventure with an exclusive buyout of The Wyman H…" at bounding box center [372, 242] width 340 height 47
drag, startPoint x: 485, startPoint y: 225, endPoint x: 423, endPoint y: 225, distance: 61.8
click at [423, 225] on p "Step into the ultimate alpine adventure with an exclusive buyout of The Wyman H…" at bounding box center [372, 242] width 340 height 47
click at [206, 194] on span at bounding box center [203, 194] width 9 height 9
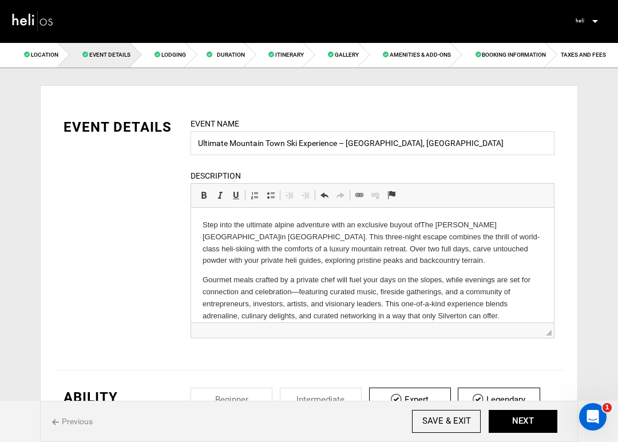
click at [424, 264] on p "Step into the ultimate alpine adventure with an exclusive buyout of The Wyman H…" at bounding box center [372, 242] width 340 height 47
drag, startPoint x: 328, startPoint y: 226, endPoint x: 245, endPoint y: 225, distance: 82.9
click at [245, 225] on p "Step into the ultimate alpine adventure with an exclusive buyout of The Wyman H…" at bounding box center [372, 242] width 340 height 47
click at [204, 198] on span at bounding box center [203, 194] width 9 height 9
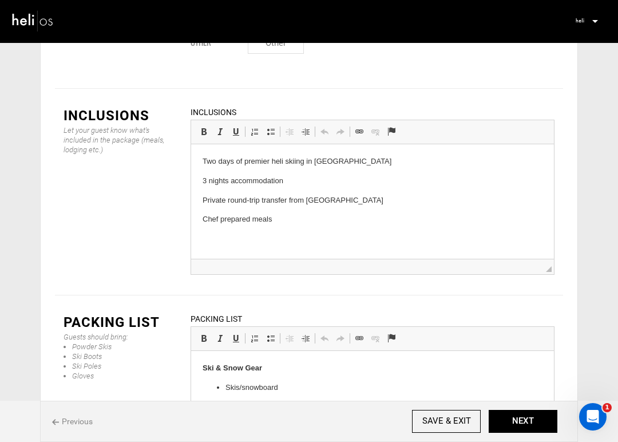
scroll to position [1543, 0]
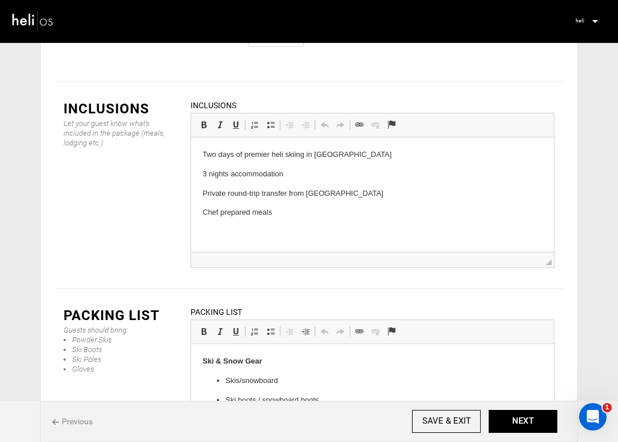
drag, startPoint x: 216, startPoint y: 153, endPoint x: 198, endPoint y: 153, distance: 17.7
click at [205, 176] on p "3 nights accommodation" at bounding box center [372, 174] width 340 height 12
click at [296, 213] on p "Chef prepared meals" at bounding box center [372, 212] width 340 height 12
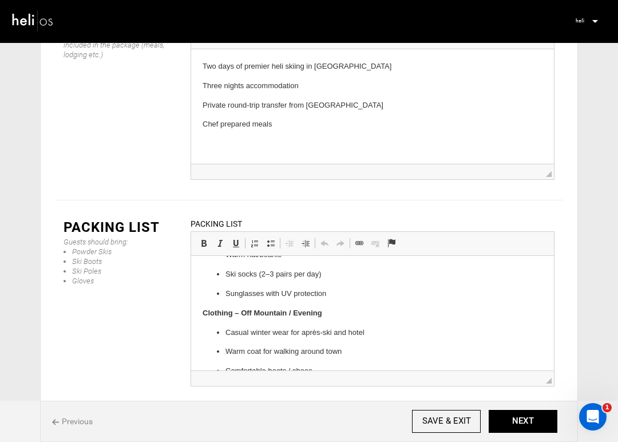
scroll to position [307, 0]
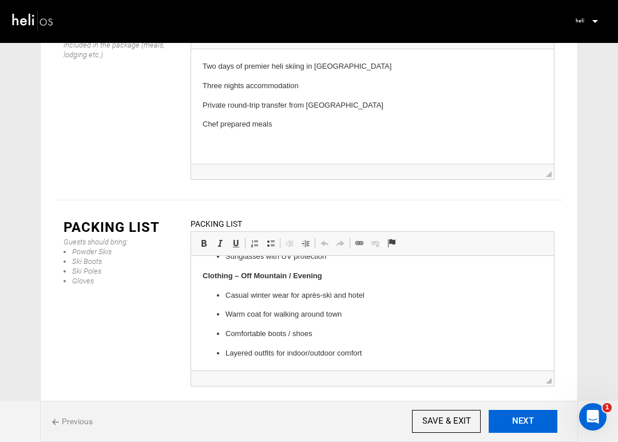
click at [514, 415] on button "NEXT" at bounding box center [522, 421] width 69 height 23
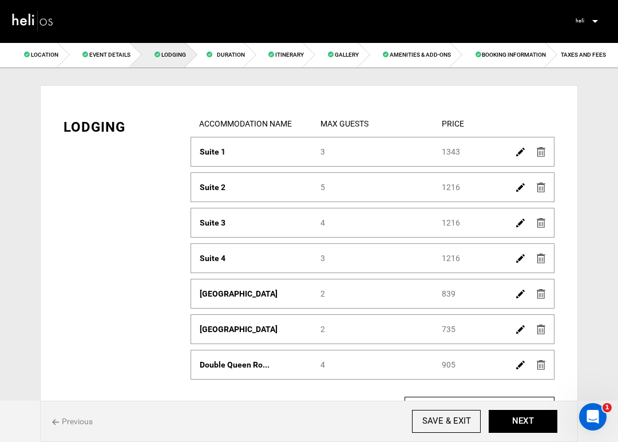
scroll to position [110, 0]
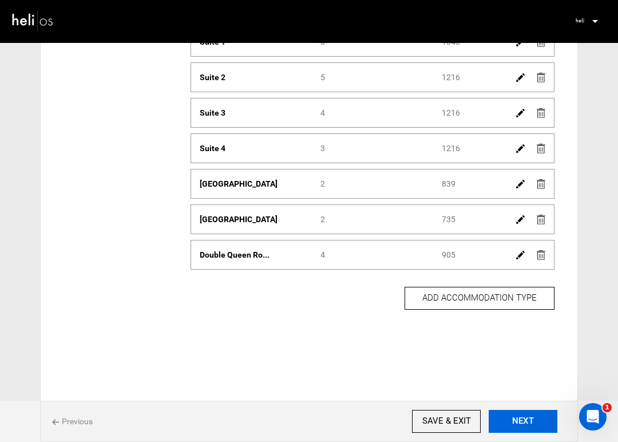
click at [525, 423] on button "NEXT" at bounding box center [522, 421] width 69 height 23
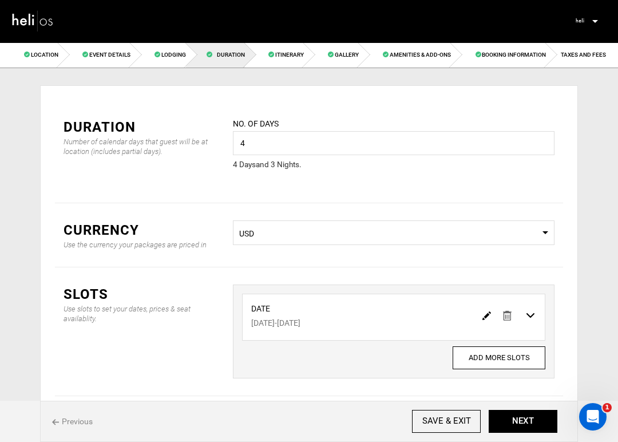
scroll to position [64, 0]
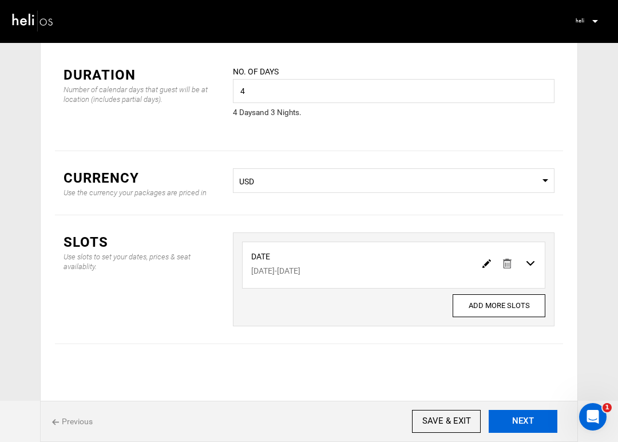
click at [518, 418] on button "NEXT" at bounding box center [522, 421] width 69 height 23
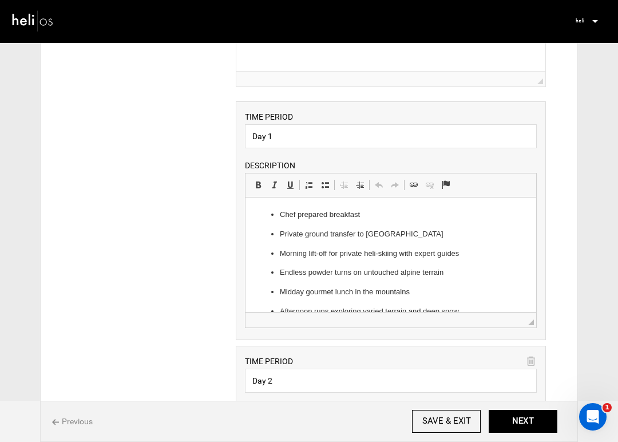
scroll to position [205, 0]
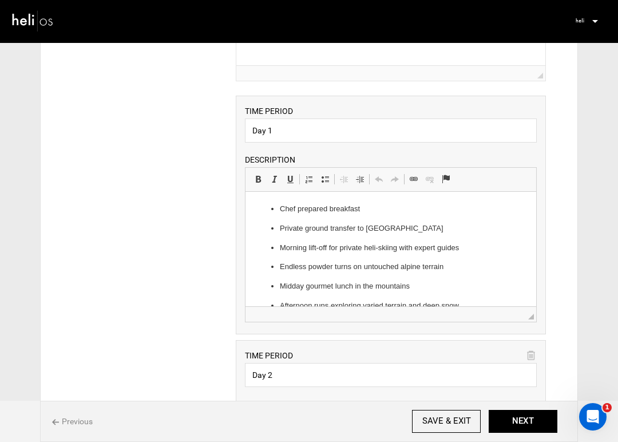
click at [280, 214] on li "Chef prepared breakfast" at bounding box center [390, 209] width 222 height 12
click at [279, 228] on p "Private ground transfer to [GEOGRAPHIC_DATA]" at bounding box center [390, 229] width 222 height 12
click at [281, 216] on ul "Chef prepared breakfast Private ground transfer to Silverton Ski Area Morning l…" at bounding box center [390, 276] width 268 height 147
click at [279, 209] on li "Chef prepared breakfast" at bounding box center [390, 209] width 222 height 12
click at [279, 228] on ul "Chef prepared breakfast Private ground transfer to Silverton Ski Area Morning l…" at bounding box center [390, 276] width 268 height 147
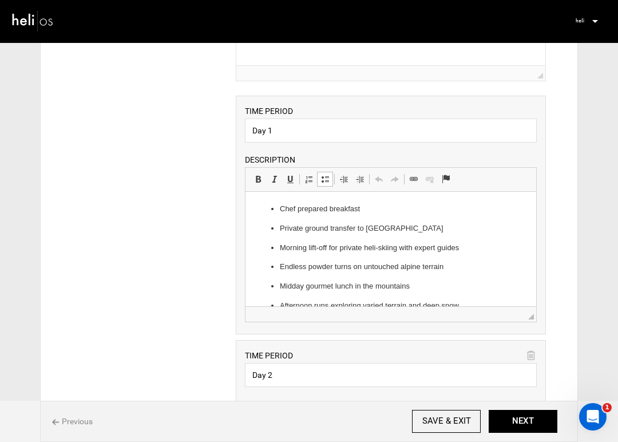
click at [280, 245] on p "Morning lift-off for private heli-skiing with expert guides" at bounding box center [390, 248] width 222 height 12
click at [283, 212] on li "Chef prepared breakfast" at bounding box center [390, 209] width 222 height 12
click at [275, 203] on ul "Chef prepared breakfast Private ground transfer to Silverton Ski Area Morning l…" at bounding box center [390, 276] width 268 height 147
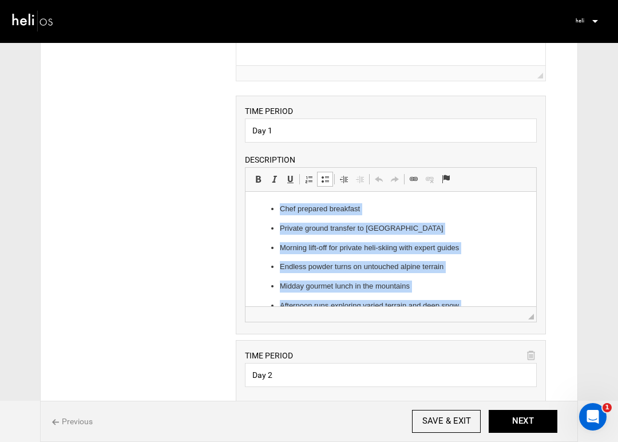
scroll to position [55, 0]
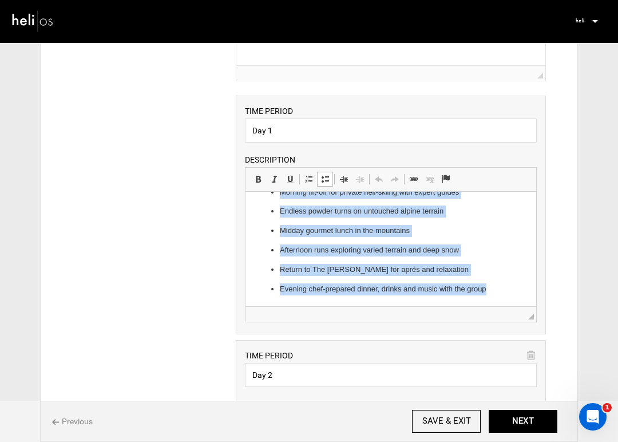
drag, startPoint x: 275, startPoint y: 203, endPoint x: 407, endPoint y: 327, distance: 180.5
click at [407, 306] on html "Chef prepared breakfast Private ground transfer to Silverton Ski Area Morning l…" at bounding box center [390, 221] width 291 height 170
click at [326, 182] on span at bounding box center [324, 178] width 9 height 9
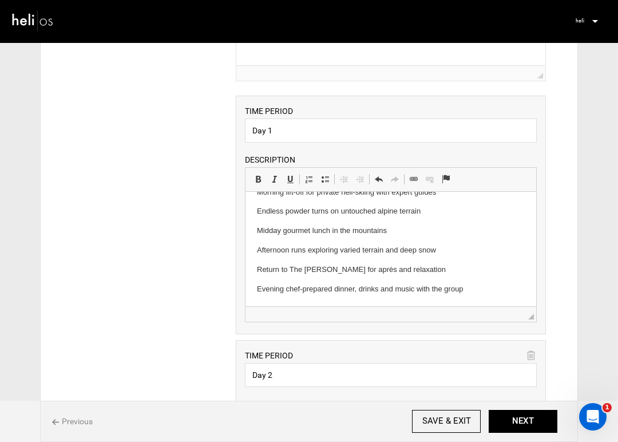
scroll to position [0, 0]
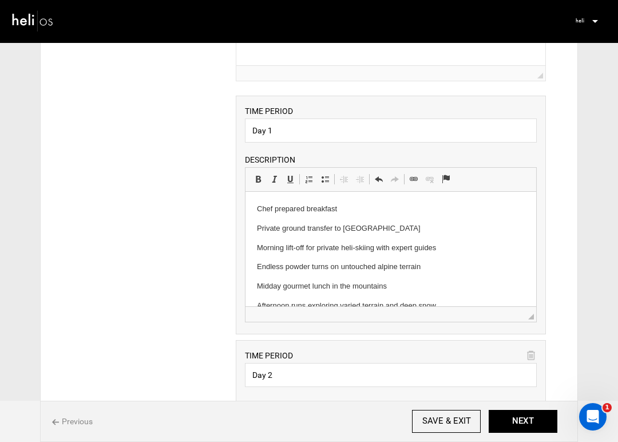
click at [356, 207] on p "Chef prepared breakfast" at bounding box center [390, 209] width 268 height 12
click at [257, 210] on p "Chef prepared breakfast" at bounding box center [390, 209] width 268 height 12
click at [392, 206] on p "Chef prepared breakfast" at bounding box center [390, 209] width 268 height 12
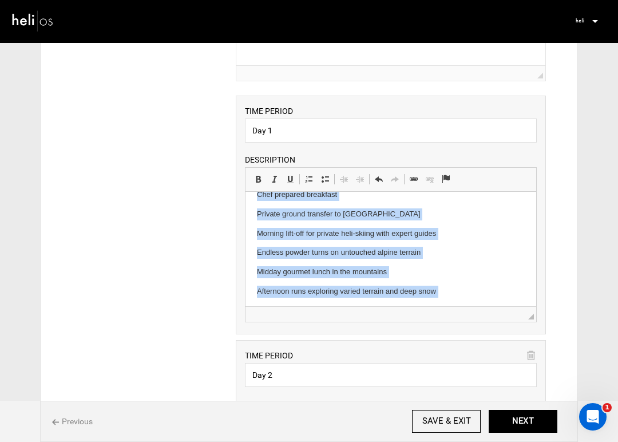
scroll to position [55, 0]
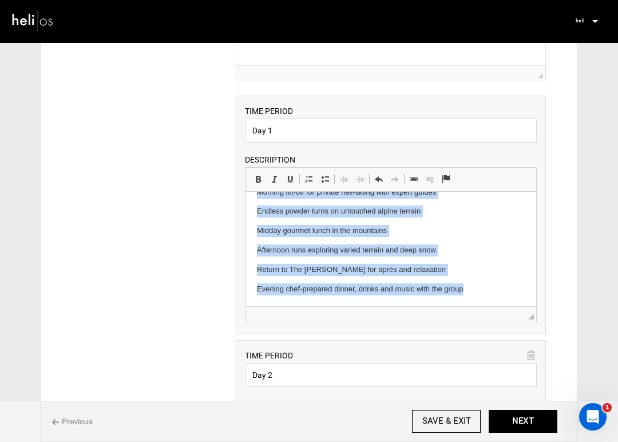
drag, startPoint x: 253, startPoint y: 209, endPoint x: 365, endPoint y: 320, distance: 157.3
click at [365, 306] on html "Chef prepared breakfast Private ground transfer to Silverton Ski Area Morning l…" at bounding box center [390, 221] width 291 height 170
click at [325, 180] on span at bounding box center [324, 178] width 9 height 9
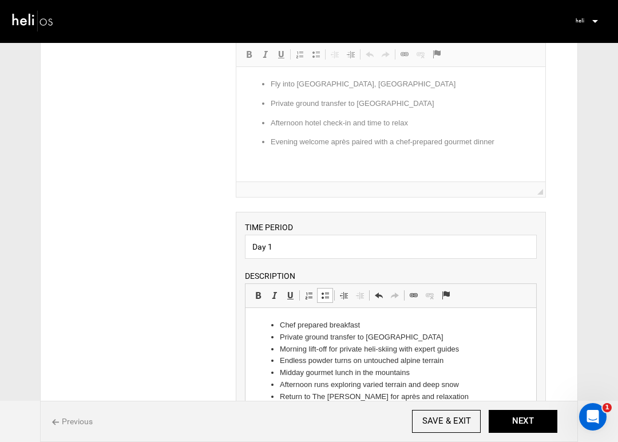
scroll to position [0, 0]
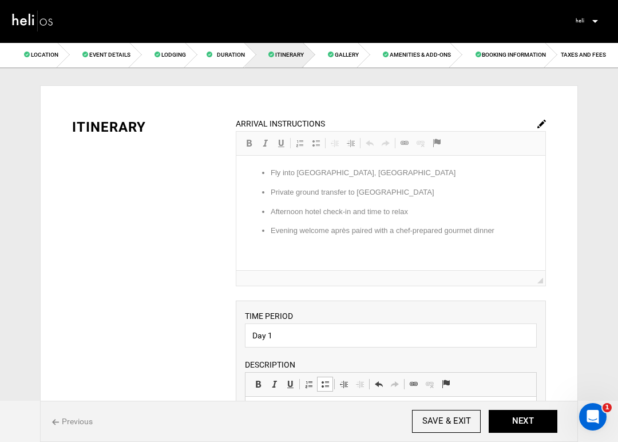
click at [537, 124] on img at bounding box center [541, 124] width 9 height 9
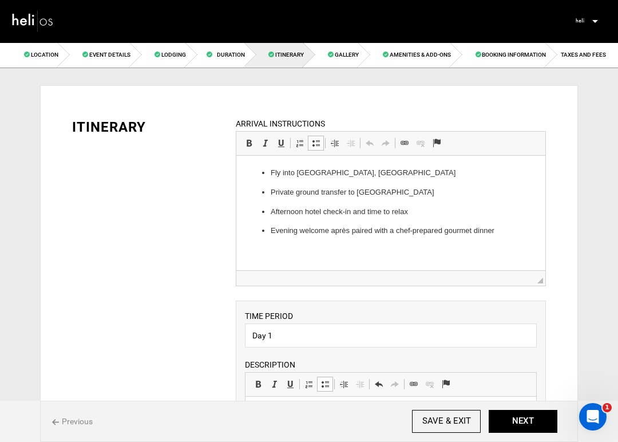
drag, startPoint x: 501, startPoint y: 229, endPoint x: 292, endPoint y: 181, distance: 214.9
click at [499, 229] on p "Evening welcome après paired with a chef-prepared gourmet dinner" at bounding box center [390, 231] width 240 height 12
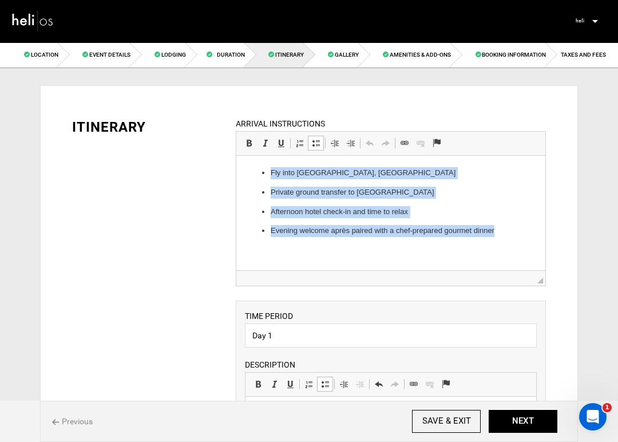
drag, startPoint x: 499, startPoint y: 229, endPoint x: 276, endPoint y: 158, distance: 234.1
click at [276, 158] on html "Fly into Montrose, CO airport Private ground transfer to Silverton Afternoon ho…" at bounding box center [390, 202] width 309 height 93
click at [314, 144] on span at bounding box center [315, 142] width 9 height 9
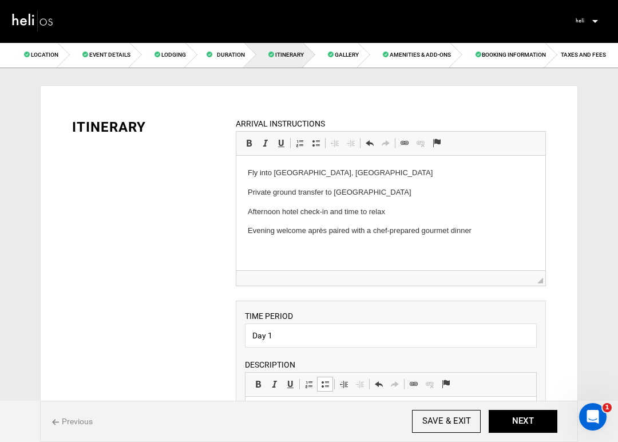
click at [267, 181] on body "Fly into Montrose, CO airport Private ground transfer to Silverton Afternoon ho…" at bounding box center [390, 202] width 286 height 70
click at [492, 241] on html "Fly into Montrose, CO airport Private ground transfer to Silverton Afternoon ho…" at bounding box center [390, 202] width 309 height 93
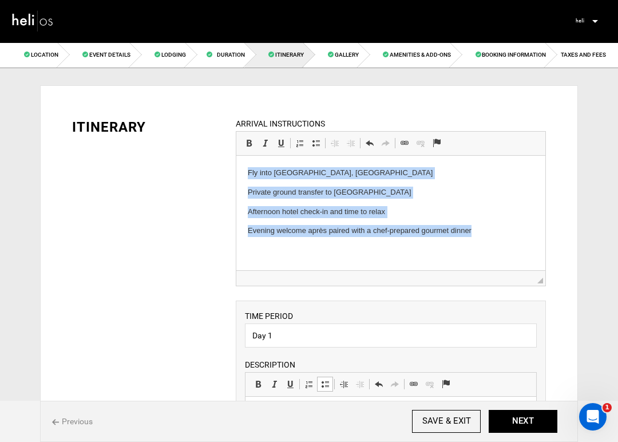
drag, startPoint x: 485, startPoint y: 238, endPoint x: 247, endPoint y: 171, distance: 247.2
click at [247, 170] on html "Fly into Montrose, CO airport Private ground transfer to Silverton Afternoon ho…" at bounding box center [390, 202] width 309 height 93
click at [315, 142] on span at bounding box center [315, 142] width 9 height 9
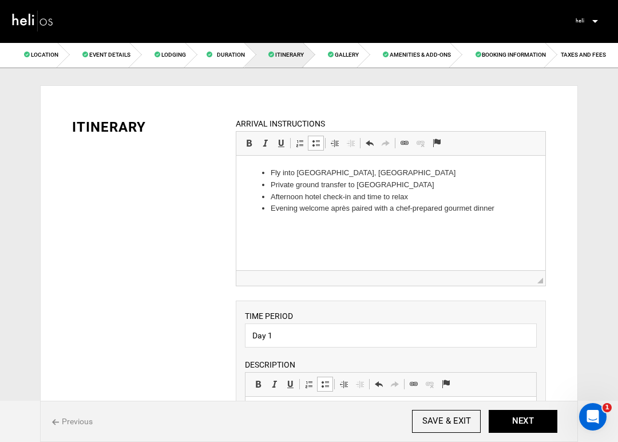
click at [384, 226] on html "Fly into Montrose, CO airport Private ground transfer to Silverton Afternoon ho…" at bounding box center [390, 191] width 309 height 70
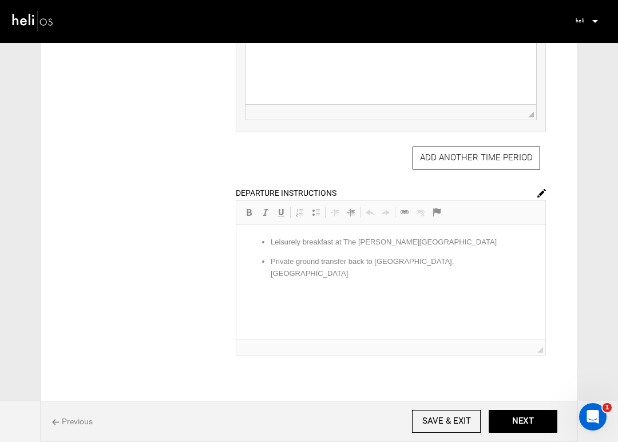
scroll to position [652, 0]
click at [541, 193] on img at bounding box center [541, 192] width 9 height 9
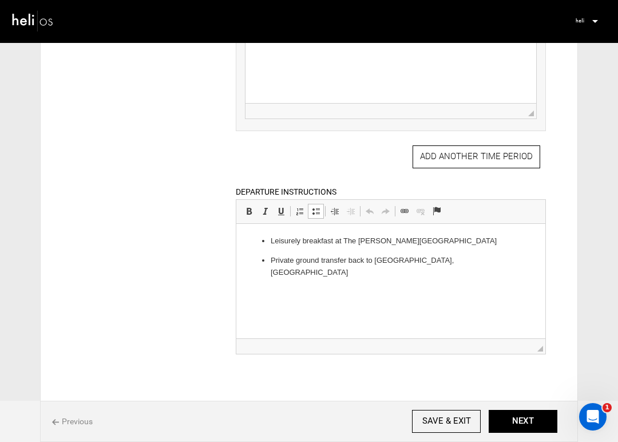
click at [463, 263] on p "Private ground transfer back to [GEOGRAPHIC_DATA], [GEOGRAPHIC_DATA]" at bounding box center [390, 267] width 240 height 24
click at [271, 261] on p "Private ground transfer back to [GEOGRAPHIC_DATA], [GEOGRAPHIC_DATA]" at bounding box center [390, 267] width 240 height 24
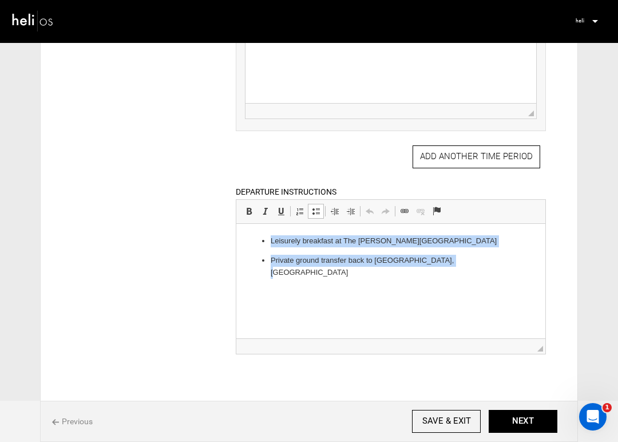
drag, startPoint x: 454, startPoint y: 262, endPoint x: 243, endPoint y: 233, distance: 213.0
click at [243, 233] on html "Leisurely breakfast at The Wyman Hotel Private ground transfer back to Montrose…" at bounding box center [390, 257] width 309 height 66
click at [312, 212] on span at bounding box center [315, 210] width 9 height 9
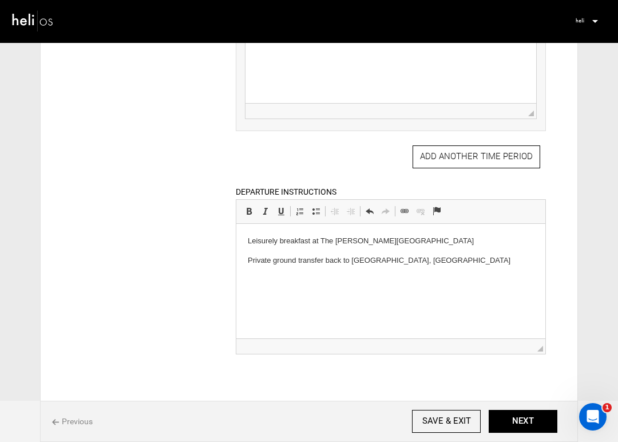
click at [448, 262] on p "Private ground transfer back to [GEOGRAPHIC_DATA], [GEOGRAPHIC_DATA]" at bounding box center [390, 261] width 286 height 12
click at [312, 212] on span at bounding box center [315, 210] width 9 height 9
click at [269, 261] on ul "Private ground transfer back to [GEOGRAPHIC_DATA], [GEOGRAPHIC_DATA]" at bounding box center [390, 267] width 286 height 24
click at [427, 264] on p "Private ground transfer back to [GEOGRAPHIC_DATA], [GEOGRAPHIC_DATA]" at bounding box center [390, 261] width 286 height 12
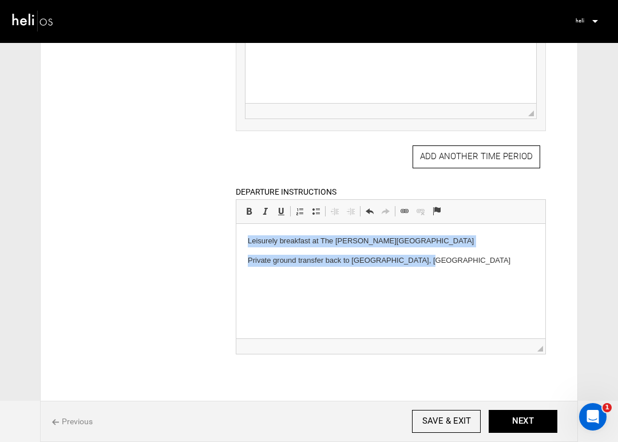
drag, startPoint x: 427, startPoint y: 264, endPoint x: 243, endPoint y: 236, distance: 186.2
click at [244, 236] on html "Leisurely breakfast at The Wyman Hotel Private ground transfer back to Montrose…" at bounding box center [390, 251] width 309 height 54
click at [315, 213] on span at bounding box center [315, 210] width 9 height 9
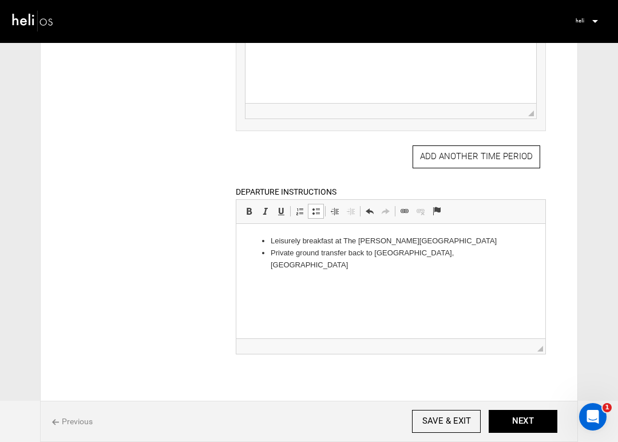
click at [456, 249] on li "Private ground transfer back to [GEOGRAPHIC_DATA], [GEOGRAPHIC_DATA]" at bounding box center [390, 259] width 240 height 24
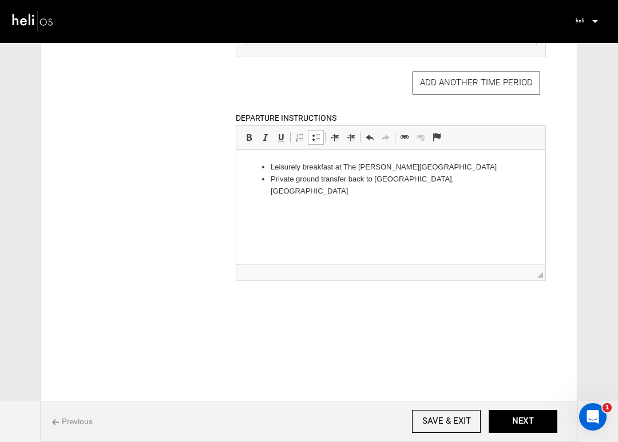
scroll to position [736, 0]
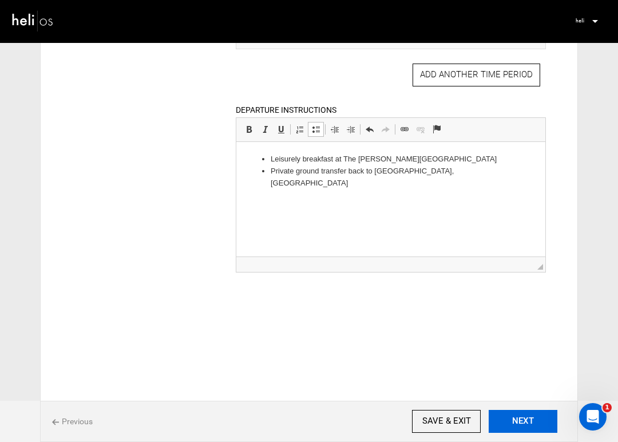
click at [516, 418] on button "NEXT" at bounding box center [522, 421] width 69 height 23
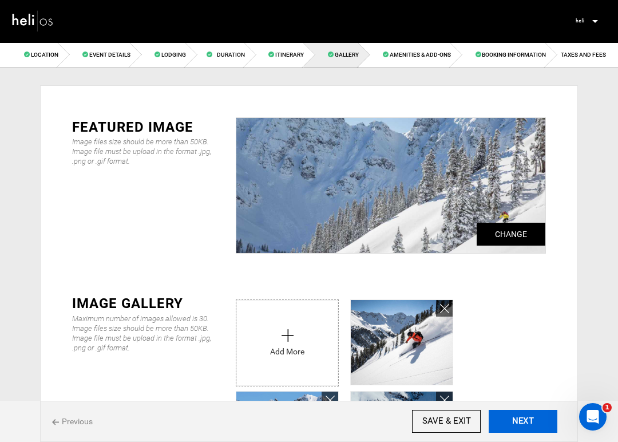
click at [516, 418] on button "NEXT" at bounding box center [522, 421] width 69 height 23
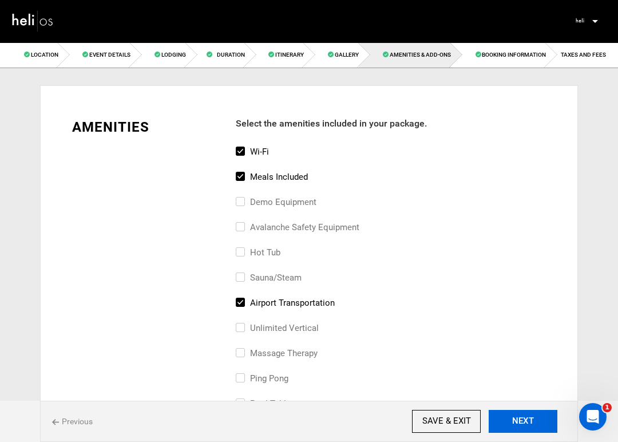
click at [516, 418] on button "NEXT" at bounding box center [522, 421] width 69 height 23
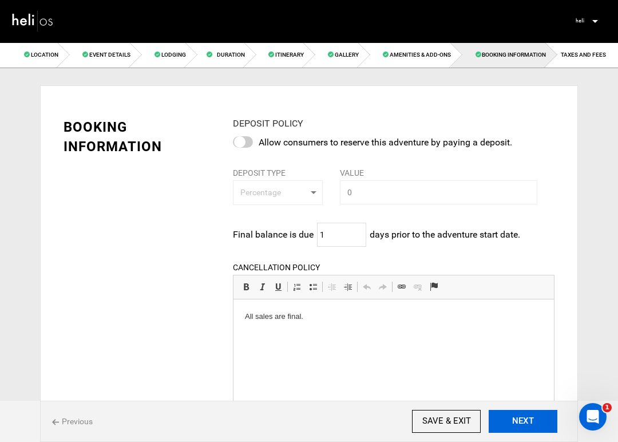
click at [516, 419] on button "NEXT" at bounding box center [522, 421] width 69 height 23
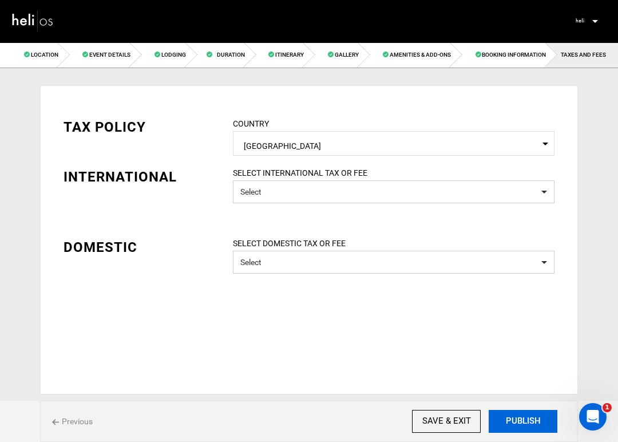
click at [516, 419] on button "PUBLISH" at bounding box center [522, 421] width 69 height 23
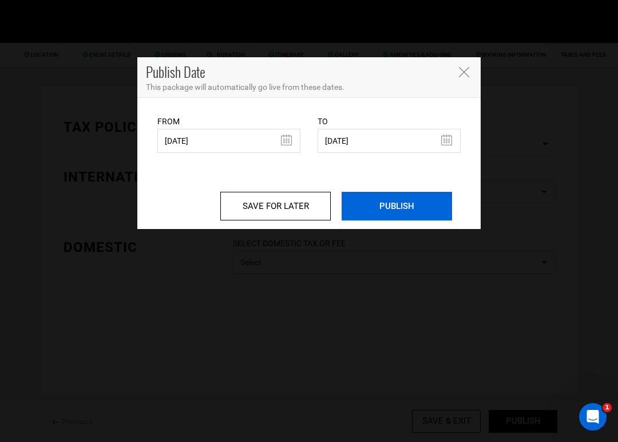
click at [405, 202] on input "PUBLISH" at bounding box center [396, 206] width 110 height 29
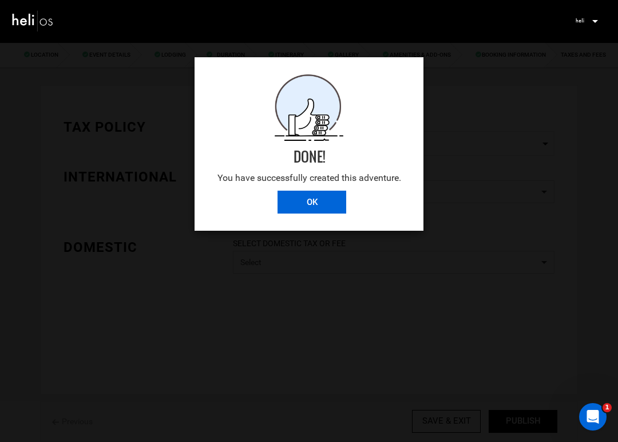
click at [311, 200] on input "OK" at bounding box center [311, 201] width 69 height 23
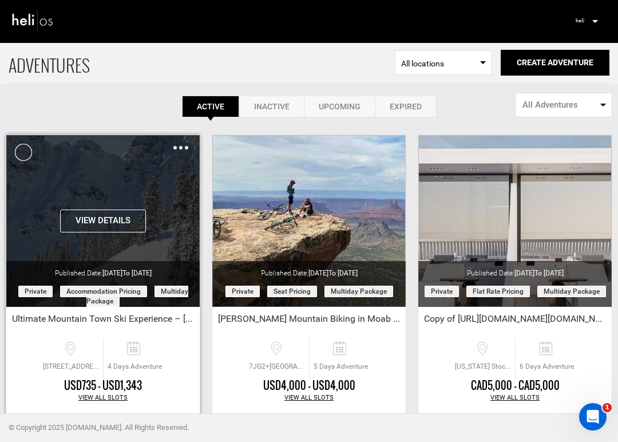
click at [181, 149] on img at bounding box center [180, 147] width 15 height 3
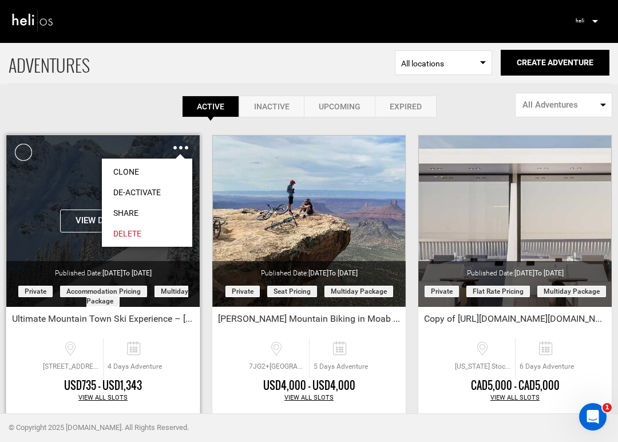
click at [133, 210] on link "Share" at bounding box center [147, 212] width 90 height 21
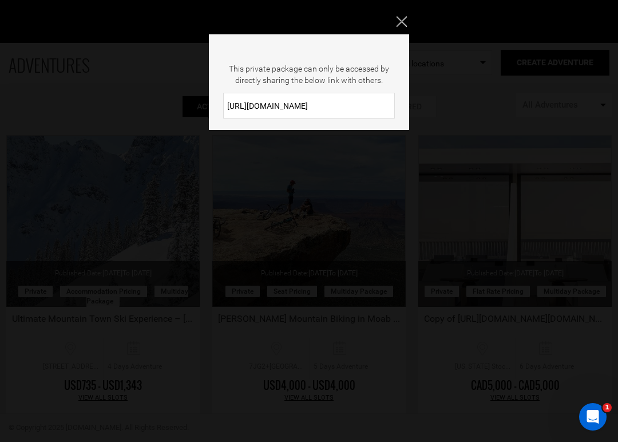
click at [300, 105] on input "https://heli.life/NolvUX" at bounding box center [309, 106] width 172 height 26
drag, startPoint x: 318, startPoint y: 102, endPoint x: 270, endPoint y: 102, distance: 48.0
click at [270, 102] on input "https://heli.life/NolvUX" at bounding box center [309, 106] width 172 height 26
click at [325, 103] on input "https://heli.life/NolvUX" at bounding box center [309, 106] width 172 height 26
drag, startPoint x: 325, startPoint y: 103, endPoint x: 220, endPoint y: 102, distance: 105.2
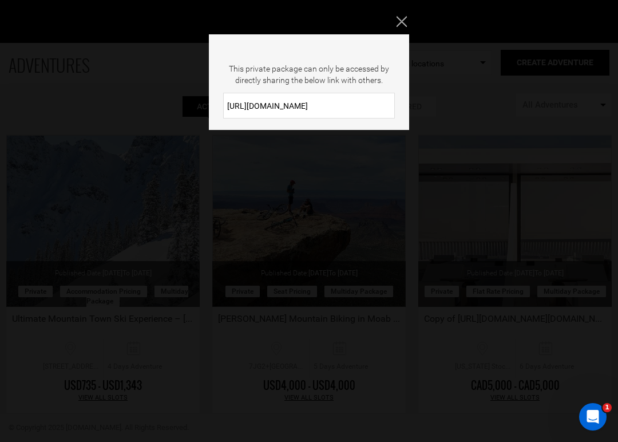
click at [220, 102] on div "https://heli.life/NolvUX" at bounding box center [309, 106] width 200 height 26
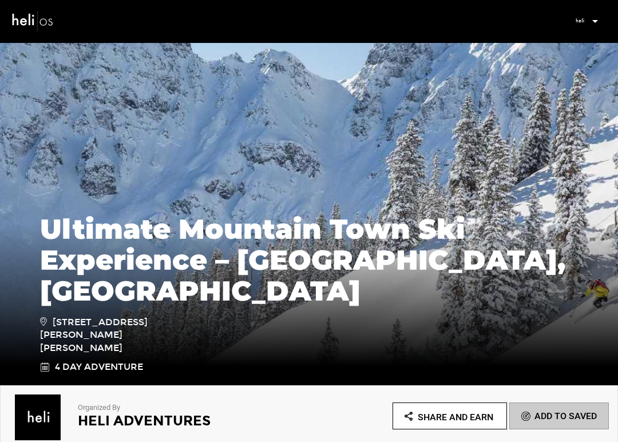
click at [582, 25] on img at bounding box center [579, 20] width 17 height 17
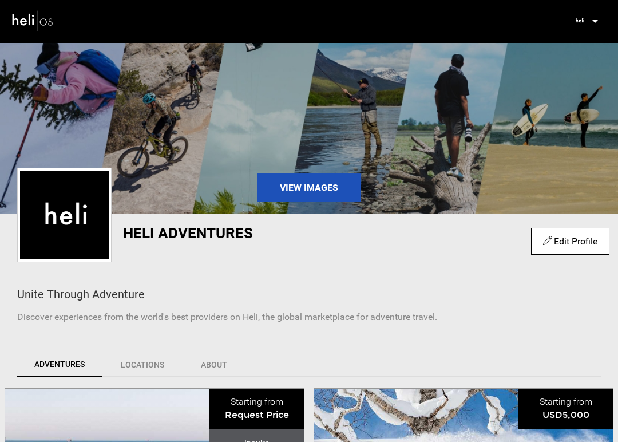
click at [594, 18] on p at bounding box center [594, 21] width 7 height 13
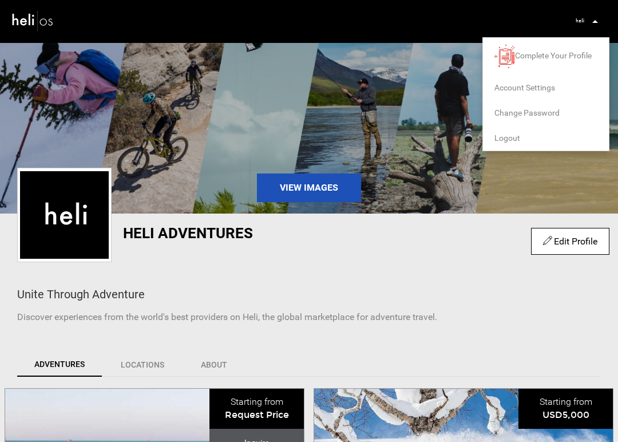
click at [510, 138] on span "Logout" at bounding box center [507, 137] width 26 height 9
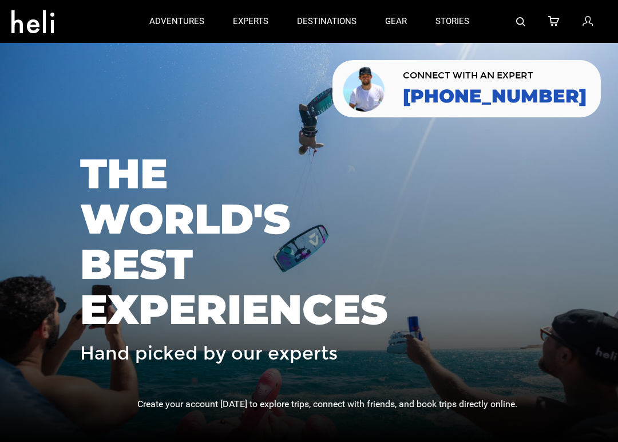
click at [589, 20] on icon at bounding box center [587, 21] width 10 height 15
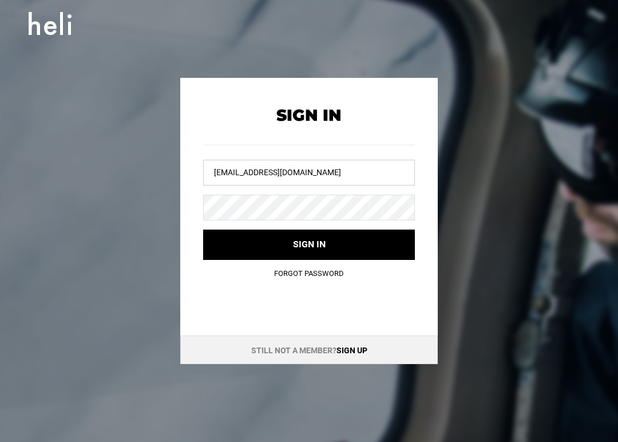
click at [296, 182] on input "[EMAIL_ADDRESS][DOMAIN_NAME]" at bounding box center [309, 173] width 212 height 26
type input "[EMAIL_ADDRESS][DOMAIN_NAME]"
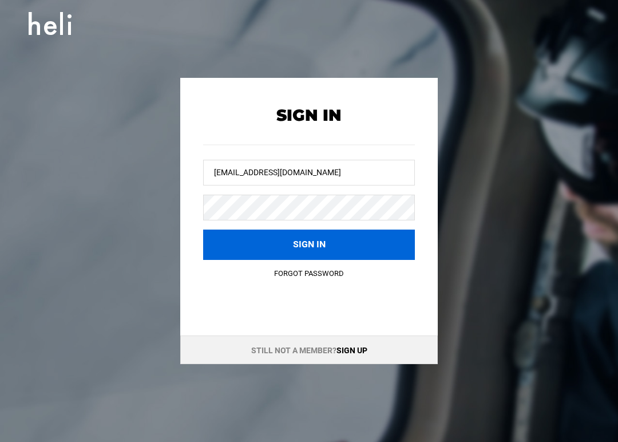
click at [297, 244] on button "Sign in" at bounding box center [309, 244] width 212 height 30
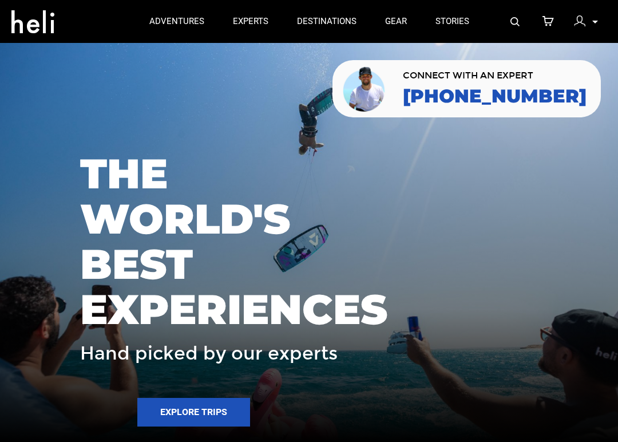
click at [27, 21] on icon at bounding box center [32, 18] width 43 height 18
click at [587, 22] on div at bounding box center [582, 22] width 17 height 17
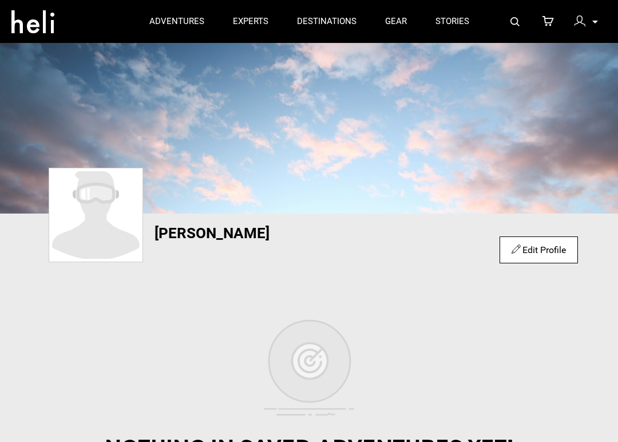
click at [595, 21] on icon at bounding box center [595, 22] width 6 height 3
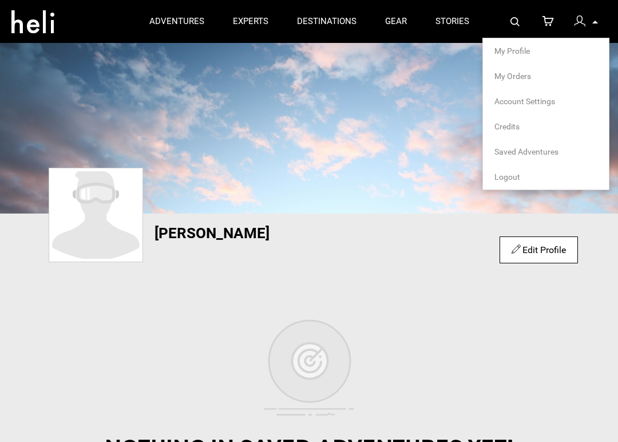
click at [509, 175] on span "Logout" at bounding box center [507, 176] width 26 height 9
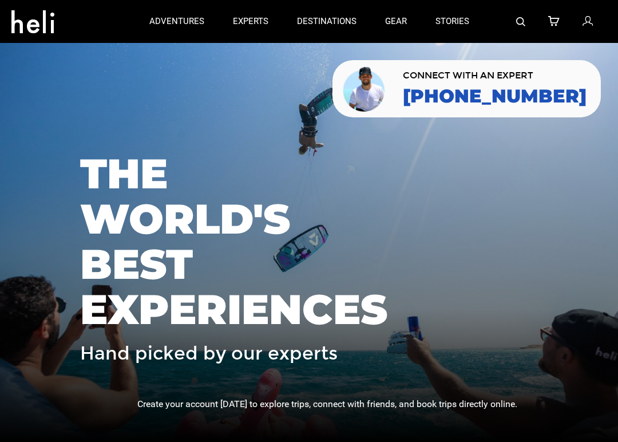
click at [590, 22] on icon at bounding box center [587, 21] width 10 height 15
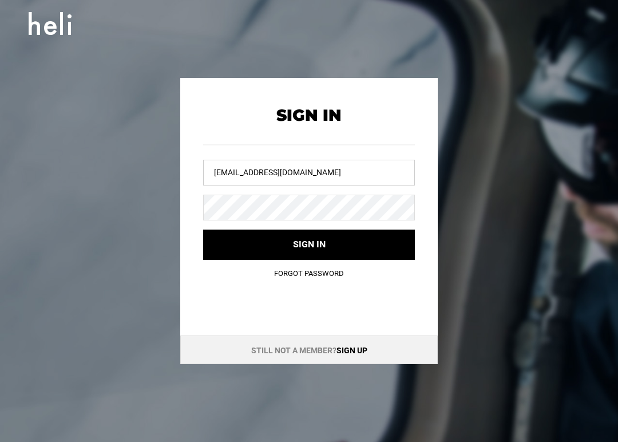
click at [339, 174] on input "[EMAIL_ADDRESS][DOMAIN_NAME]" at bounding box center [309, 173] width 212 height 26
type input "[EMAIL_ADDRESS][DOMAIN_NAME]"
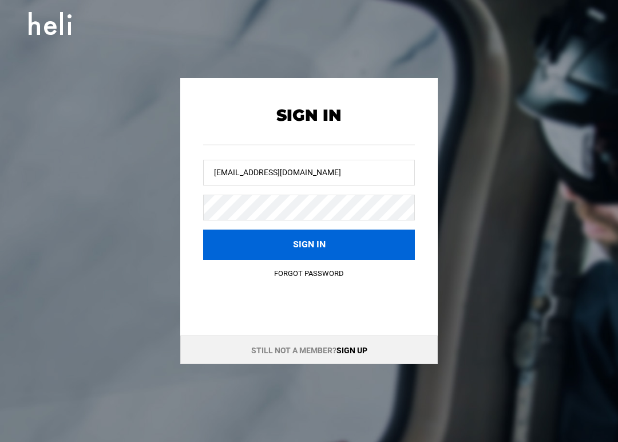
click at [310, 243] on button "Sign in" at bounding box center [309, 244] width 212 height 30
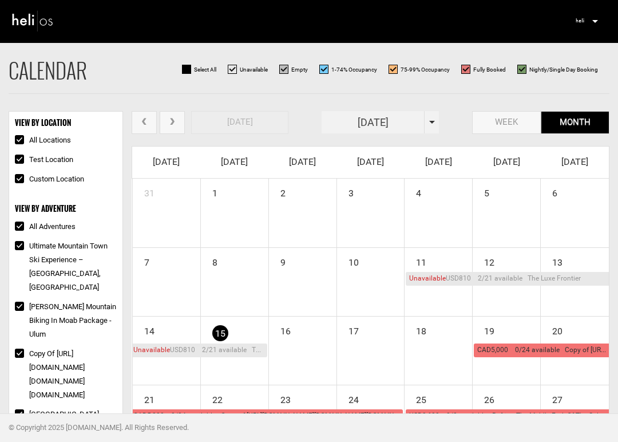
click at [37, 18] on img at bounding box center [32, 20] width 43 height 25
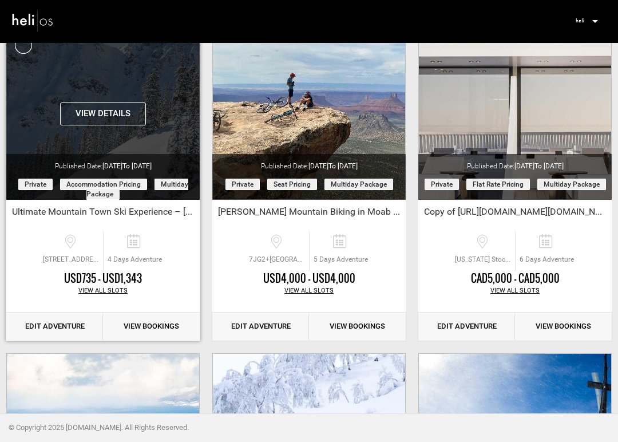
scroll to position [110, 0]
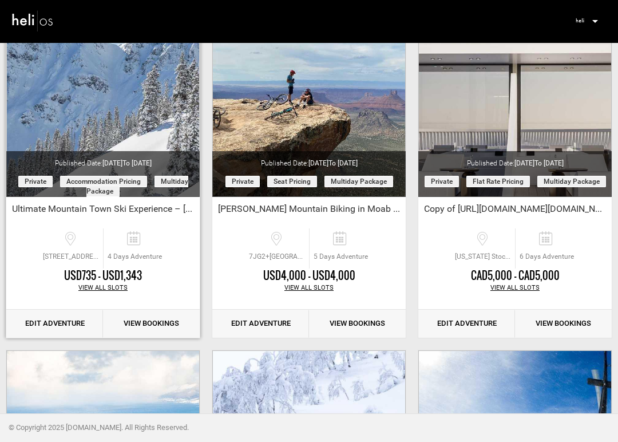
click at [78, 327] on link "Edit Adventure" at bounding box center [54, 323] width 97 height 28
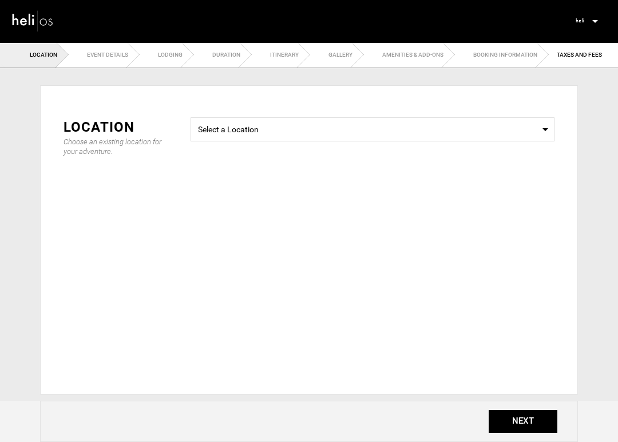
checkbox input "true"
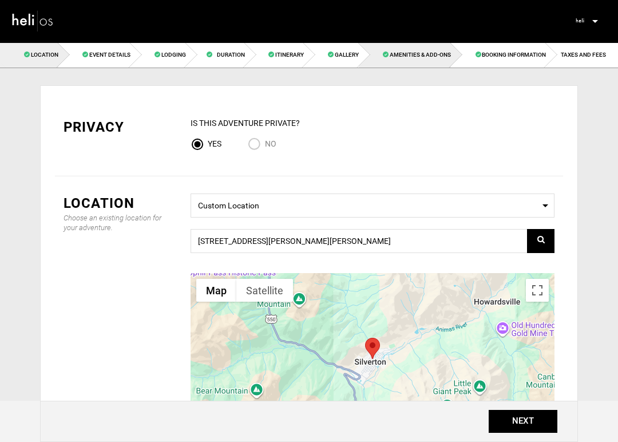
click at [423, 57] on span "Amenities & Add-Ons" at bounding box center [420, 54] width 61 height 6
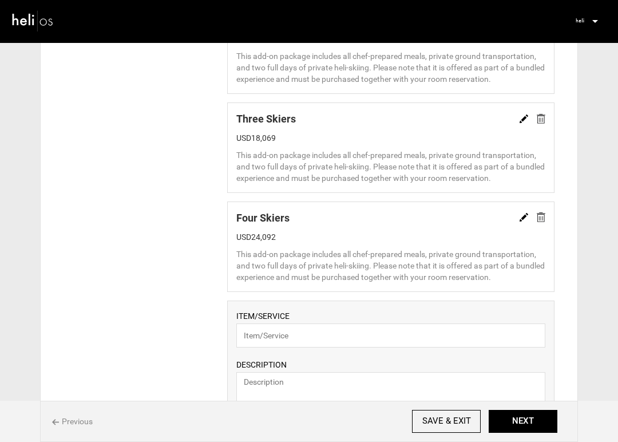
scroll to position [979, 0]
click at [543, 218] on img at bounding box center [541, 218] width 9 height 10
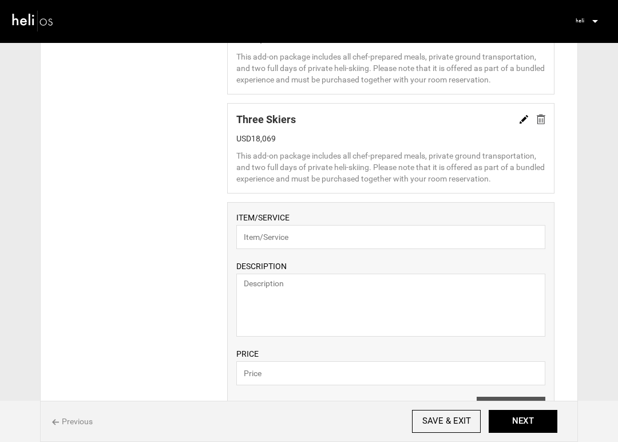
click at [539, 118] on img at bounding box center [541, 119] width 9 height 10
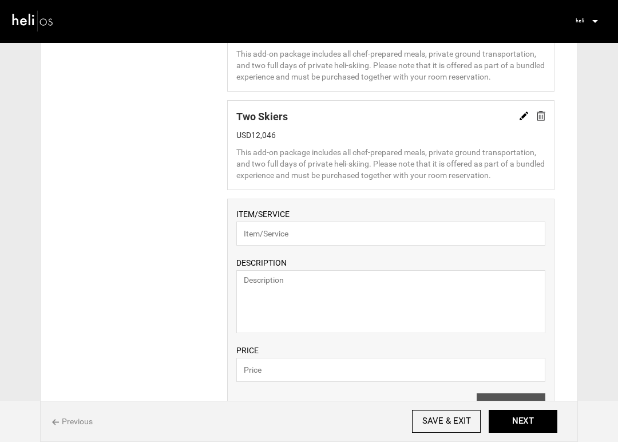
scroll to position [877, 0]
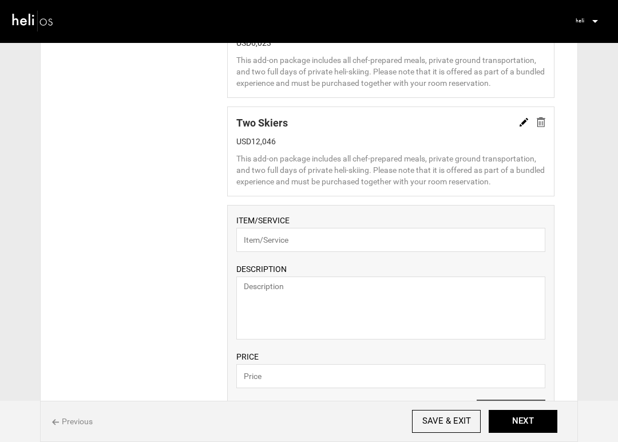
click at [540, 122] on img at bounding box center [541, 122] width 9 height 10
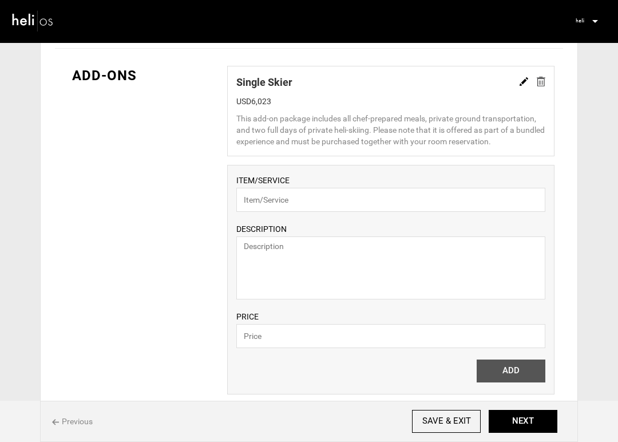
scroll to position [678, 0]
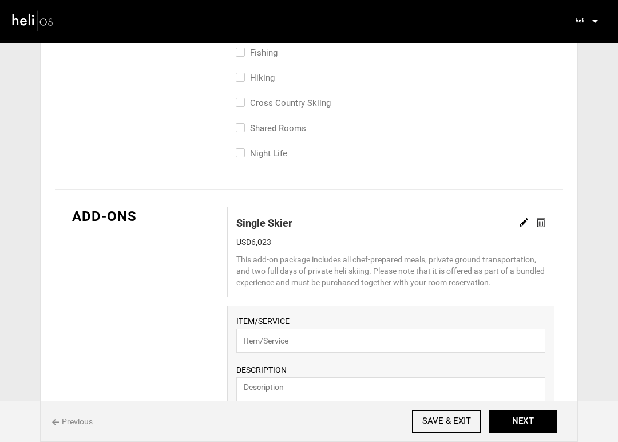
click at [522, 221] on img at bounding box center [523, 222] width 9 height 9
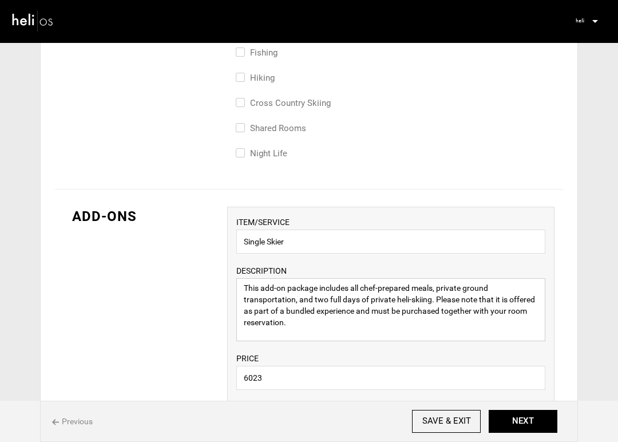
click at [431, 300] on textarea "This add-on package includes all chef-prepared meals, private ground transporta…" at bounding box center [390, 309] width 309 height 63
click at [383, 325] on textarea "This add-on package includes all chef-prepared meals, private ground transporta…" at bounding box center [390, 309] width 309 height 63
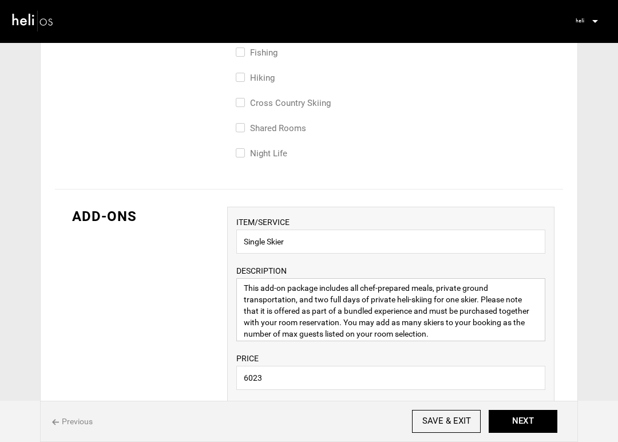
type textarea "This add-on package includes all chef-prepared meals, private ground transporta…"
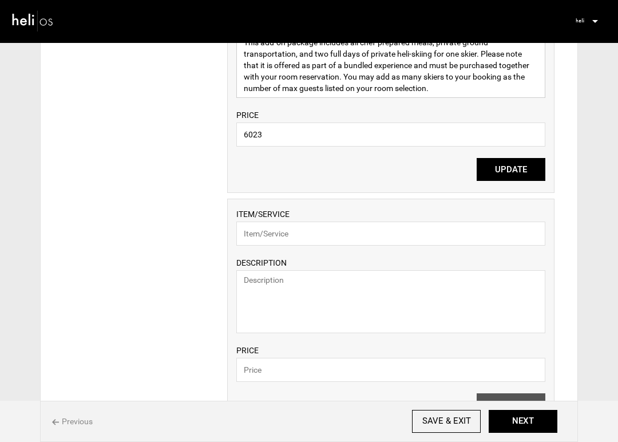
scroll to position [927, 0]
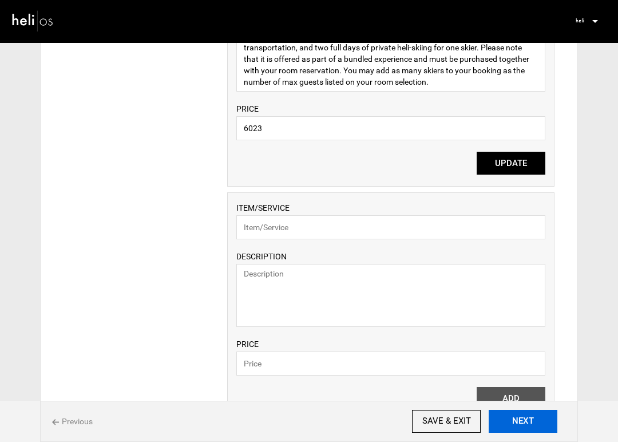
click at [513, 422] on button "NEXT" at bounding box center [522, 421] width 69 height 23
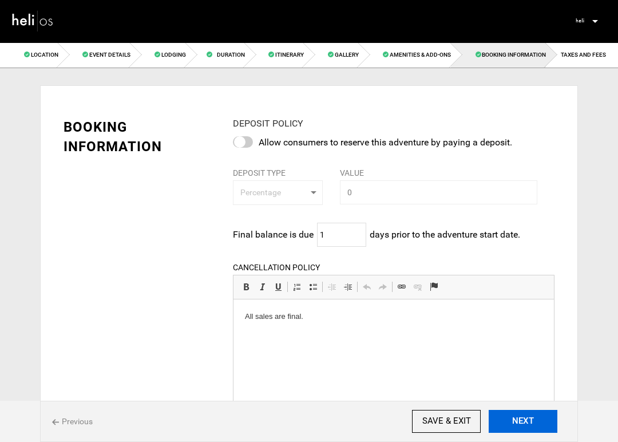
click at [513, 422] on button "NEXT" at bounding box center [522, 421] width 69 height 23
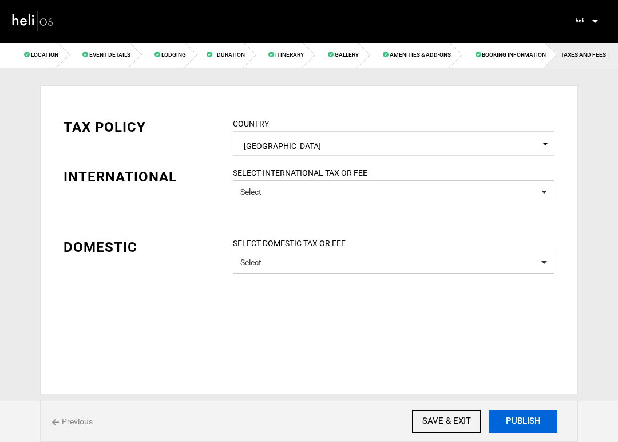
click at [513, 422] on button "PUBLISH" at bounding box center [522, 421] width 69 height 23
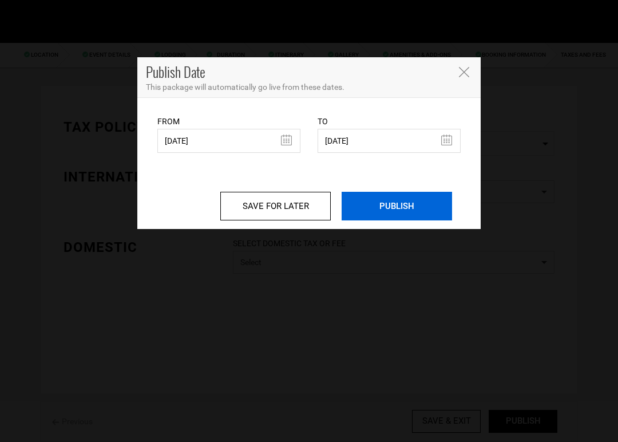
click at [415, 216] on input "PUBLISH" at bounding box center [396, 206] width 110 height 29
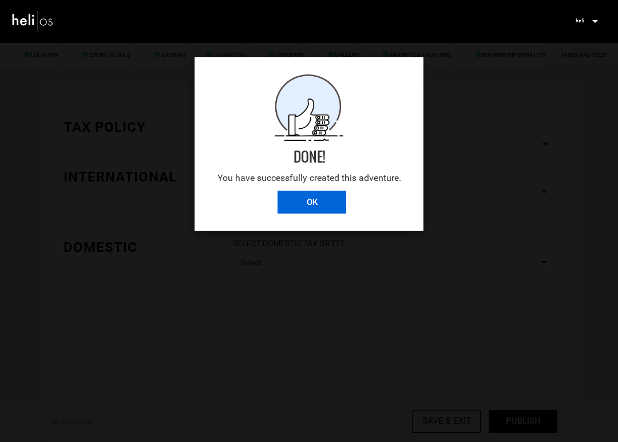
click at [297, 201] on input "OK" at bounding box center [311, 201] width 69 height 23
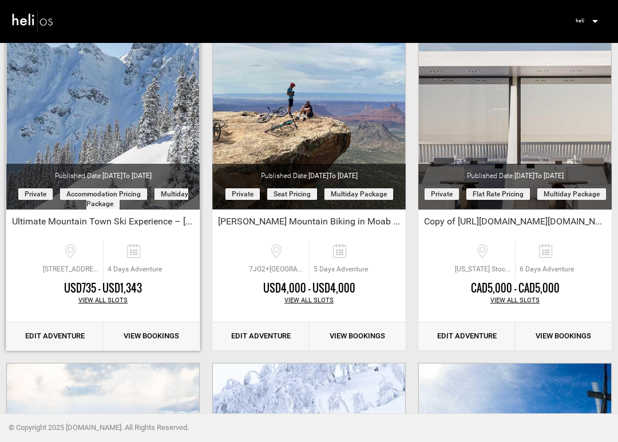
scroll to position [149, 0]
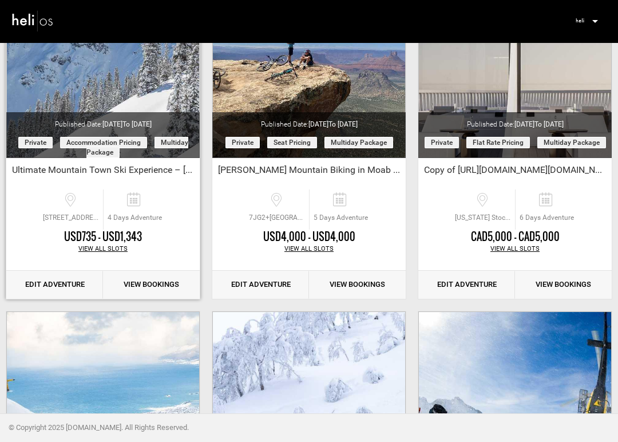
click at [65, 284] on link "Edit Adventure" at bounding box center [54, 285] width 97 height 28
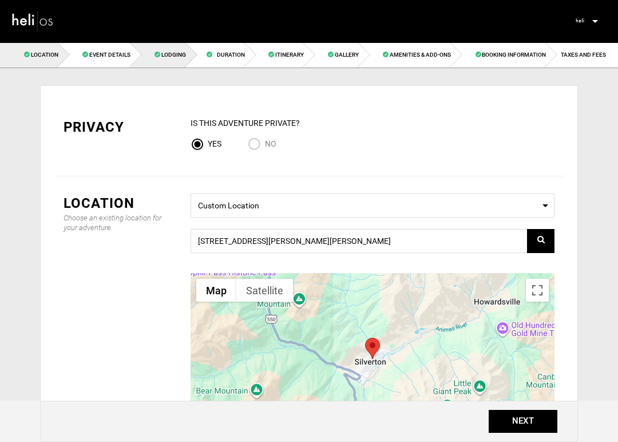
click at [165, 54] on span "Lodging" at bounding box center [173, 54] width 25 height 6
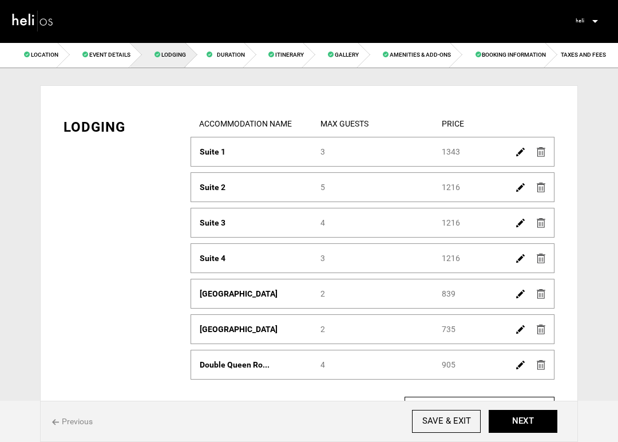
click at [521, 154] on img at bounding box center [520, 152] width 9 height 9
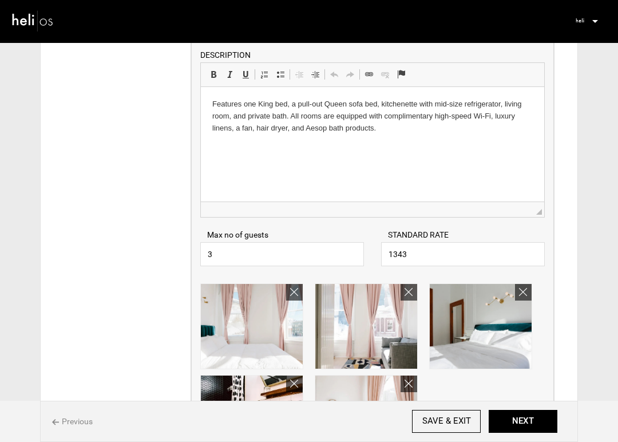
scroll to position [160, 0]
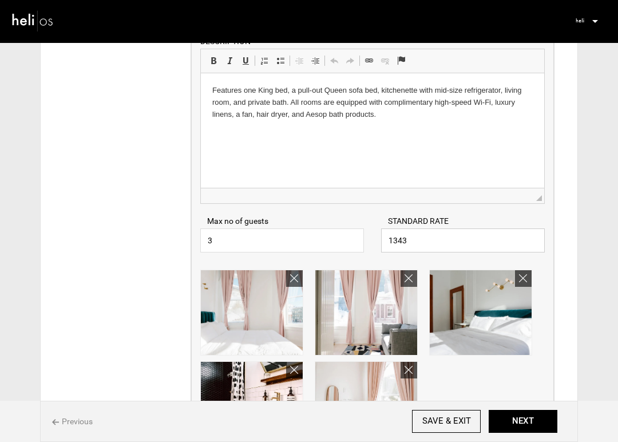
drag, startPoint x: 409, startPoint y: 243, endPoint x: 369, endPoint y: 243, distance: 40.0
click at [369, 243] on div "Max no of guests 3 Please enter a valid Guest no. STANDARD RATE 1343 Please ent…" at bounding box center [372, 228] width 361 height 49
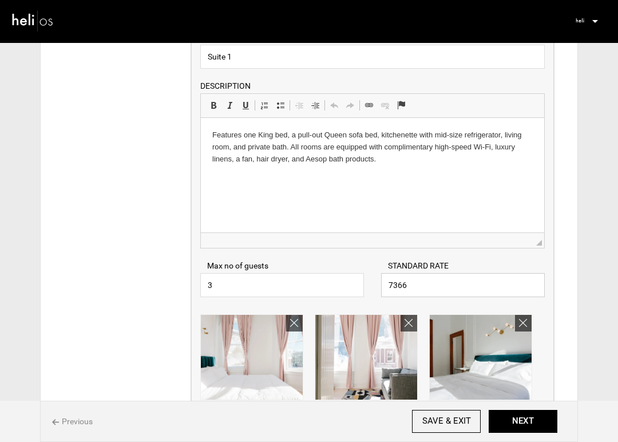
scroll to position [116, 0]
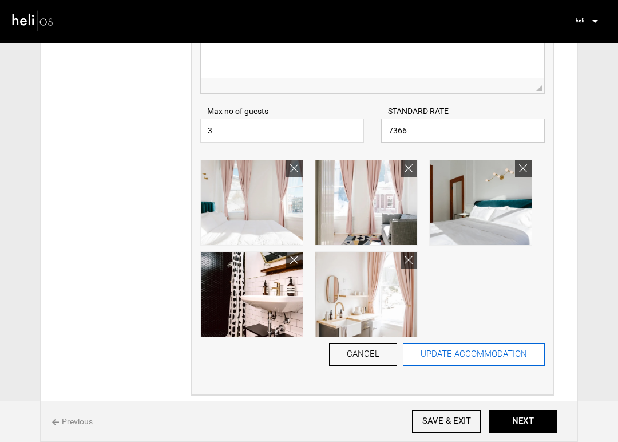
type input "7366"
click at [467, 351] on button "UPDATE ACCOMMODATION" at bounding box center [474, 354] width 142 height 23
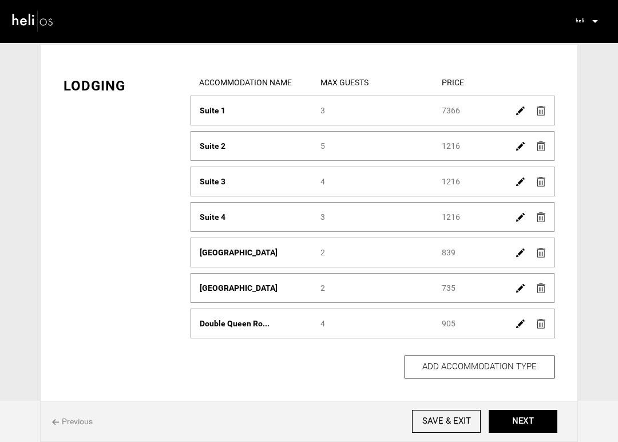
scroll to position [37, 0]
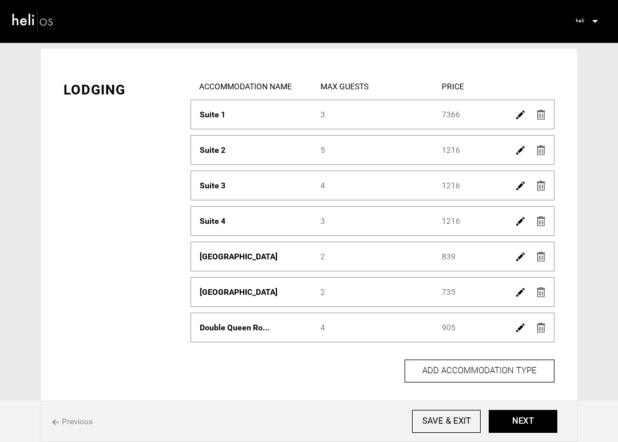
click at [516, 151] on img at bounding box center [520, 150] width 9 height 9
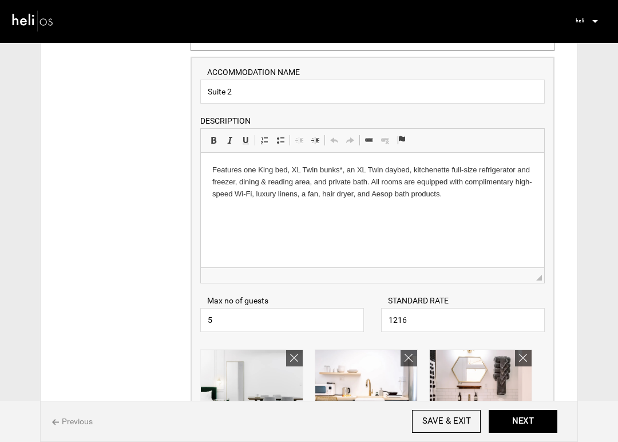
scroll to position [125, 0]
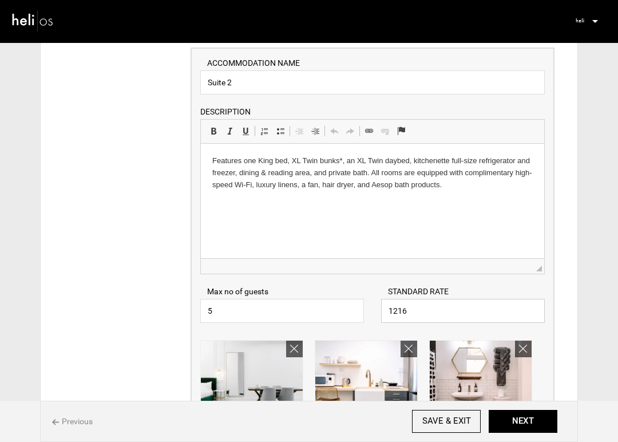
drag, startPoint x: 435, startPoint y: 315, endPoint x: 347, endPoint y: 308, distance: 88.4
click at [347, 309] on div "Max no of guests 5 Please enter a valid Guest no. STANDARD RATE 1216 Please ent…" at bounding box center [372, 298] width 361 height 49
drag, startPoint x: 420, startPoint y: 309, endPoint x: 384, endPoint y: 309, distance: 36.6
click at [384, 309] on input "7239" at bounding box center [463, 311] width 164 height 24
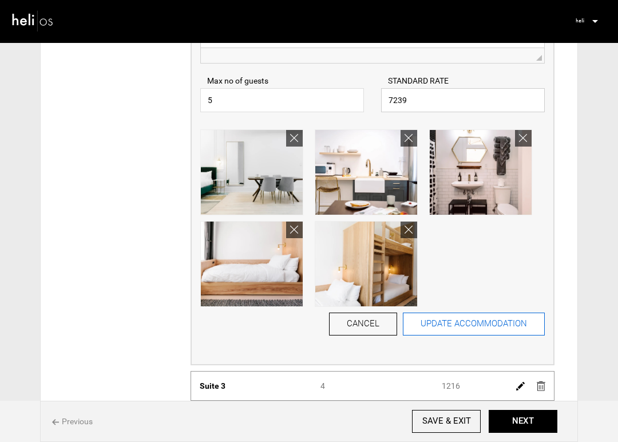
type input "7239"
click at [434, 321] on button "UPDATE ACCOMMODATION" at bounding box center [474, 323] width 142 height 23
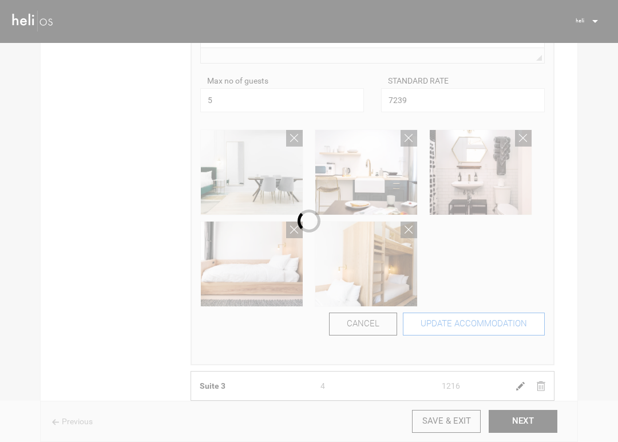
scroll to position [110, 0]
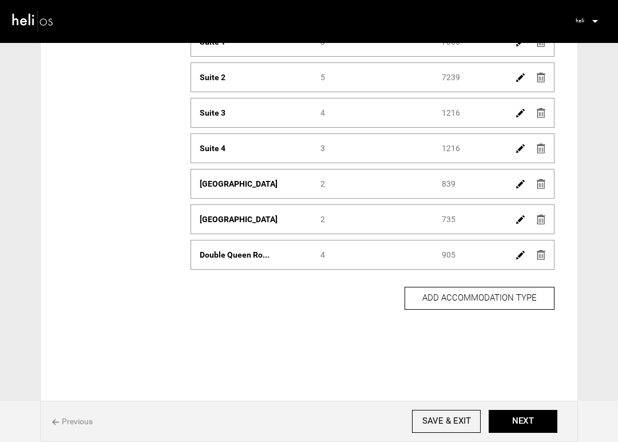
click at [519, 116] on img at bounding box center [520, 113] width 9 height 9
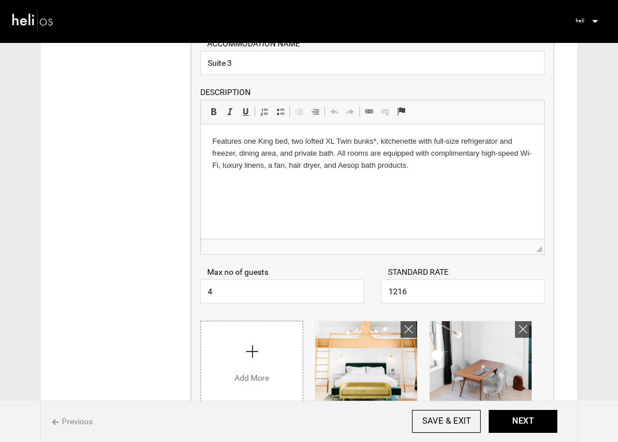
scroll to position [184, 0]
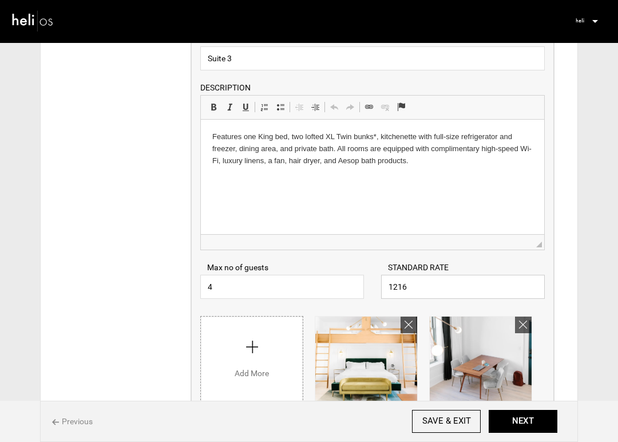
drag, startPoint x: 422, startPoint y: 288, endPoint x: 352, endPoint y: 281, distance: 70.1
click at [352, 282] on div "Max no of guests 4 Please enter a valid Guest no. STANDARD RATE 1216 Please ent…" at bounding box center [372, 274] width 361 height 49
paste input "7239"
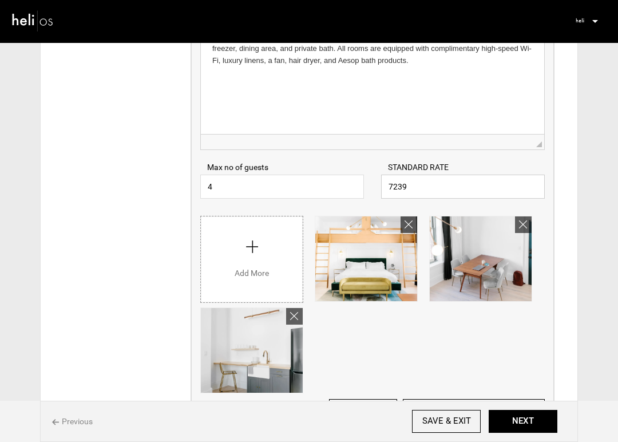
scroll to position [323, 0]
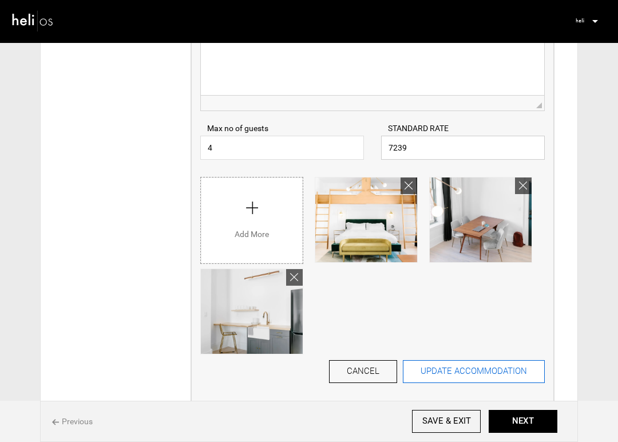
type input "7239"
click at [458, 373] on button "UPDATE ACCOMMODATION" at bounding box center [474, 371] width 142 height 23
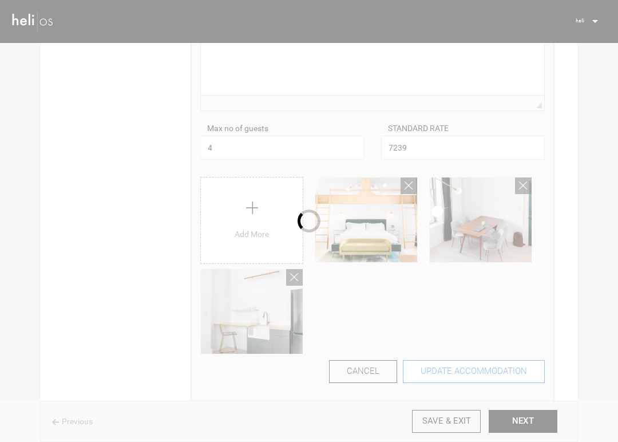
scroll to position [110, 0]
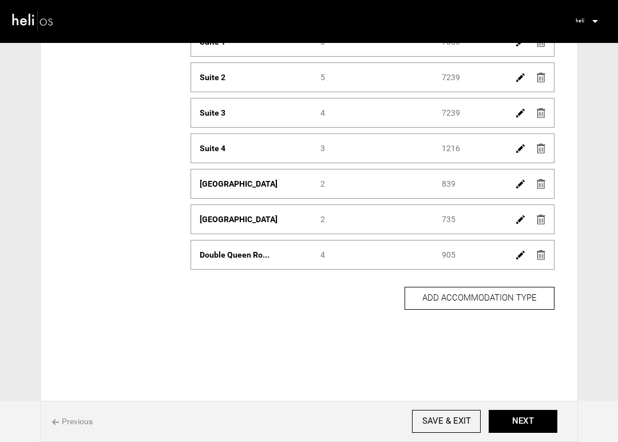
click at [519, 149] on img at bounding box center [520, 148] width 9 height 9
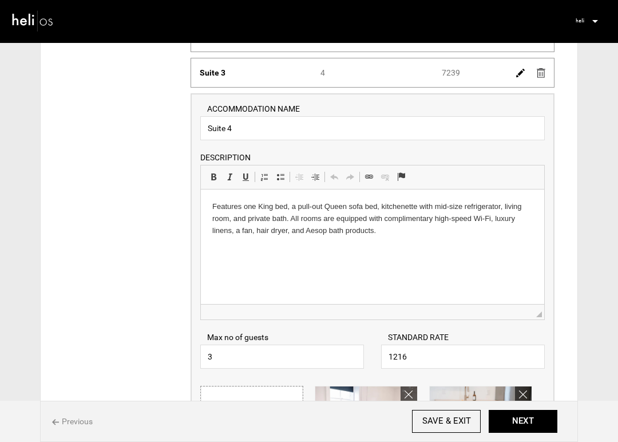
scroll to position [167, 0]
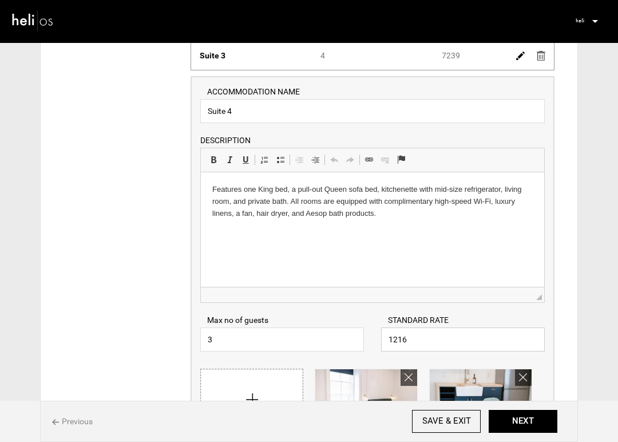
drag, startPoint x: 435, startPoint y: 340, endPoint x: 374, endPoint y: 338, distance: 61.2
click at [374, 339] on div "STANDARD RATE 1216 Please enter a valid Price." at bounding box center [462, 332] width 181 height 37
paste input "7239"
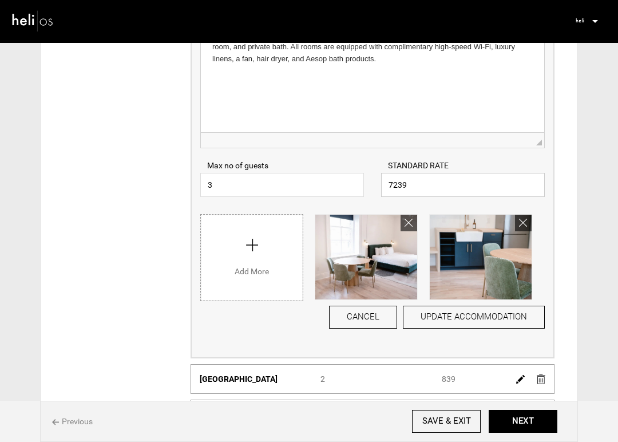
scroll to position [370, 0]
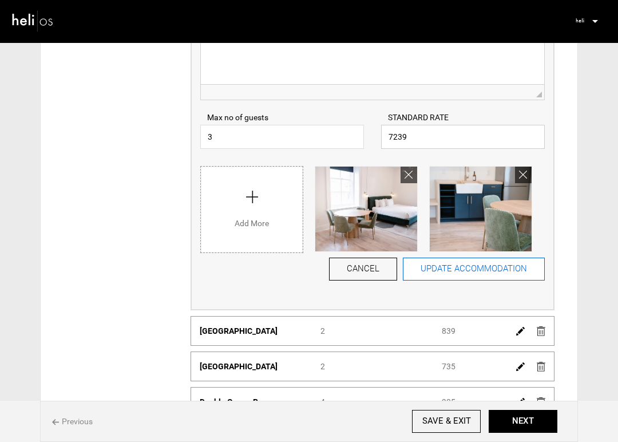
type input "7239"
click at [453, 270] on button "UPDATE ACCOMMODATION" at bounding box center [474, 268] width 142 height 23
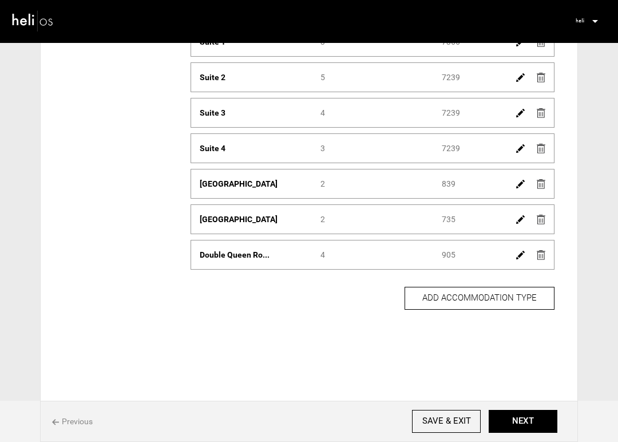
scroll to position [110, 0]
click at [519, 185] on img at bounding box center [520, 184] width 9 height 9
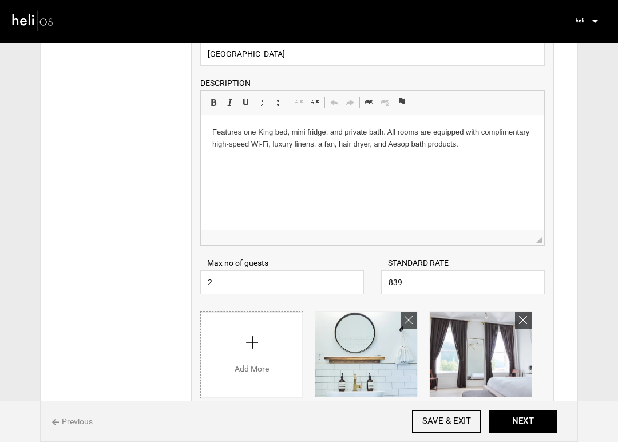
scroll to position [343, 0]
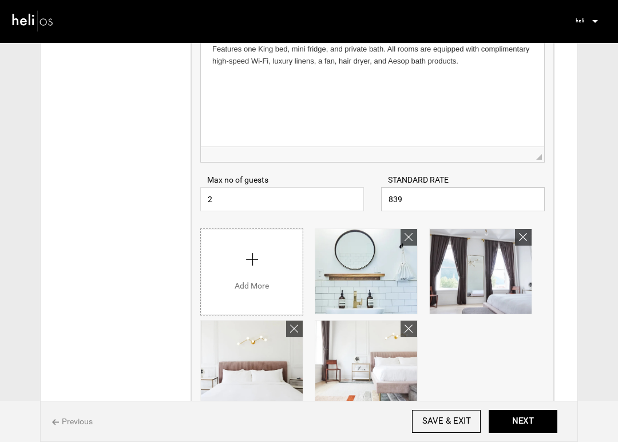
drag, startPoint x: 427, startPoint y: 203, endPoint x: 363, endPoint y: 201, distance: 63.5
click at [363, 202] on div "Max no of guests 2 Please enter a valid Guest no. STANDARD RATE 839 Please ente…" at bounding box center [372, 186] width 361 height 49
type input "6862"
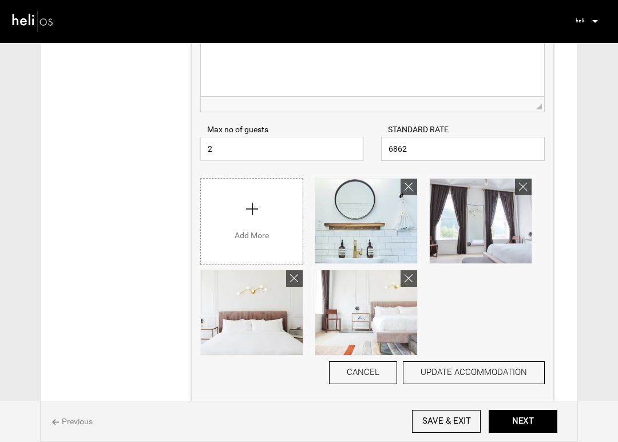
scroll to position [407, 0]
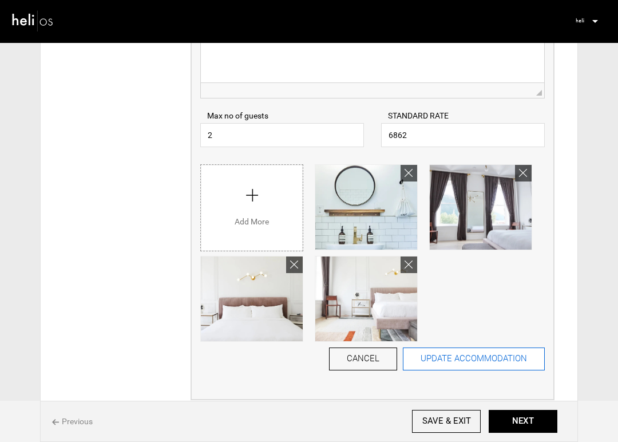
click at [509, 363] on button "UPDATE ACCOMMODATION" at bounding box center [474, 358] width 142 height 23
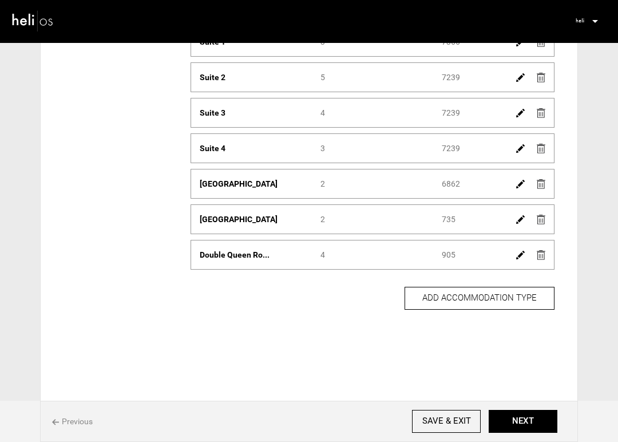
scroll to position [110, 0]
click at [517, 217] on img at bounding box center [520, 219] width 9 height 9
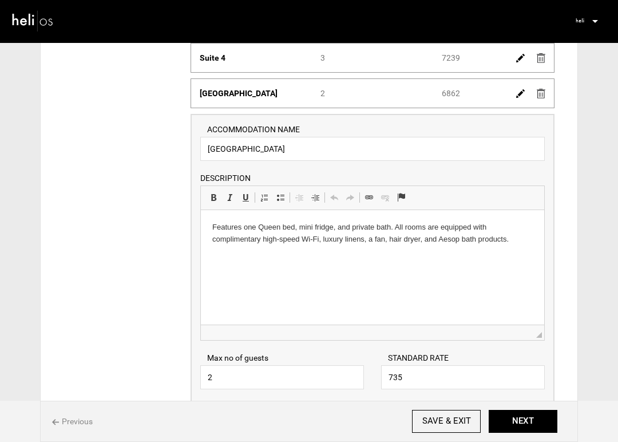
scroll to position [248, 0]
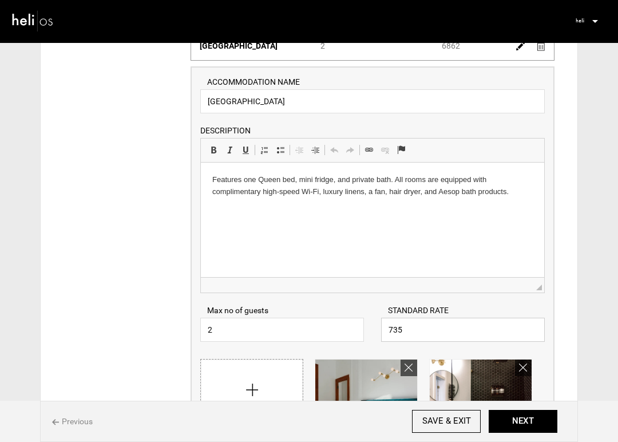
drag, startPoint x: 411, startPoint y: 324, endPoint x: 381, endPoint y: 324, distance: 29.7
click at [381, 324] on input "735" at bounding box center [463, 329] width 164 height 24
drag, startPoint x: 410, startPoint y: 329, endPoint x: 374, endPoint y: 328, distance: 36.6
click at [374, 329] on div "STANDARD RATE 735 Please enter a valid Price." at bounding box center [462, 322] width 181 height 37
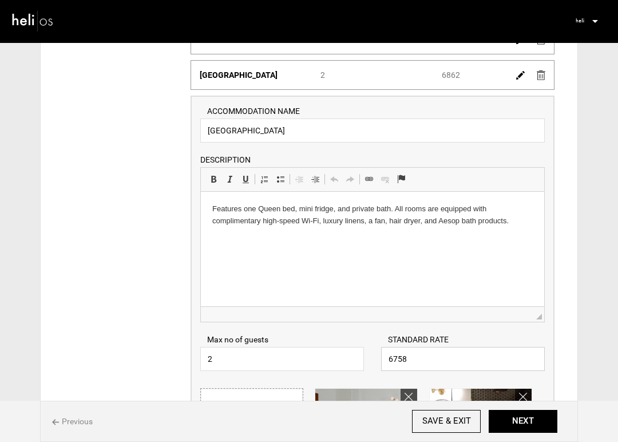
scroll to position [217, 0]
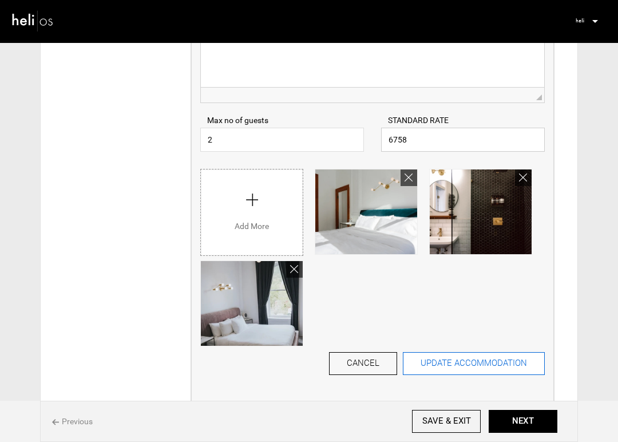
type input "6758"
click at [478, 363] on button "UPDATE ACCOMMODATION" at bounding box center [474, 363] width 142 height 23
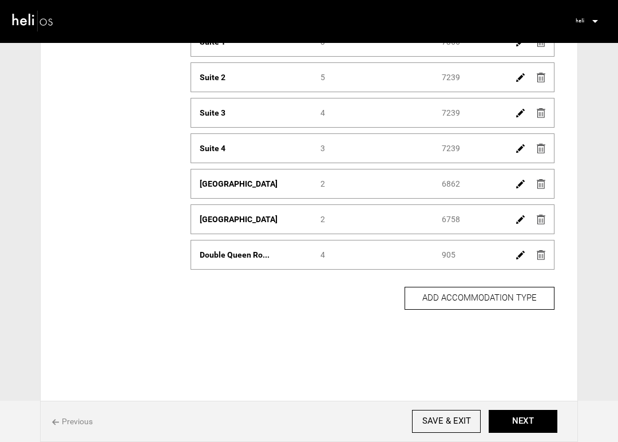
scroll to position [110, 0]
click at [518, 255] on img at bounding box center [520, 255] width 9 height 9
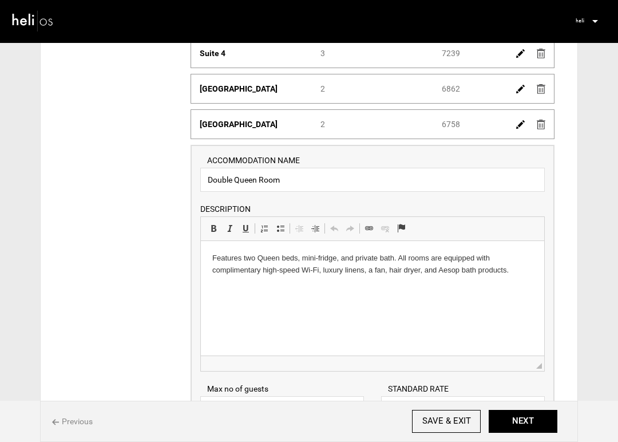
scroll to position [224, 0]
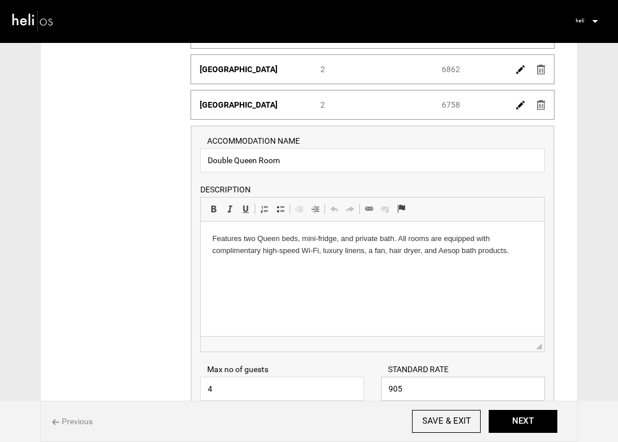
drag, startPoint x: 428, startPoint y: 387, endPoint x: 360, endPoint y: 387, distance: 67.5
click at [361, 387] on div "Max no of guests 4 Please enter a valid Guest no. STANDARD RATE 905 Please ente…" at bounding box center [372, 376] width 361 height 49
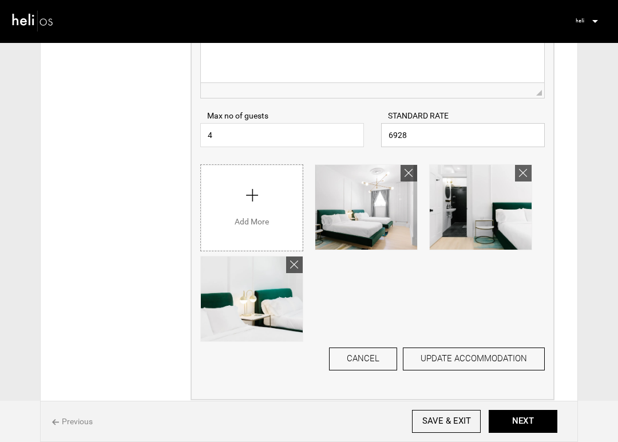
scroll to position [483, 0]
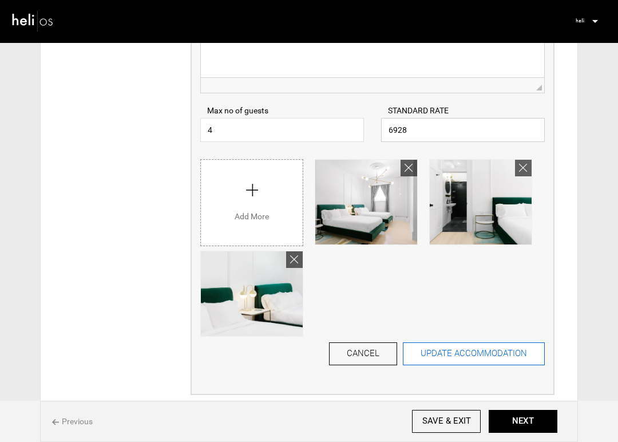
type input "6928"
click at [435, 352] on button "UPDATE ACCOMMODATION" at bounding box center [474, 353] width 142 height 23
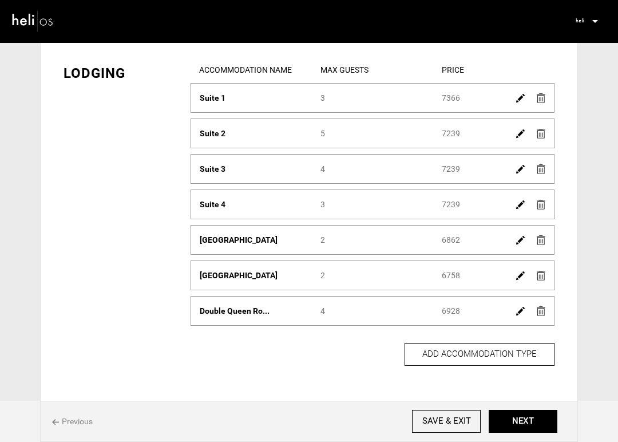
scroll to position [38, 0]
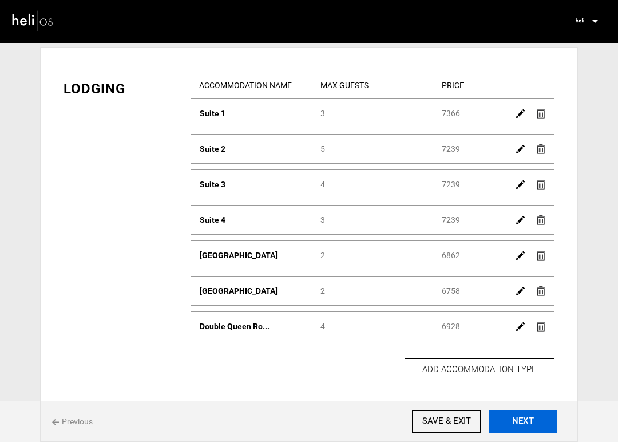
click at [524, 423] on button "NEXT" at bounding box center [522, 421] width 69 height 23
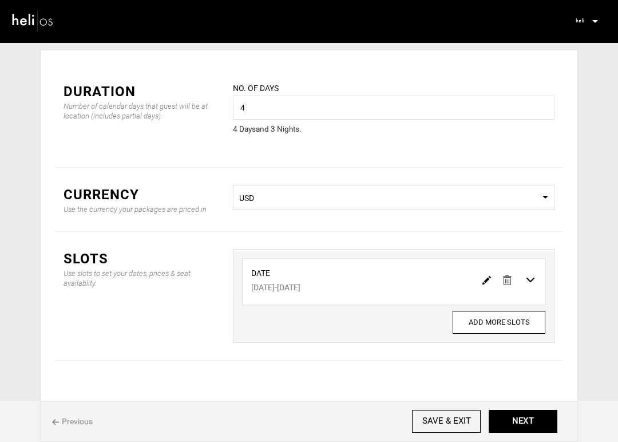
scroll to position [64, 0]
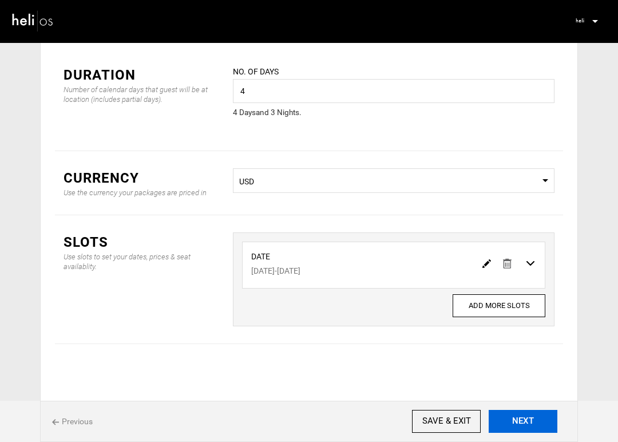
click at [522, 426] on button "NEXT" at bounding box center [522, 421] width 69 height 23
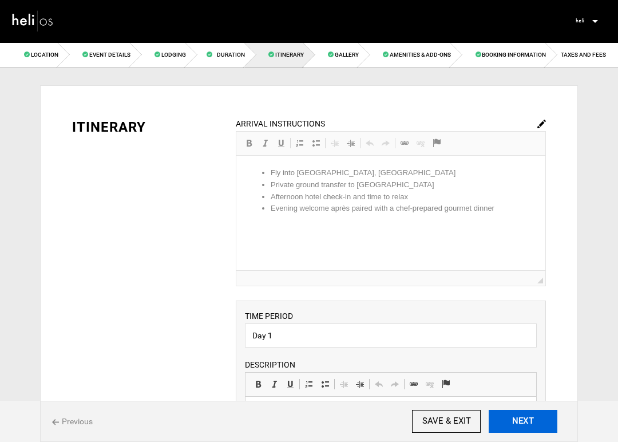
click at [519, 412] on button "NEXT" at bounding box center [522, 421] width 69 height 23
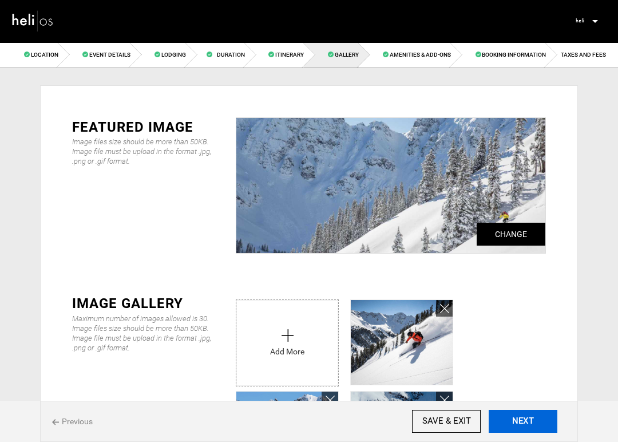
click at [522, 422] on button "NEXT" at bounding box center [522, 421] width 69 height 23
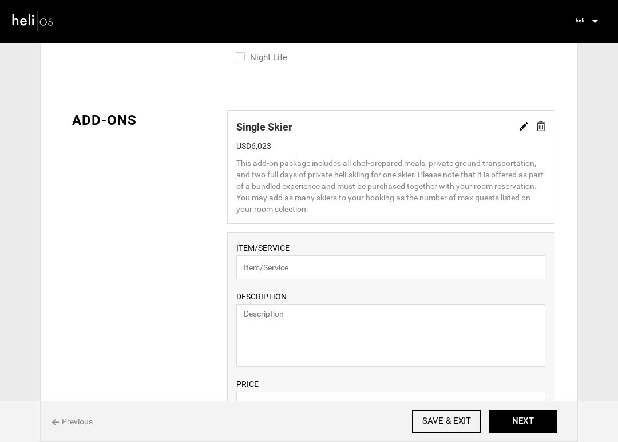
scroll to position [767, 0]
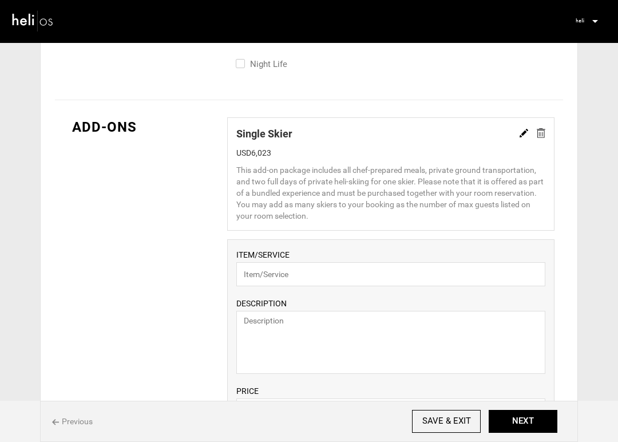
click at [519, 134] on div at bounding box center [528, 133] width 34 height 15
click at [523, 134] on img at bounding box center [523, 133] width 9 height 9
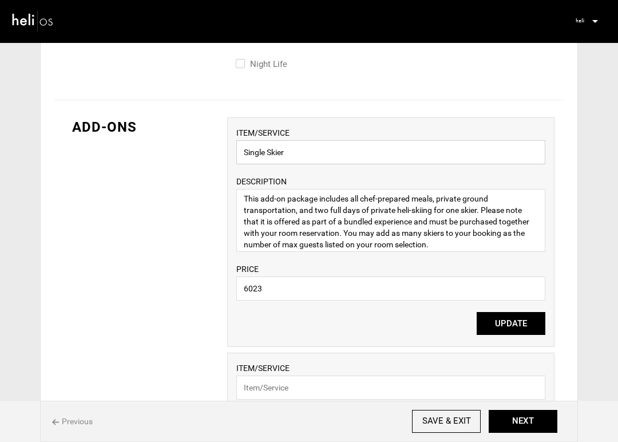
drag, startPoint x: 265, startPoint y: 151, endPoint x: 218, endPoint y: 150, distance: 46.3
click at [218, 151] on div "ADD-ONS ITEM/SERVICE Single Skier DESCRIPTION This add-on package includes all …" at bounding box center [309, 372] width 508 height 545
type input "Additional Skier"
click at [514, 321] on button "UPDATE" at bounding box center [510, 323] width 69 height 23
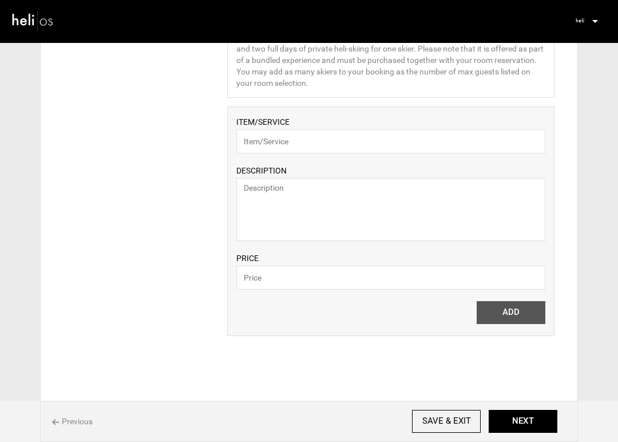
scroll to position [955, 0]
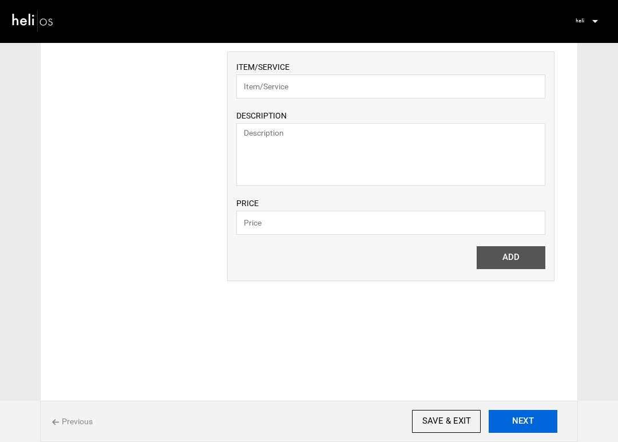
click at [524, 419] on button "NEXT" at bounding box center [522, 421] width 69 height 23
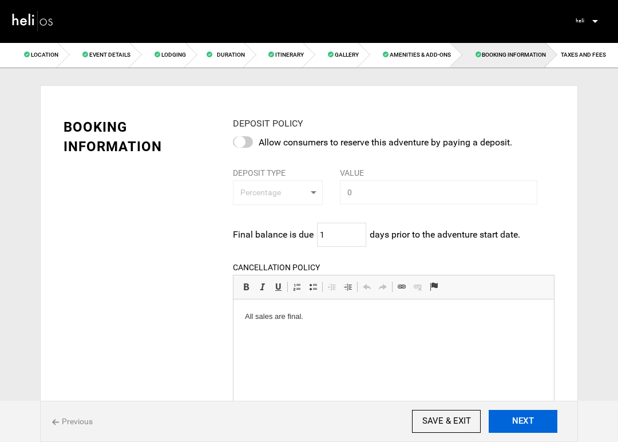
click at [524, 419] on button "NEXT" at bounding box center [522, 421] width 69 height 23
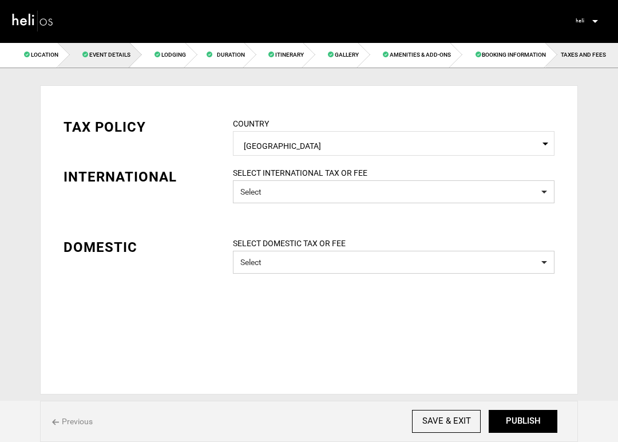
click at [112, 56] on span "Event Details" at bounding box center [109, 54] width 41 height 6
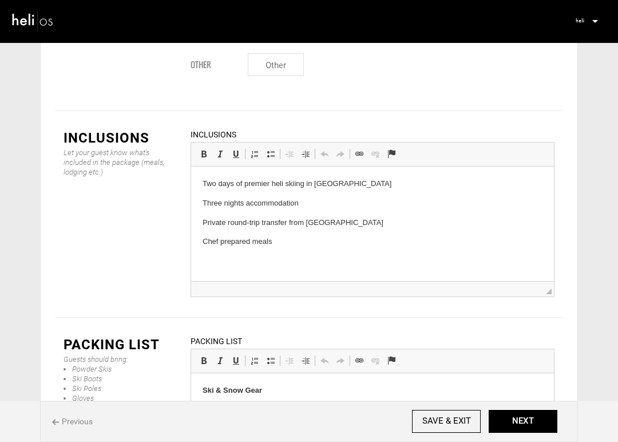
scroll to position [1522, 0]
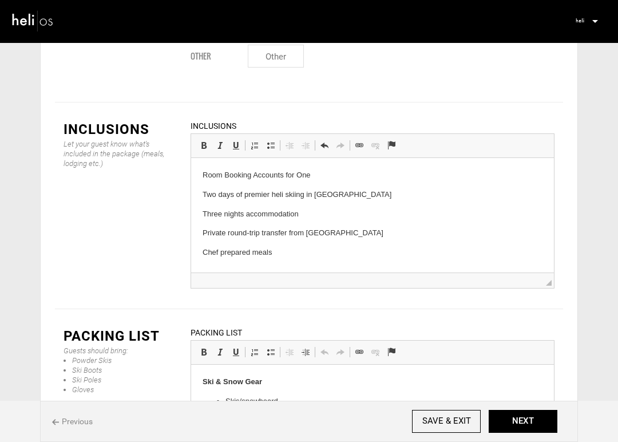
drag, startPoint x: 315, startPoint y: 176, endPoint x: 194, endPoint y: 176, distance: 121.3
click at [194, 176] on html "Room Booking Accounts for One Two days of premier heli skiing in [GEOGRAPHIC_DA…" at bounding box center [372, 213] width 363 height 112
click at [223, 176] on em "Room includes one skier. Add extra skiers in the add-on section before check-ou…" at bounding box center [336, 174] width 269 height 9
click at [379, 194] on p "Two days of premier heli skiing in [GEOGRAPHIC_DATA]" at bounding box center [372, 194] width 340 height 12
click at [513, 423] on button "NEXT" at bounding box center [522, 421] width 69 height 23
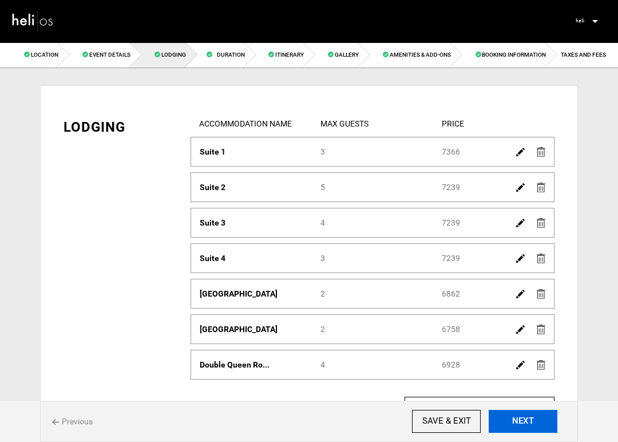
click at [513, 423] on button "NEXT" at bounding box center [522, 421] width 69 height 23
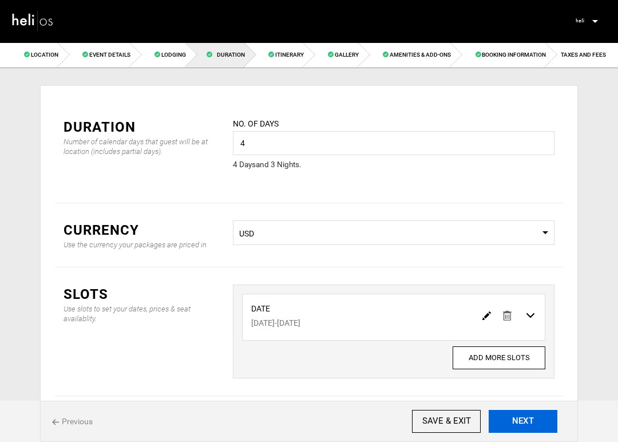
click at [513, 423] on button "NEXT" at bounding box center [522, 421] width 69 height 23
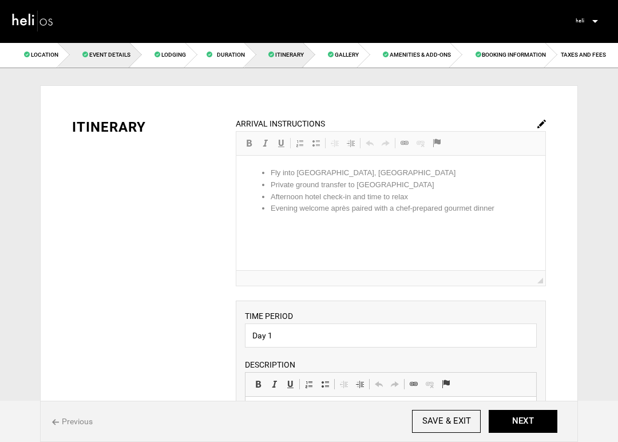
click at [104, 55] on span "Event Details" at bounding box center [109, 54] width 41 height 6
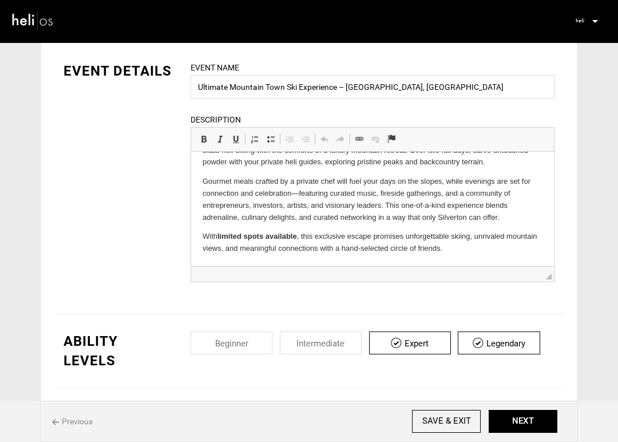
click at [484, 252] on p "With limited spots available , this exclusive escape promises unforgettable ski…" at bounding box center [372, 243] width 340 height 24
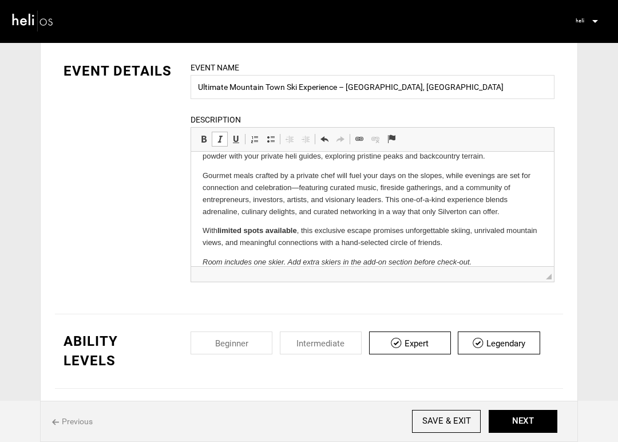
scroll to position [62, 0]
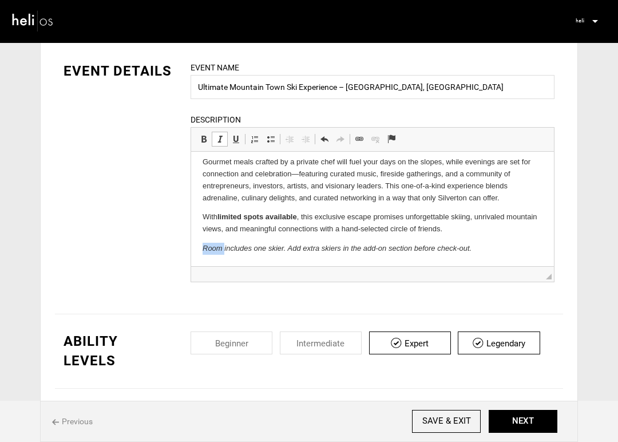
drag, startPoint x: 224, startPoint y: 248, endPoint x: 200, endPoint y: 248, distance: 24.6
click at [200, 248] on html "Step into the ultimate alpine adventure with an exclusive buyout of The [PERSON…" at bounding box center [372, 178] width 363 height 176
click at [489, 253] on p "Booking includes one skier. Add extra skiers in the add-on section before check…" at bounding box center [372, 249] width 340 height 12
click at [514, 415] on button "NEXT" at bounding box center [522, 421] width 69 height 23
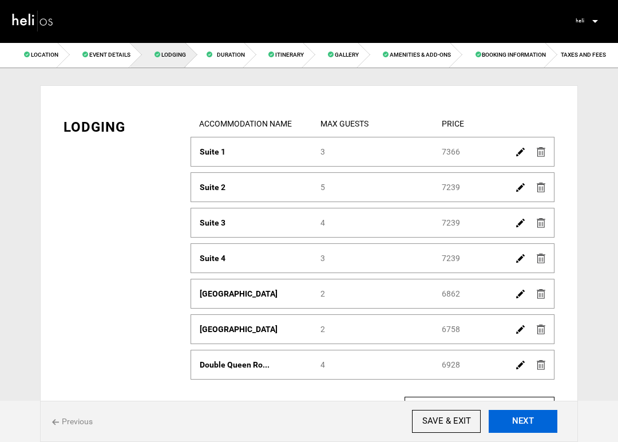
click at [514, 415] on button "NEXT" at bounding box center [522, 421] width 69 height 23
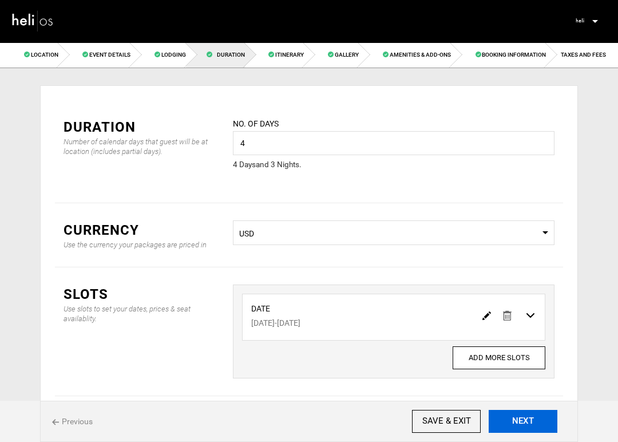
click at [514, 415] on button "NEXT" at bounding box center [522, 421] width 69 height 23
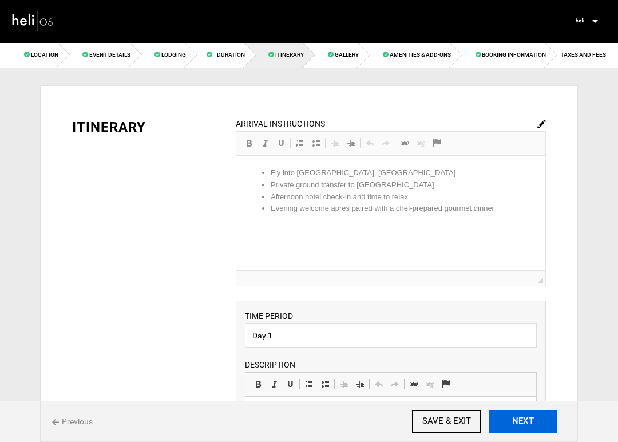
click at [514, 415] on button "NEXT" at bounding box center [522, 421] width 69 height 23
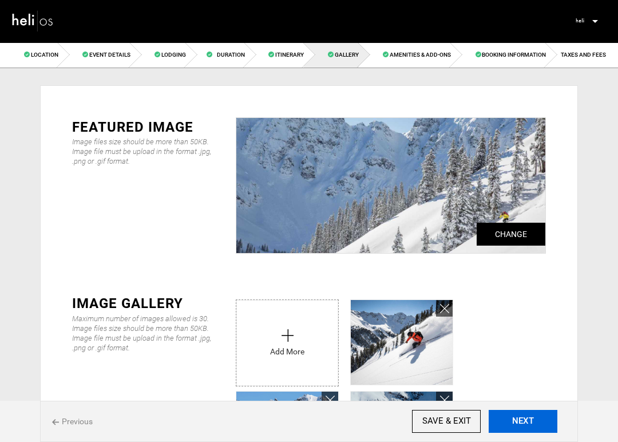
click at [514, 415] on button "NEXT" at bounding box center [522, 421] width 69 height 23
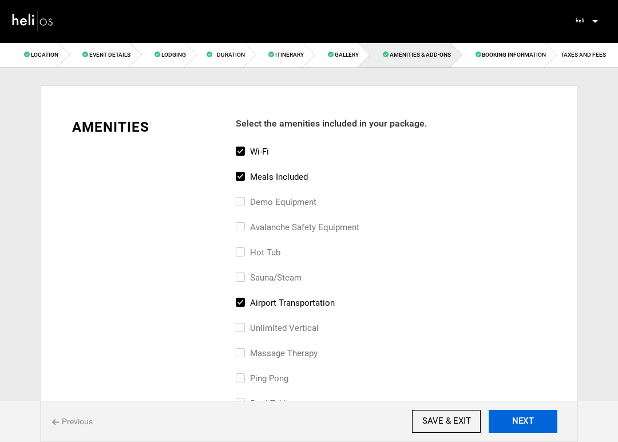
click at [514, 415] on button "NEXT" at bounding box center [522, 421] width 69 height 23
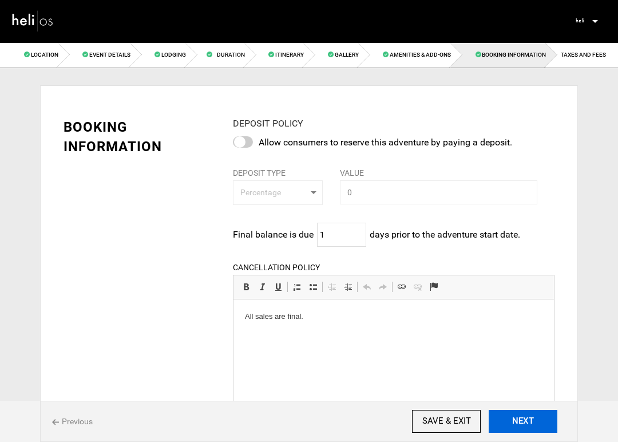
click at [514, 415] on button "NEXT" at bounding box center [522, 421] width 69 height 23
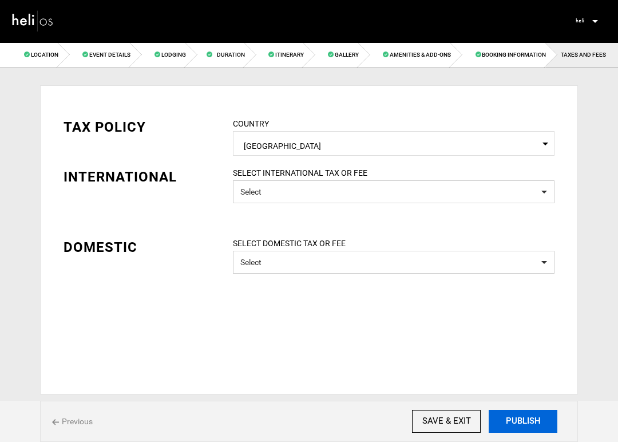
click at [514, 415] on button "PUBLISH" at bounding box center [522, 421] width 69 height 23
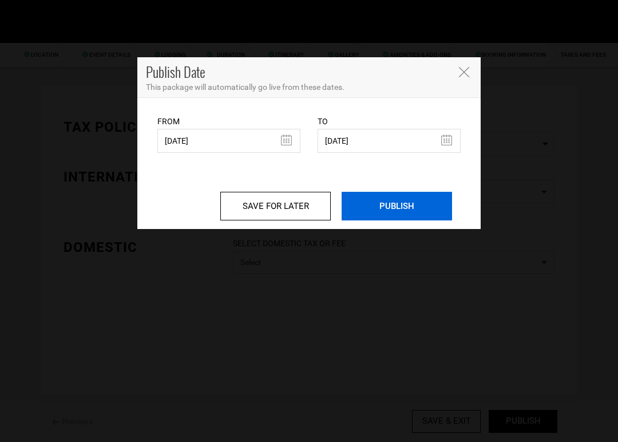
click at [408, 208] on input "PUBLISH" at bounding box center [396, 206] width 110 height 29
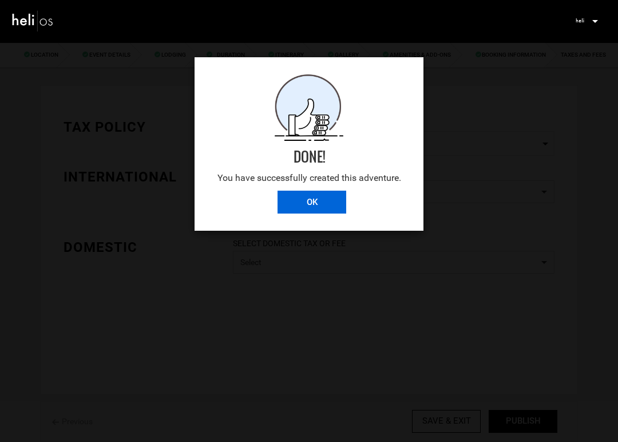
click at [317, 208] on input "OK" at bounding box center [311, 201] width 69 height 23
